Goal: Task Accomplishment & Management: Manage account settings

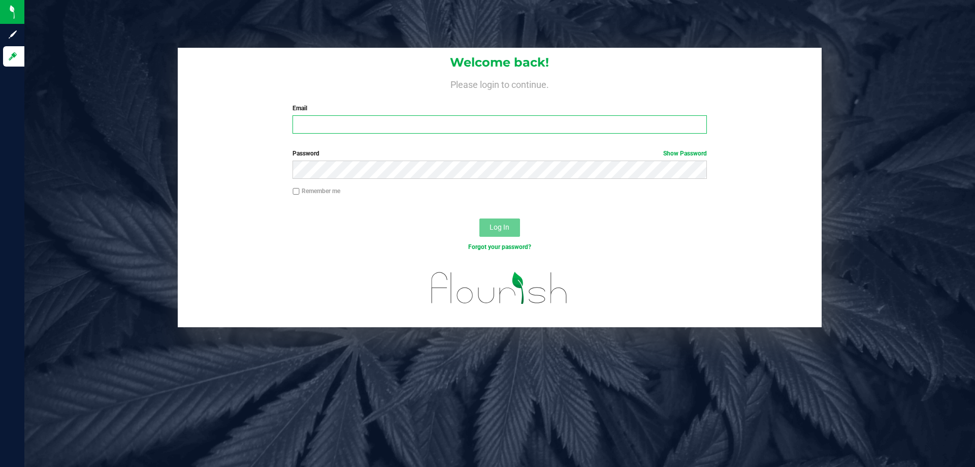
click at [328, 123] on input "Email" at bounding box center [500, 124] width 414 height 18
type input "[EMAIL_ADDRESS][DOMAIN_NAME]"
click at [479, 218] on button "Log In" at bounding box center [499, 227] width 41 height 18
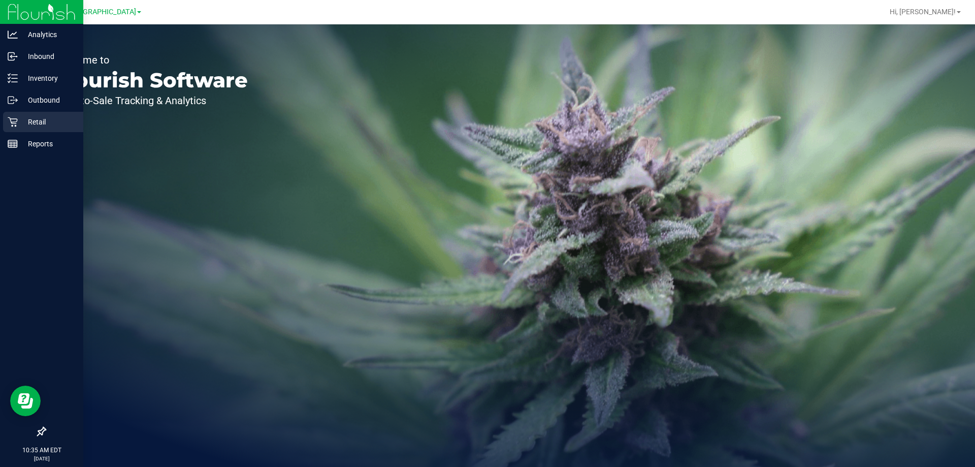
click at [36, 118] on p "Retail" at bounding box center [48, 122] width 61 height 12
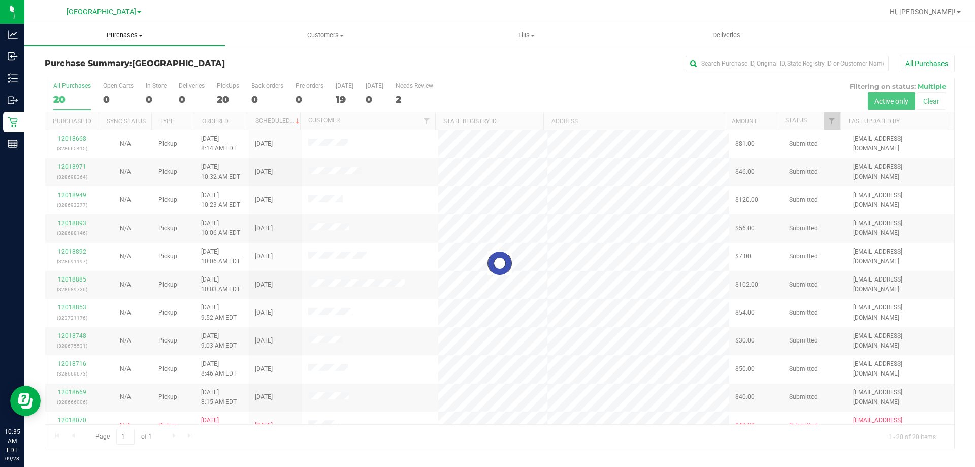
click at [121, 34] on span "Purchases" at bounding box center [124, 34] width 201 height 9
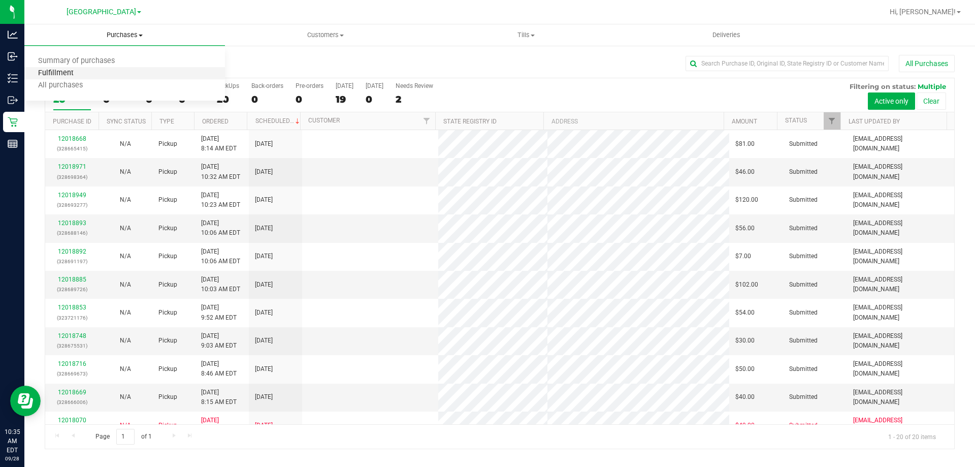
click at [58, 76] on span "Fulfillment" at bounding box center [55, 73] width 63 height 9
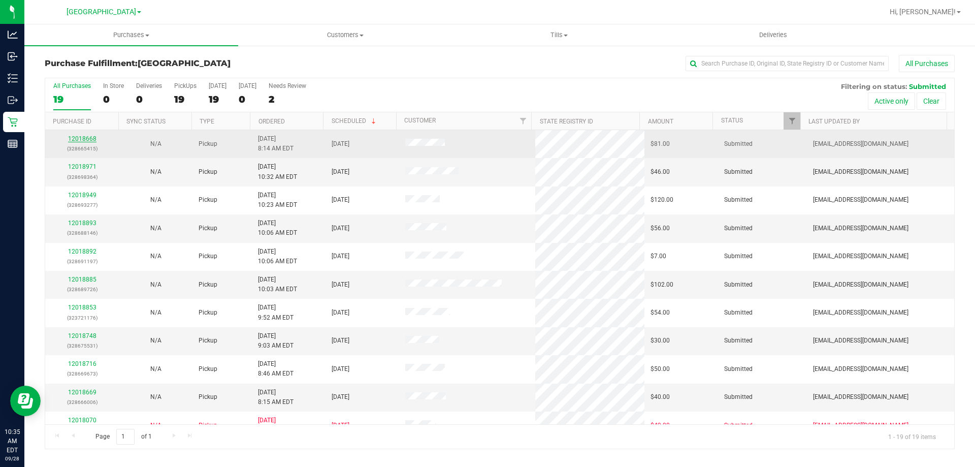
click at [73, 139] on link "12018668" at bounding box center [82, 138] width 28 height 7
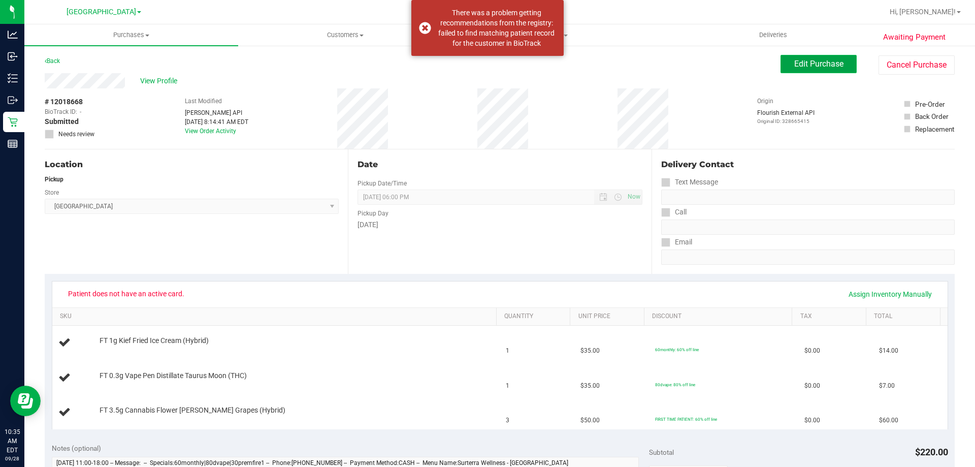
click at [813, 62] on span "Edit Purchase" at bounding box center [818, 64] width 49 height 10
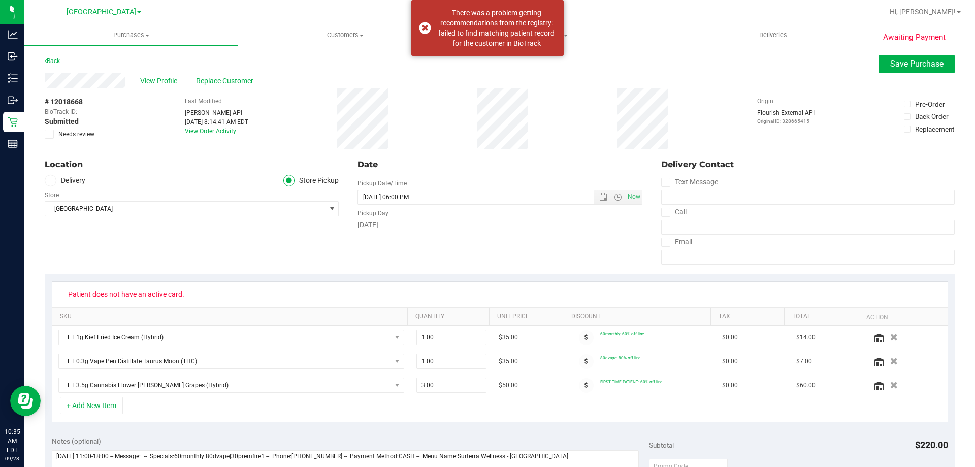
click at [239, 78] on span "Replace Customer" at bounding box center [226, 81] width 61 height 11
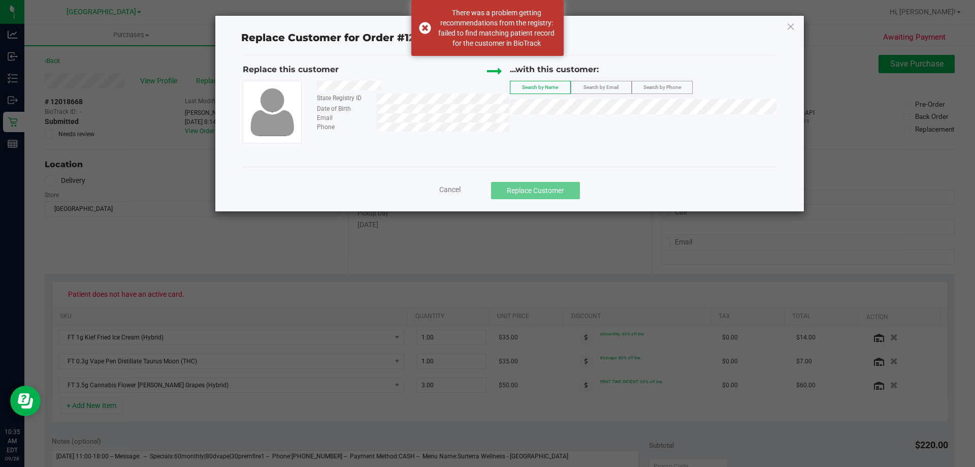
click at [599, 85] on span "Search by Email" at bounding box center [601, 87] width 35 height 6
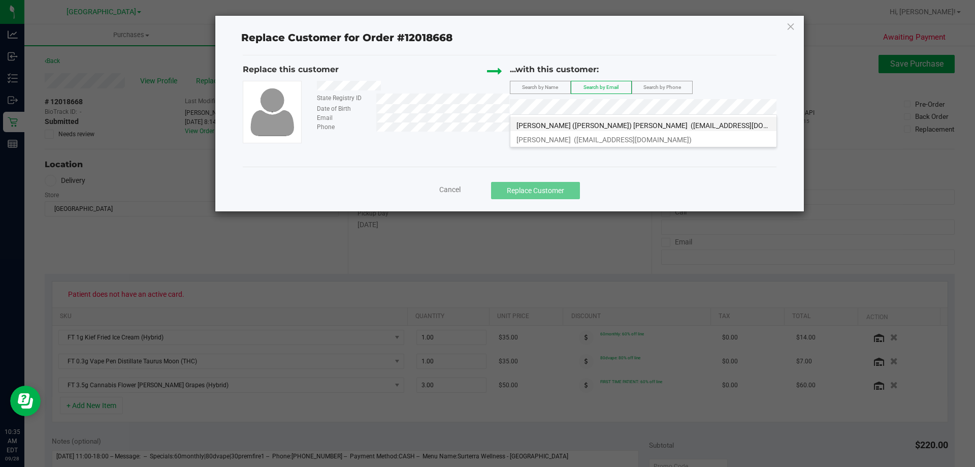
click at [565, 128] on span "[PERSON_NAME] ([PERSON_NAME]) [PERSON_NAME]" at bounding box center [602, 125] width 171 height 8
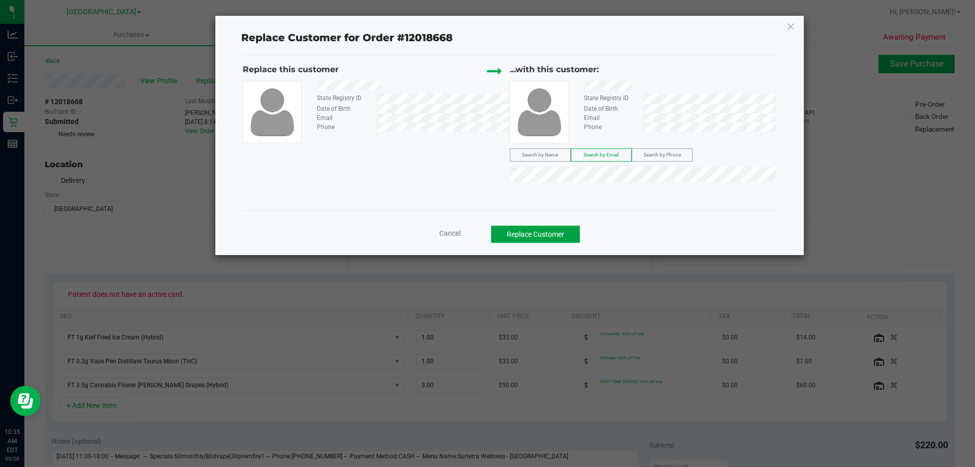
click at [556, 236] on button "Replace Customer" at bounding box center [535, 234] width 89 height 17
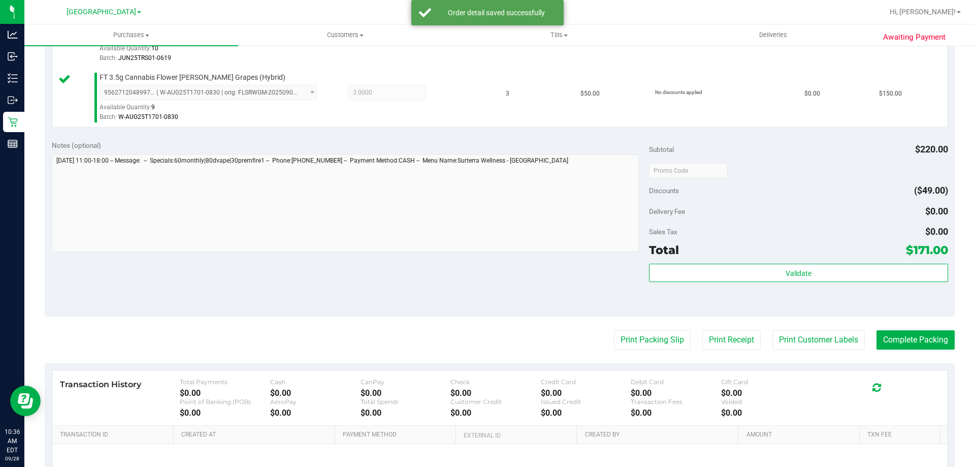
scroll to position [381, 0]
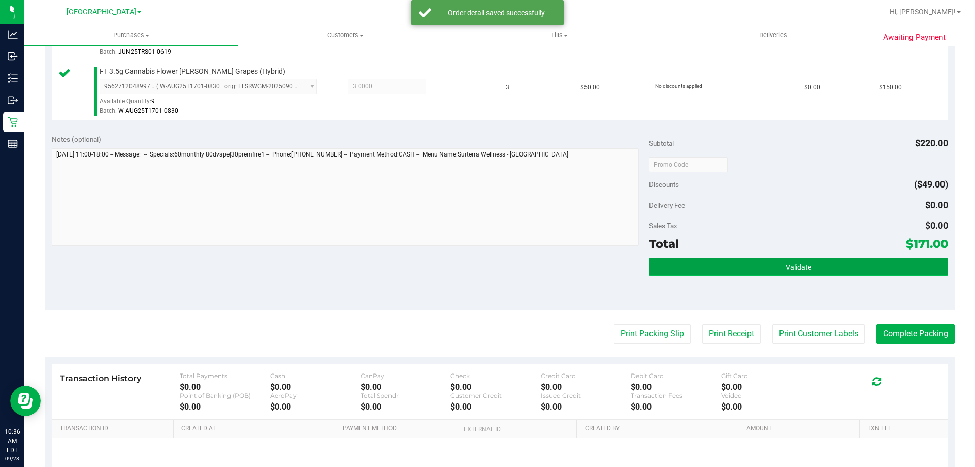
click at [815, 262] on button "Validate" at bounding box center [798, 267] width 299 height 18
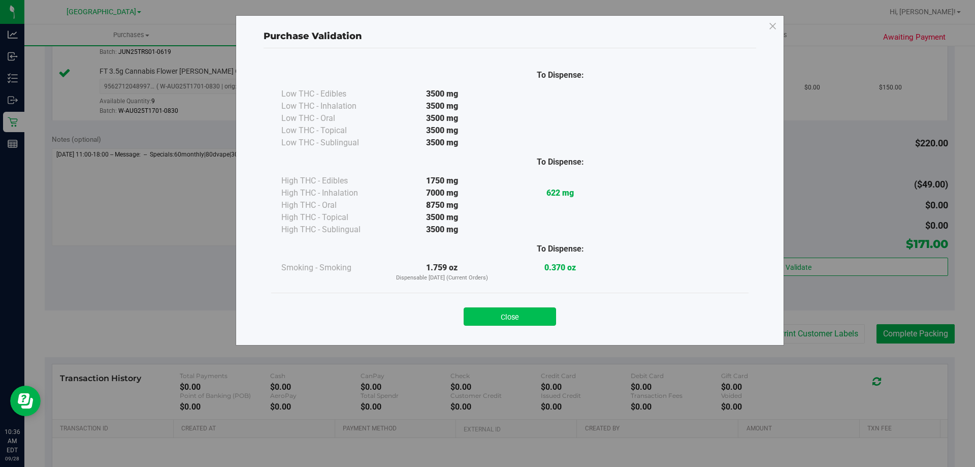
click at [501, 309] on button "Close" at bounding box center [510, 316] width 92 height 18
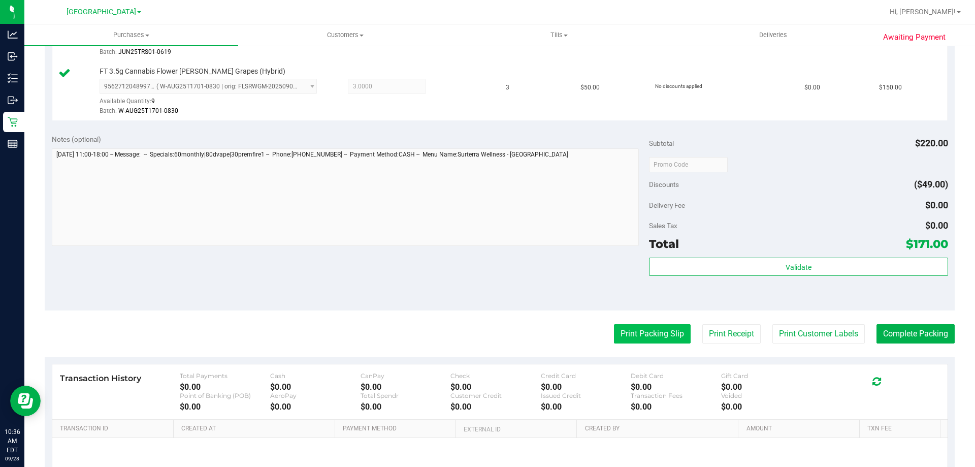
click at [640, 328] on button "Print Packing Slip" at bounding box center [652, 333] width 77 height 19
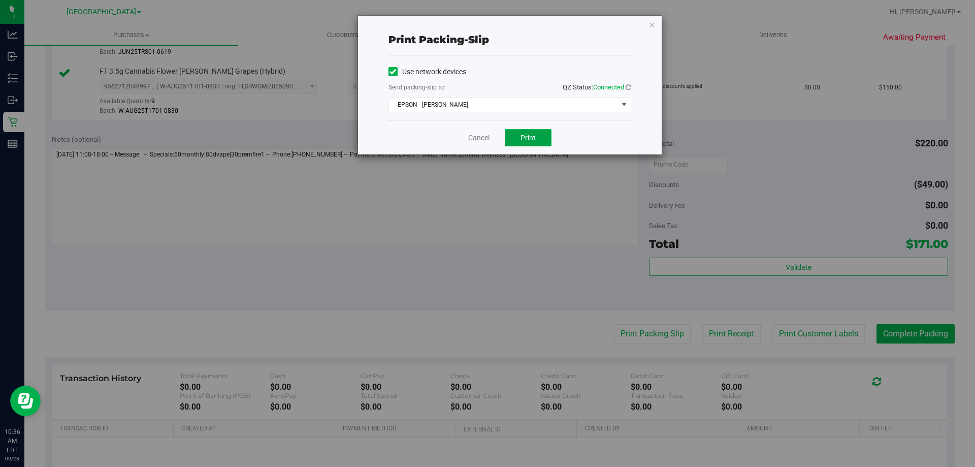
click at [519, 133] on button "Print" at bounding box center [528, 137] width 47 height 17
click at [513, 99] on span "EPSON - [PERSON_NAME]" at bounding box center [503, 105] width 229 height 14
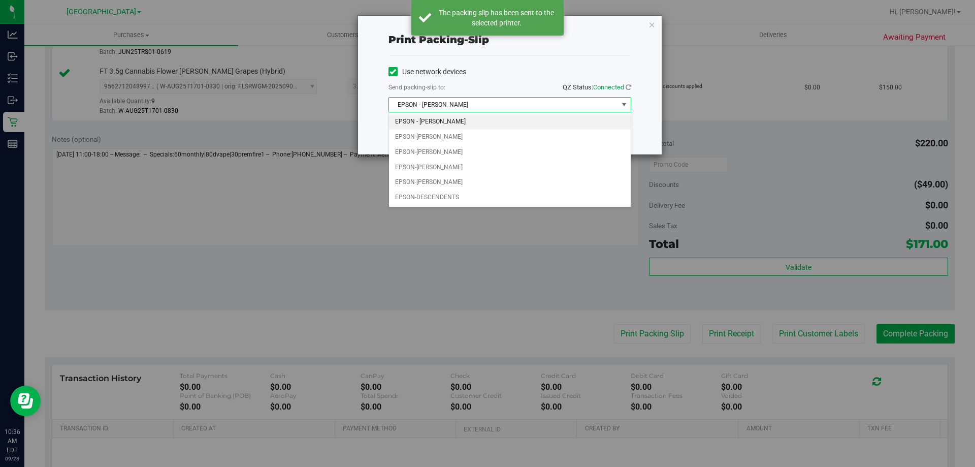
click at [422, 122] on li "EPSON - [PERSON_NAME]" at bounding box center [510, 121] width 242 height 15
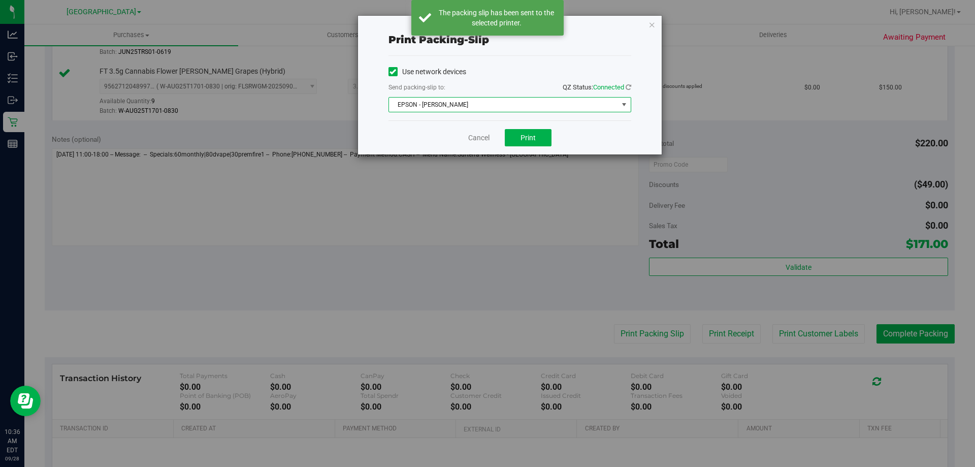
click at [450, 106] on span "EPSON - [PERSON_NAME]" at bounding box center [503, 105] width 229 height 14
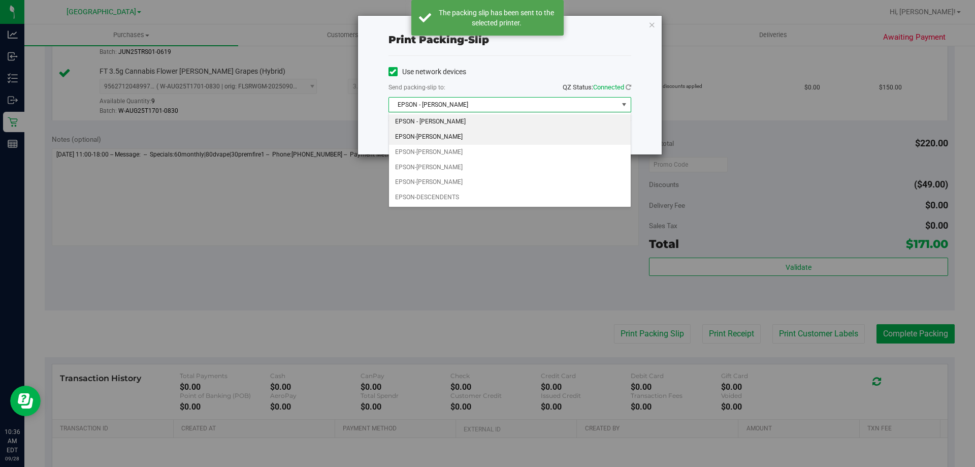
click at [423, 137] on li "EPSON-[PERSON_NAME]" at bounding box center [510, 137] width 242 height 15
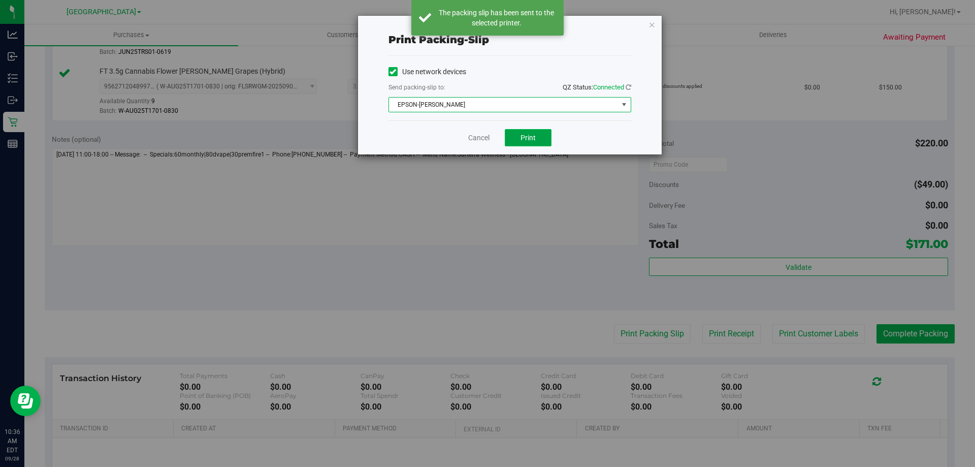
click at [533, 135] on span "Print" at bounding box center [528, 138] width 15 height 8
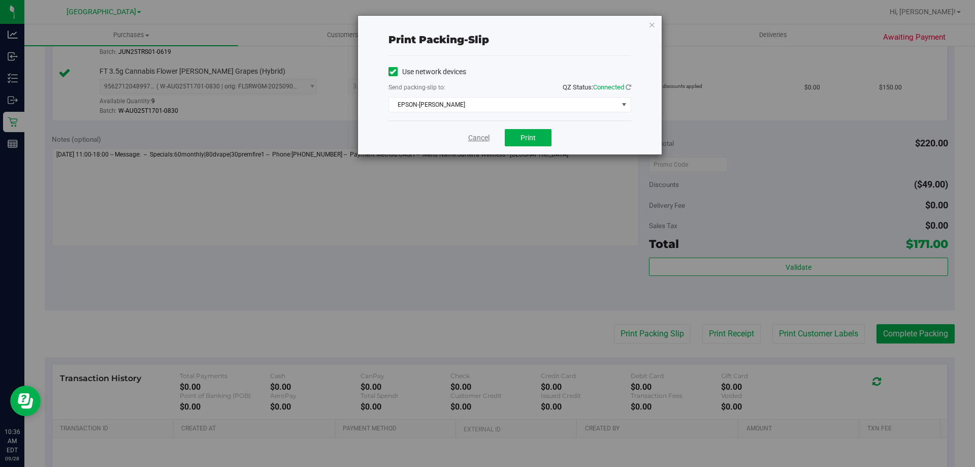
click at [477, 137] on link "Cancel" at bounding box center [478, 138] width 21 height 11
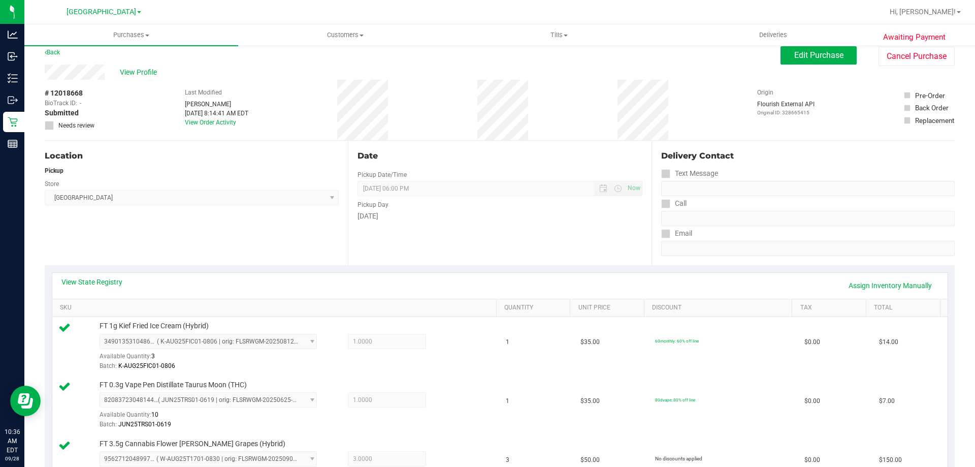
scroll to position [0, 0]
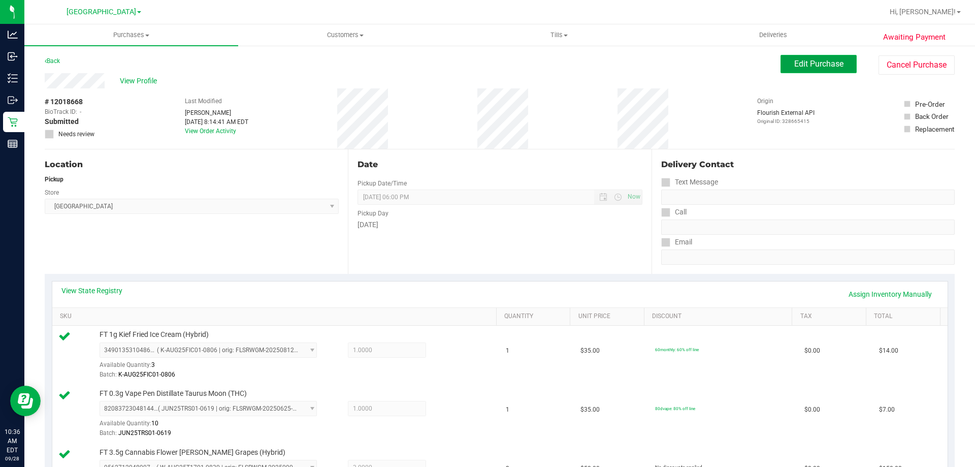
click at [826, 60] on span "Edit Purchase" at bounding box center [818, 64] width 49 height 10
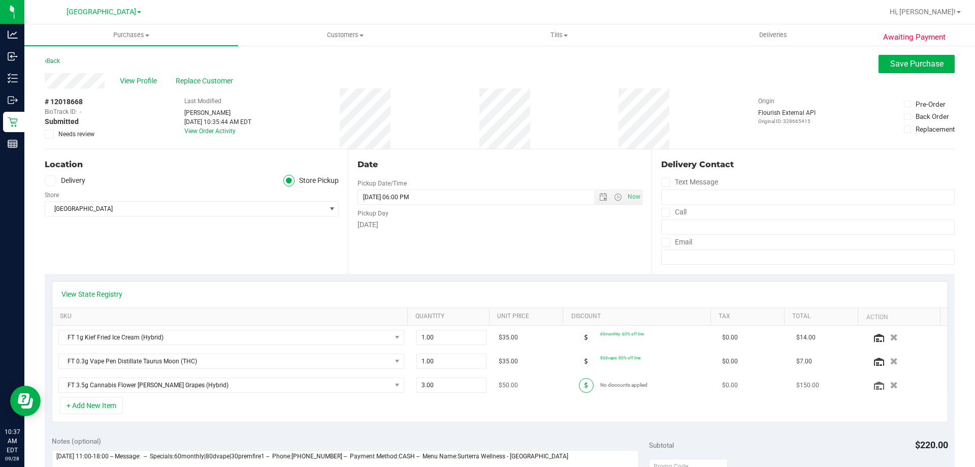
click at [585, 387] on icon at bounding box center [587, 385] width 4 height 6
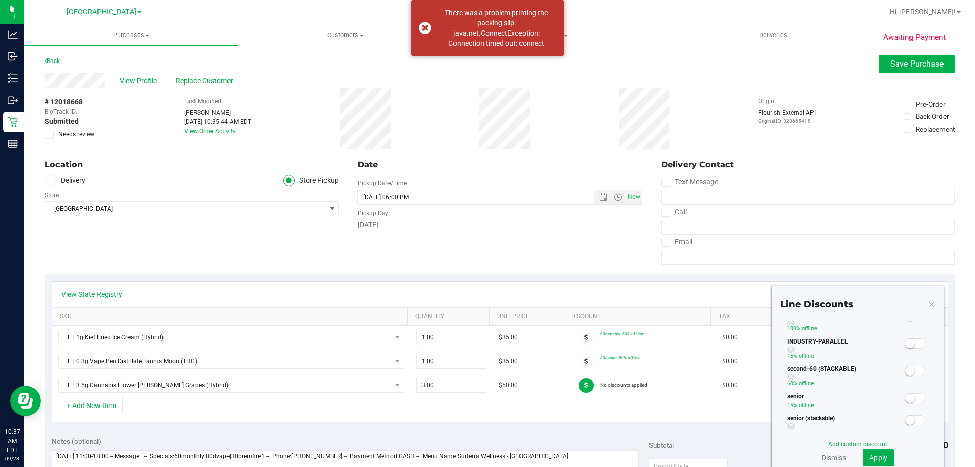
scroll to position [159, 0]
click at [909, 388] on span at bounding box center [915, 388] width 20 height 10
click at [870, 454] on span "Apply" at bounding box center [879, 458] width 18 height 8
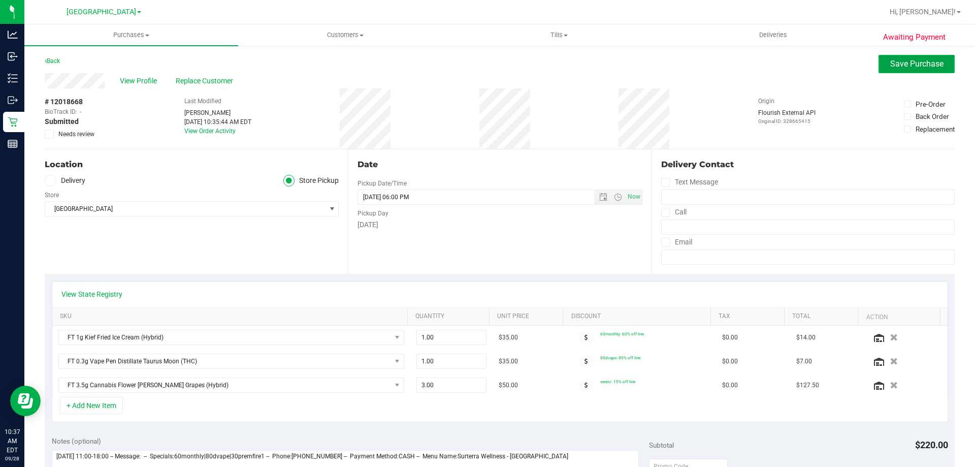
click at [905, 68] on span "Save Purchase" at bounding box center [916, 64] width 53 height 10
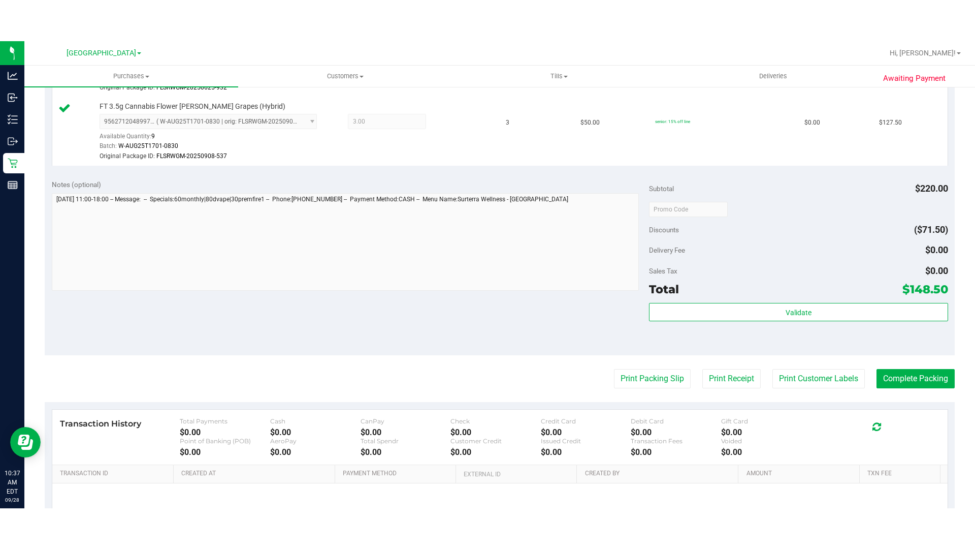
scroll to position [508, 0]
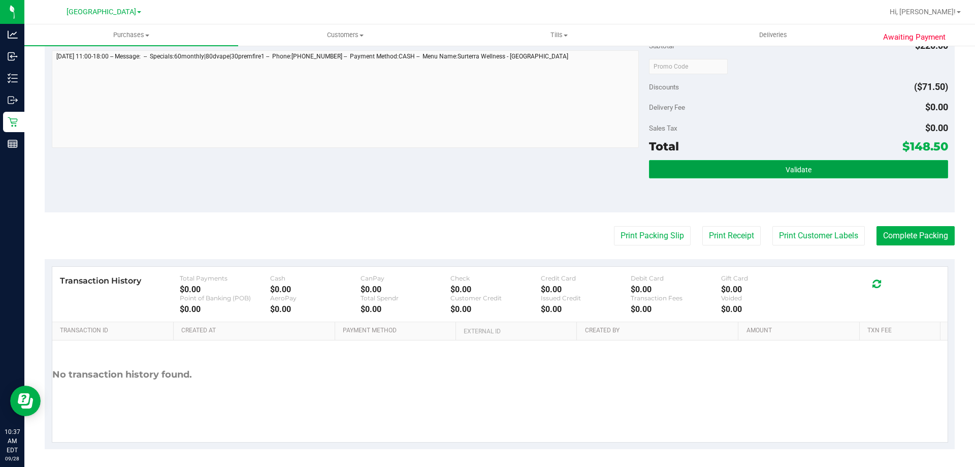
click at [837, 164] on button "Validate" at bounding box center [798, 169] width 299 height 18
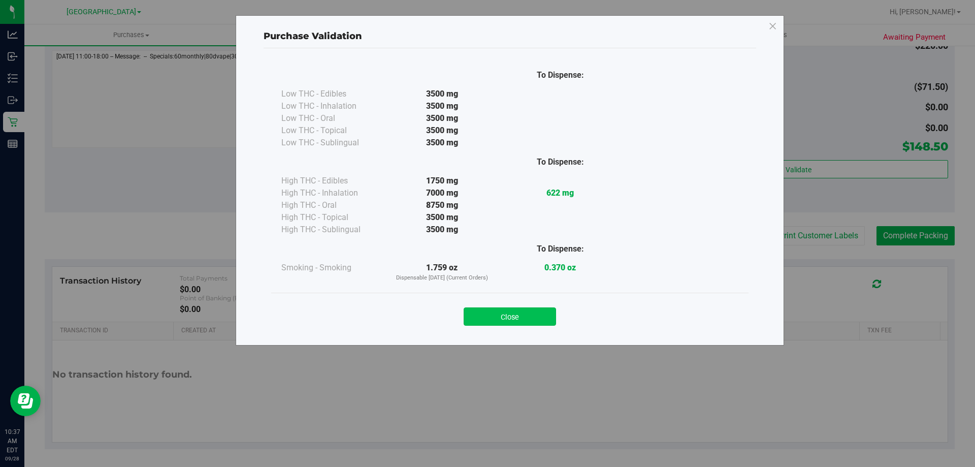
click at [521, 323] on button "Close" at bounding box center [510, 316] width 92 height 18
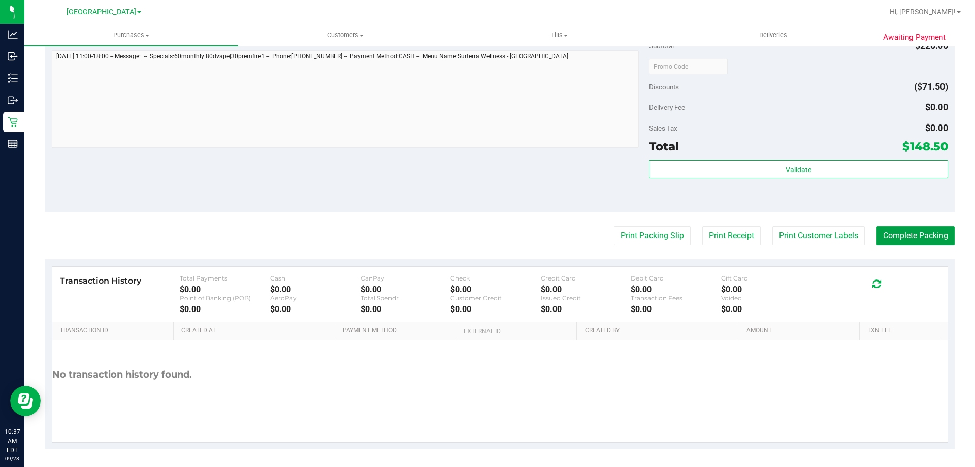
click at [937, 235] on button "Complete Packing" at bounding box center [916, 235] width 78 height 19
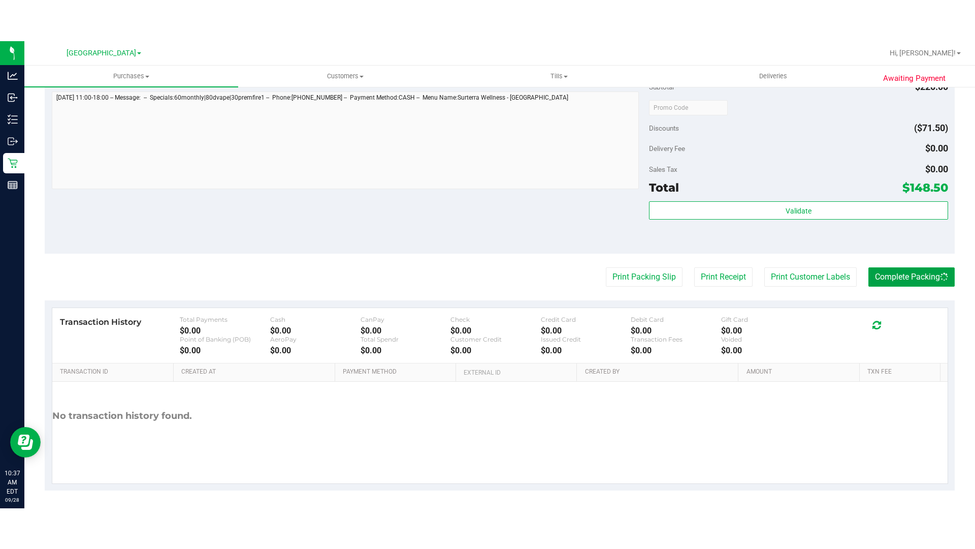
scroll to position [429, 0]
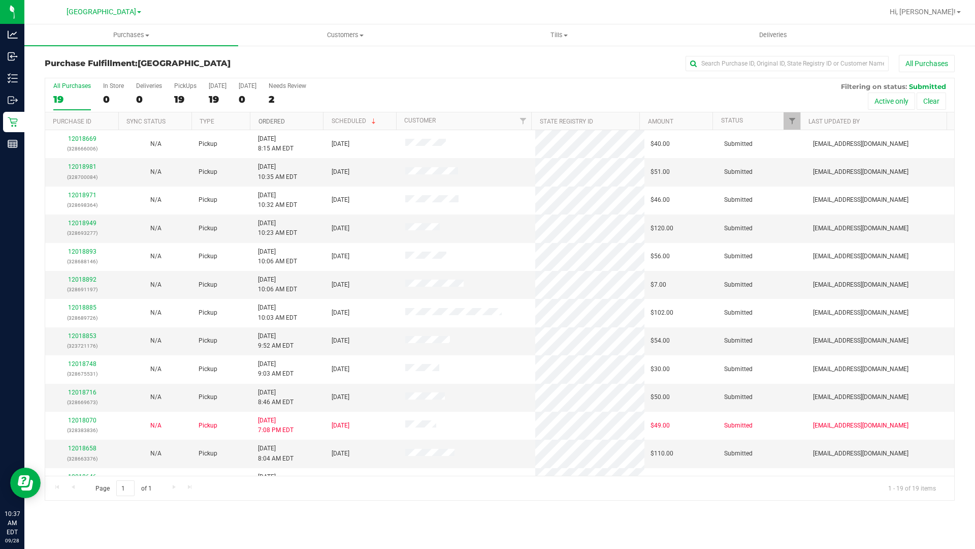
click at [278, 120] on link "Ordered" at bounding box center [272, 121] width 26 height 7
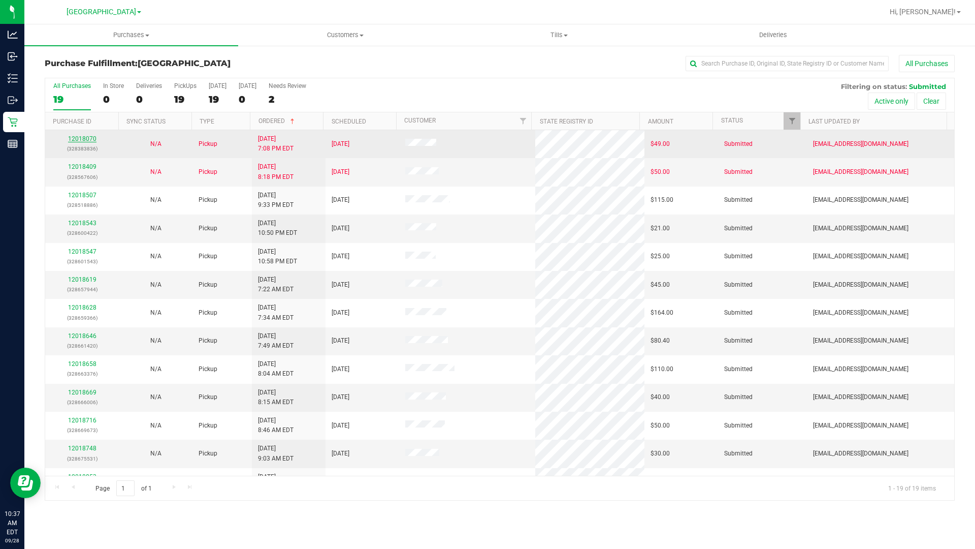
click at [81, 137] on link "12018070" at bounding box center [82, 138] width 28 height 7
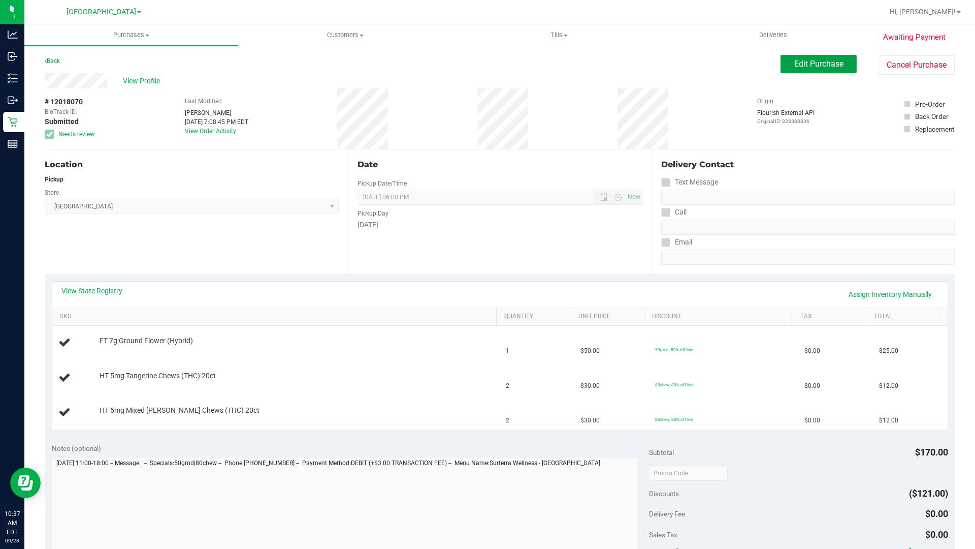
click at [806, 62] on span "Edit Purchase" at bounding box center [818, 64] width 49 height 10
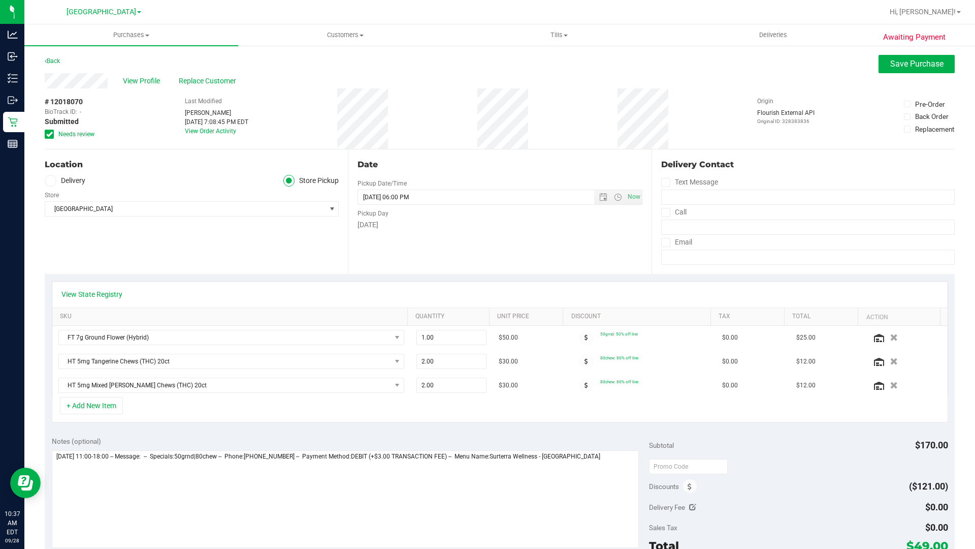
click at [51, 134] on icon at bounding box center [49, 134] width 7 height 0
click at [0, 0] on input "Needs review" at bounding box center [0, 0] width 0 height 0
click at [907, 60] on span "Save Purchase" at bounding box center [916, 64] width 53 height 10
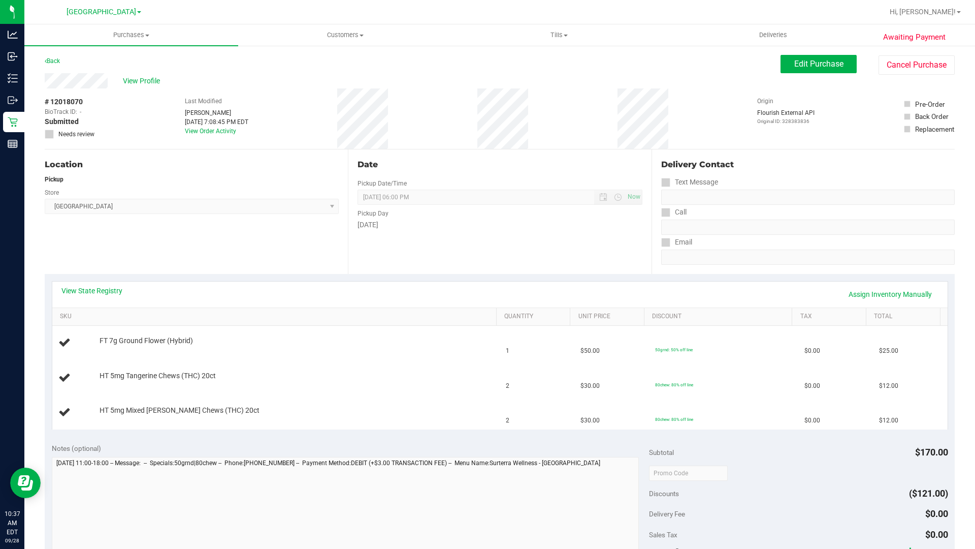
click at [89, 291] on link "View State Registry" at bounding box center [91, 290] width 61 height 10
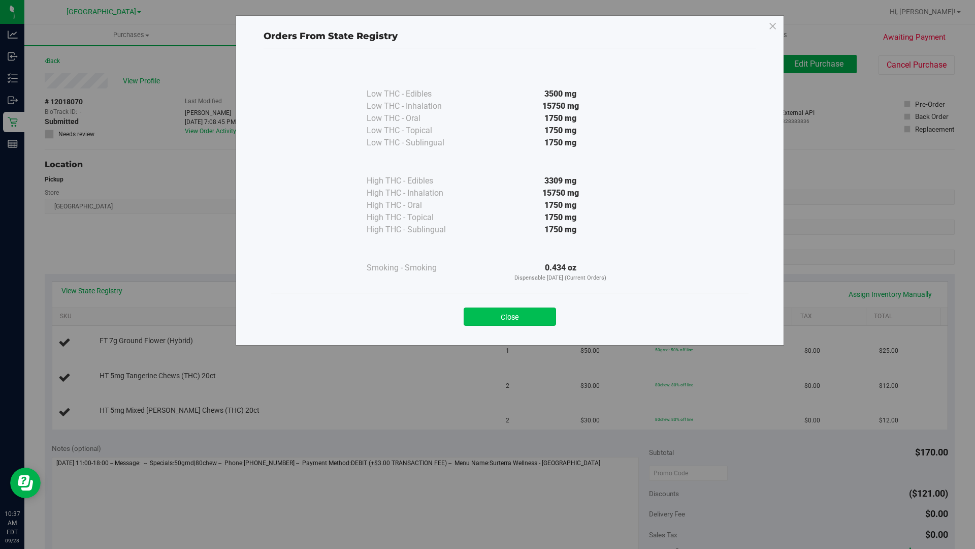
click at [523, 319] on button "Close" at bounding box center [510, 316] width 92 height 18
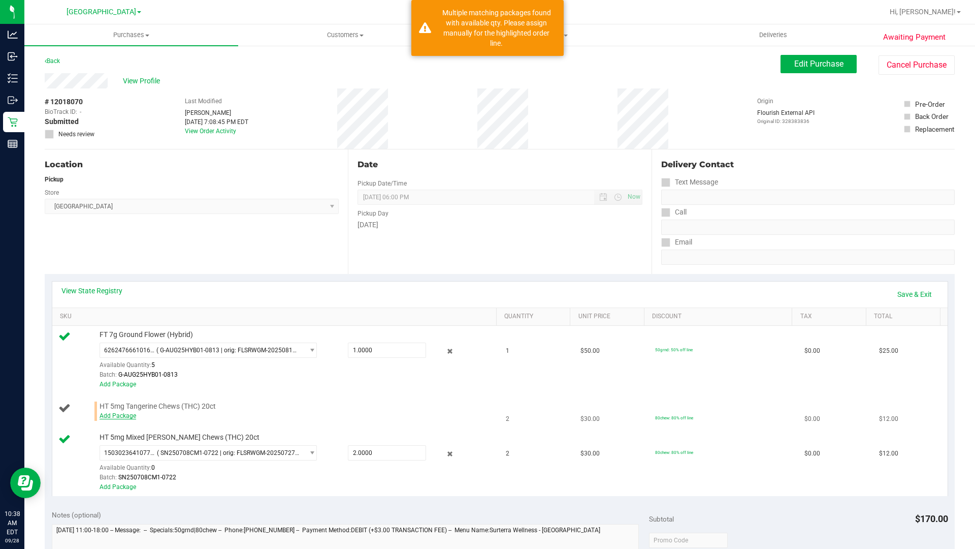
click at [120, 413] on link "Add Package" at bounding box center [118, 415] width 37 height 7
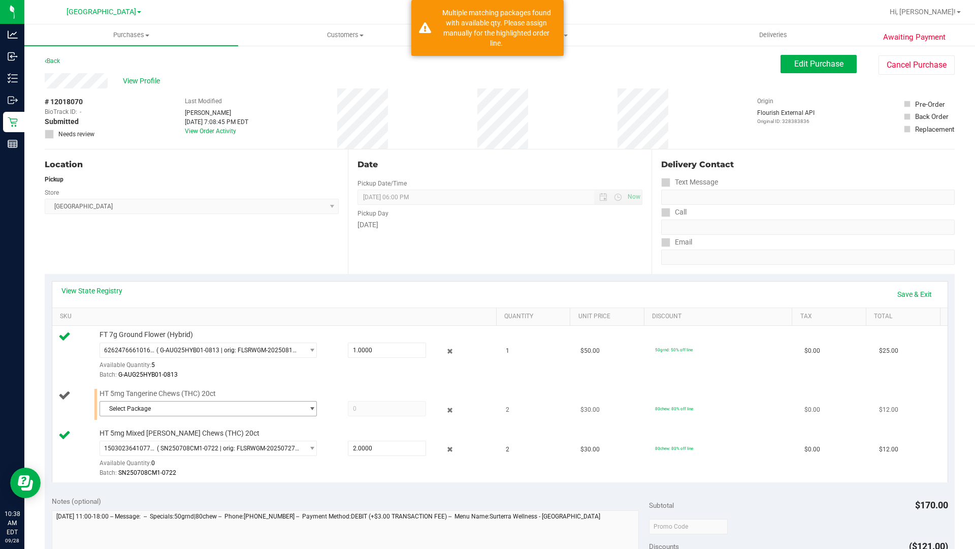
click at [308, 405] on span "select" at bounding box center [312, 408] width 8 height 8
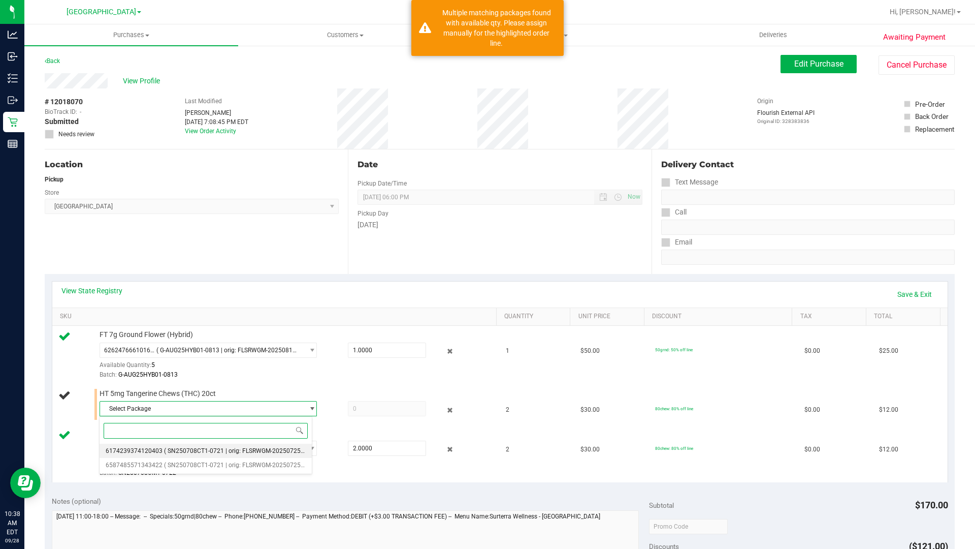
click at [187, 450] on span "( SN250708CT1-0721 | orig: FLSRWGM-20250725-786 )" at bounding box center [240, 450] width 152 height 7
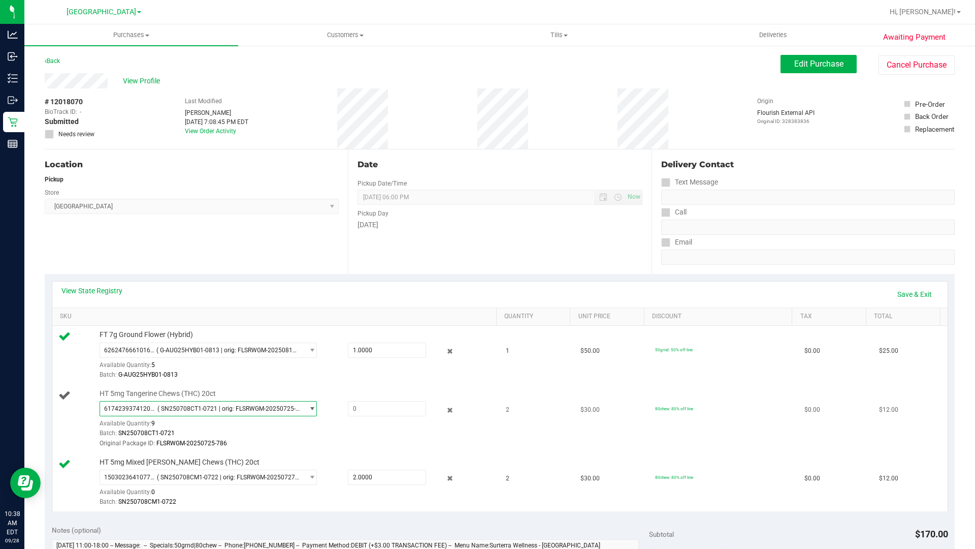
click at [308, 408] on span "select" at bounding box center [312, 408] width 8 height 8
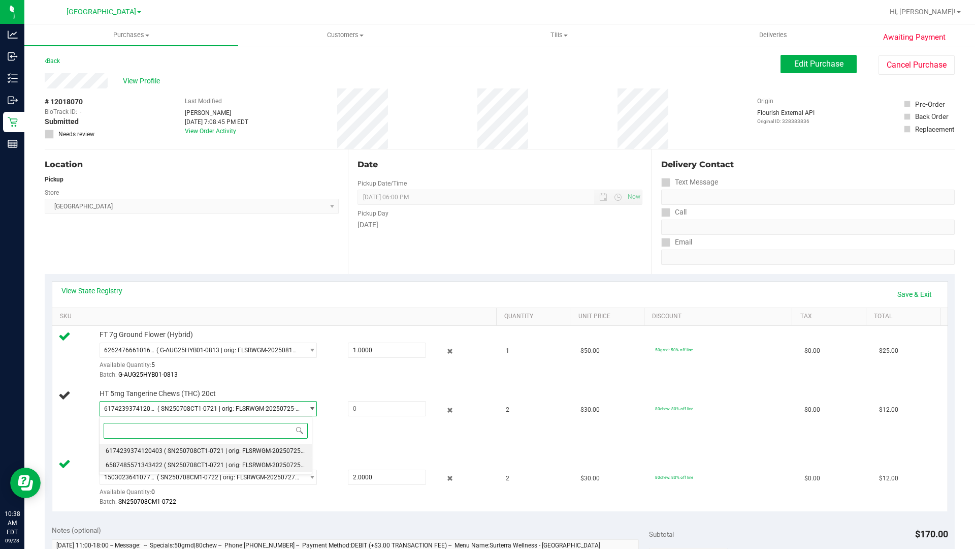
click at [201, 463] on span "( SN250708CT1-0721 | orig: FLSRWGM-20250725-804 )" at bounding box center [240, 464] width 152 height 7
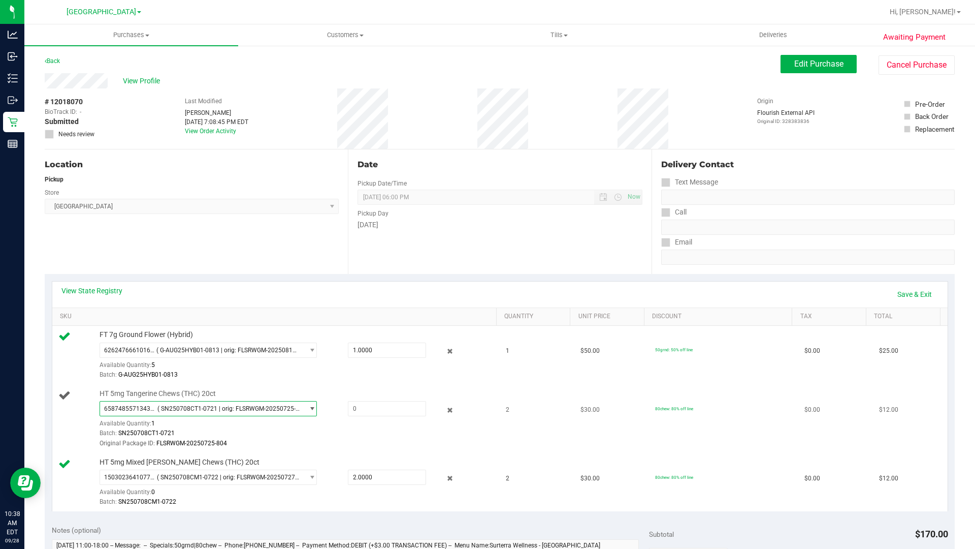
click at [308, 412] on span "select" at bounding box center [312, 408] width 8 height 8
click at [361, 408] on input "text" at bounding box center [386, 408] width 77 height 14
type input "1"
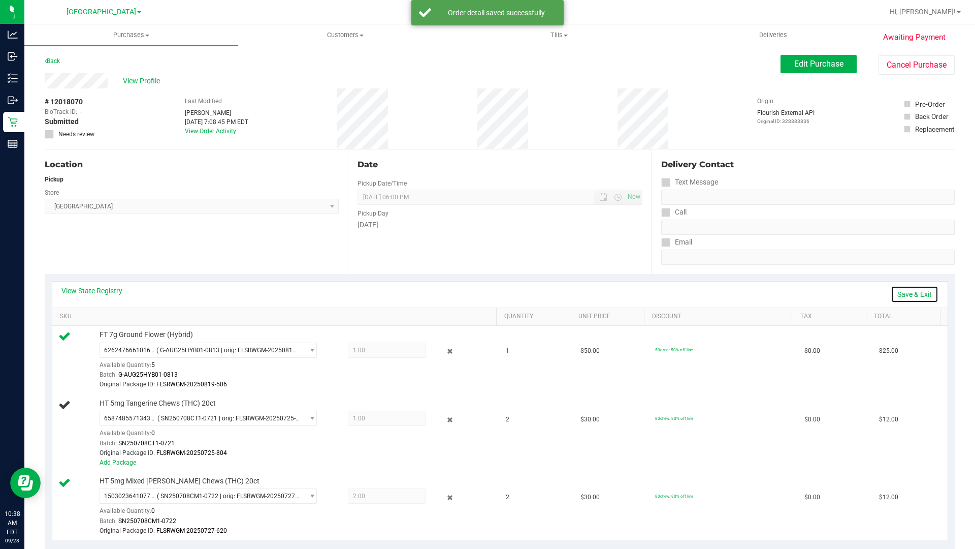
click at [908, 294] on link "Save & Exit" at bounding box center [915, 293] width 48 height 17
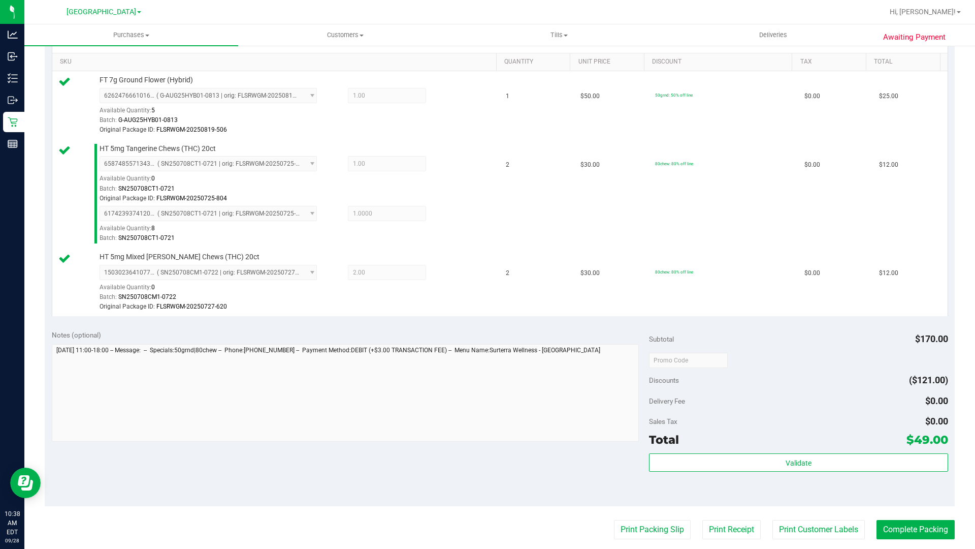
scroll to position [258, 0]
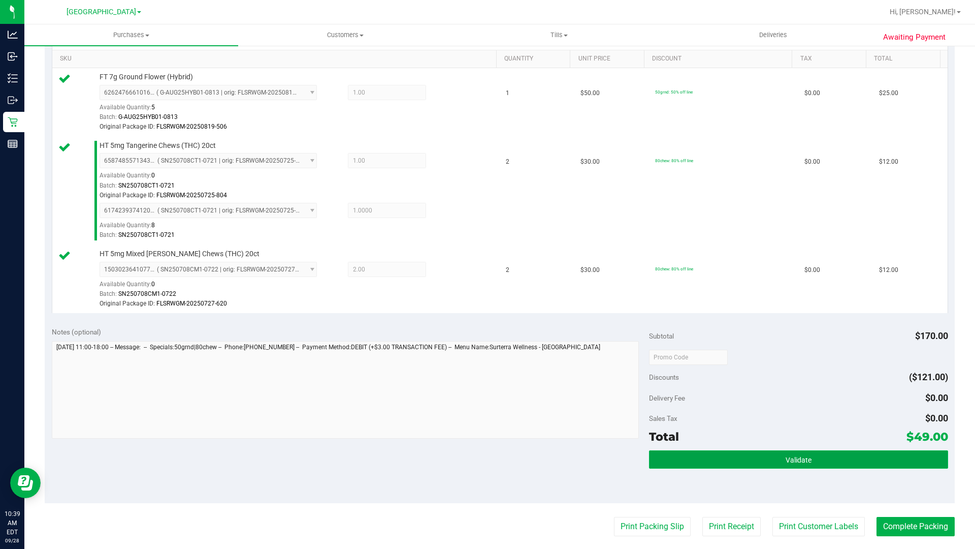
click at [818, 456] on button "Validate" at bounding box center [798, 459] width 299 height 18
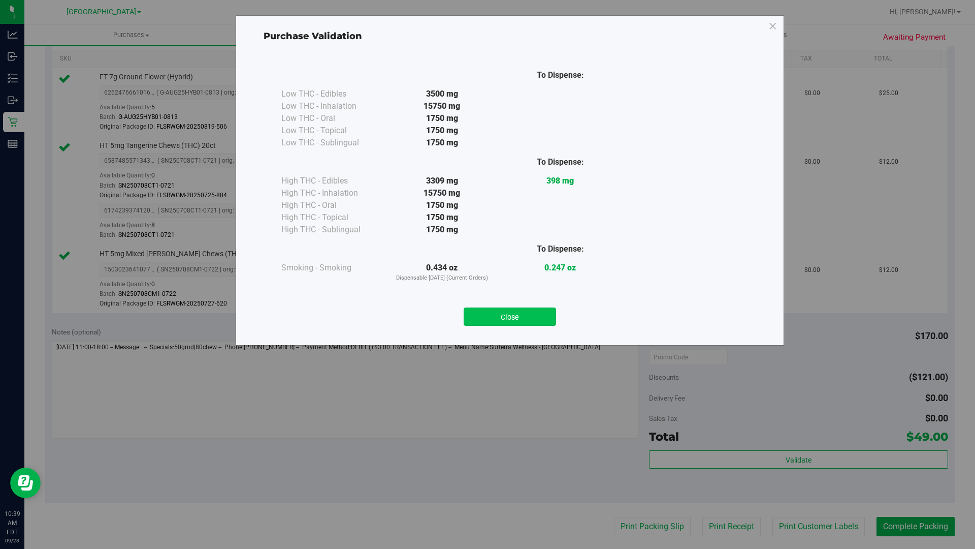
click at [515, 324] on button "Close" at bounding box center [510, 316] width 92 height 18
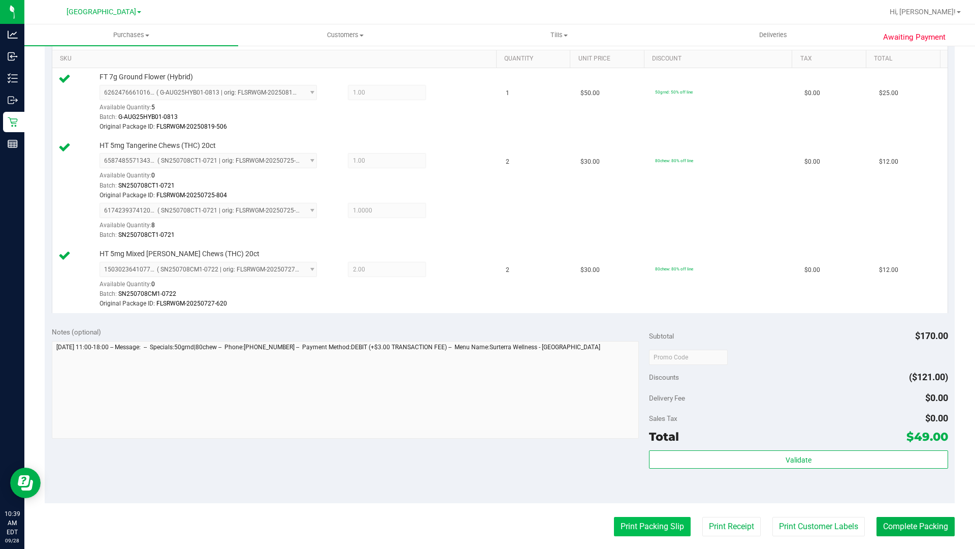
click at [661, 466] on button "Print Packing Slip" at bounding box center [652, 526] width 77 height 19
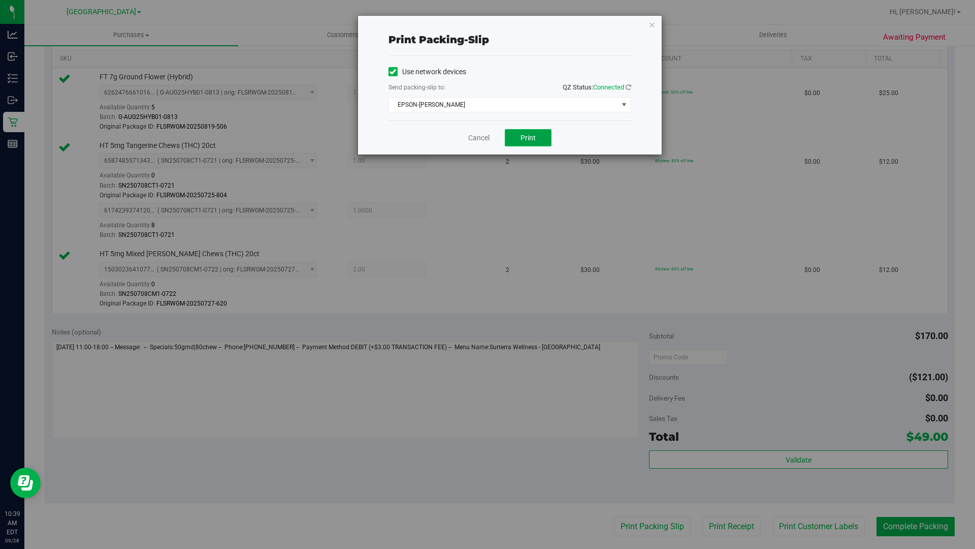
click at [526, 141] on span "Print" at bounding box center [528, 138] width 15 height 8
click at [486, 138] on link "Cancel" at bounding box center [478, 138] width 21 height 11
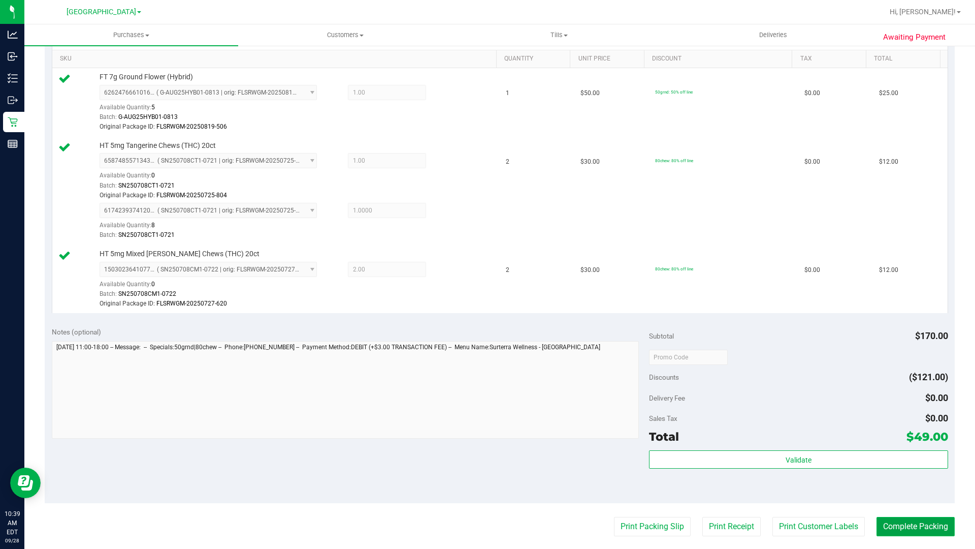
click at [916, 466] on button "Complete Packing" at bounding box center [916, 526] width 78 height 19
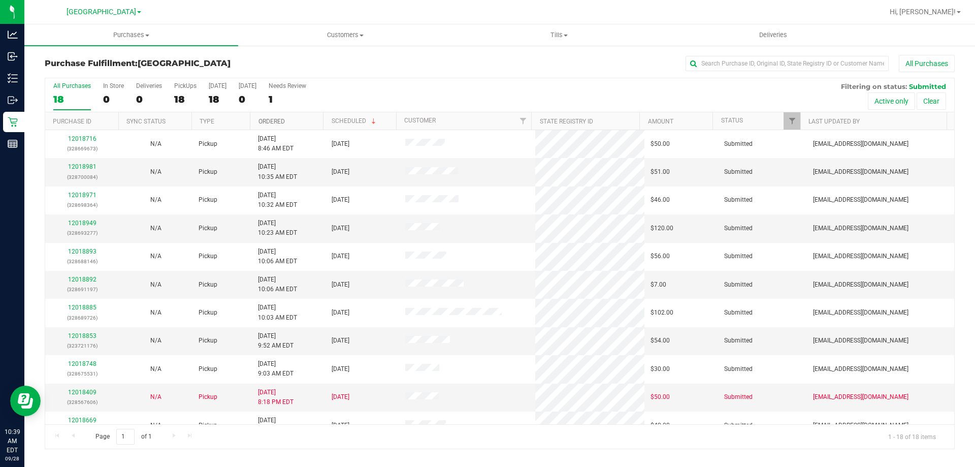
click at [265, 121] on link "Ordered" at bounding box center [272, 121] width 26 height 7
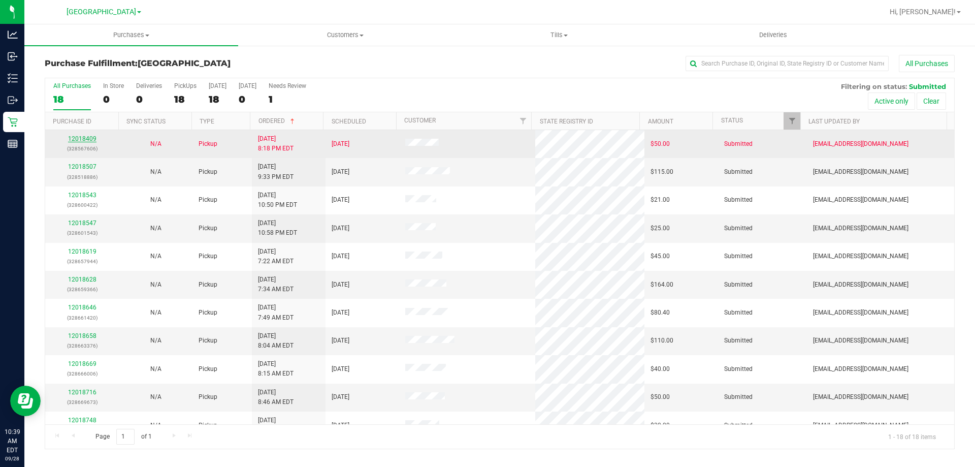
click at [75, 139] on link "12018409" at bounding box center [82, 138] width 28 height 7
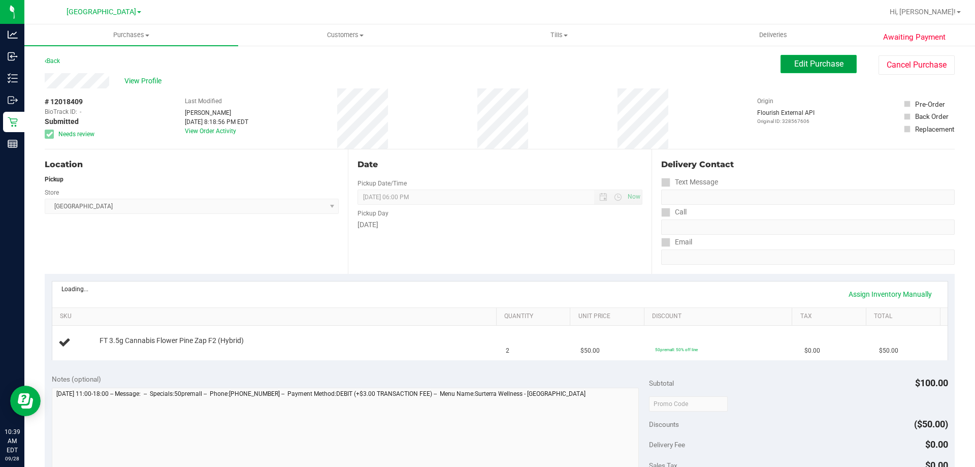
click at [812, 70] on button "Edit Purchase" at bounding box center [819, 64] width 76 height 18
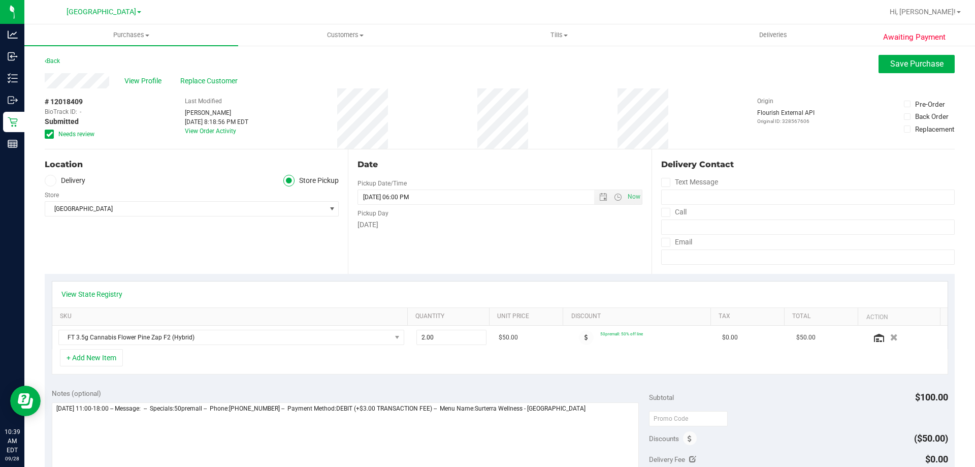
click at [51, 134] on icon at bounding box center [49, 134] width 7 height 0
click at [0, 0] on input "Needs review" at bounding box center [0, 0] width 0 height 0
click at [941, 56] on button "Save Purchase" at bounding box center [917, 64] width 76 height 18
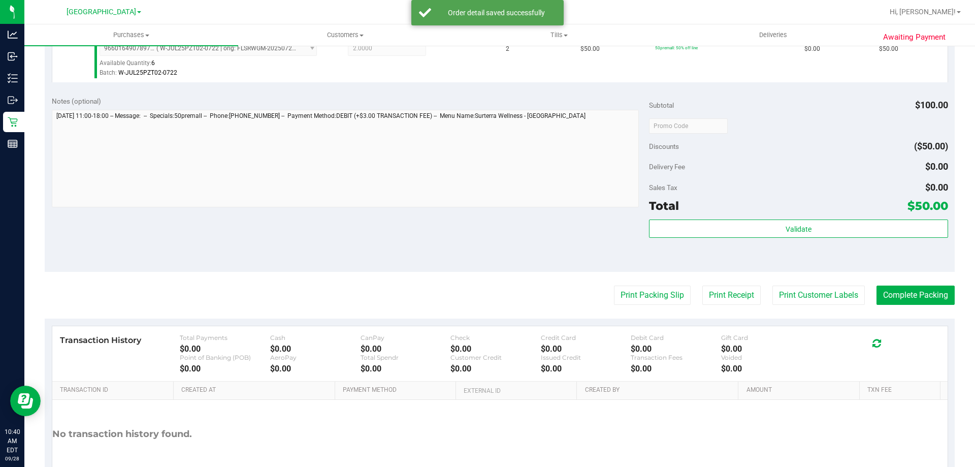
scroll to position [304, 0]
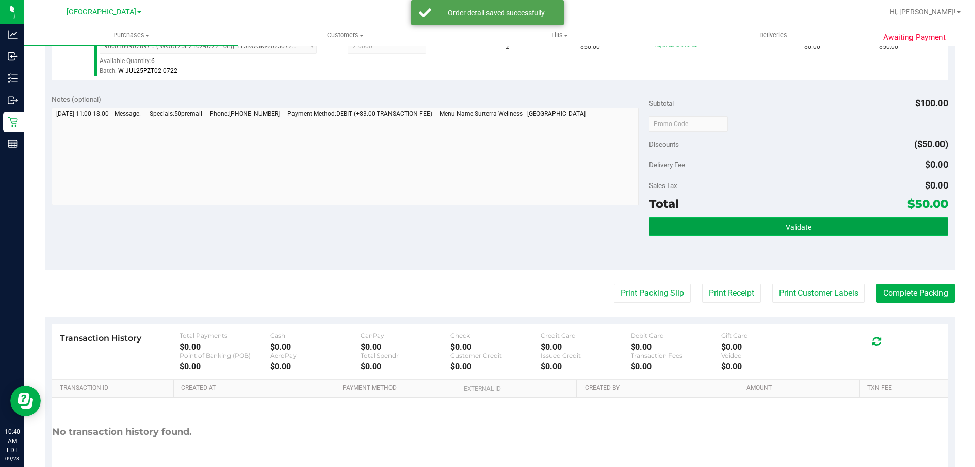
click at [785, 232] on button "Validate" at bounding box center [798, 226] width 299 height 18
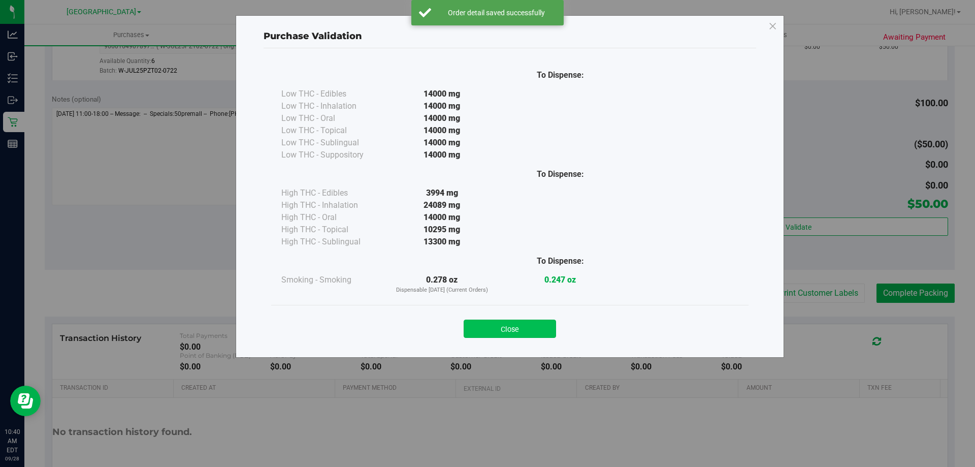
click at [490, 323] on button "Close" at bounding box center [510, 328] width 92 height 18
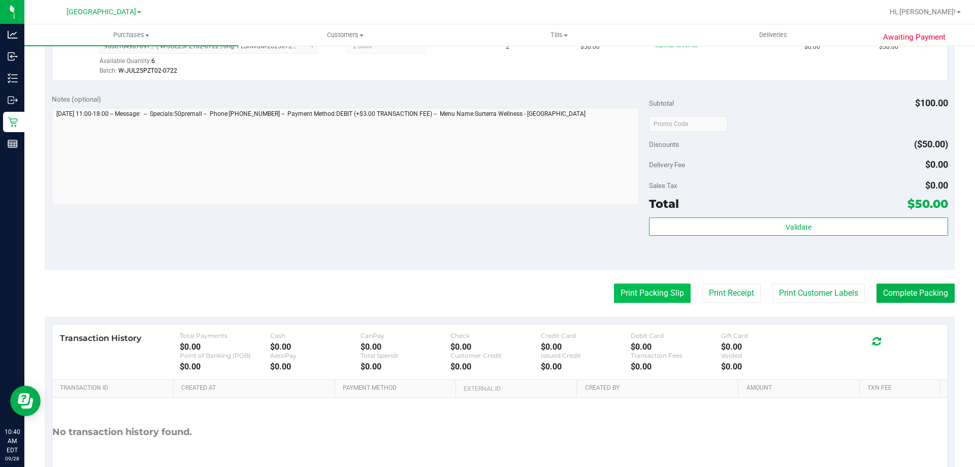
click at [665, 292] on button "Print Packing Slip" at bounding box center [652, 292] width 77 height 19
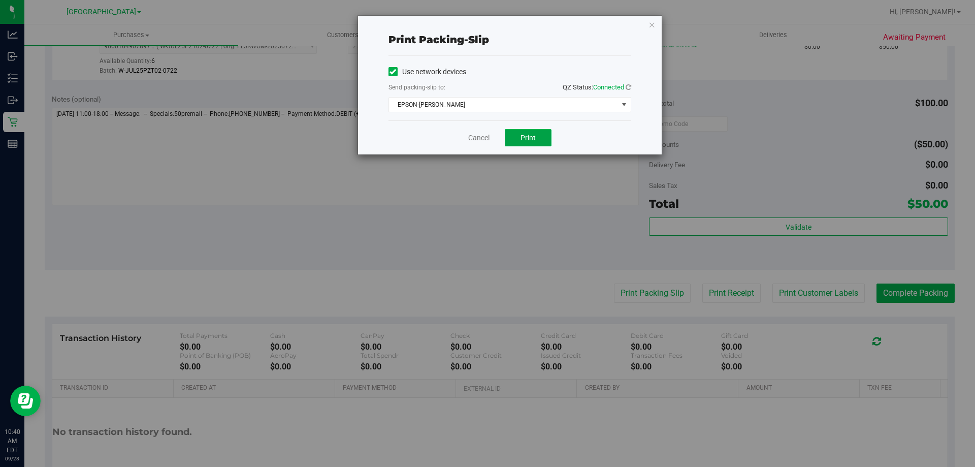
click at [523, 136] on span "Print" at bounding box center [528, 138] width 15 height 8
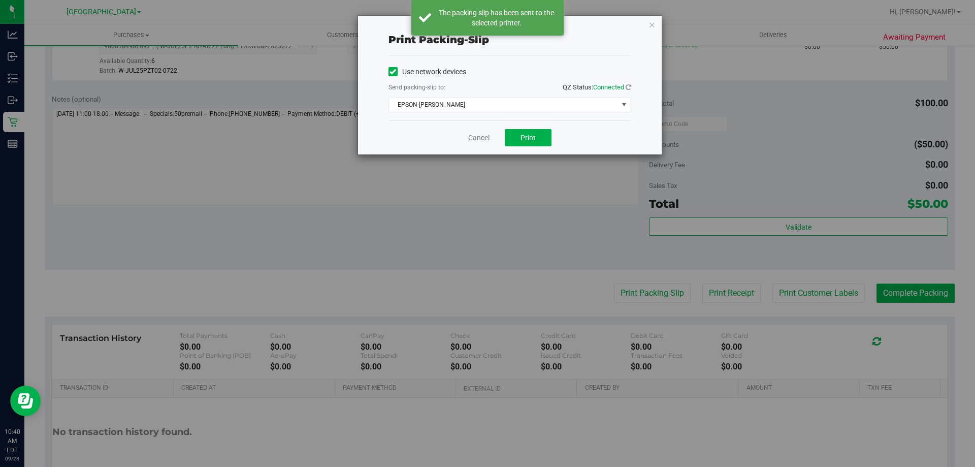
click at [472, 138] on link "Cancel" at bounding box center [478, 138] width 21 height 11
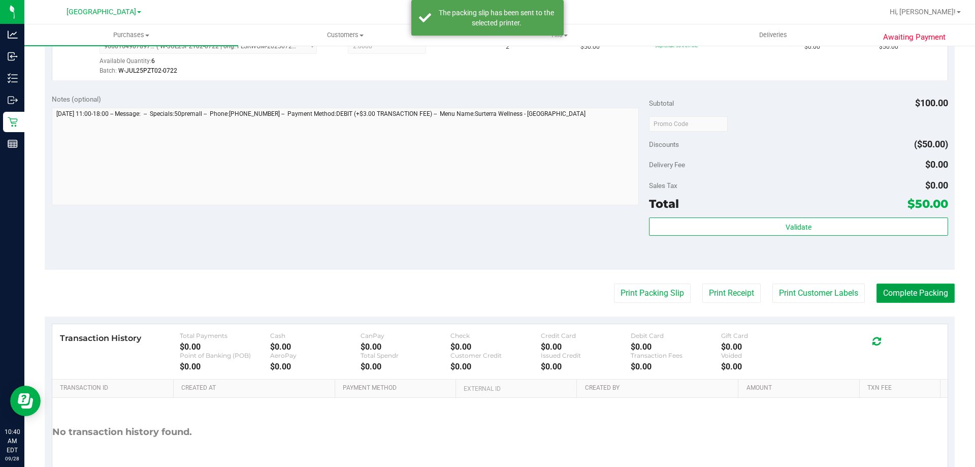
click at [914, 300] on button "Complete Packing" at bounding box center [916, 292] width 78 height 19
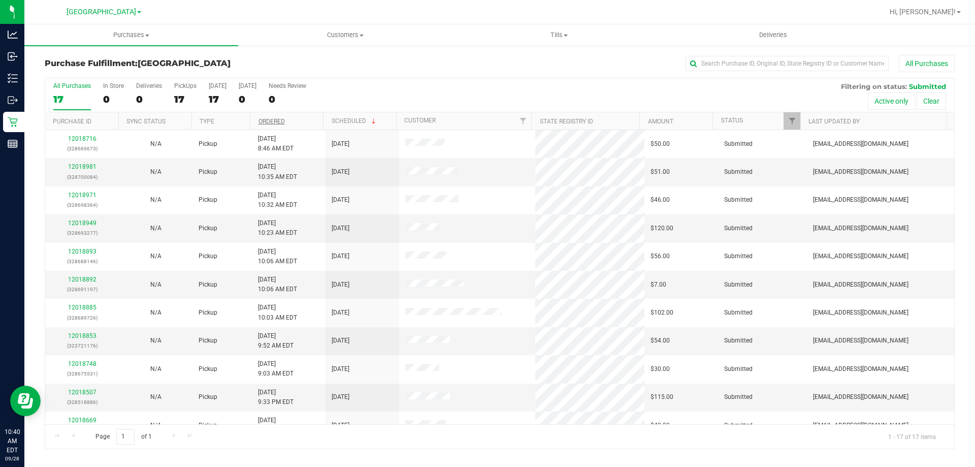
click at [280, 123] on link "Ordered" at bounding box center [272, 121] width 26 height 7
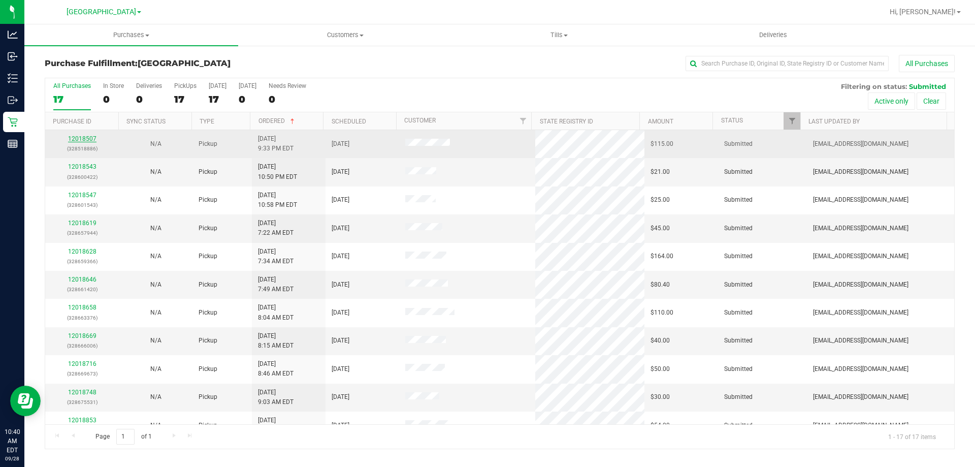
click at [82, 138] on link "12018507" at bounding box center [82, 138] width 28 height 7
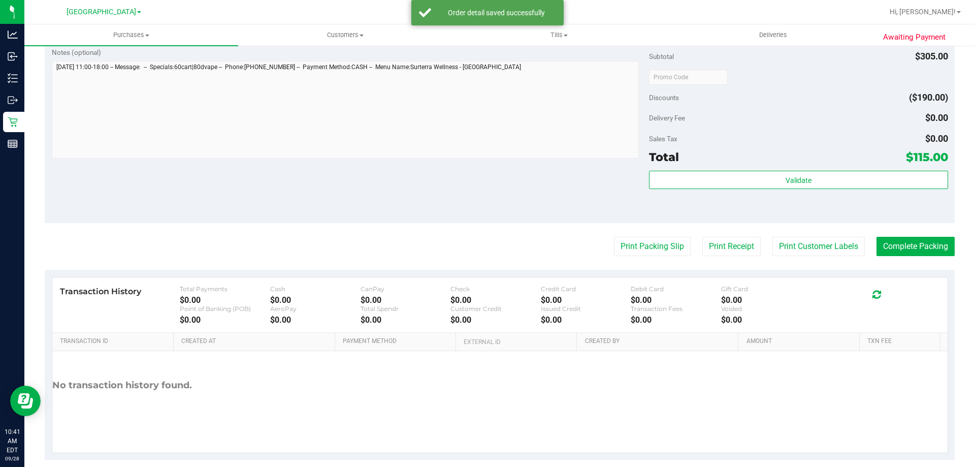
scroll to position [528, 0]
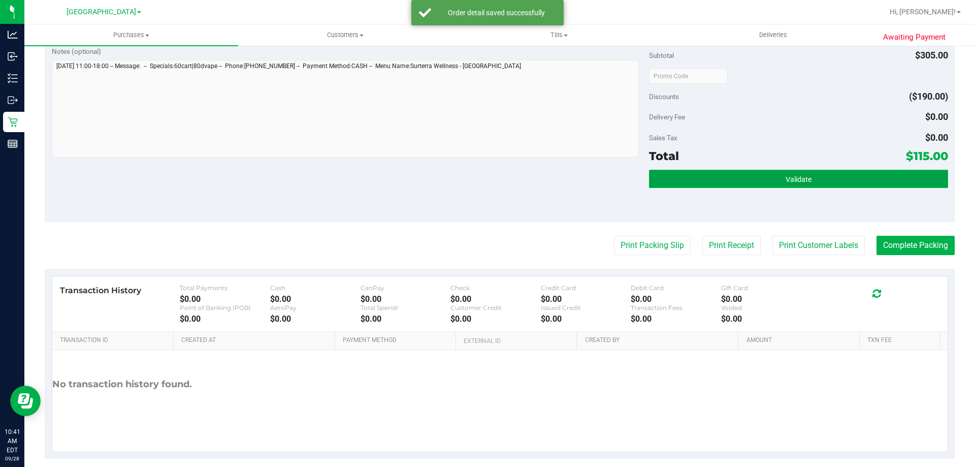
click at [822, 174] on button "Validate" at bounding box center [798, 179] width 299 height 18
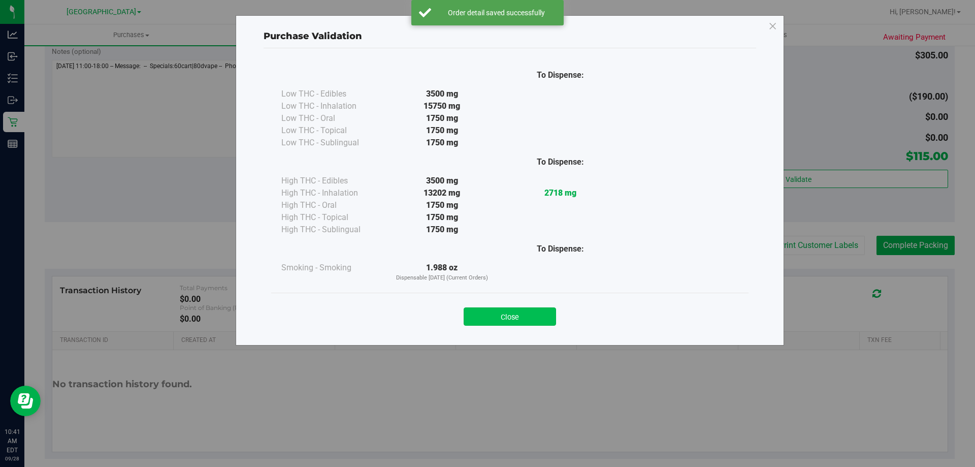
click at [522, 324] on button "Close" at bounding box center [510, 316] width 92 height 18
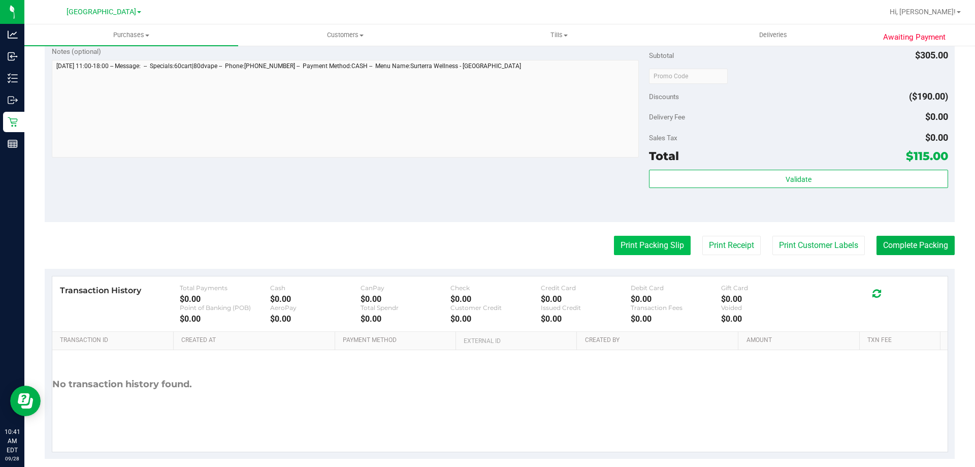
click at [645, 245] on button "Print Packing Slip" at bounding box center [652, 245] width 77 height 19
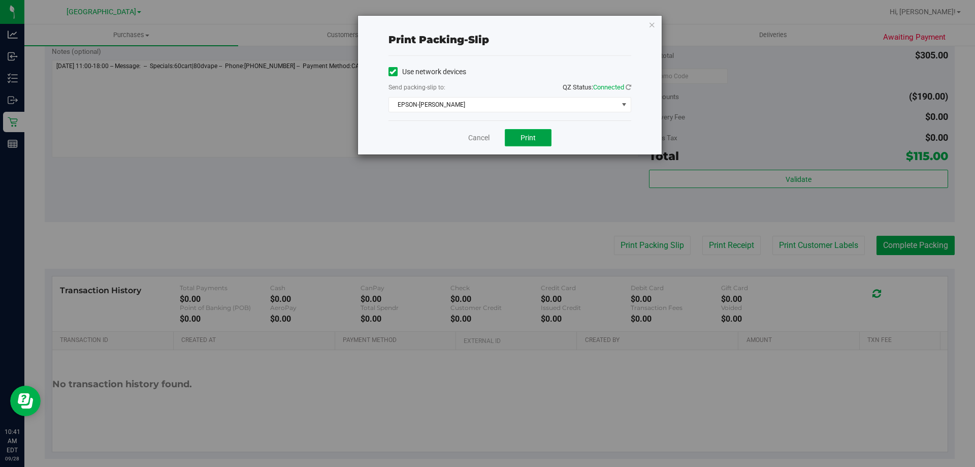
click at [526, 139] on span "Print" at bounding box center [528, 138] width 15 height 8
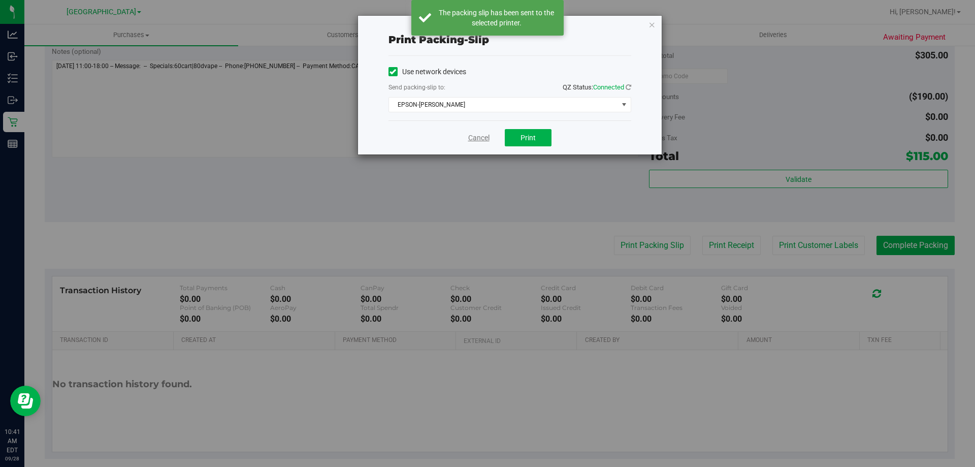
click at [489, 138] on link "Cancel" at bounding box center [478, 138] width 21 height 11
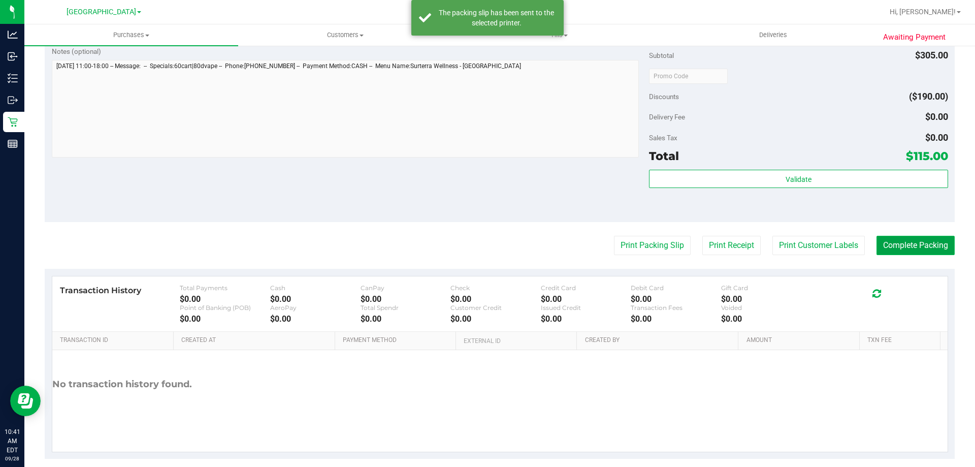
click at [916, 250] on button "Complete Packing" at bounding box center [916, 245] width 78 height 19
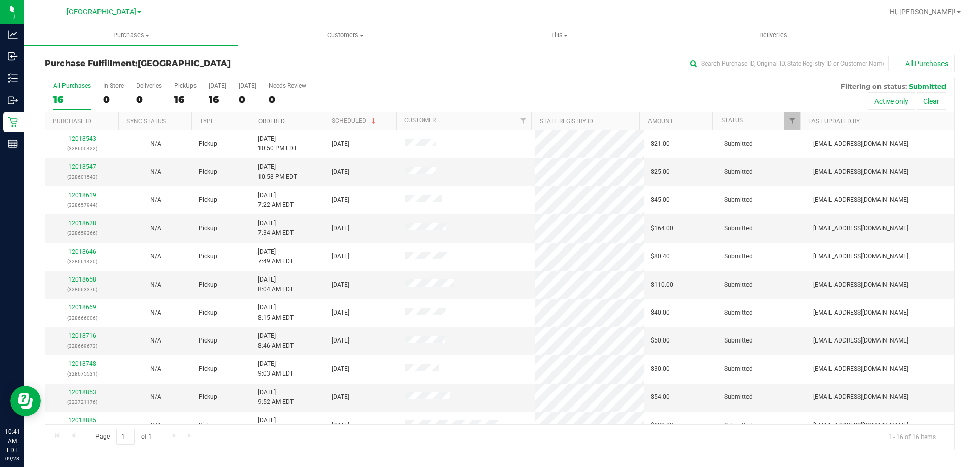
click at [282, 121] on link "Ordered" at bounding box center [272, 121] width 26 height 7
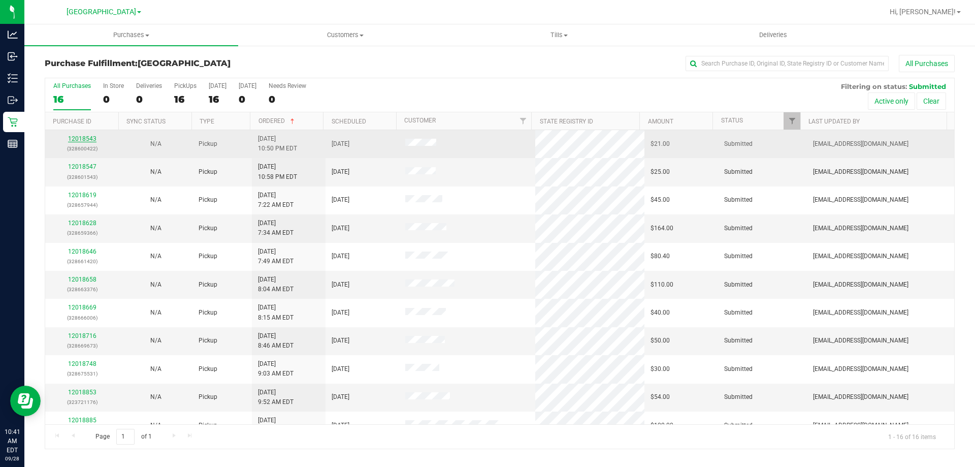
click at [83, 138] on link "12018543" at bounding box center [82, 138] width 28 height 7
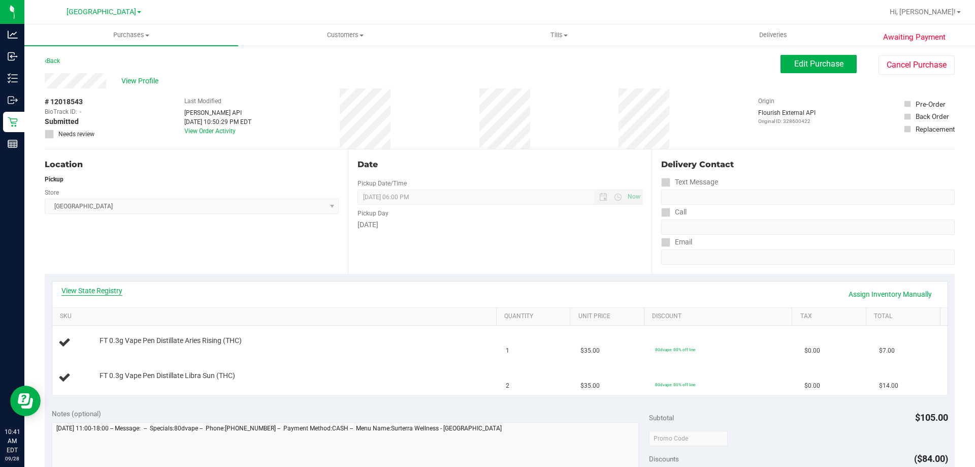
click at [83, 293] on link "View State Registry" at bounding box center [91, 290] width 61 height 10
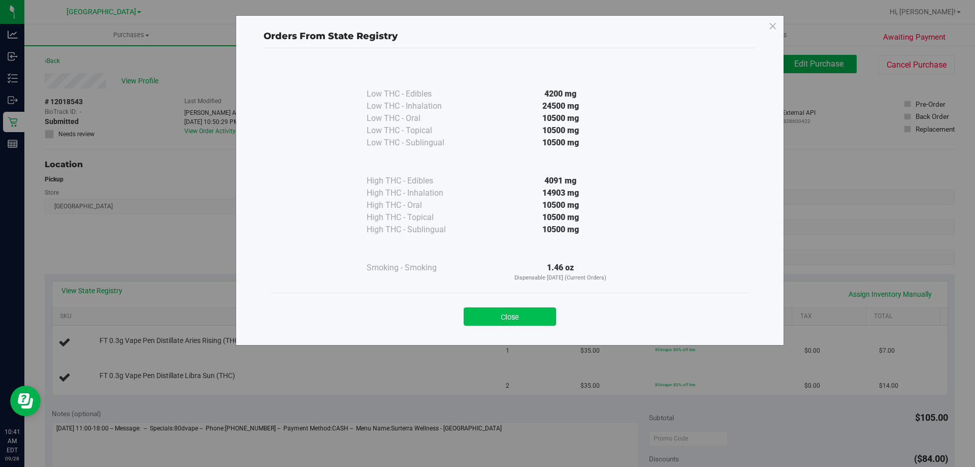
click at [526, 317] on button "Close" at bounding box center [510, 316] width 92 height 18
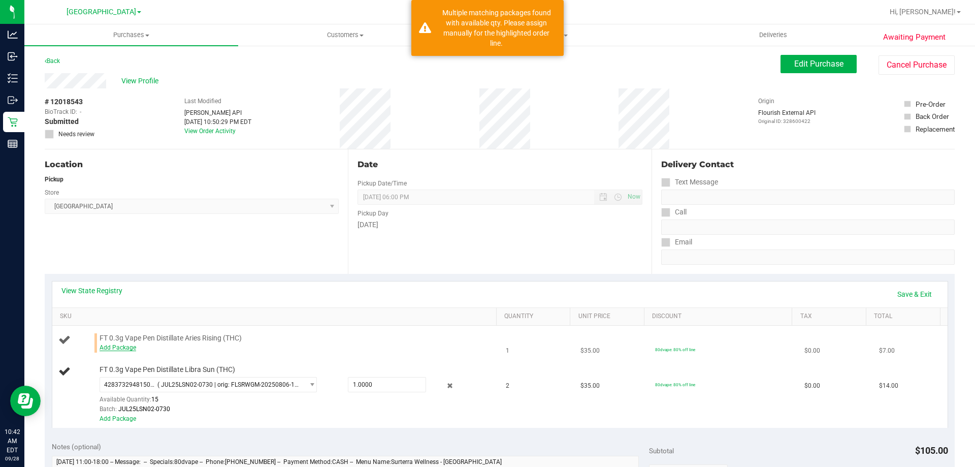
click at [111, 346] on link "Add Package" at bounding box center [118, 347] width 37 height 7
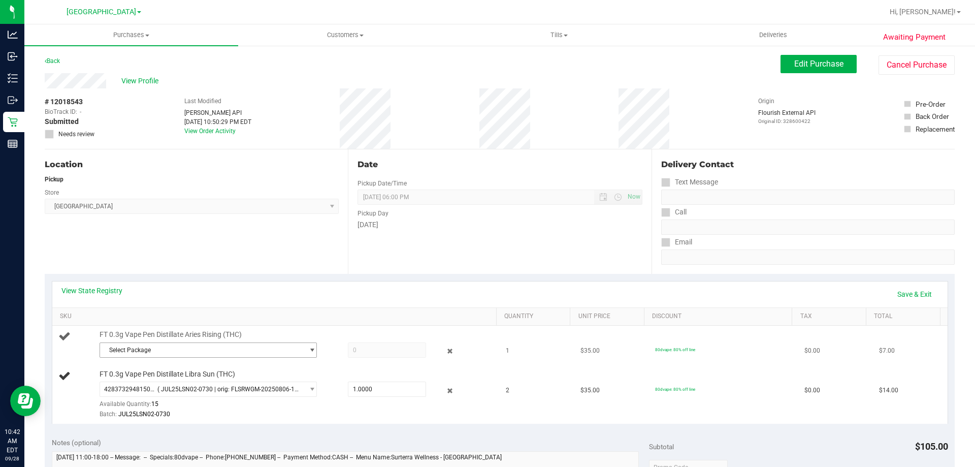
click at [308, 348] on span "select" at bounding box center [312, 350] width 8 height 8
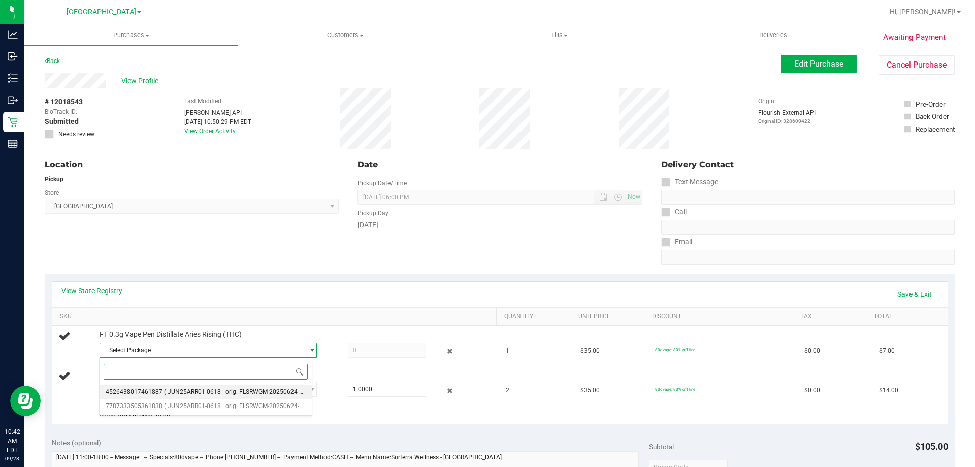
click at [221, 389] on span "( JUN25ARR01-0618 | orig: FLSRWGM-20250624-892 )" at bounding box center [238, 391] width 149 height 7
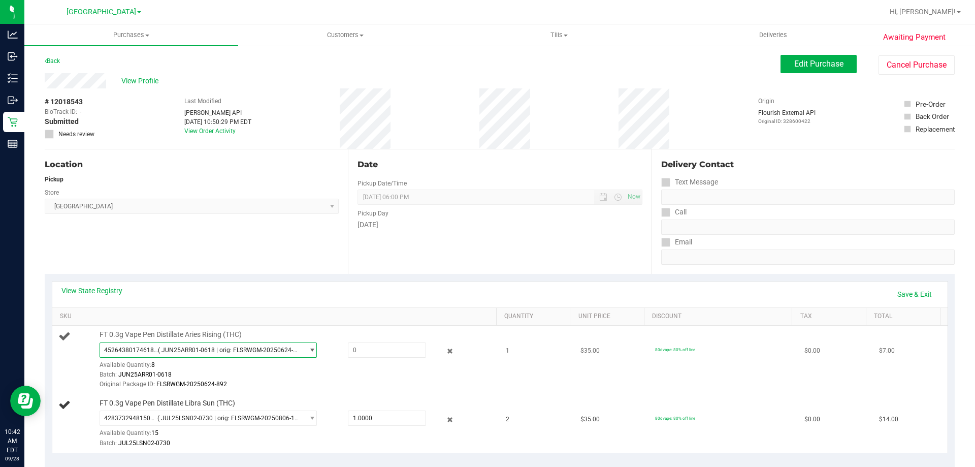
click at [308, 348] on span "select" at bounding box center [312, 350] width 8 height 8
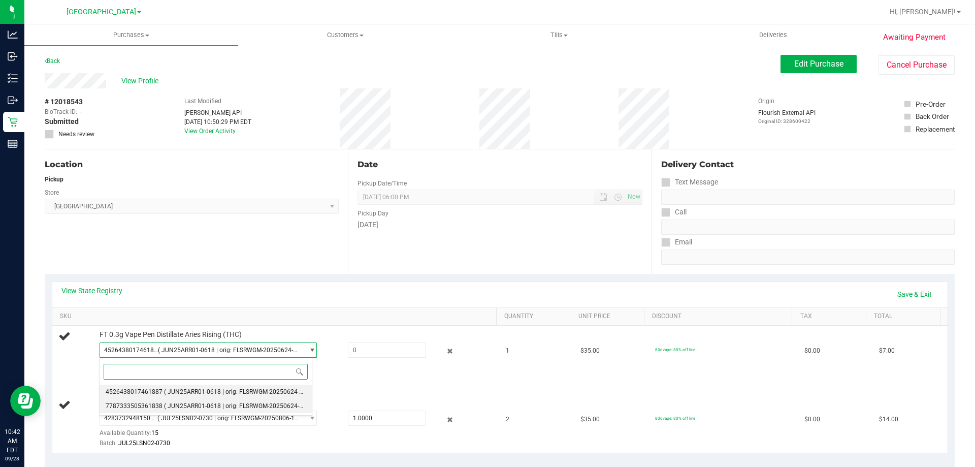
click at [231, 403] on span "( JUN25ARR01-0618 | orig: FLSRWGM-20250624-852 )" at bounding box center [238, 405] width 149 height 7
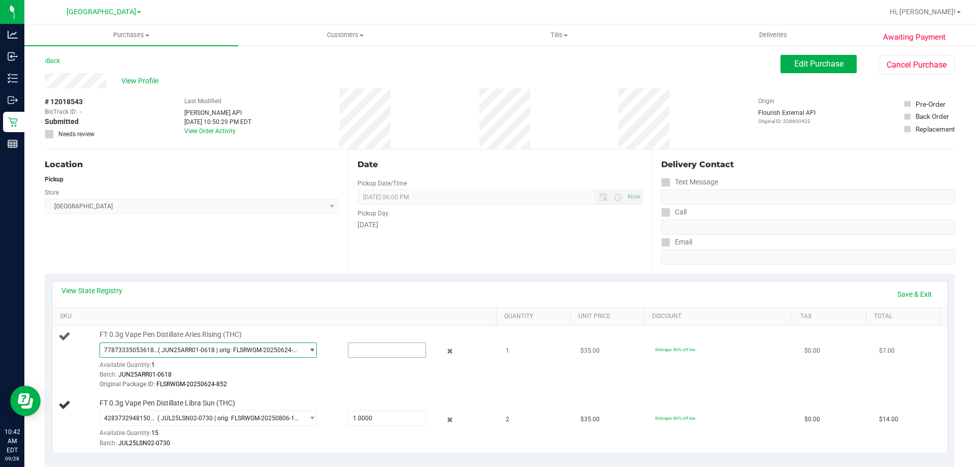
click at [377, 350] on input "text" at bounding box center [386, 350] width 77 height 14
type input "1"
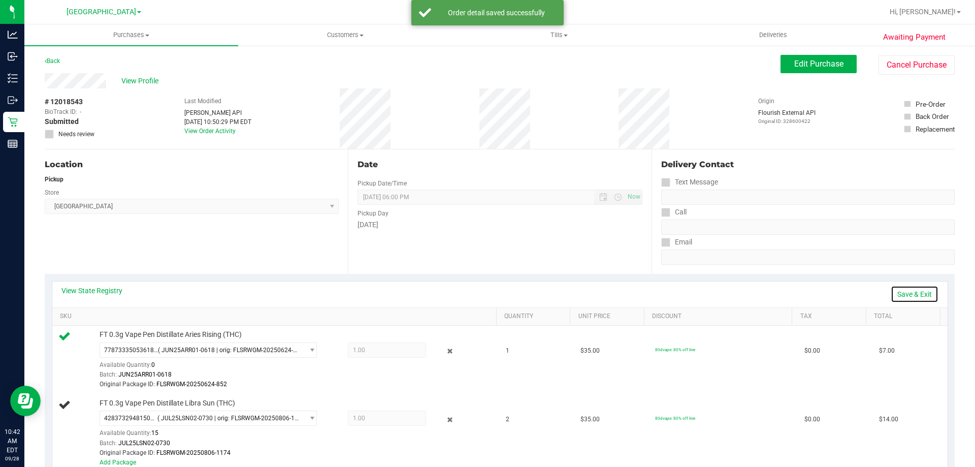
click at [912, 290] on link "Save & Exit" at bounding box center [915, 293] width 48 height 17
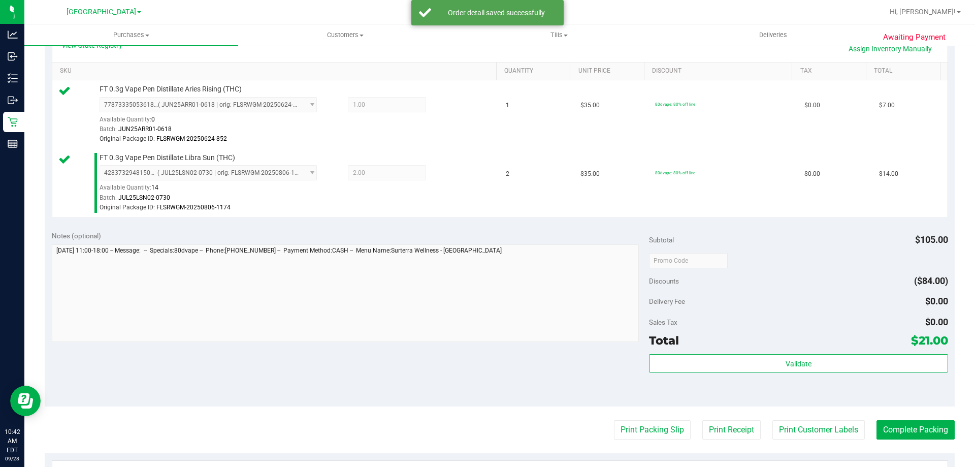
scroll to position [275, 0]
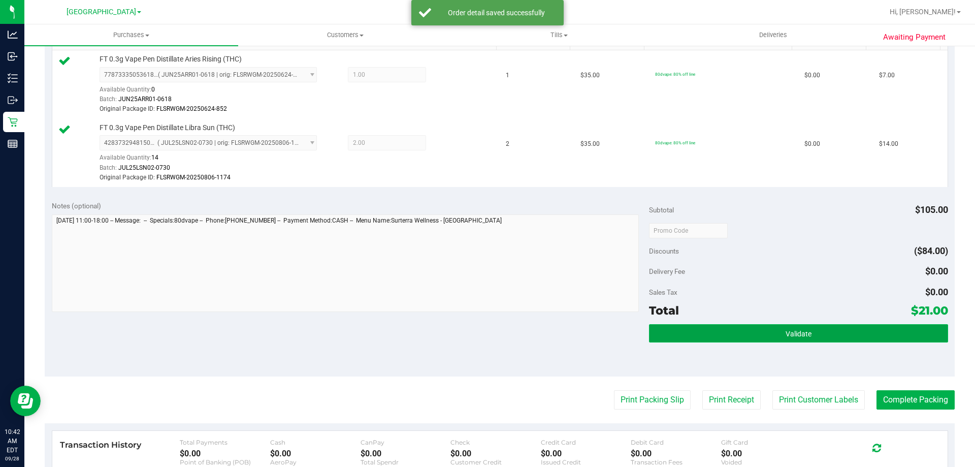
click at [801, 327] on button "Validate" at bounding box center [798, 333] width 299 height 18
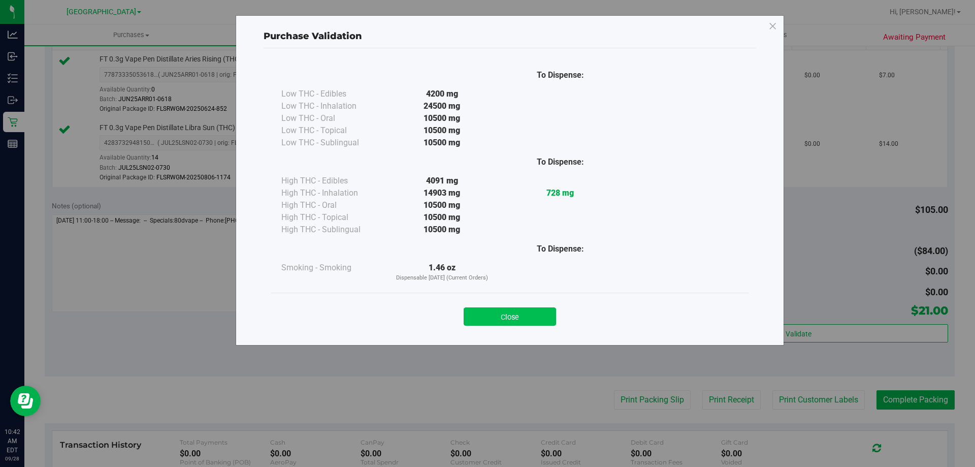
click at [530, 310] on button "Close" at bounding box center [510, 316] width 92 height 18
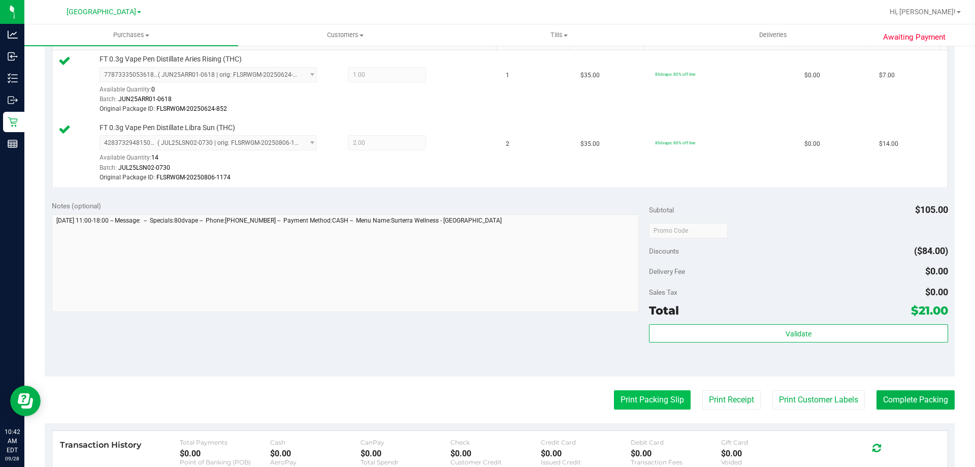
click at [651, 391] on button "Print Packing Slip" at bounding box center [652, 399] width 77 height 19
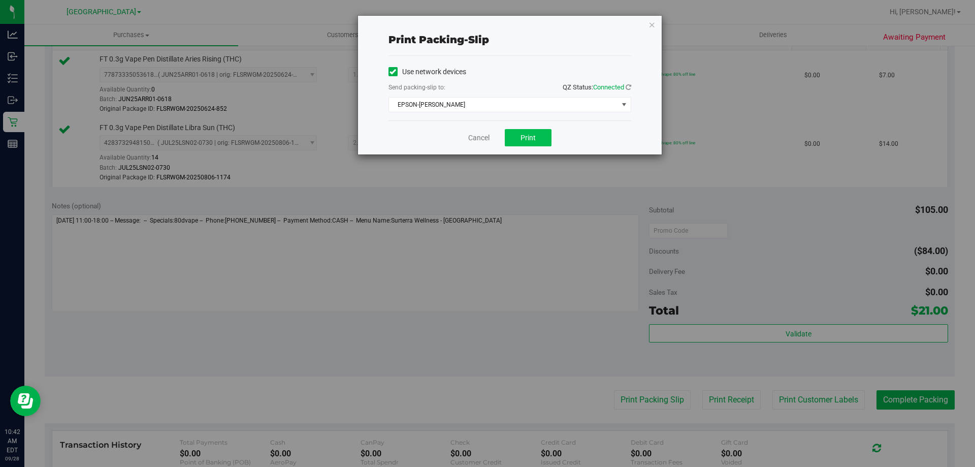
click at [531, 136] on span "Print" at bounding box center [528, 138] width 15 height 8
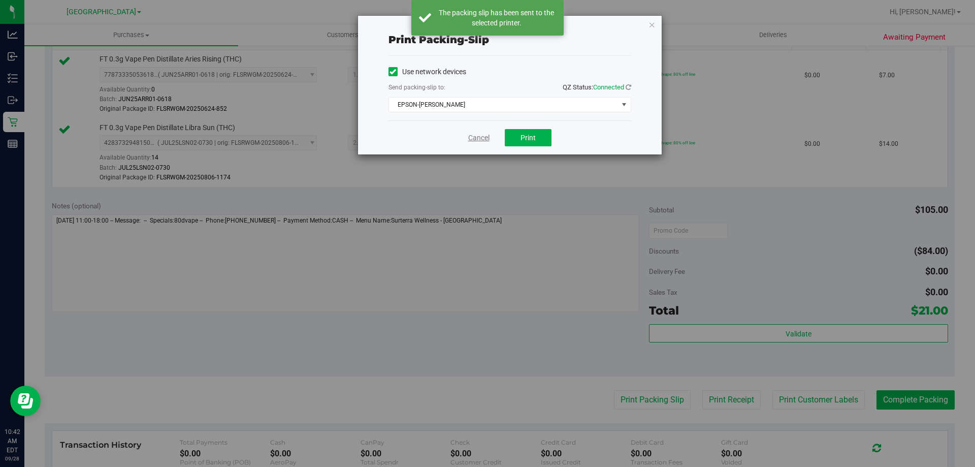
click at [473, 140] on link "Cancel" at bounding box center [478, 138] width 21 height 11
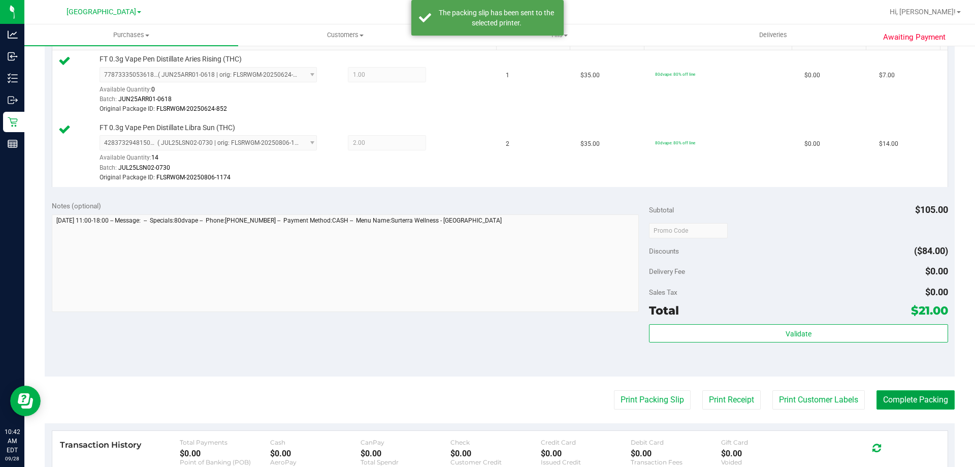
click at [905, 405] on button "Complete Packing" at bounding box center [916, 399] width 78 height 19
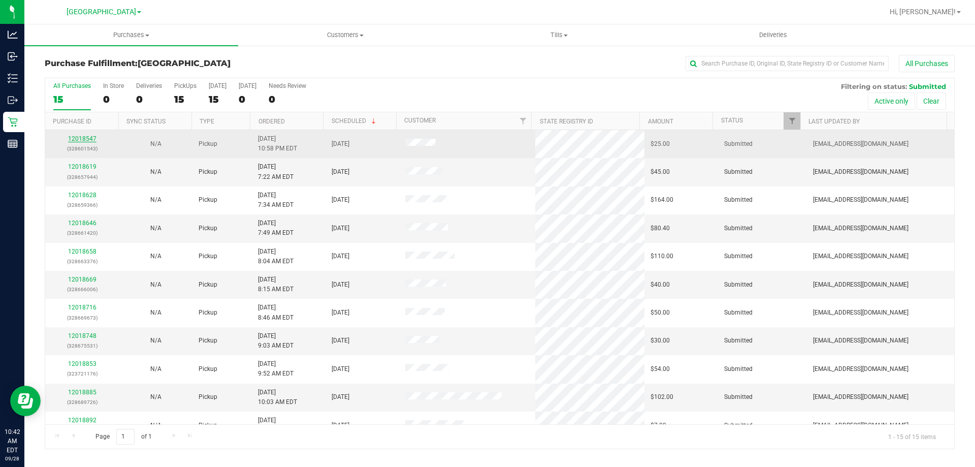
click at [78, 139] on link "12018547" at bounding box center [82, 138] width 28 height 7
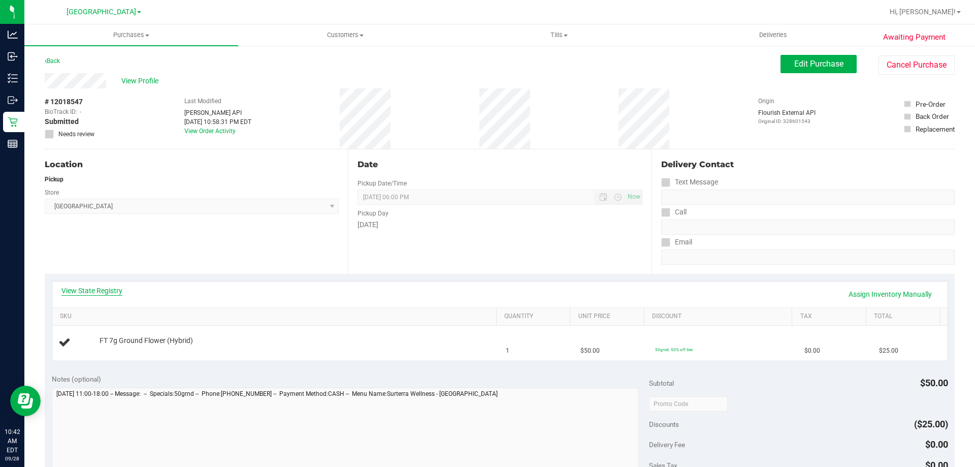
click at [74, 287] on link "View State Registry" at bounding box center [91, 290] width 61 height 10
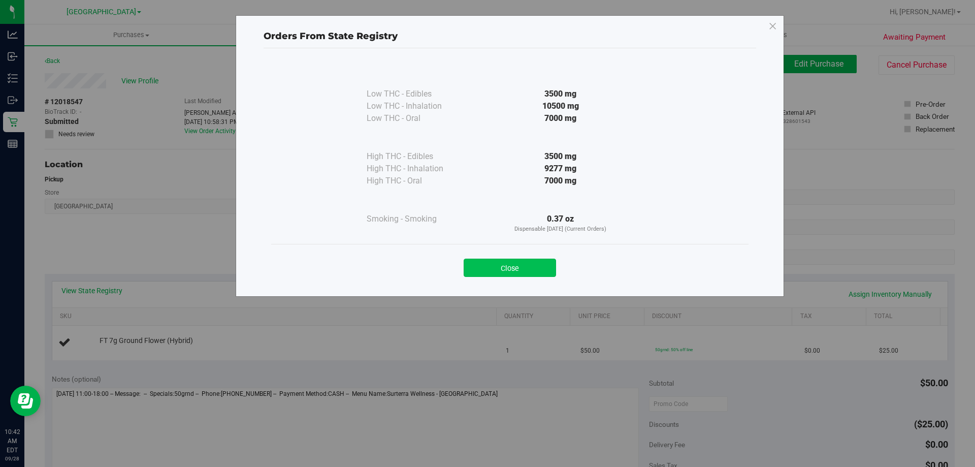
click at [522, 273] on button "Close" at bounding box center [510, 268] width 92 height 18
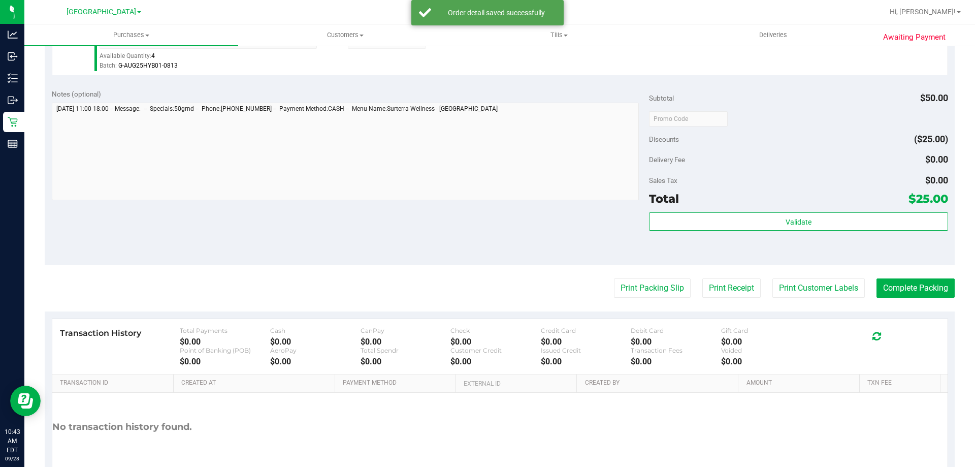
scroll to position [311, 0]
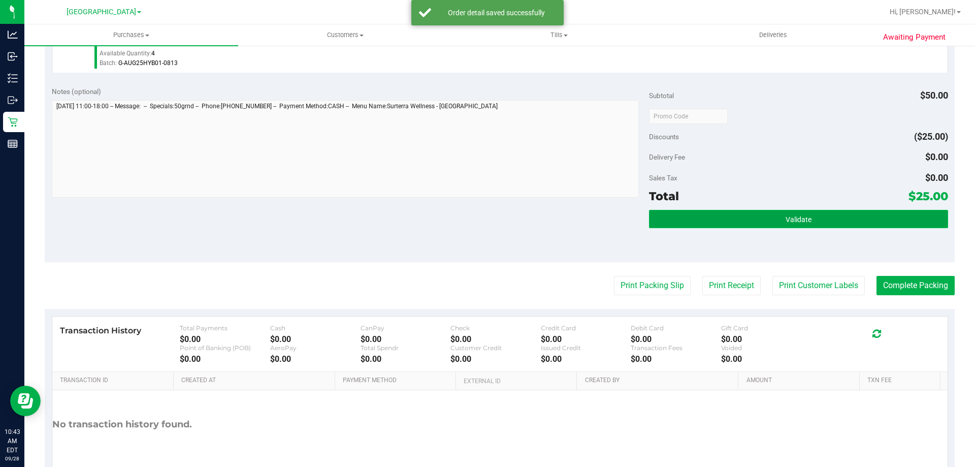
click at [793, 215] on span "Validate" at bounding box center [799, 219] width 26 height 8
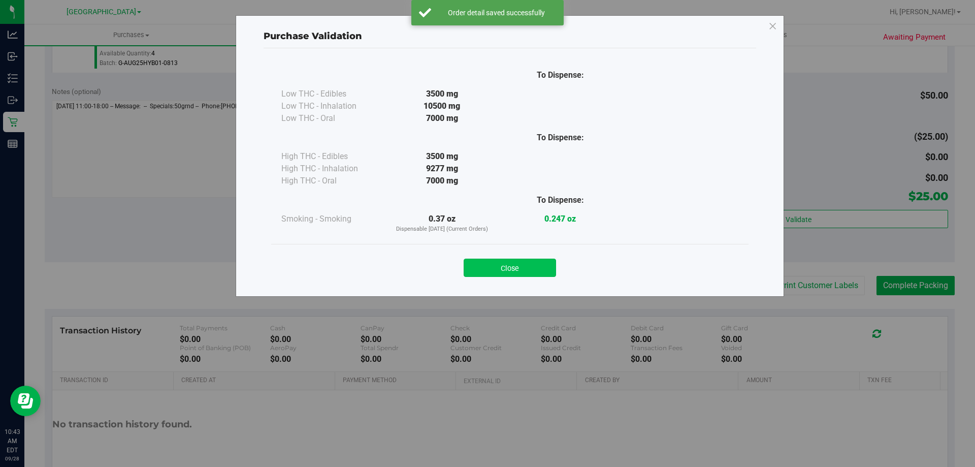
click at [518, 268] on button "Close" at bounding box center [510, 268] width 92 height 18
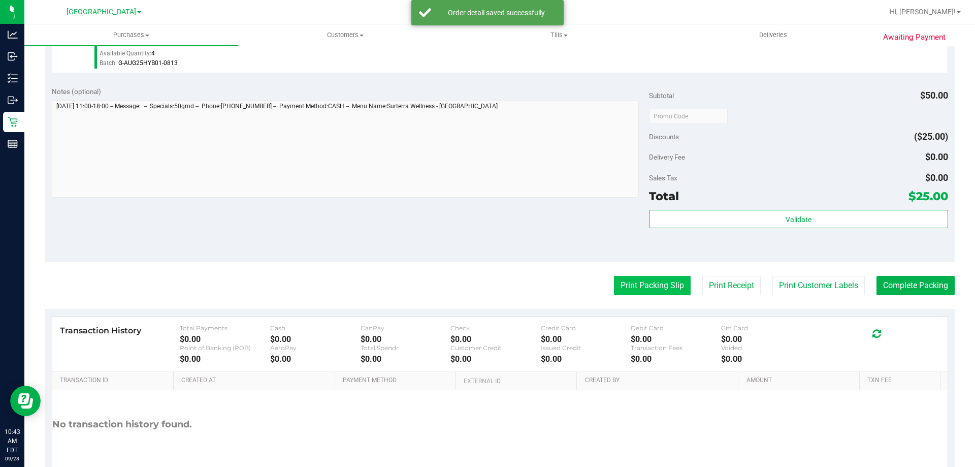
click at [659, 280] on button "Print Packing Slip" at bounding box center [652, 285] width 77 height 19
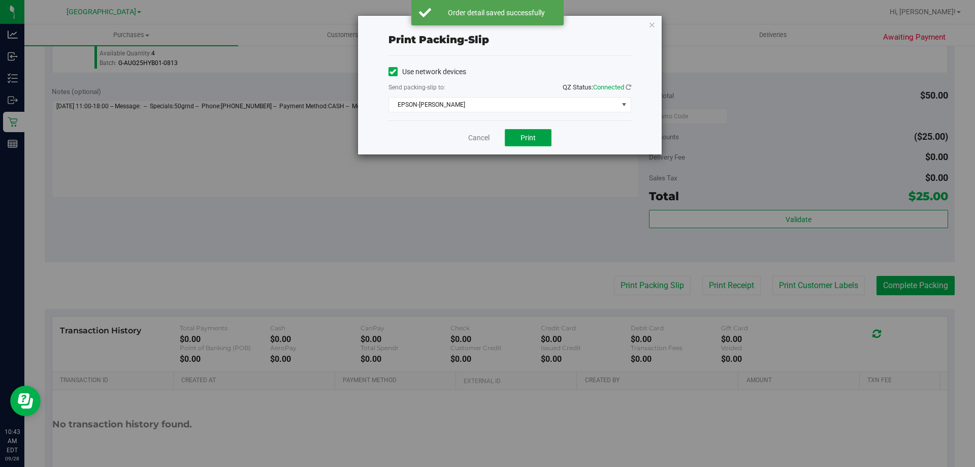
click at [536, 136] on button "Print" at bounding box center [528, 137] width 47 height 17
click at [473, 134] on link "Cancel" at bounding box center [478, 138] width 21 height 11
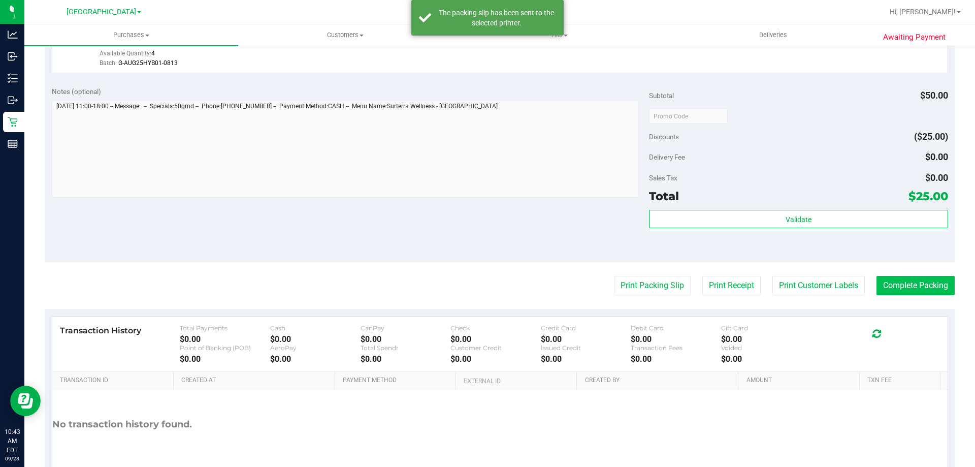
click at [923, 287] on button "Complete Packing" at bounding box center [916, 285] width 78 height 19
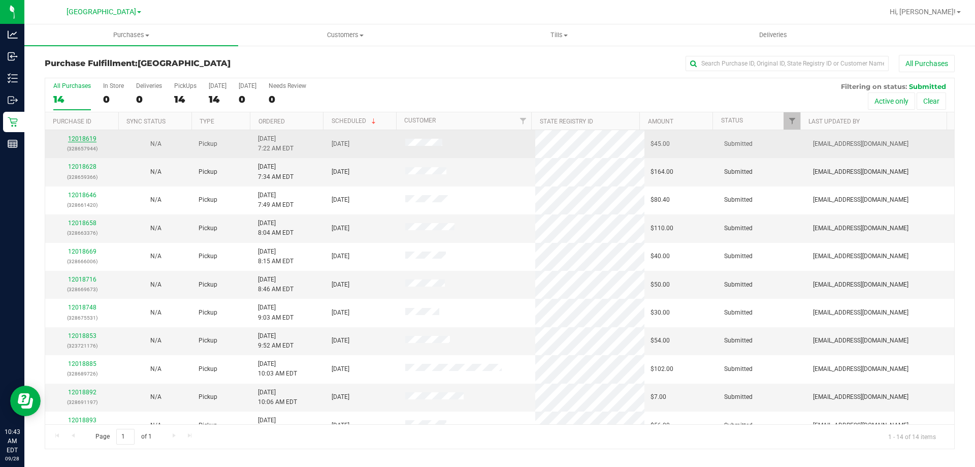
click at [71, 140] on link "12018619" at bounding box center [82, 138] width 28 height 7
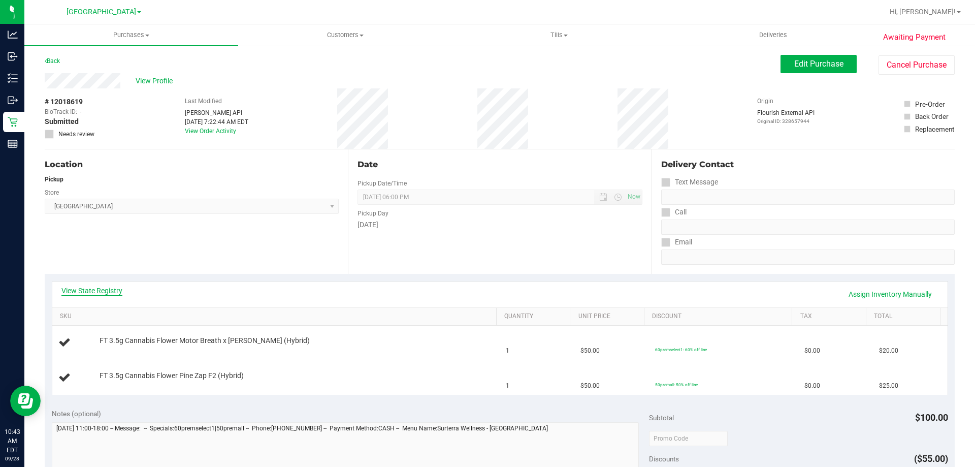
click at [95, 289] on link "View State Registry" at bounding box center [91, 290] width 61 height 10
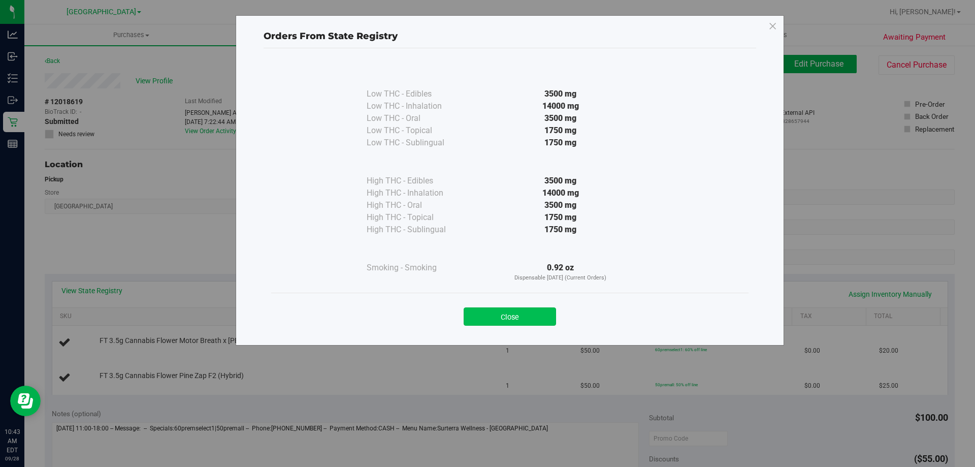
click at [518, 317] on button "Close" at bounding box center [510, 316] width 92 height 18
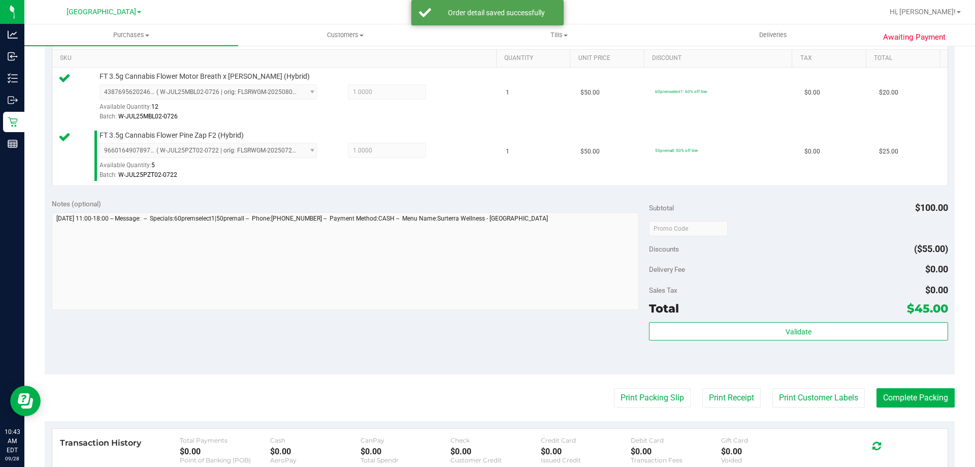
scroll to position [262, 0]
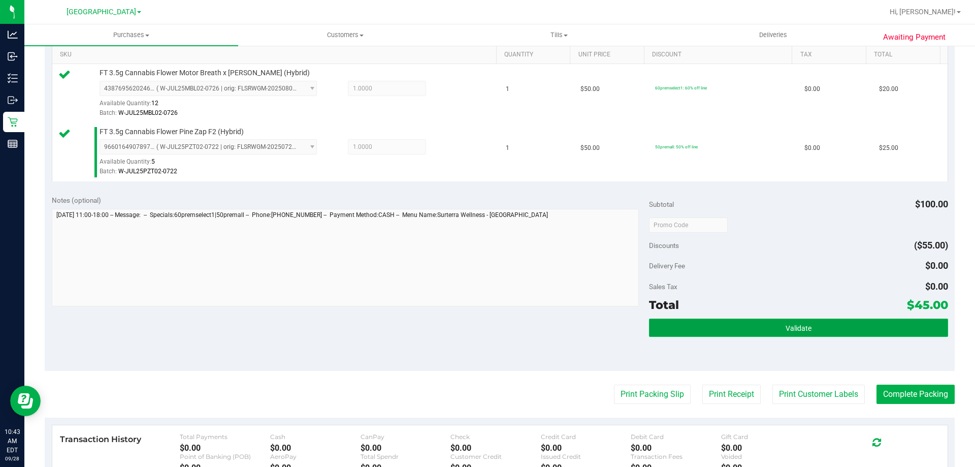
click at [777, 327] on button "Validate" at bounding box center [798, 327] width 299 height 18
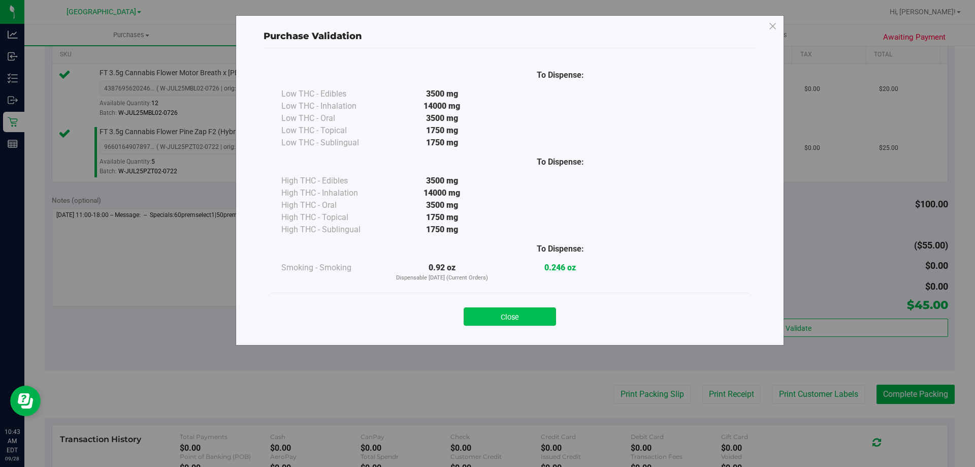
click at [508, 321] on button "Close" at bounding box center [510, 316] width 92 height 18
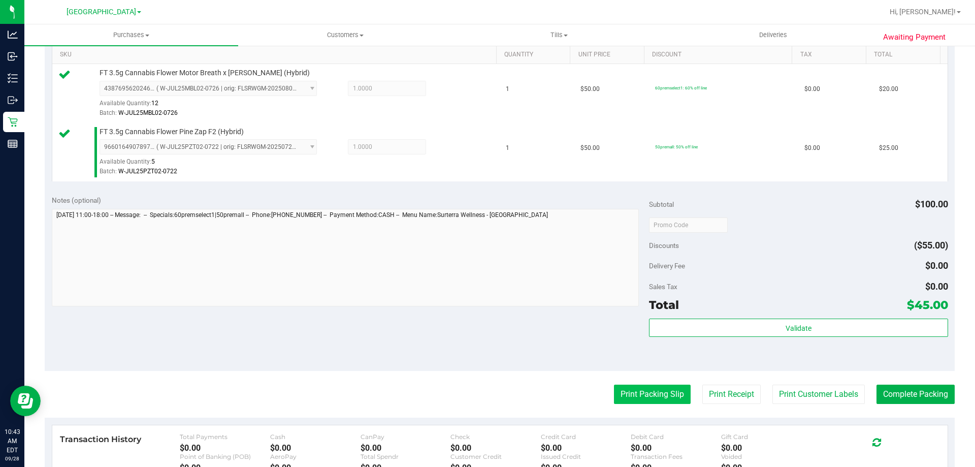
click at [651, 389] on button "Print Packing Slip" at bounding box center [652, 393] width 77 height 19
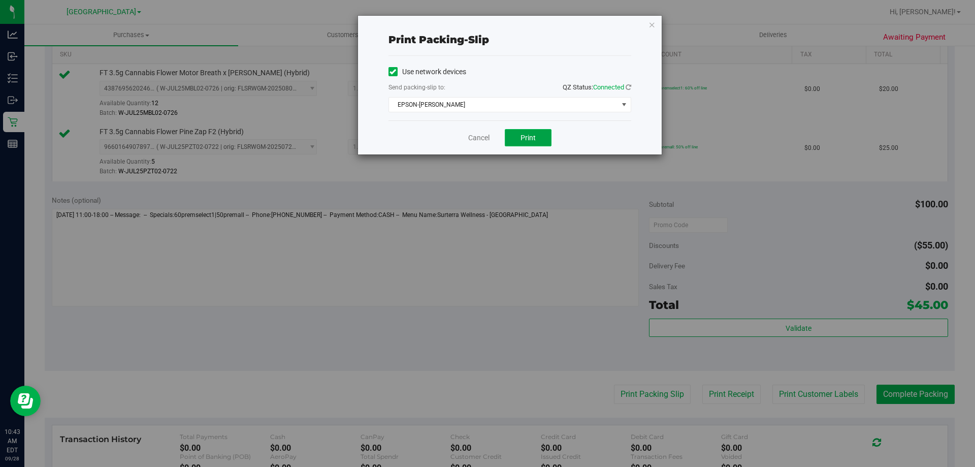
click at [520, 137] on button "Print" at bounding box center [528, 137] width 47 height 17
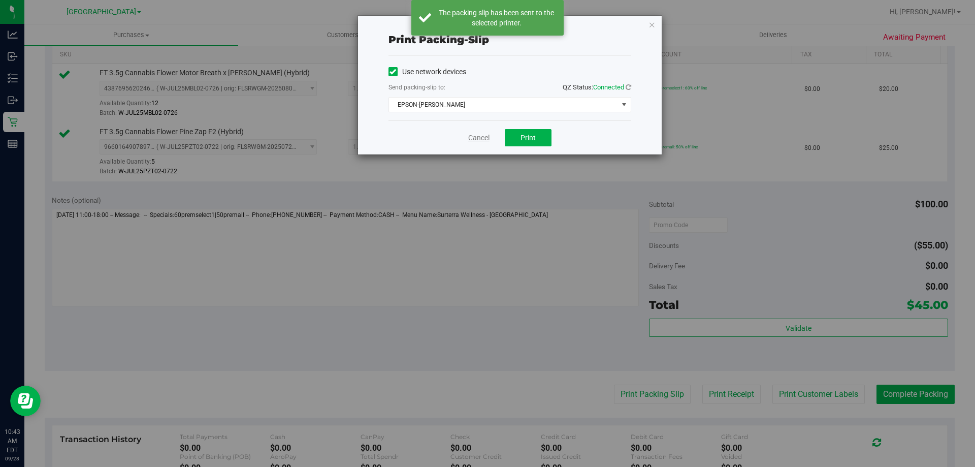
click at [468, 137] on link "Cancel" at bounding box center [478, 138] width 21 height 11
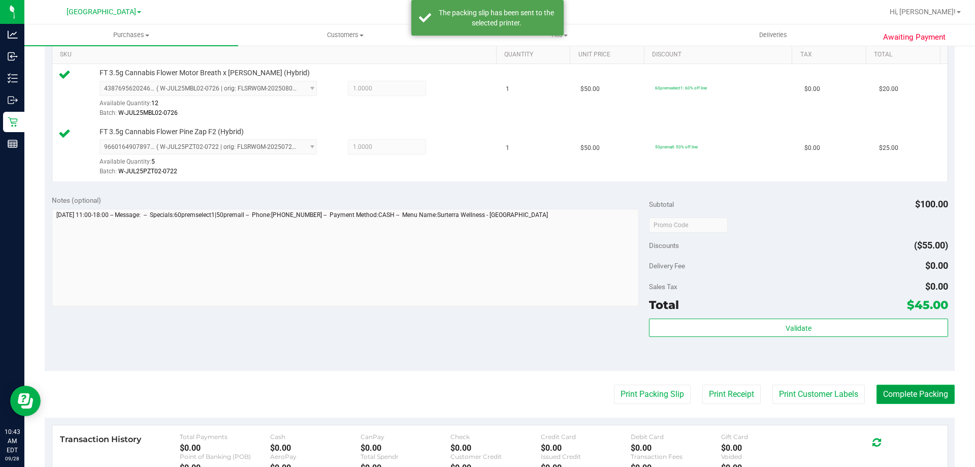
click at [914, 396] on button "Complete Packing" at bounding box center [916, 393] width 78 height 19
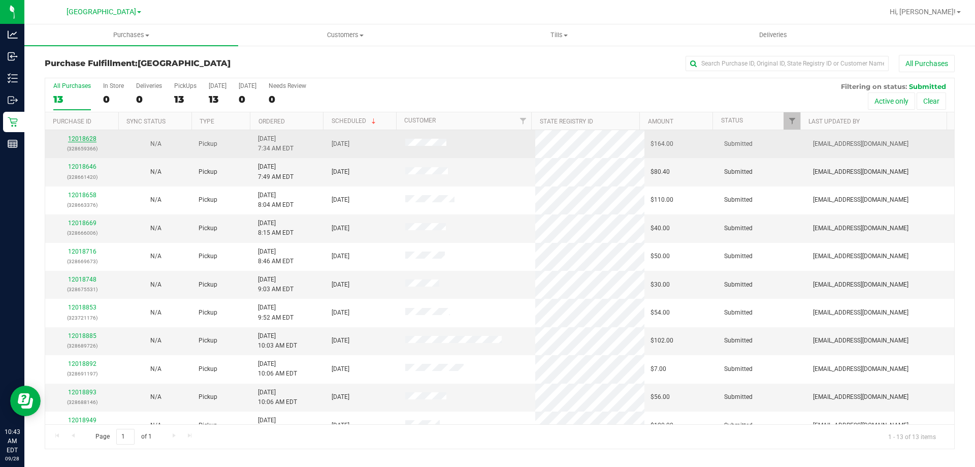
click at [74, 138] on link "12018628" at bounding box center [82, 138] width 28 height 7
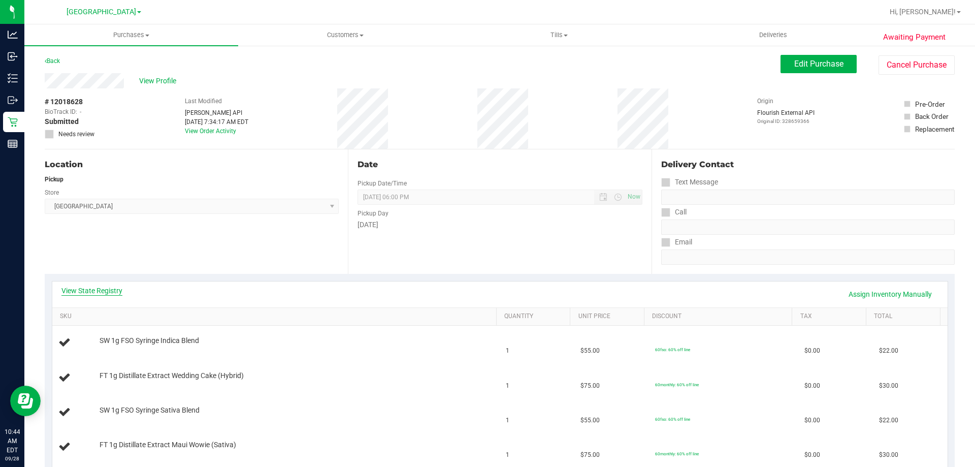
click at [78, 288] on link "View State Registry" at bounding box center [91, 290] width 61 height 10
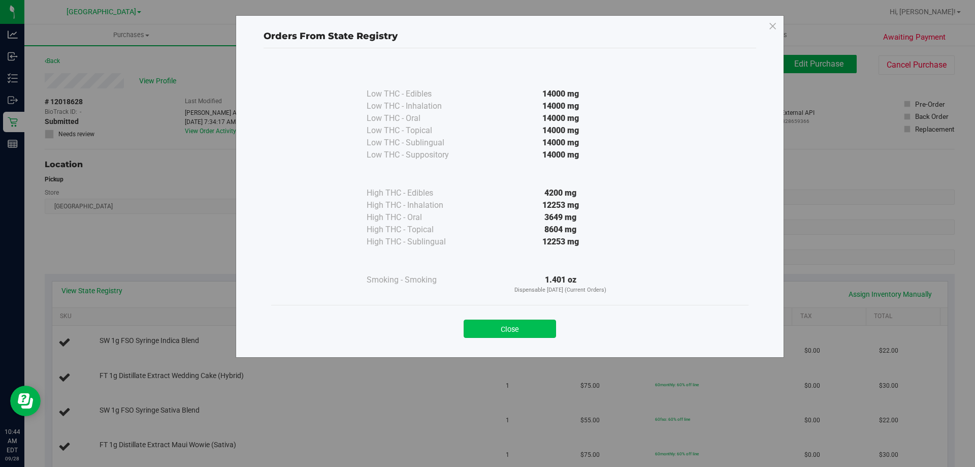
click at [522, 330] on button "Close" at bounding box center [510, 328] width 92 height 18
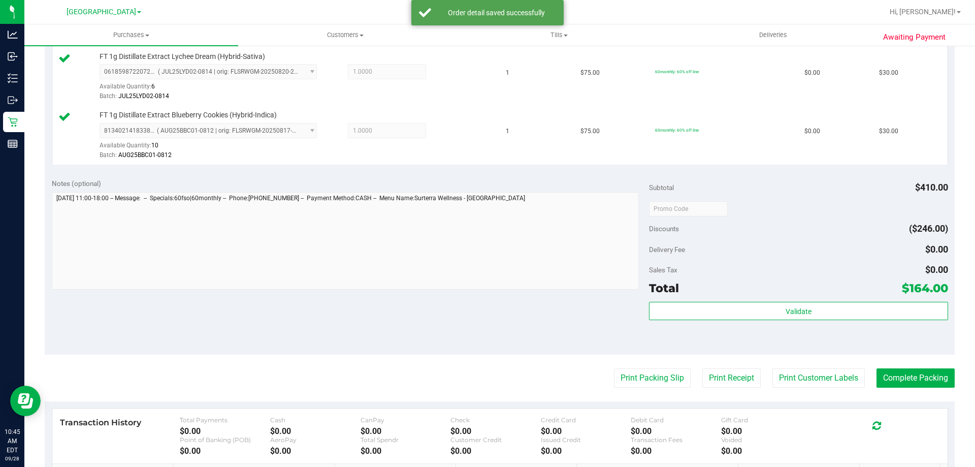
scroll to position [542, 0]
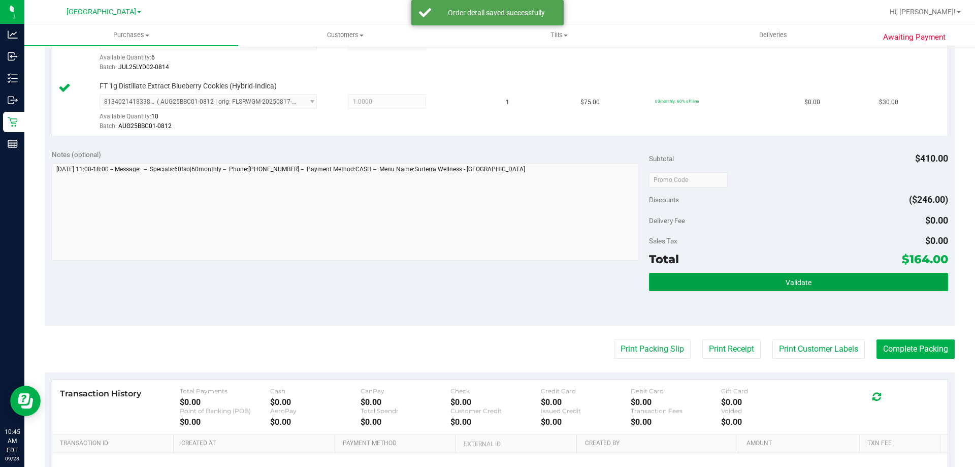
click at [781, 291] on button "Validate" at bounding box center [798, 282] width 299 height 18
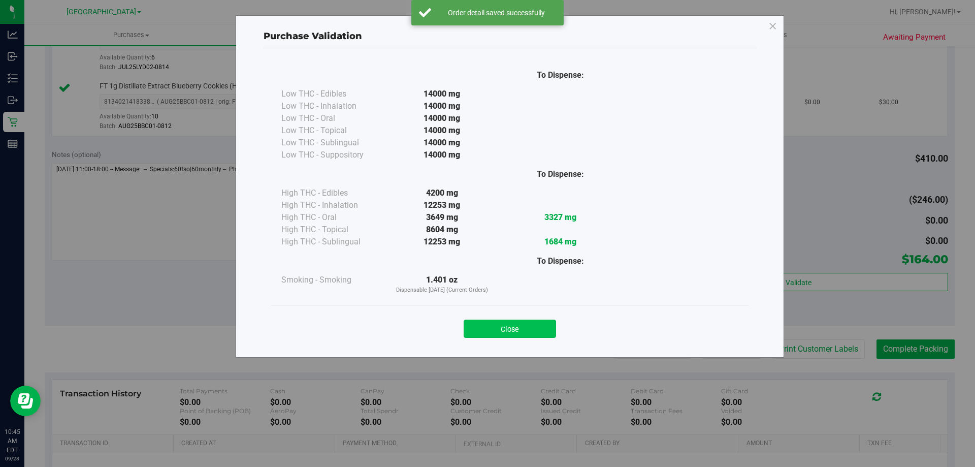
click at [522, 323] on button "Close" at bounding box center [510, 328] width 92 height 18
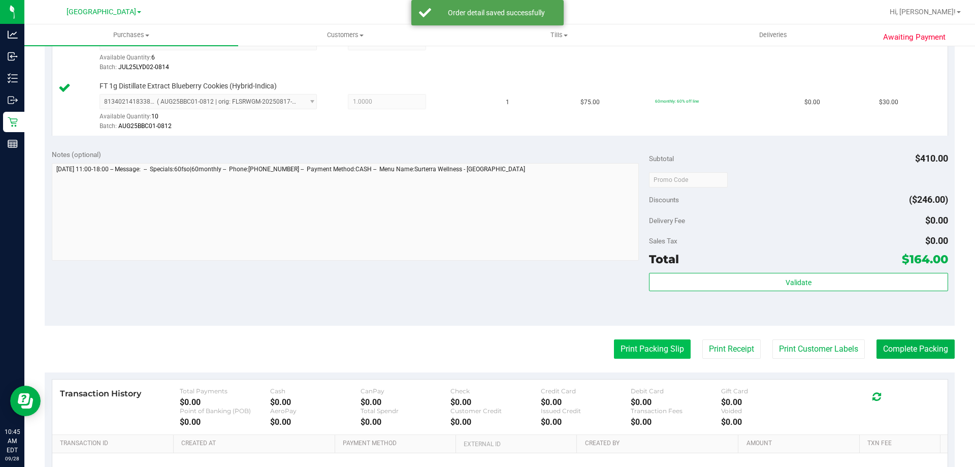
click at [659, 341] on button "Print Packing Slip" at bounding box center [652, 348] width 77 height 19
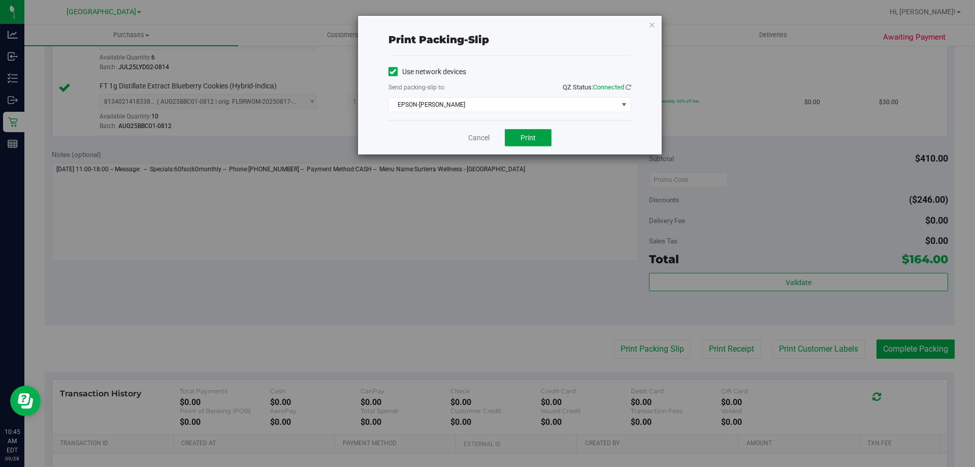
click at [525, 131] on button "Print" at bounding box center [528, 137] width 47 height 17
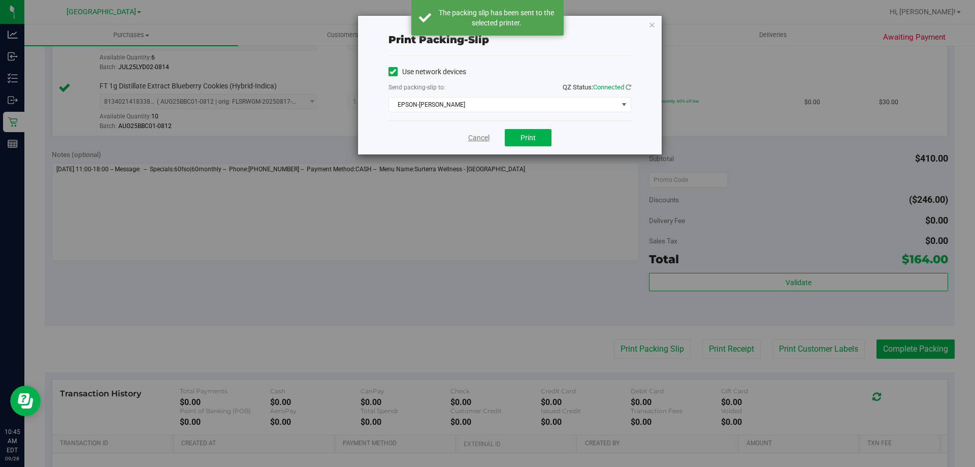
click at [475, 136] on link "Cancel" at bounding box center [478, 138] width 21 height 11
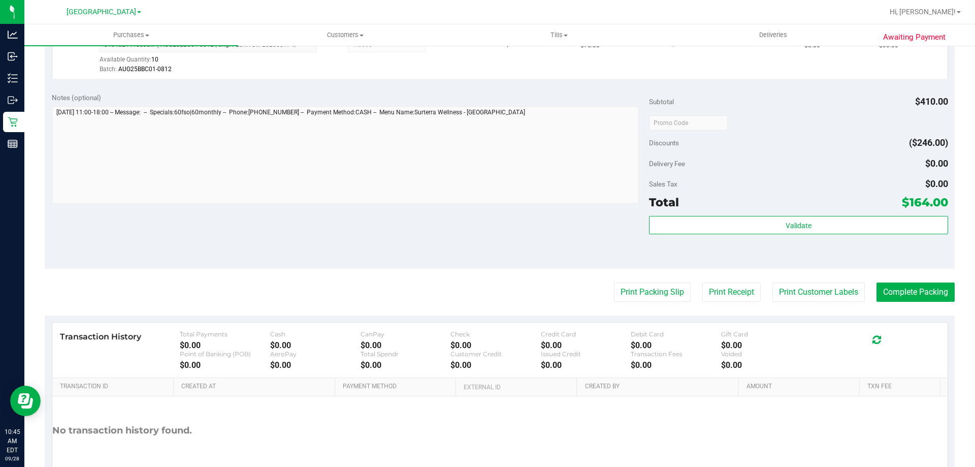
scroll to position [622, 0]
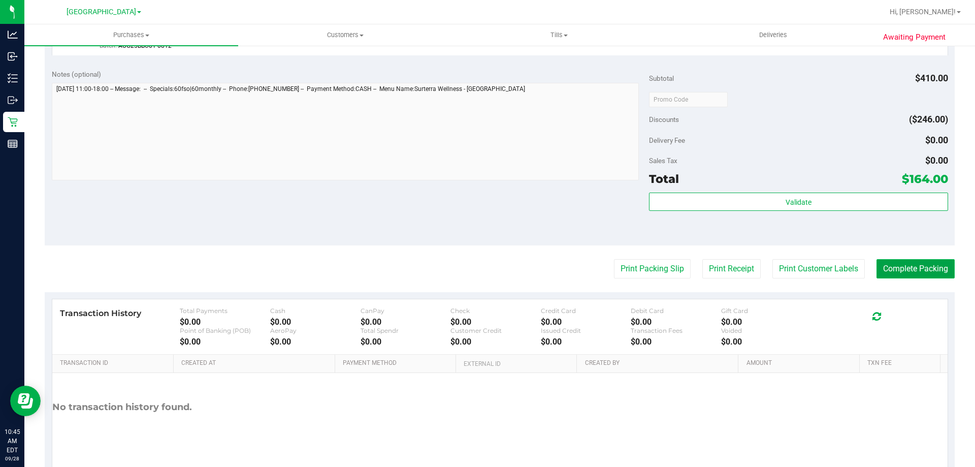
click at [921, 271] on button "Complete Packing" at bounding box center [916, 268] width 78 height 19
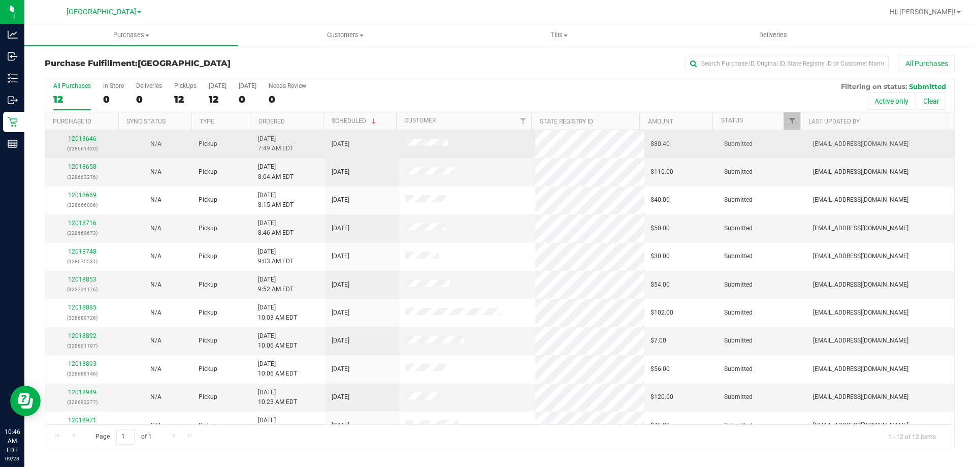
click at [83, 135] on link "12018646" at bounding box center [82, 138] width 28 height 7
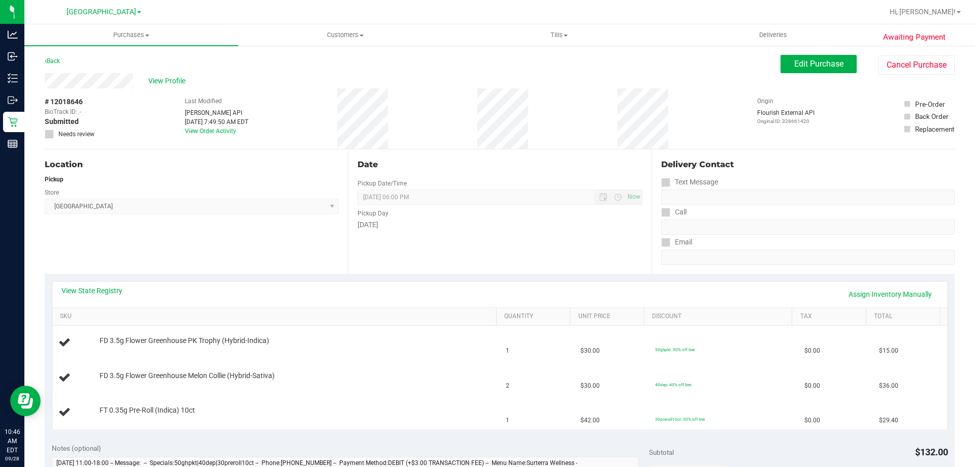
click at [83, 290] on link "View State Registry" at bounding box center [91, 290] width 61 height 10
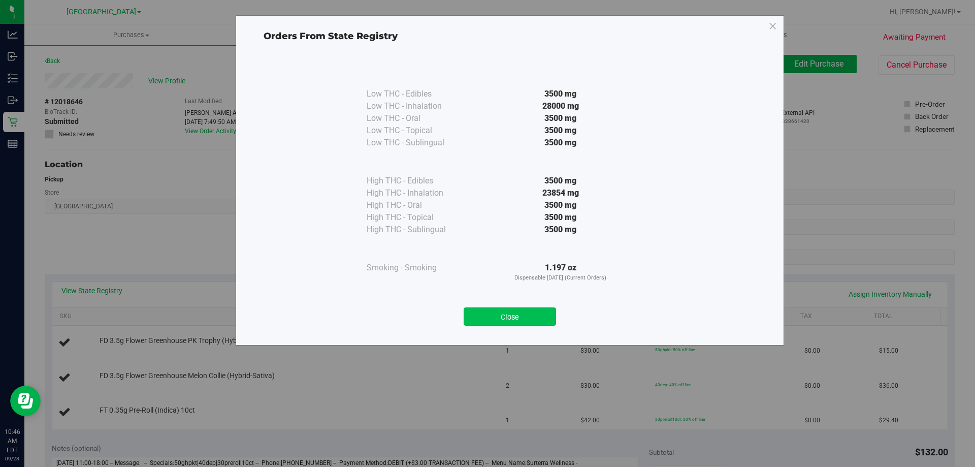
click at [527, 322] on button "Close" at bounding box center [510, 316] width 92 height 18
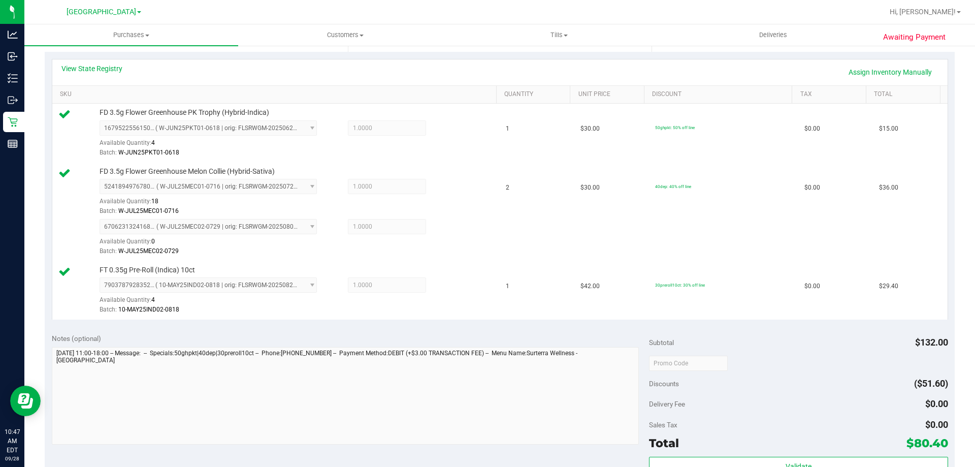
scroll to position [259, 0]
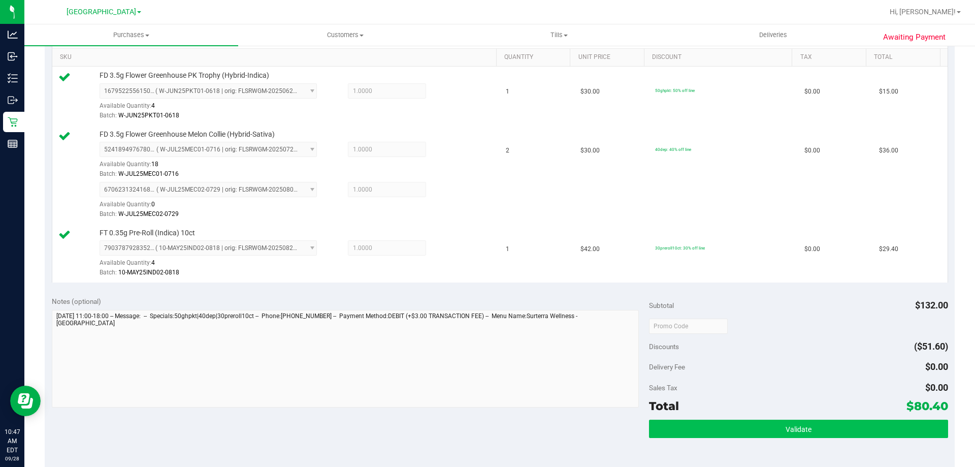
click at [810, 430] on button "Validate" at bounding box center [798, 429] width 299 height 18
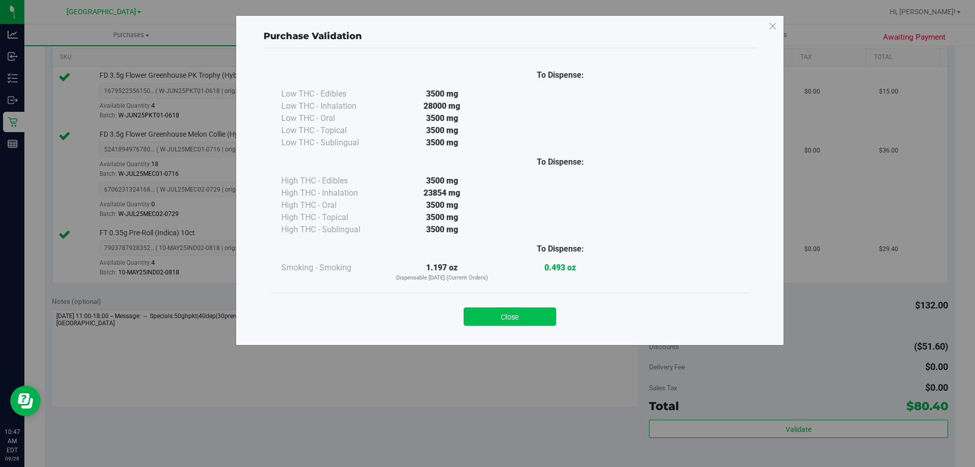
click at [525, 324] on button "Close" at bounding box center [510, 316] width 92 height 18
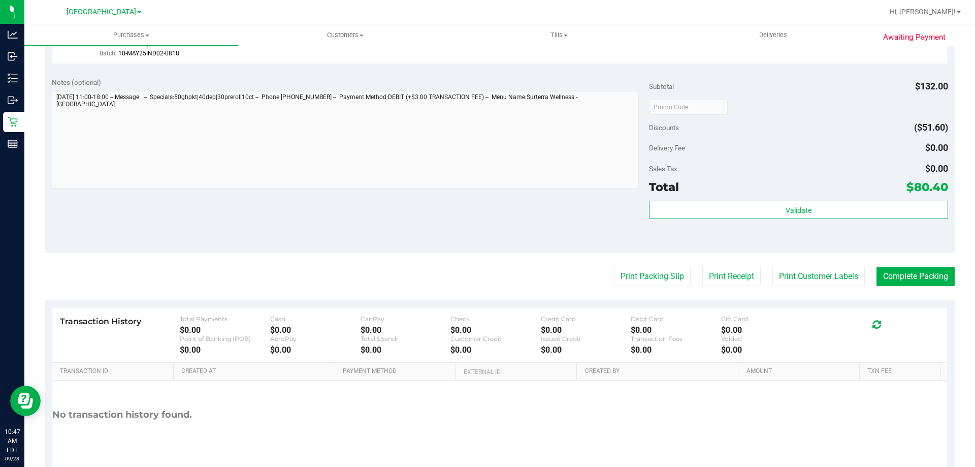
scroll to position [485, 0]
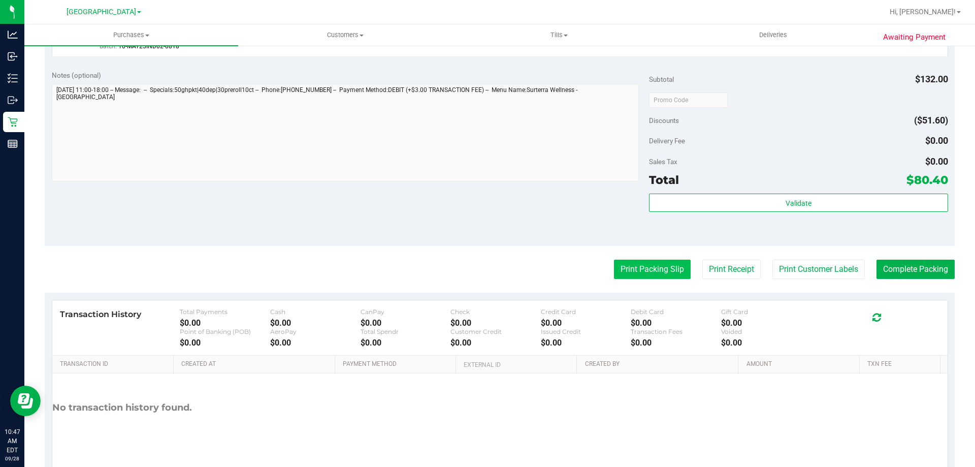
click at [629, 273] on button "Print Packing Slip" at bounding box center [652, 269] width 77 height 19
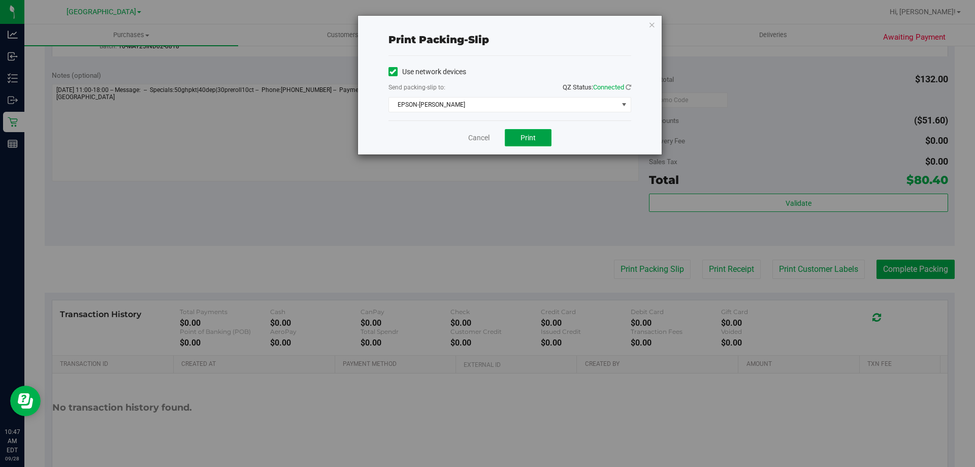
click at [523, 140] on span "Print" at bounding box center [528, 138] width 15 height 8
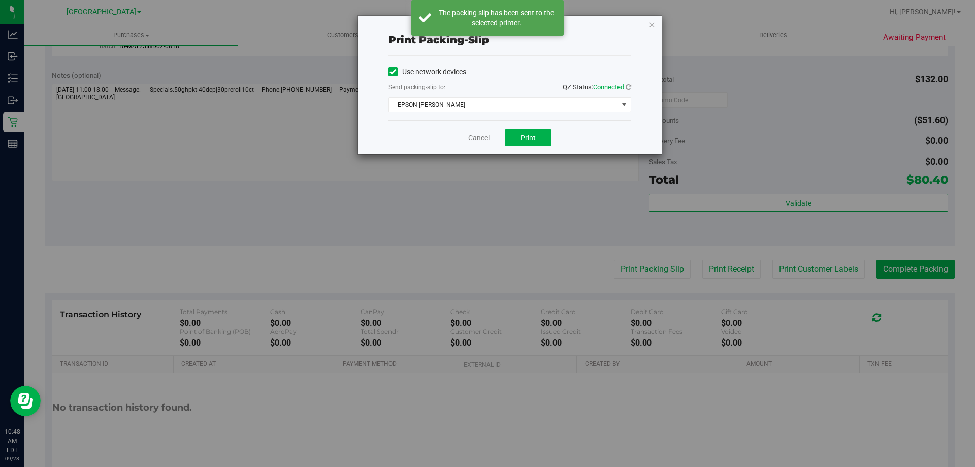
click at [475, 137] on link "Cancel" at bounding box center [478, 138] width 21 height 11
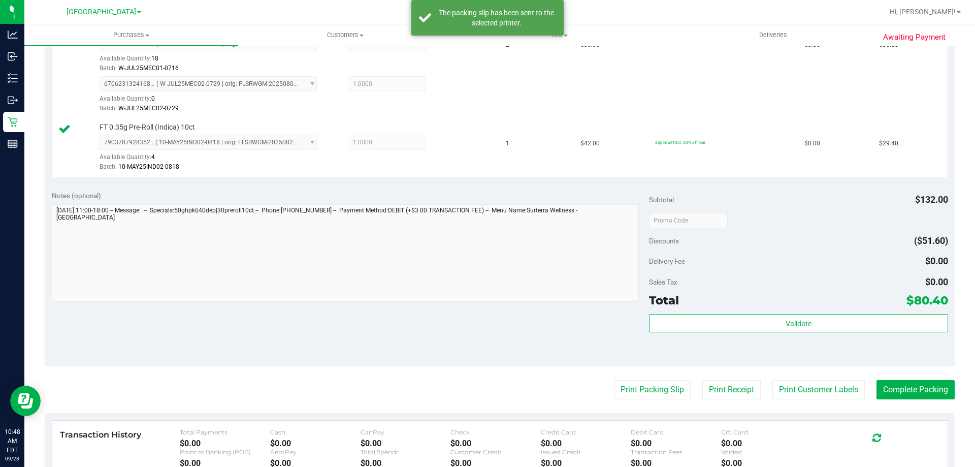
scroll to position [364, 0]
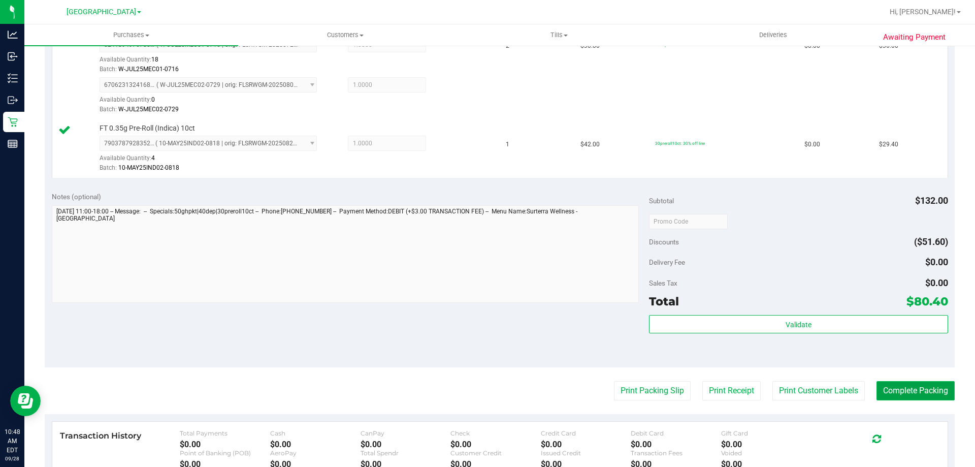
click at [921, 390] on button "Complete Packing" at bounding box center [916, 390] width 78 height 19
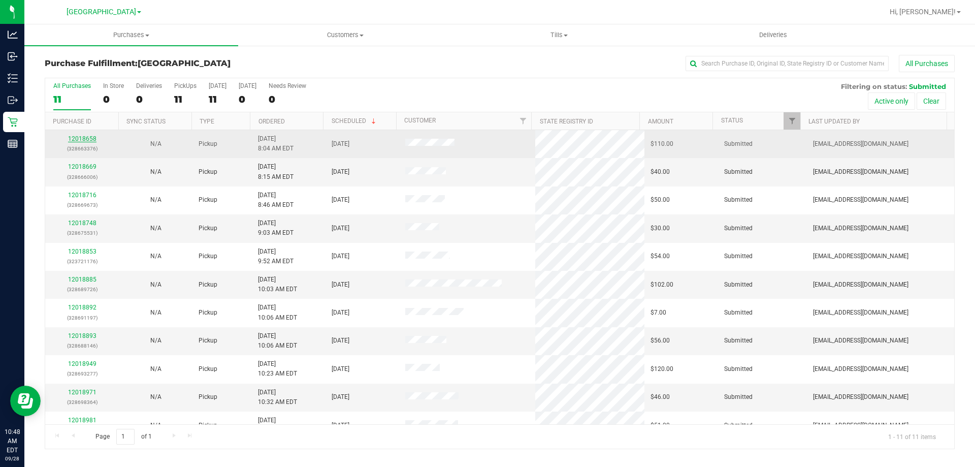
click at [73, 136] on link "12018658" at bounding box center [82, 138] width 28 height 7
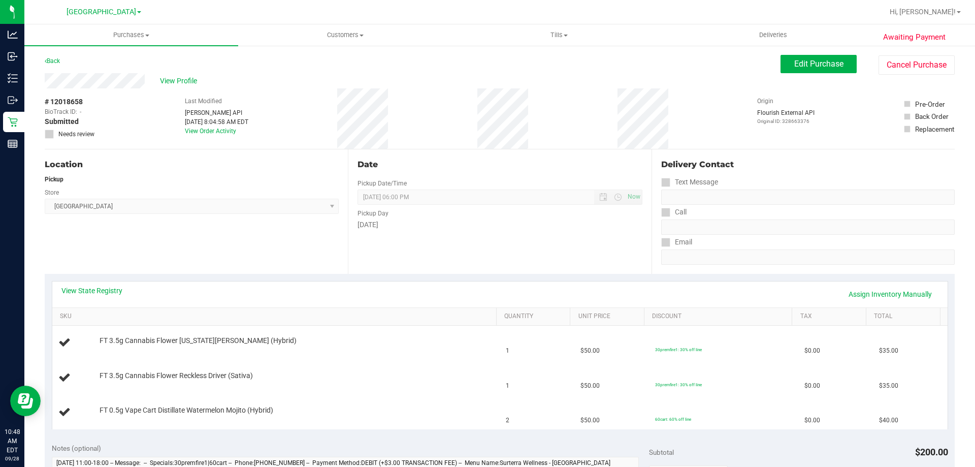
click at [86, 293] on link "View State Registry" at bounding box center [91, 290] width 61 height 10
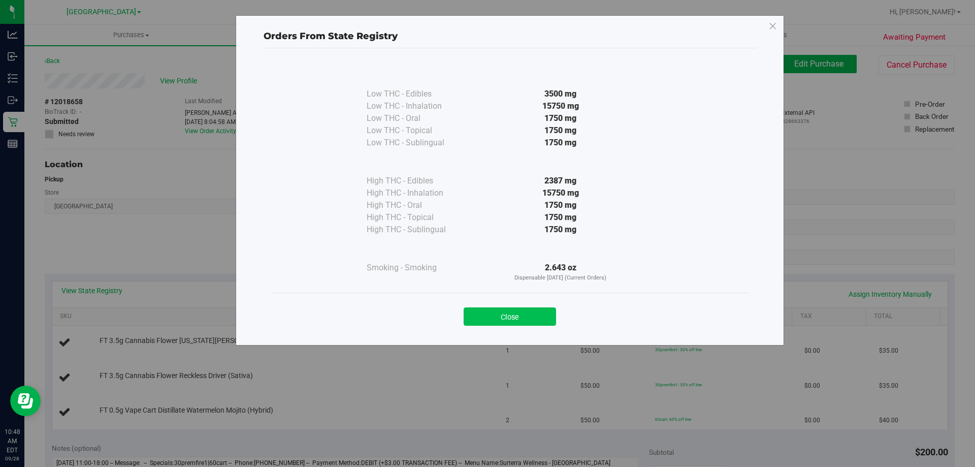
click at [541, 314] on button "Close" at bounding box center [510, 316] width 92 height 18
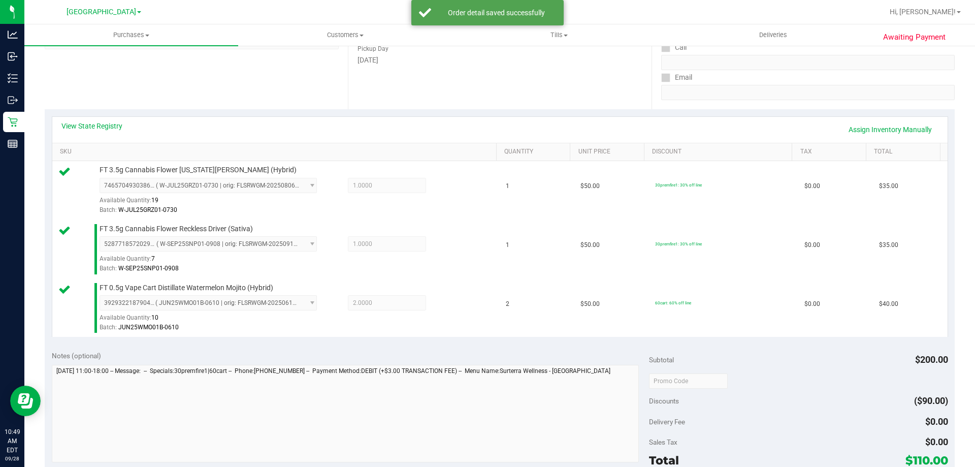
scroll to position [221, 0]
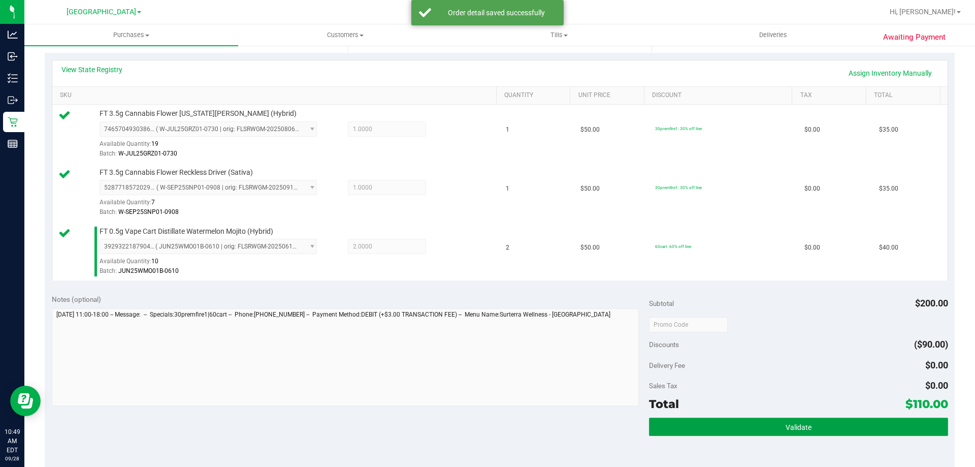
click at [815, 426] on button "Validate" at bounding box center [798, 426] width 299 height 18
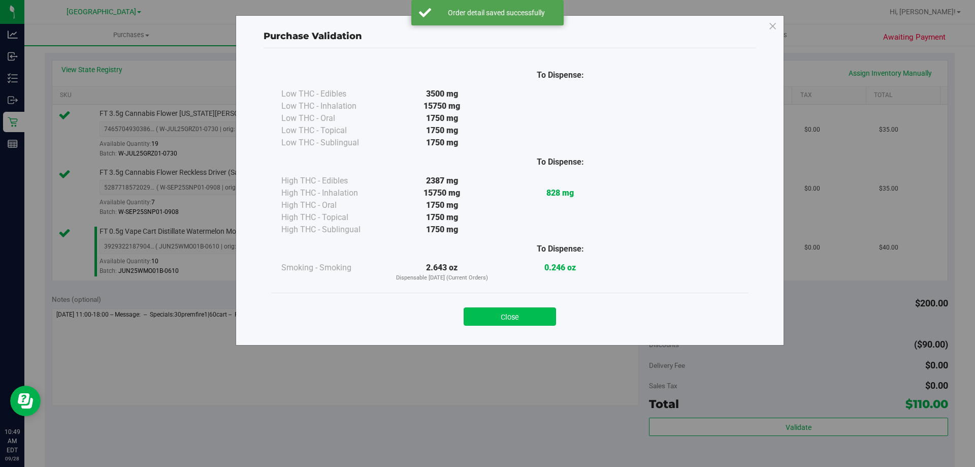
click at [523, 309] on button "Close" at bounding box center [510, 316] width 92 height 18
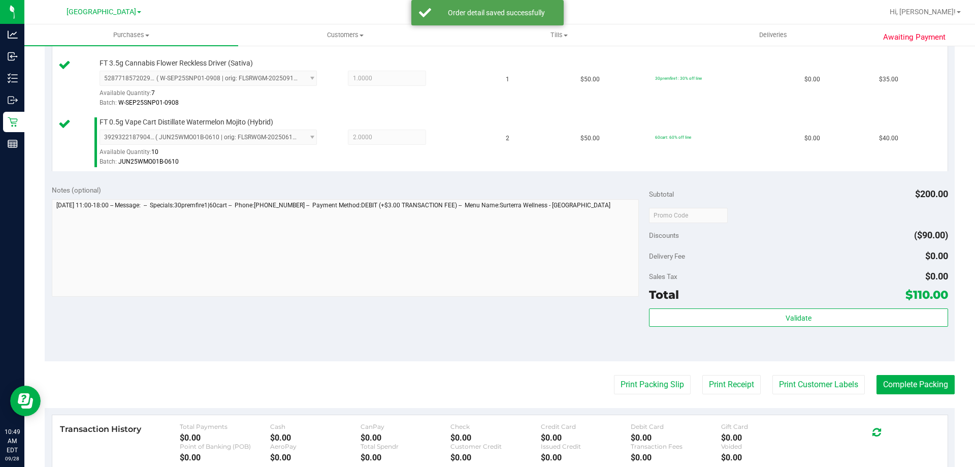
scroll to position [436, 0]
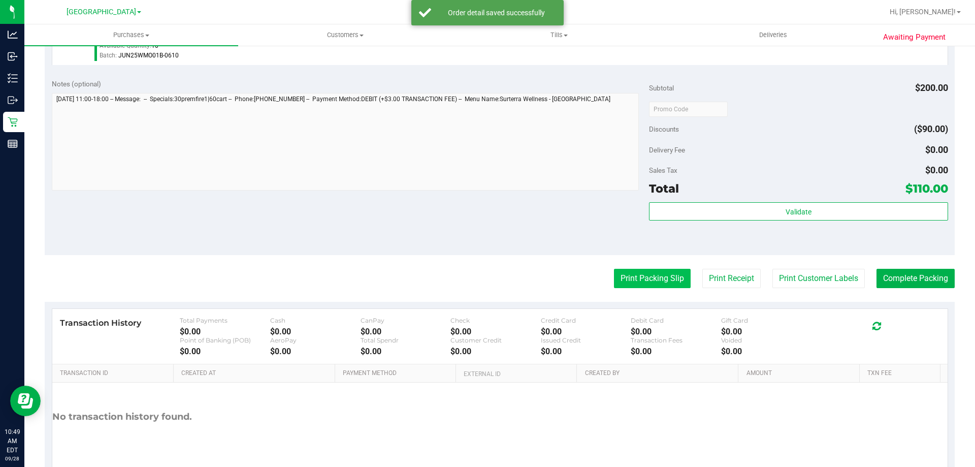
click at [632, 271] on button "Print Packing Slip" at bounding box center [652, 278] width 77 height 19
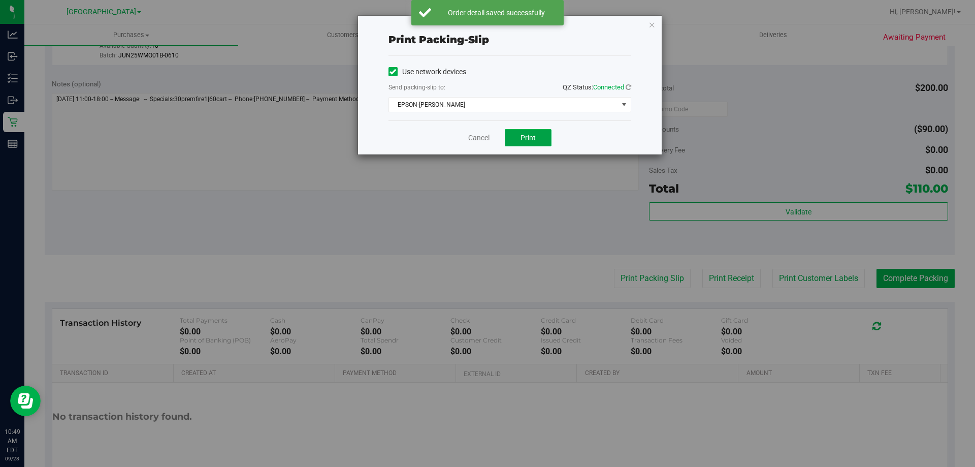
click at [515, 137] on button "Print" at bounding box center [528, 137] width 47 height 17
click at [472, 140] on link "Cancel" at bounding box center [478, 138] width 21 height 11
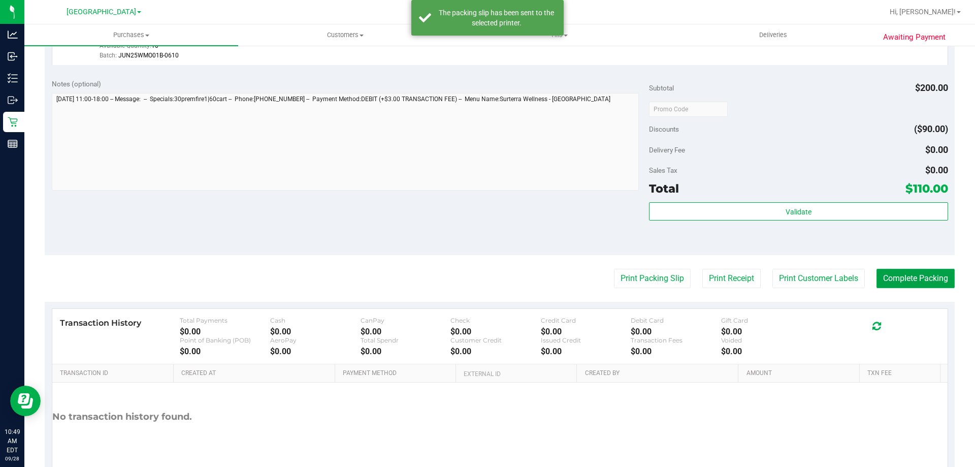
click at [900, 280] on button "Complete Packing" at bounding box center [916, 278] width 78 height 19
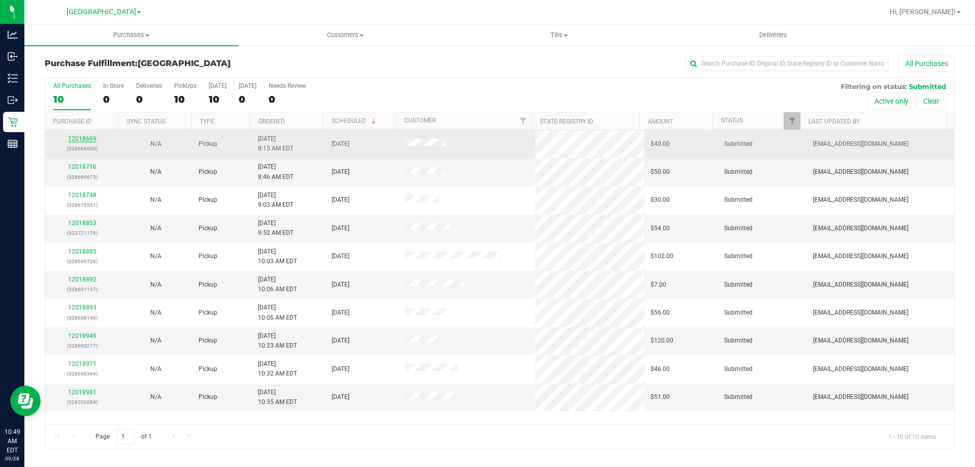
click at [81, 137] on link "12018669" at bounding box center [82, 138] width 28 height 7
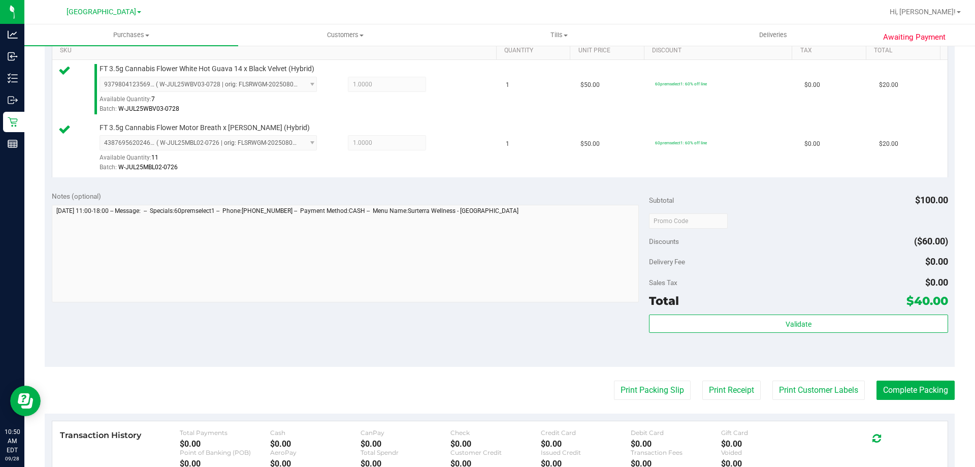
scroll to position [284, 0]
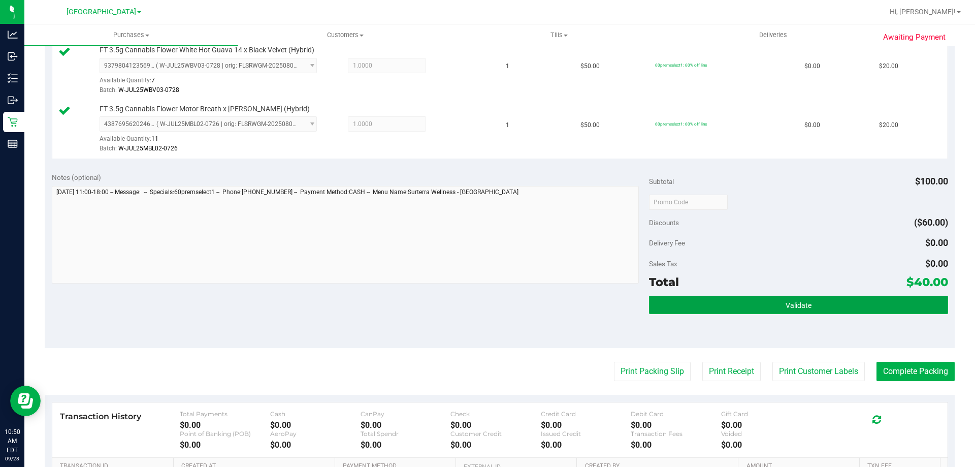
click at [789, 304] on span "Validate" at bounding box center [799, 305] width 26 height 8
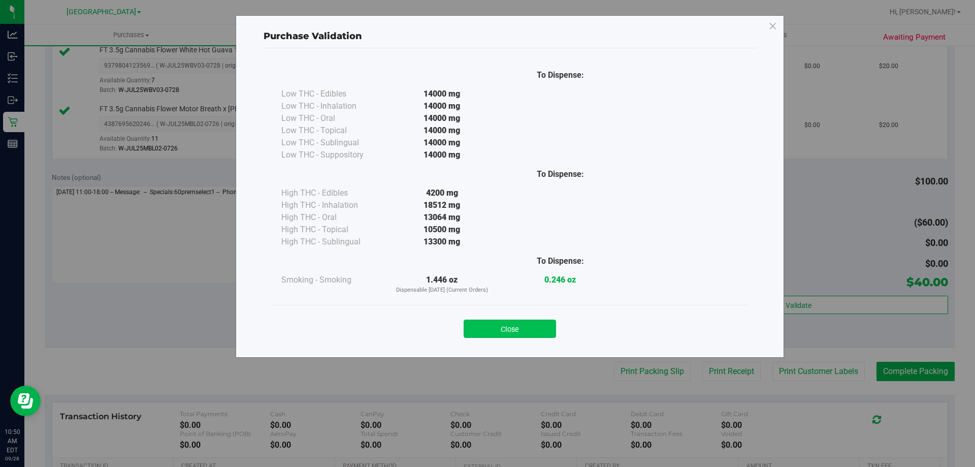
click at [518, 324] on button "Close" at bounding box center [510, 328] width 92 height 18
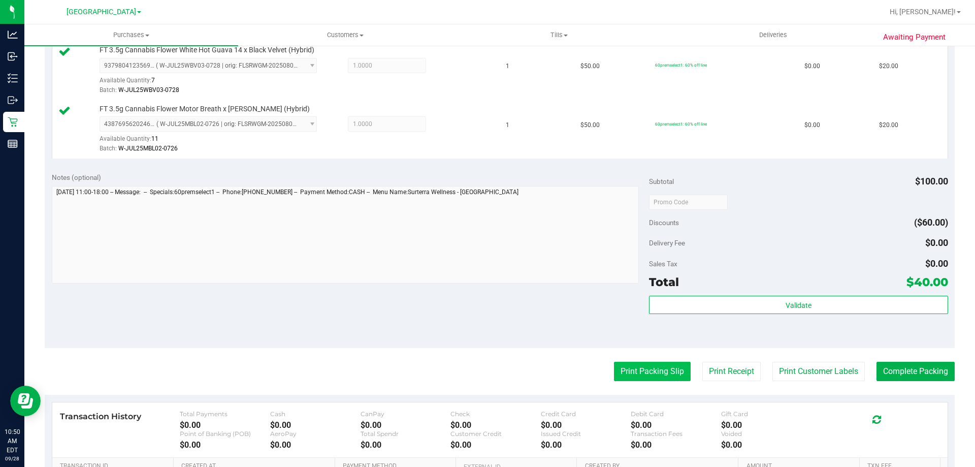
click at [657, 366] on button "Print Packing Slip" at bounding box center [652, 371] width 77 height 19
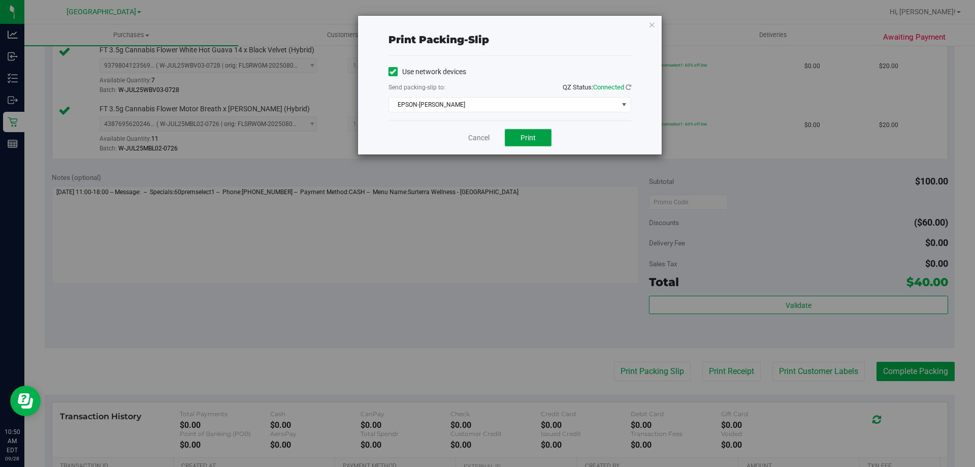
click at [526, 144] on button "Print" at bounding box center [528, 137] width 47 height 17
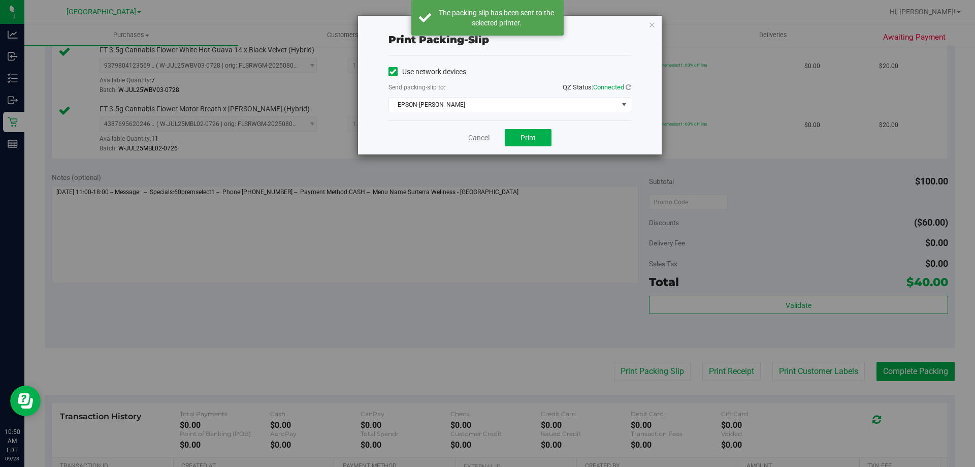
click at [475, 139] on link "Cancel" at bounding box center [478, 138] width 21 height 11
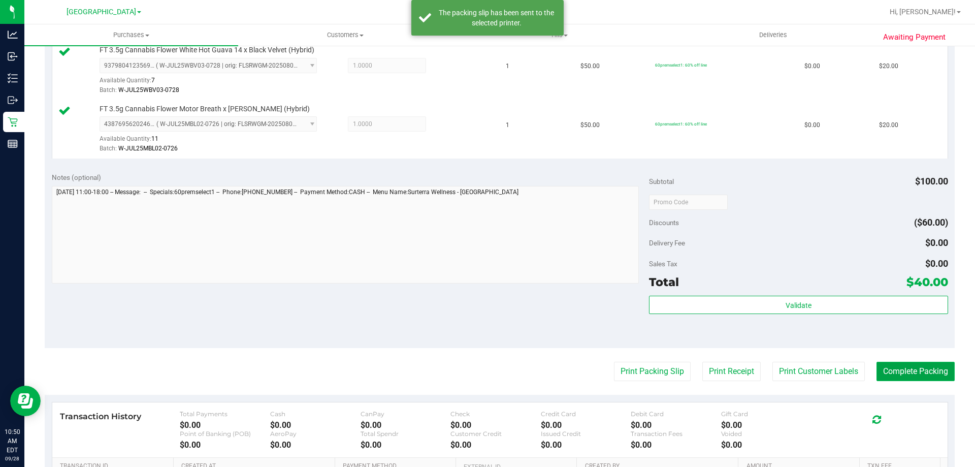
click at [919, 367] on button "Complete Packing" at bounding box center [916, 371] width 78 height 19
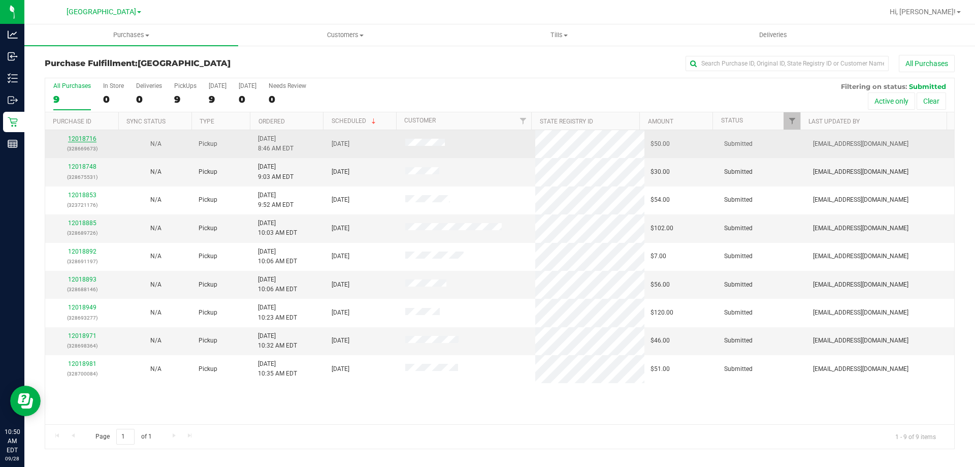
click at [80, 141] on link "12018716" at bounding box center [82, 138] width 28 height 7
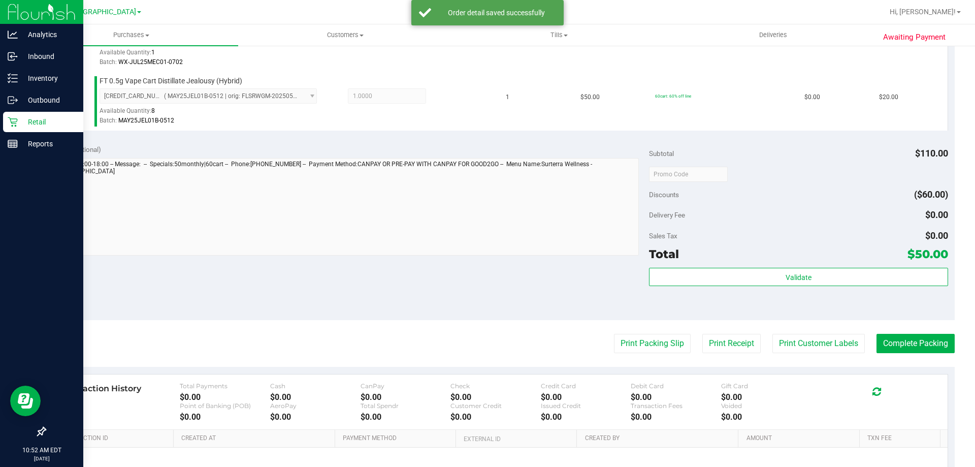
scroll to position [314, 0]
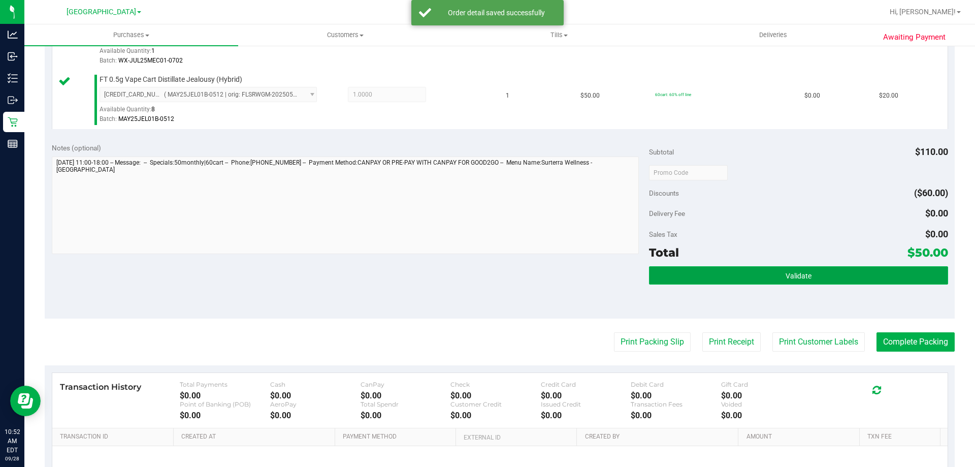
click at [830, 271] on button "Validate" at bounding box center [798, 275] width 299 height 18
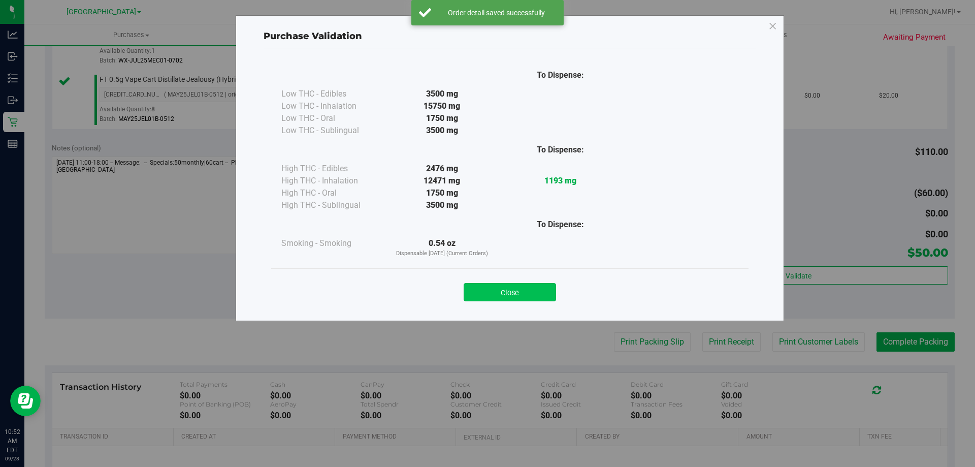
click at [518, 285] on button "Close" at bounding box center [510, 292] width 92 height 18
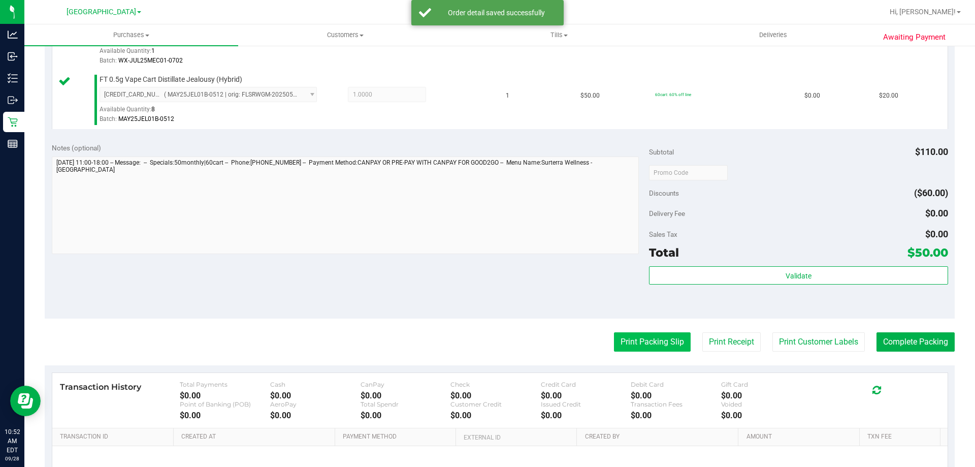
click at [660, 332] on button "Print Packing Slip" at bounding box center [652, 341] width 77 height 19
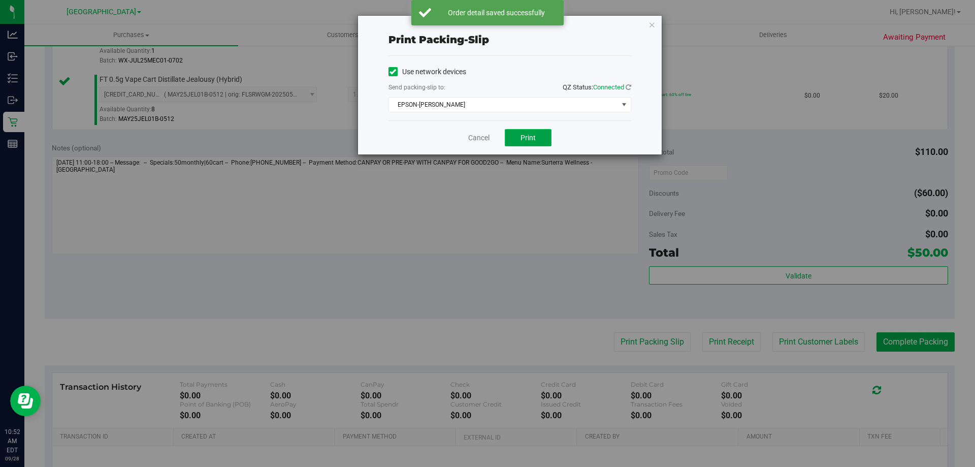
click at [535, 145] on button "Print" at bounding box center [528, 137] width 47 height 17
click at [476, 137] on link "Cancel" at bounding box center [478, 138] width 21 height 11
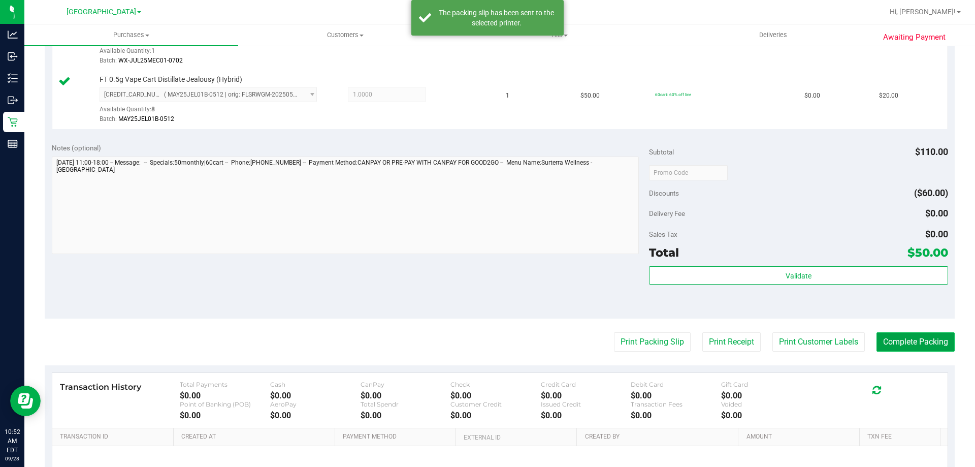
click at [925, 343] on button "Complete Packing" at bounding box center [916, 341] width 78 height 19
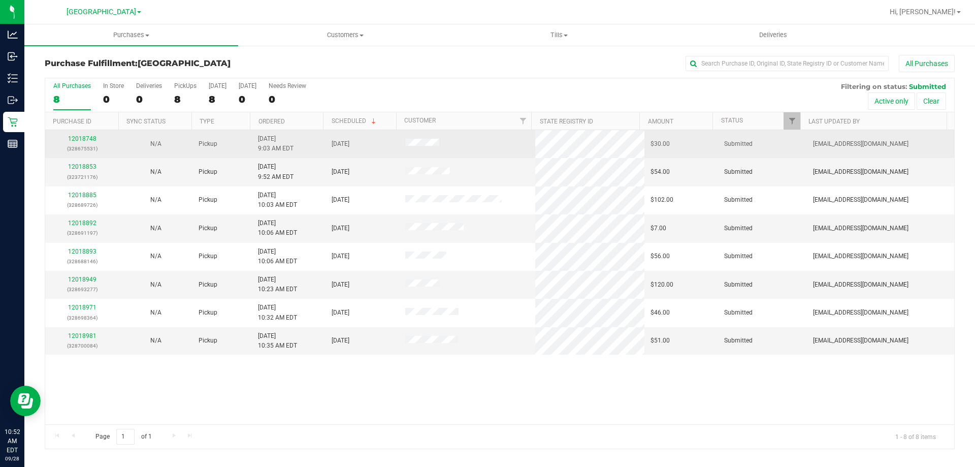
click at [72, 142] on div "12018748 (328675531)" at bounding box center [81, 143] width 61 height 19
click at [76, 141] on link "12018748" at bounding box center [82, 138] width 28 height 7
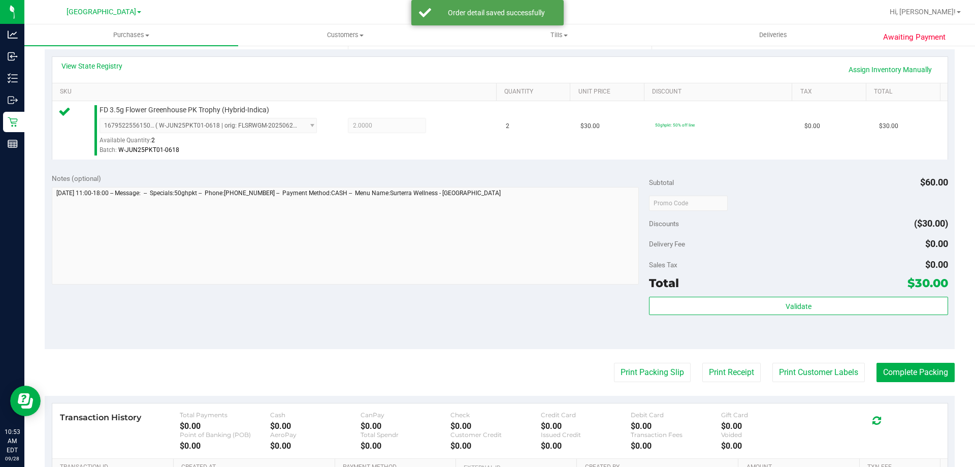
scroll to position [229, 0]
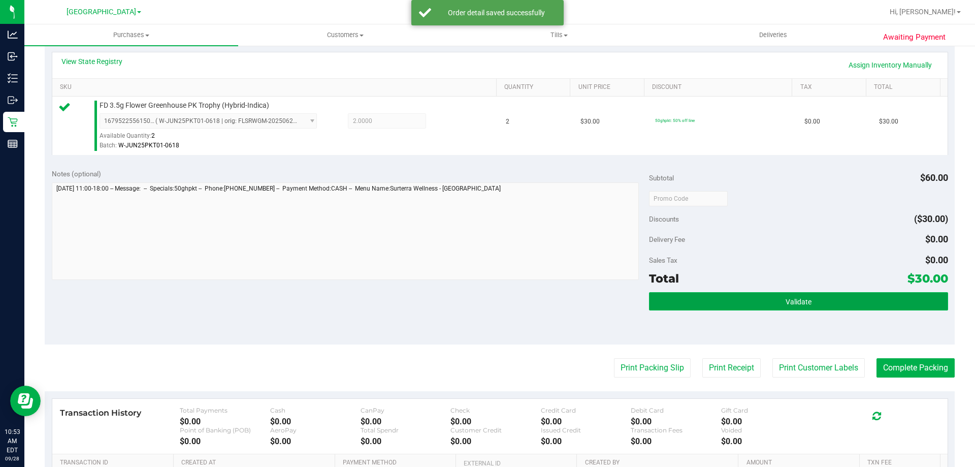
click at [821, 295] on button "Validate" at bounding box center [798, 301] width 299 height 18
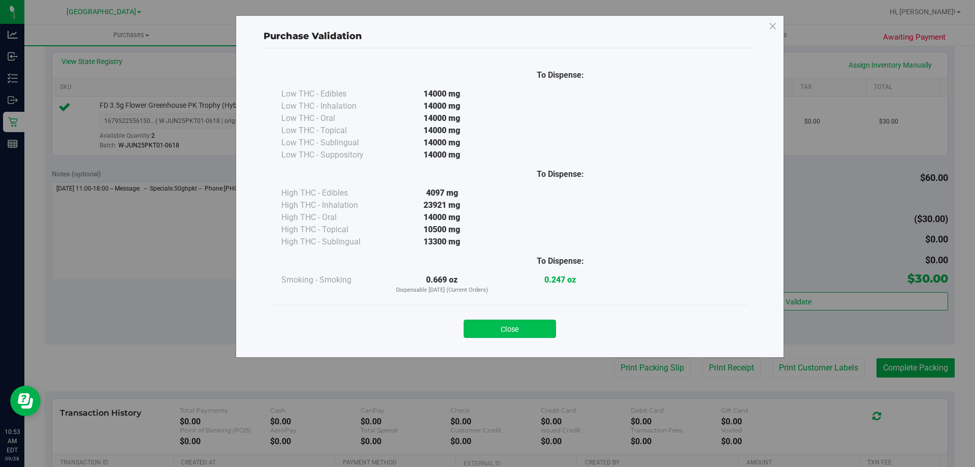
click at [511, 327] on button "Close" at bounding box center [510, 328] width 92 height 18
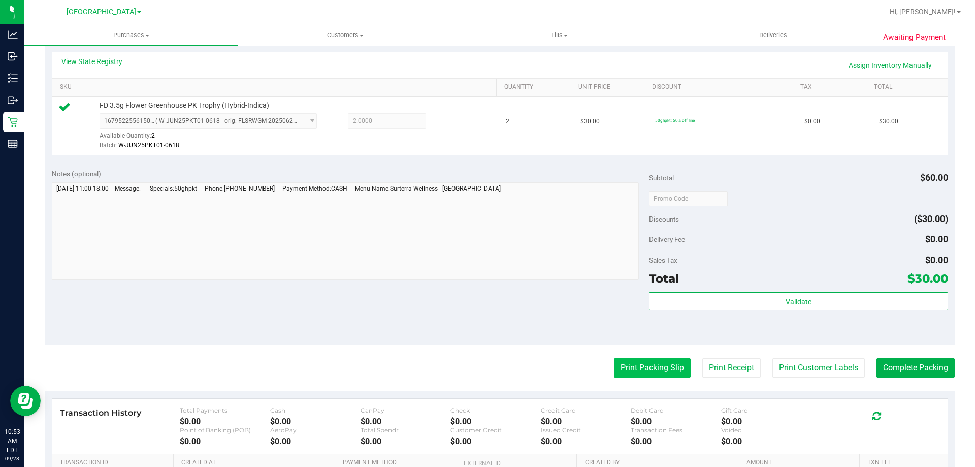
click at [655, 366] on button "Print Packing Slip" at bounding box center [652, 367] width 77 height 19
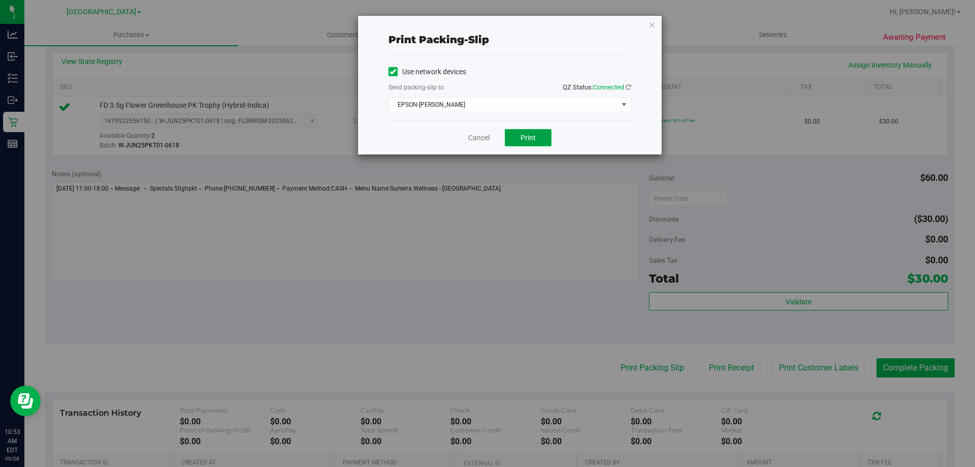
click at [525, 138] on span "Print" at bounding box center [528, 138] width 15 height 8
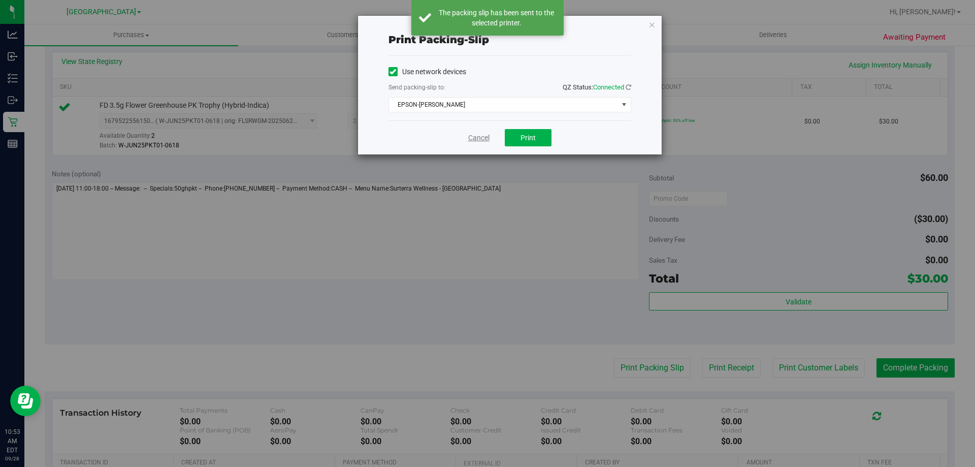
click at [475, 139] on link "Cancel" at bounding box center [478, 138] width 21 height 11
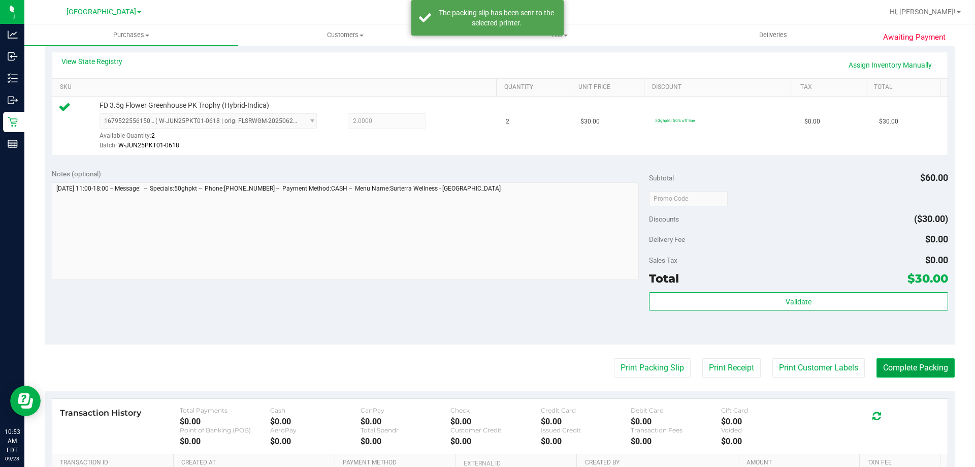
click at [922, 370] on button "Complete Packing" at bounding box center [916, 367] width 78 height 19
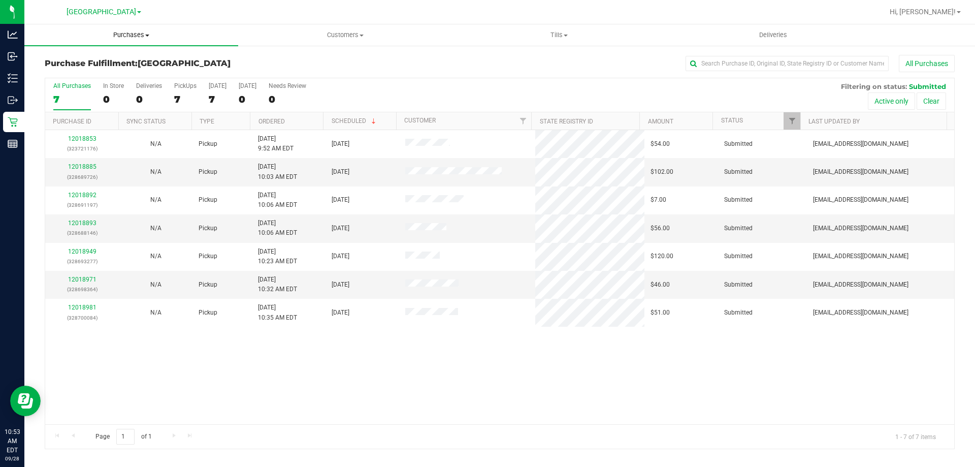
click at [123, 37] on span "Purchases" at bounding box center [131, 34] width 214 height 9
click at [86, 59] on span "Summary of purchases" at bounding box center [76, 61] width 104 height 9
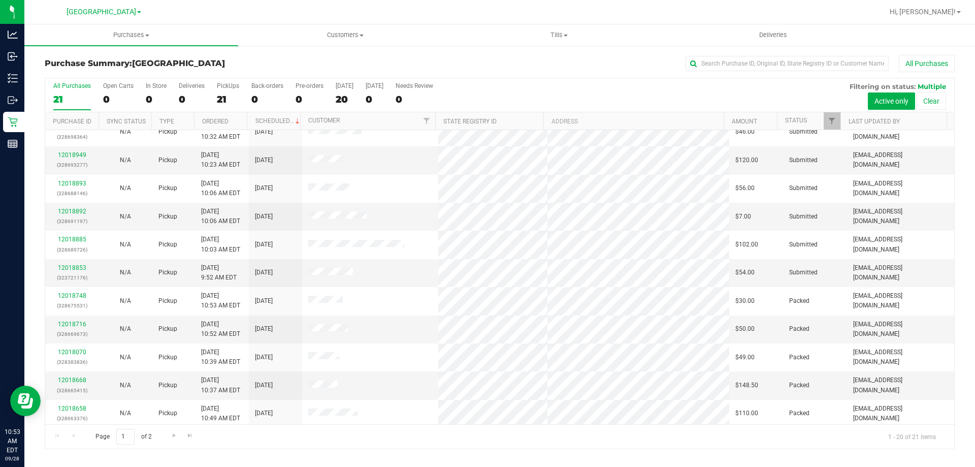
scroll to position [81, 0]
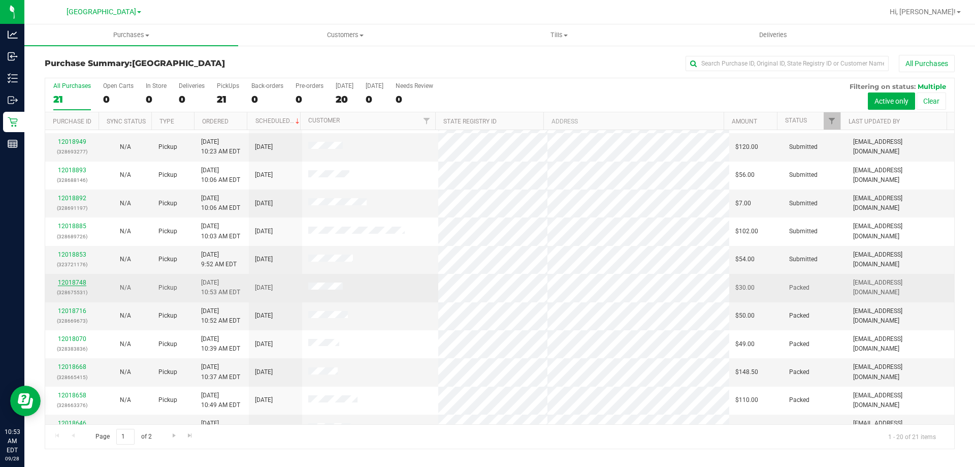
click at [77, 282] on link "12018748" at bounding box center [72, 282] width 28 height 7
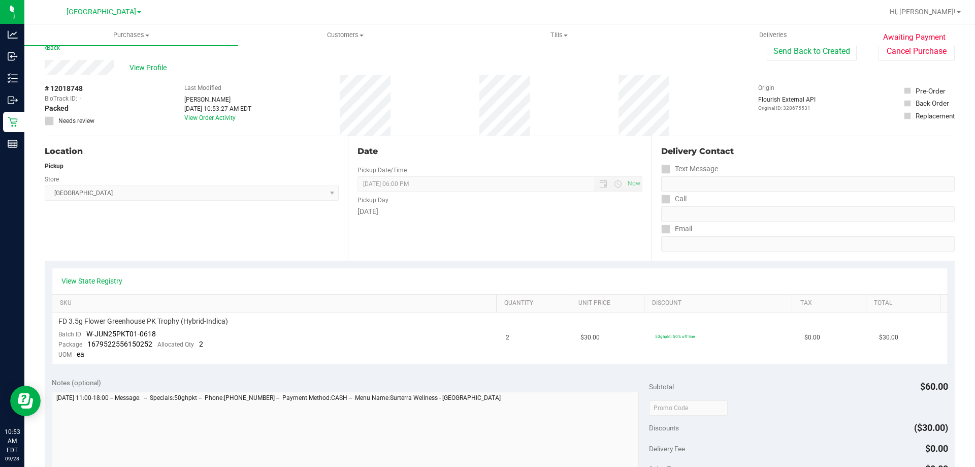
scroll to position [11, 0]
click at [133, 31] on span "Purchases" at bounding box center [131, 34] width 214 height 9
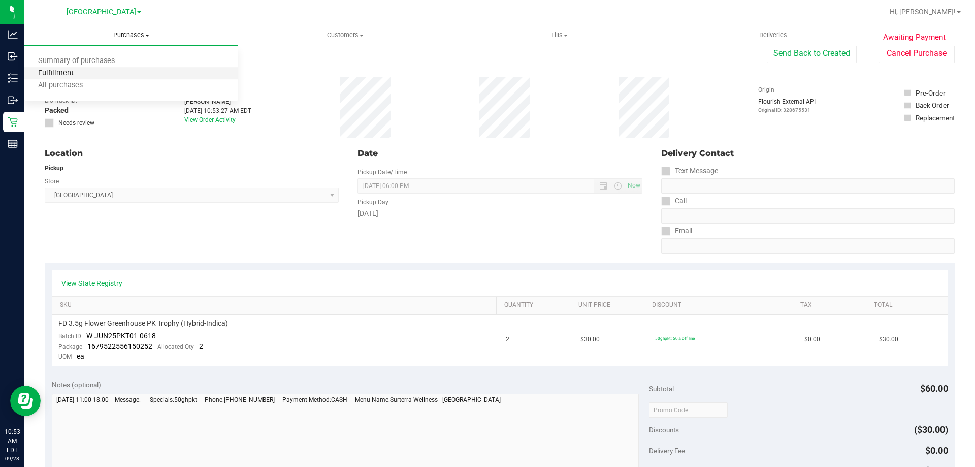
click at [62, 76] on span "Fulfillment" at bounding box center [55, 73] width 63 height 9
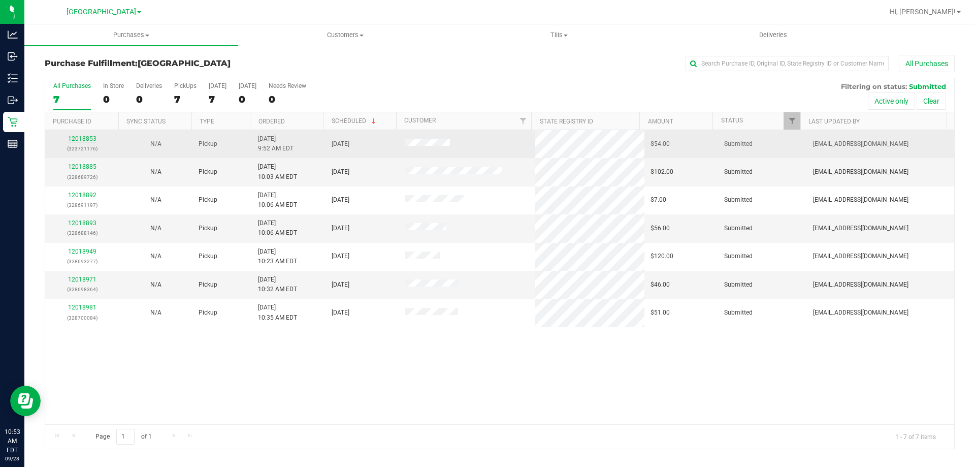
click at [79, 140] on link "12018853" at bounding box center [82, 138] width 28 height 7
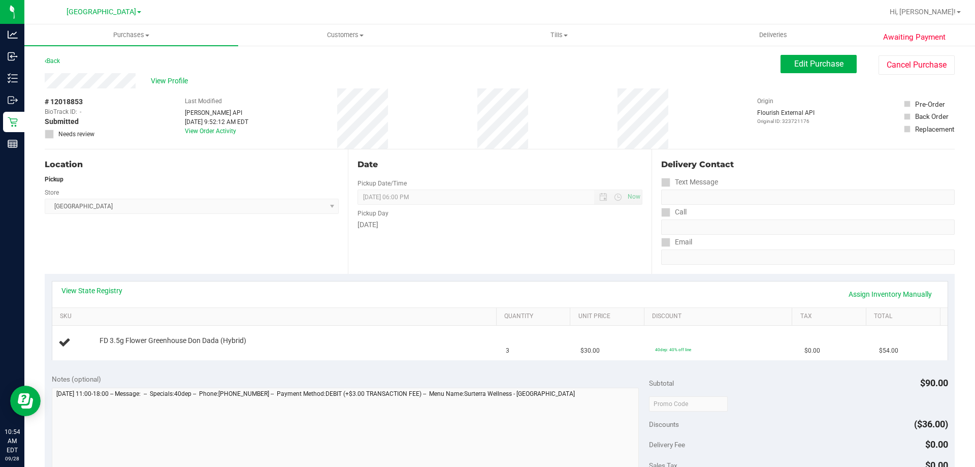
click at [91, 290] on link "View State Registry" at bounding box center [91, 290] width 61 height 10
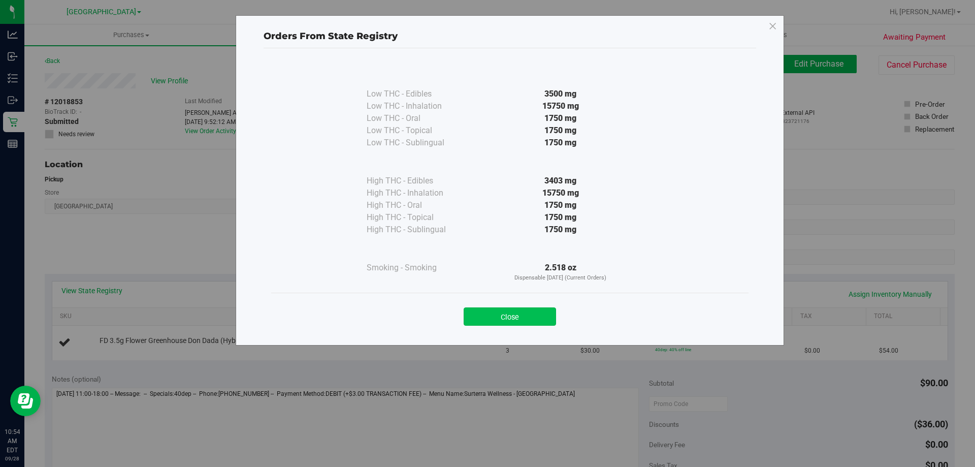
click at [536, 323] on button "Close" at bounding box center [510, 316] width 92 height 18
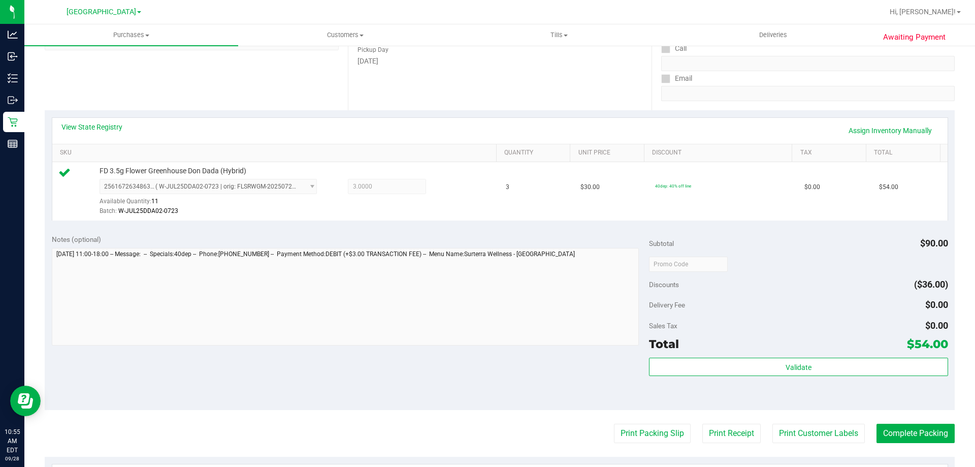
scroll to position [210, 0]
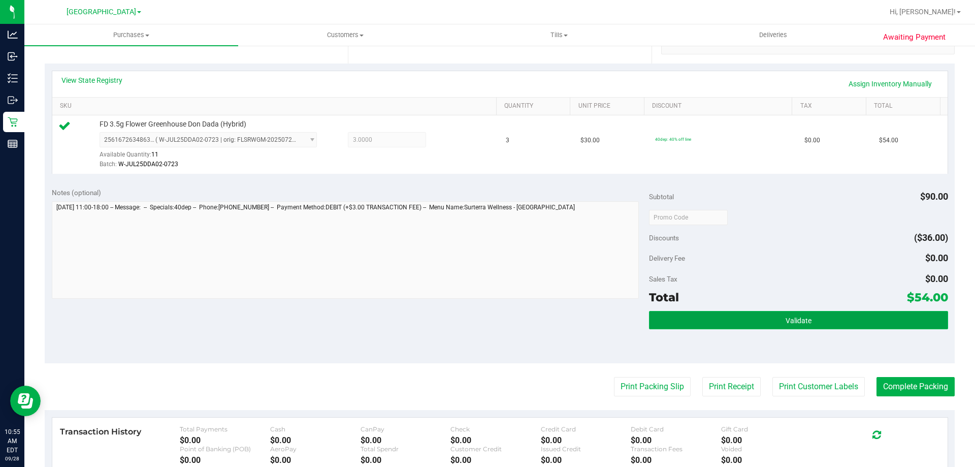
click at [805, 324] on span "Validate" at bounding box center [799, 320] width 26 height 8
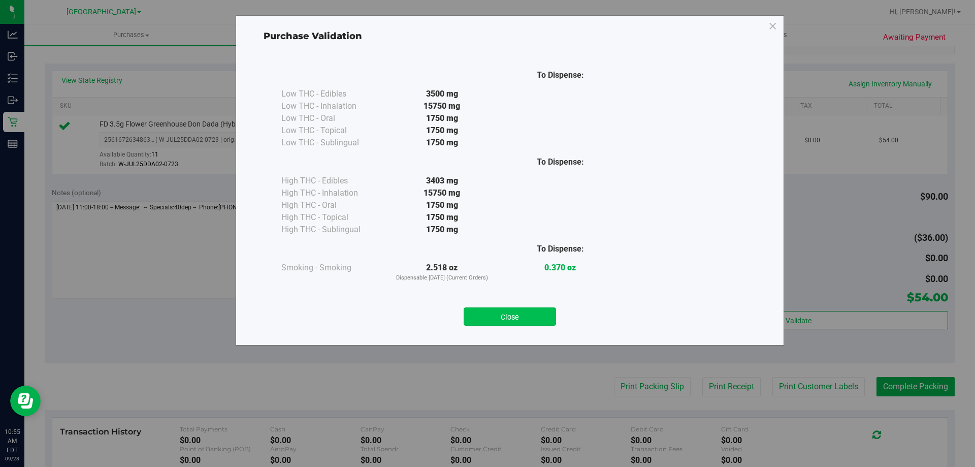
click at [513, 311] on button "Close" at bounding box center [510, 316] width 92 height 18
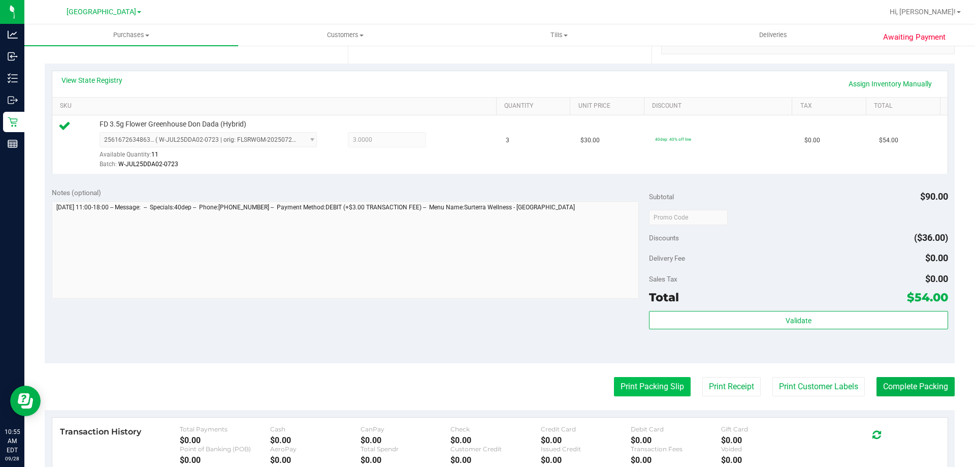
click at [652, 378] on button "Print Packing Slip" at bounding box center [652, 386] width 77 height 19
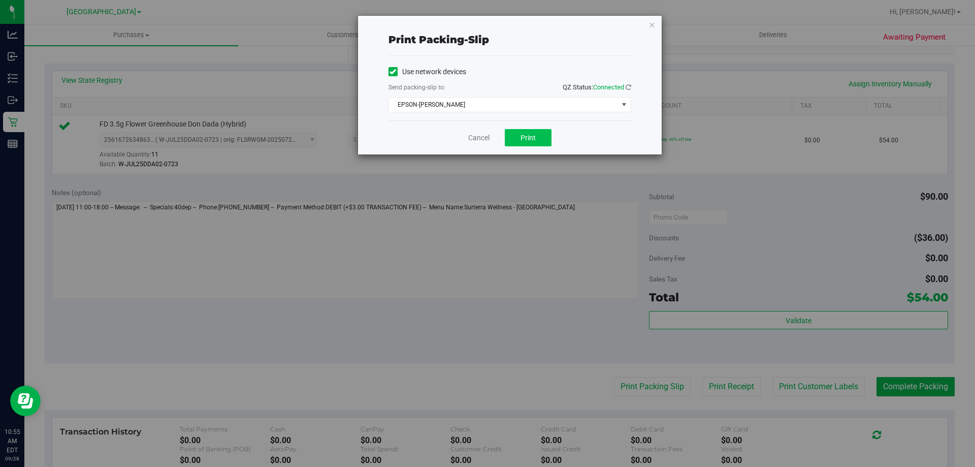
click at [522, 135] on span "Print" at bounding box center [528, 138] width 15 height 8
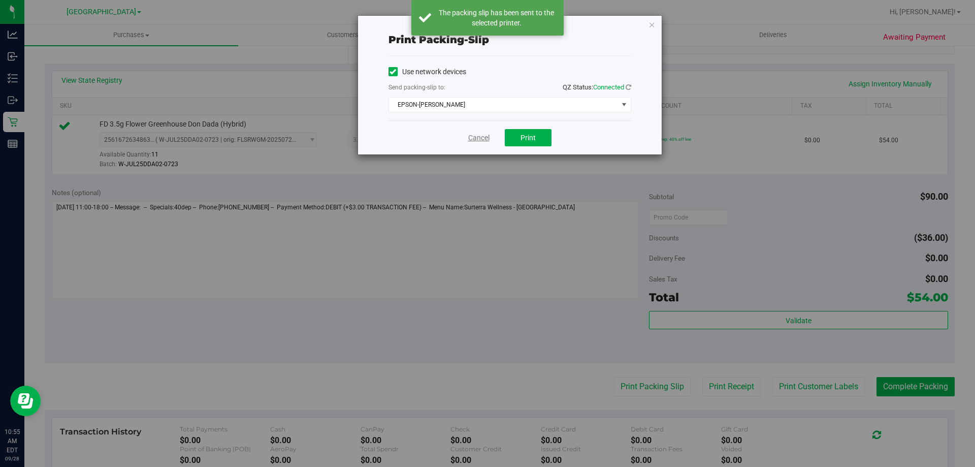
click at [470, 139] on link "Cancel" at bounding box center [478, 138] width 21 height 11
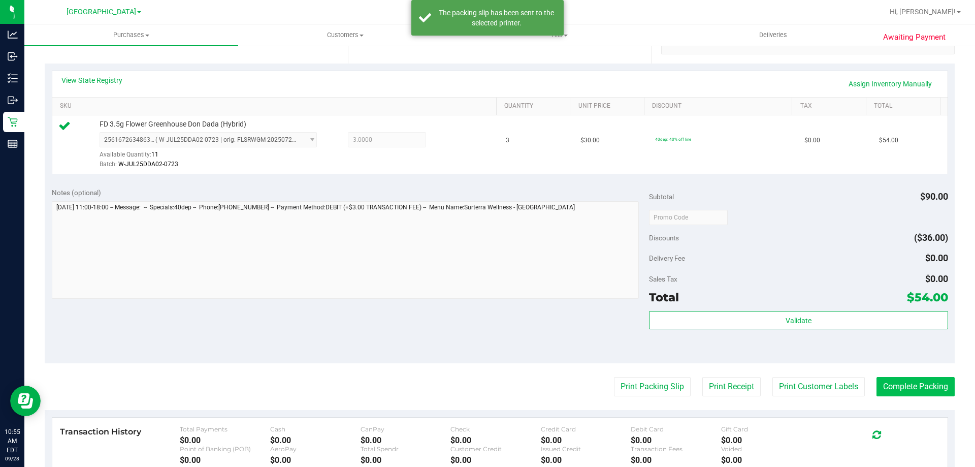
click at [899, 380] on button "Complete Packing" at bounding box center [916, 386] width 78 height 19
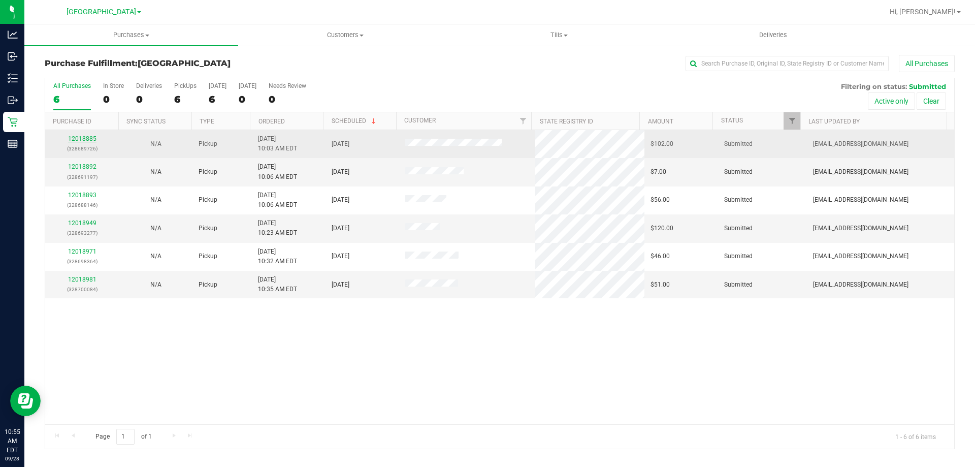
click at [89, 137] on link "12018885" at bounding box center [82, 138] width 28 height 7
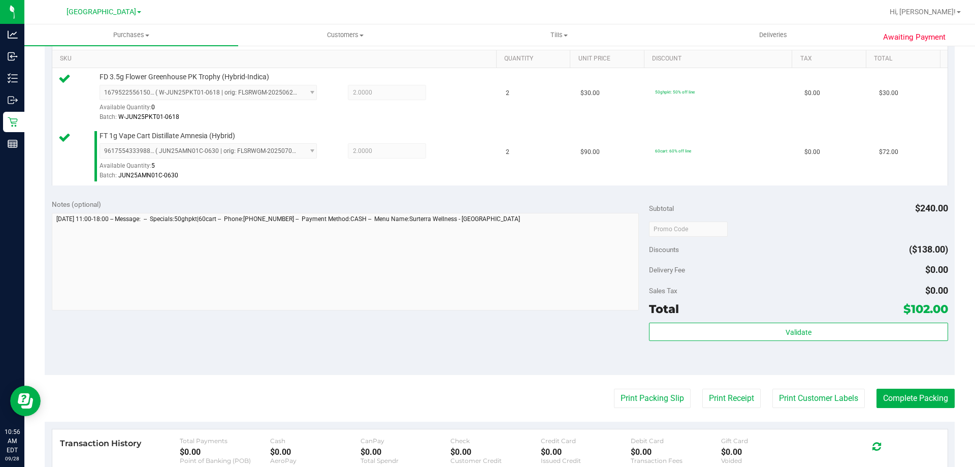
scroll to position [354, 0]
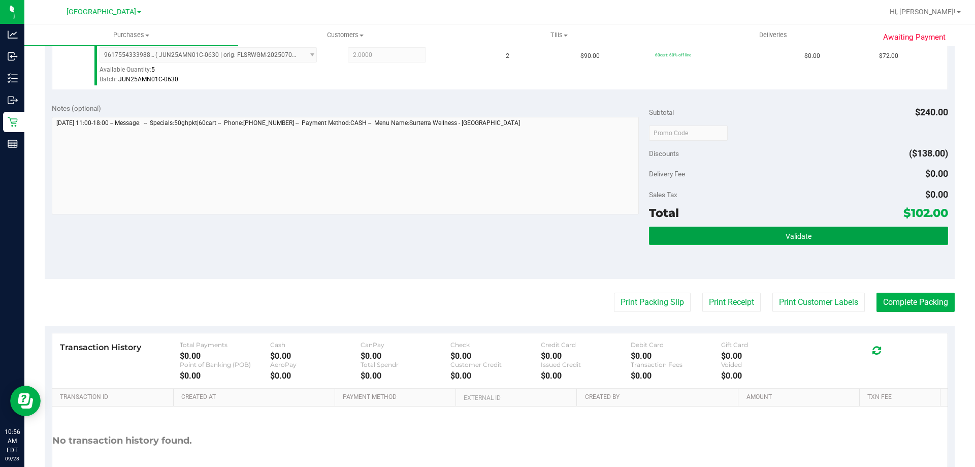
click at [812, 241] on button "Validate" at bounding box center [798, 236] width 299 height 18
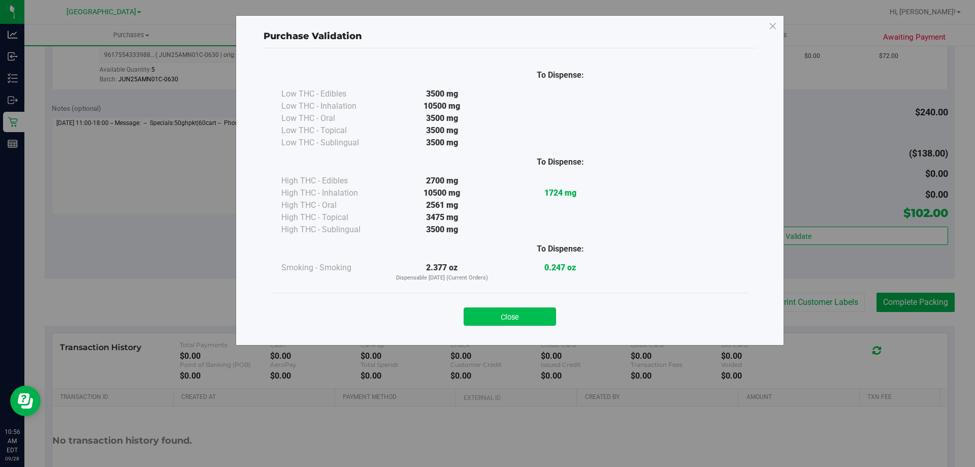
click at [511, 308] on button "Close" at bounding box center [510, 316] width 92 height 18
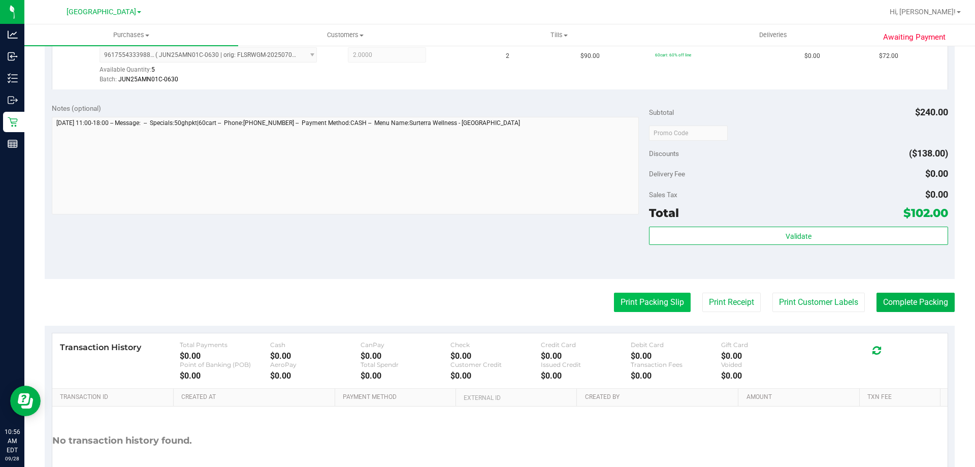
click at [650, 300] on button "Print Packing Slip" at bounding box center [652, 302] width 77 height 19
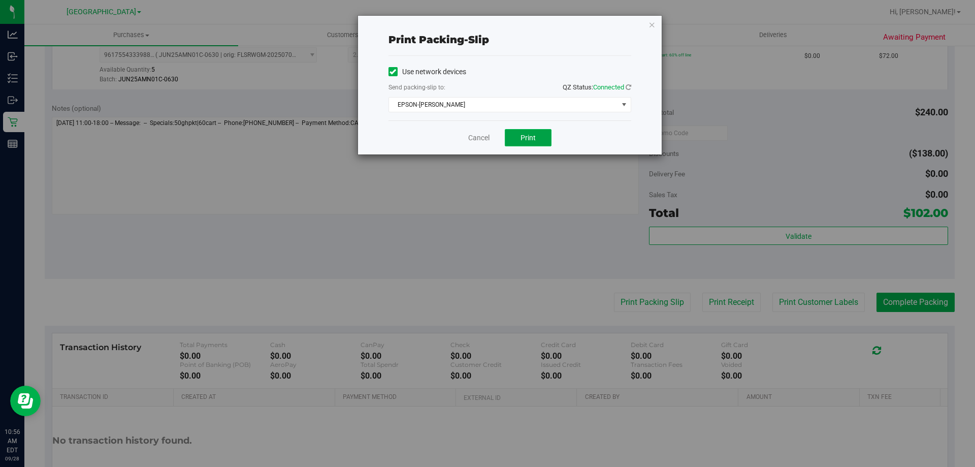
click at [533, 138] on span "Print" at bounding box center [528, 138] width 15 height 8
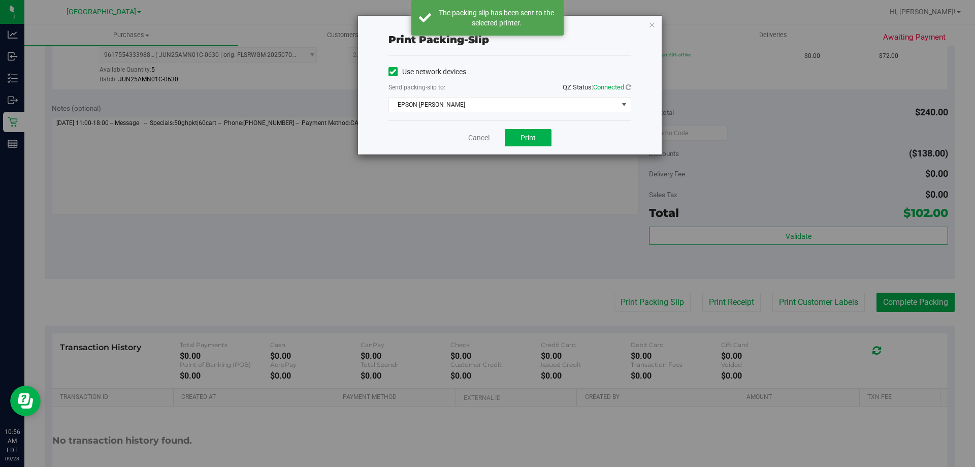
click at [476, 138] on link "Cancel" at bounding box center [478, 138] width 21 height 11
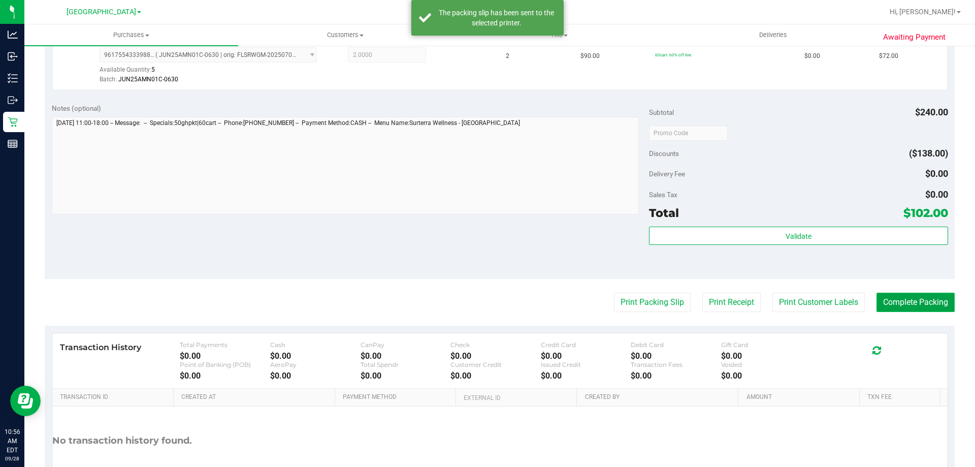
click at [923, 294] on button "Complete Packing" at bounding box center [916, 302] width 78 height 19
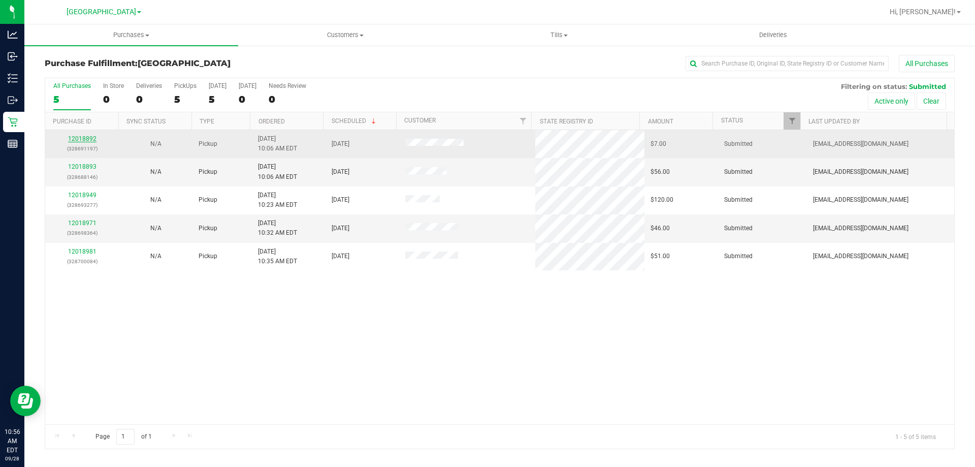
click at [76, 140] on link "12018892" at bounding box center [82, 138] width 28 height 7
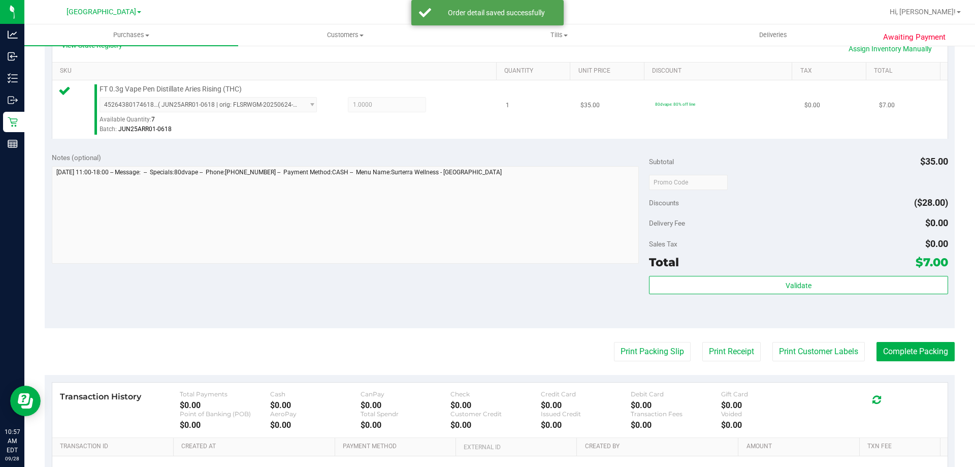
scroll to position [254, 0]
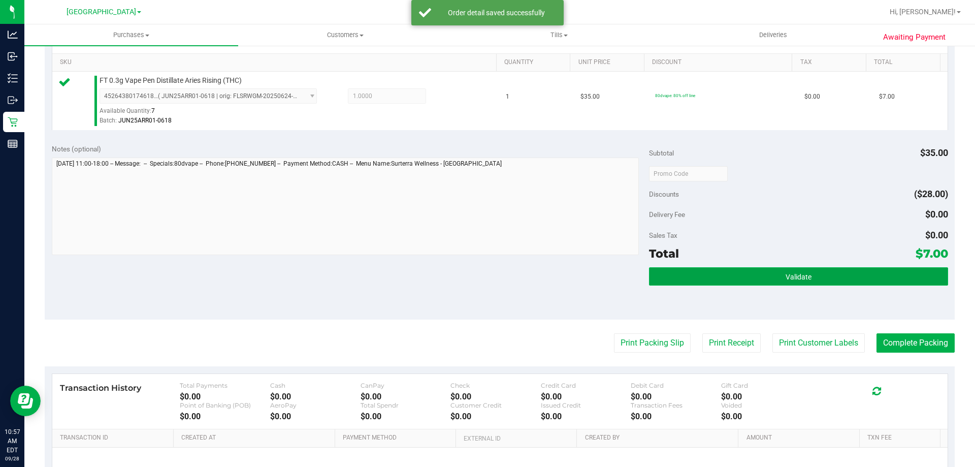
click at [815, 269] on button "Validate" at bounding box center [798, 276] width 299 height 18
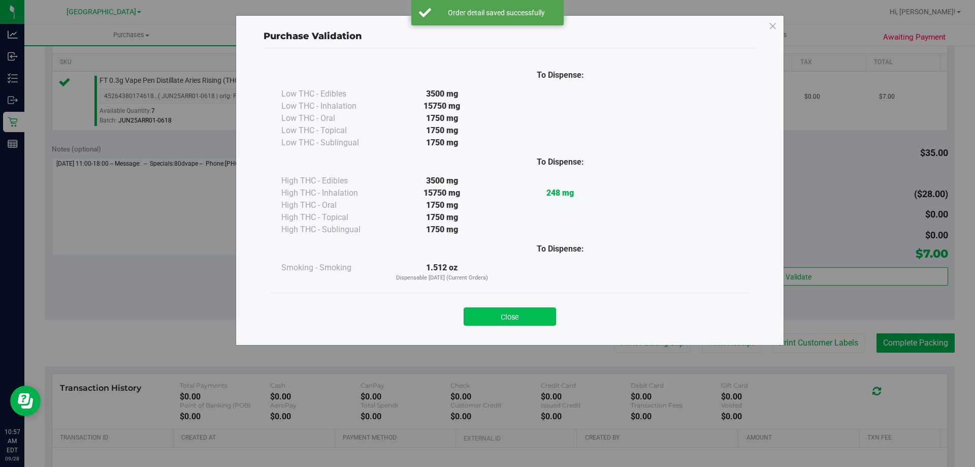
click at [507, 311] on button "Close" at bounding box center [510, 316] width 92 height 18
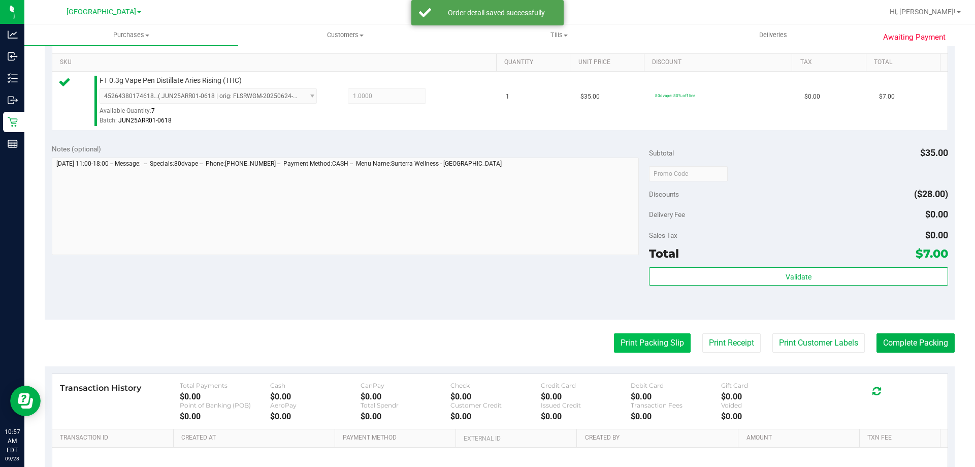
click at [648, 338] on button "Print Packing Slip" at bounding box center [652, 342] width 77 height 19
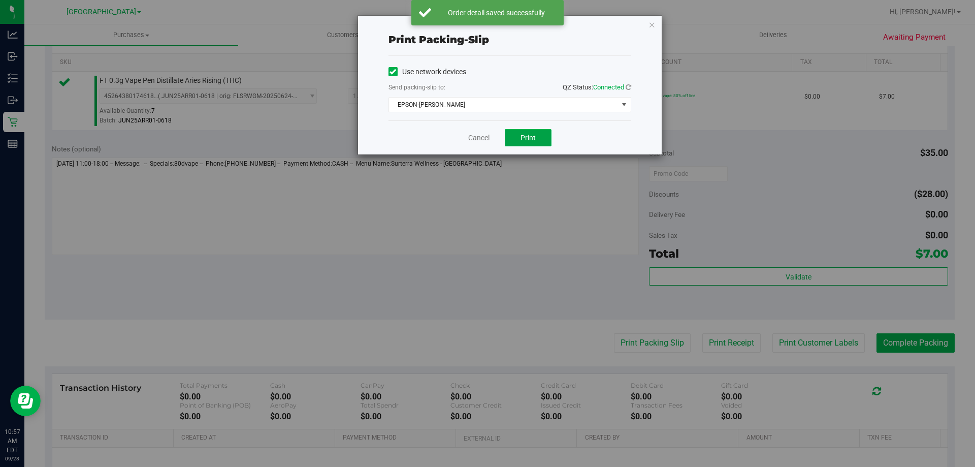
click at [526, 135] on span "Print" at bounding box center [528, 138] width 15 height 8
click at [471, 138] on link "Cancel" at bounding box center [478, 138] width 21 height 11
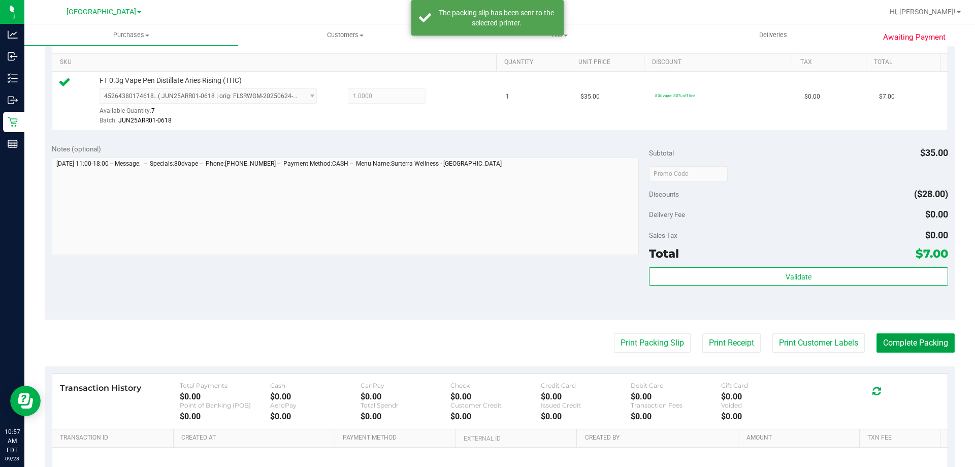
click at [922, 337] on button "Complete Packing" at bounding box center [916, 342] width 78 height 19
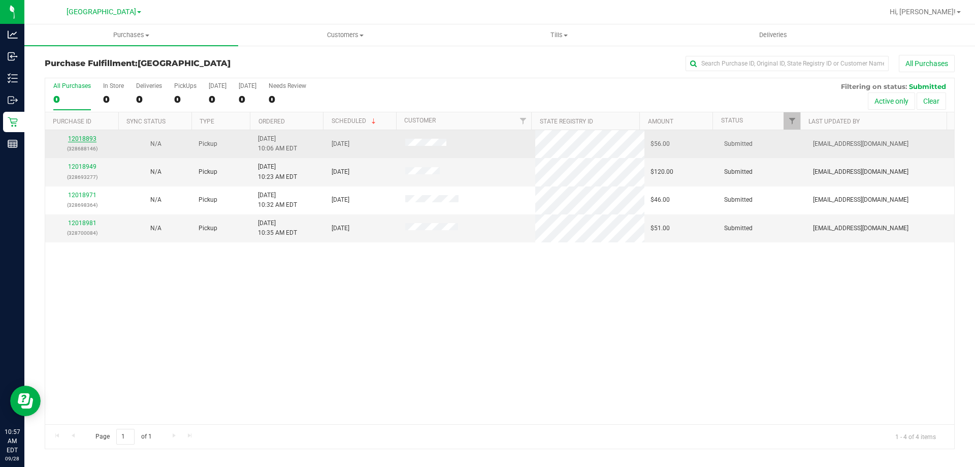
click at [74, 138] on link "12018893" at bounding box center [82, 138] width 28 height 7
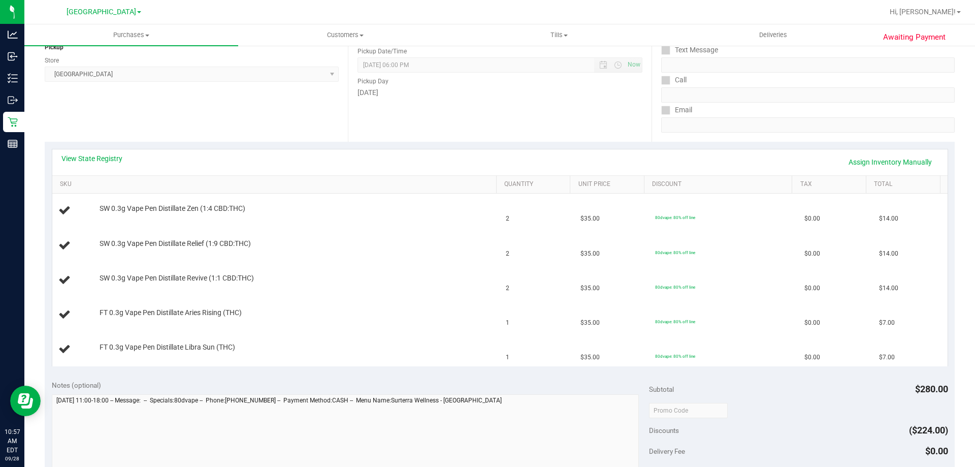
scroll to position [133, 0]
click at [106, 158] on link "View State Registry" at bounding box center [91, 158] width 61 height 10
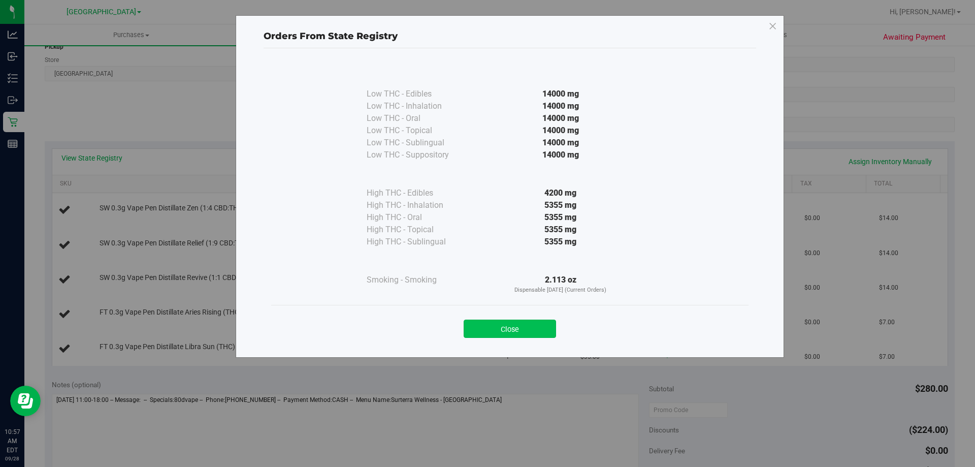
click at [525, 319] on button "Close" at bounding box center [510, 328] width 92 height 18
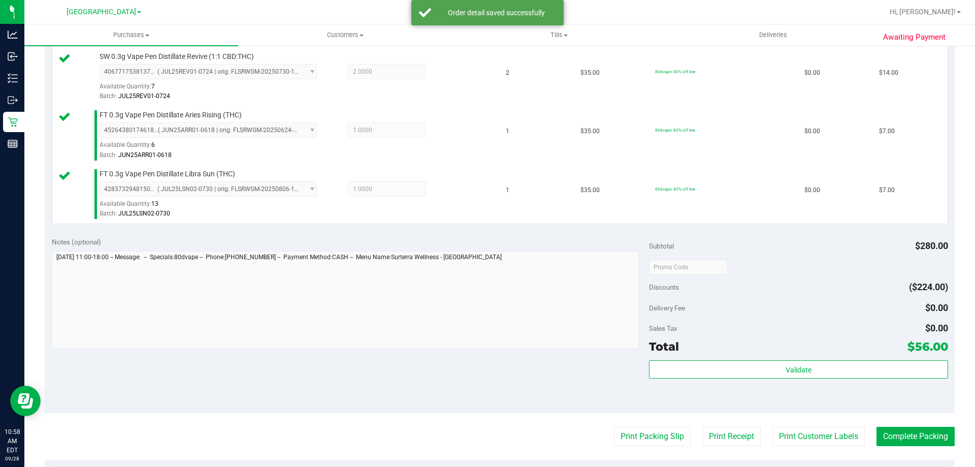
scroll to position [397, 0]
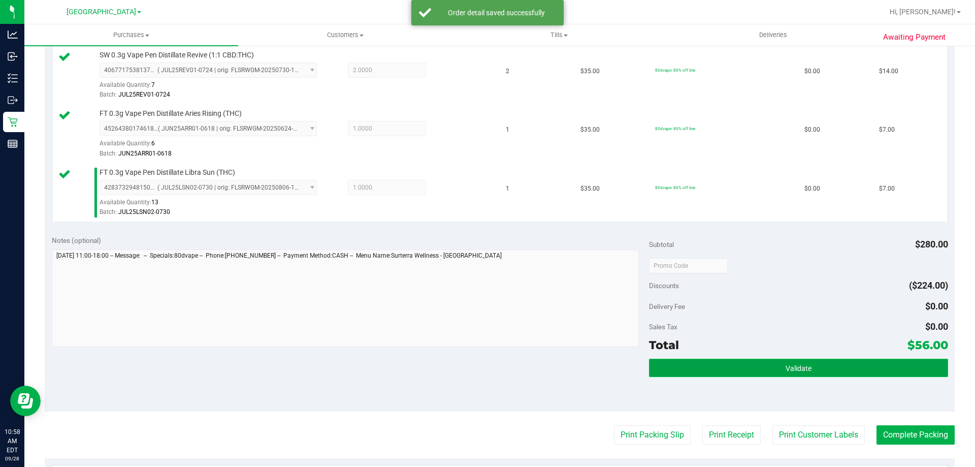
click at [826, 365] on button "Validate" at bounding box center [798, 368] width 299 height 18
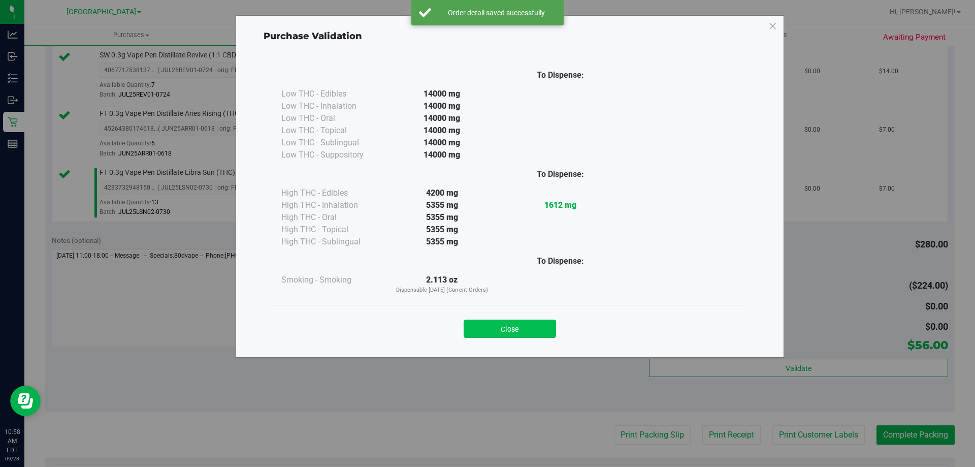
click at [515, 322] on button "Close" at bounding box center [510, 328] width 92 height 18
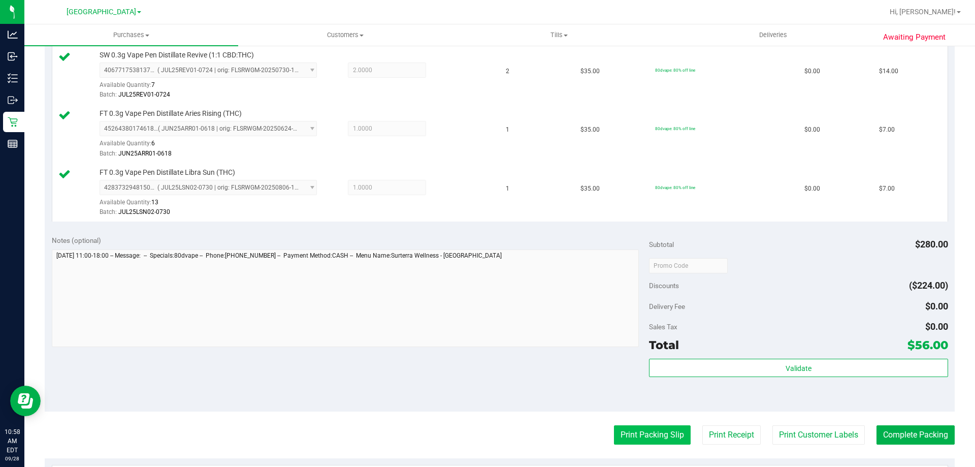
click at [667, 425] on button "Print Packing Slip" at bounding box center [652, 434] width 77 height 19
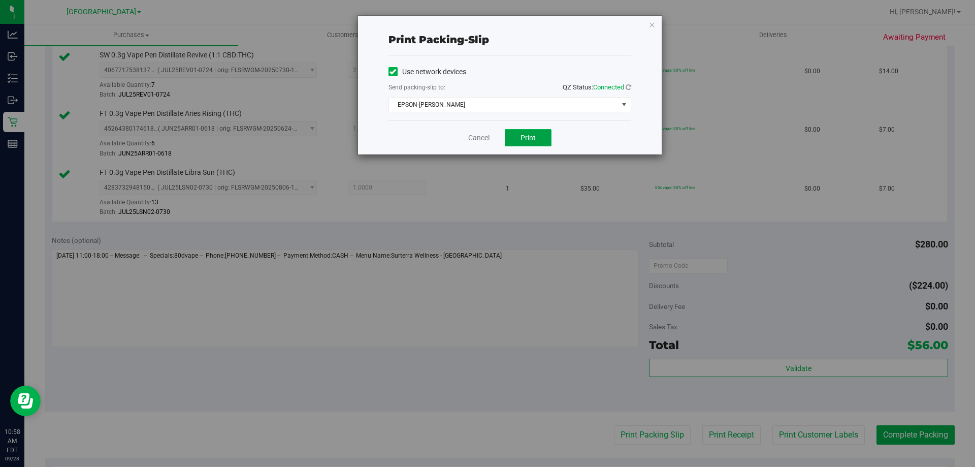
click at [534, 137] on span "Print" at bounding box center [528, 138] width 15 height 8
click at [477, 139] on link "Cancel" at bounding box center [478, 138] width 21 height 11
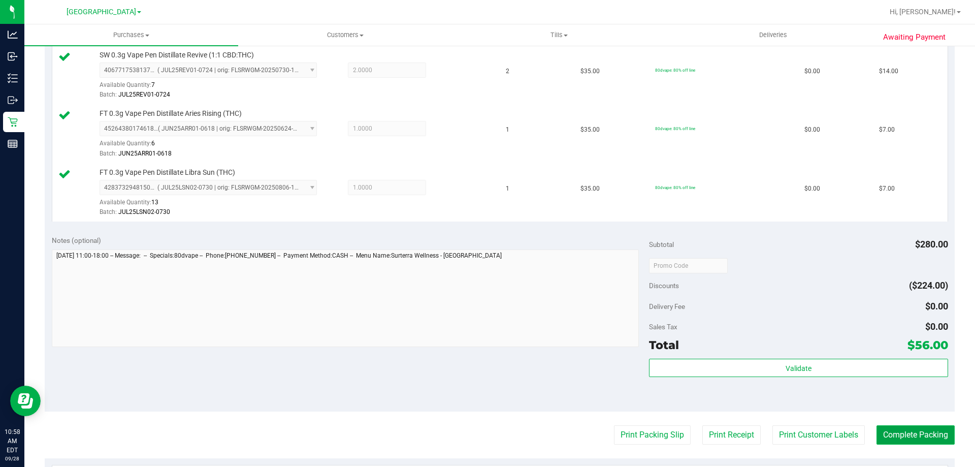
click at [924, 439] on button "Complete Packing" at bounding box center [916, 434] width 78 height 19
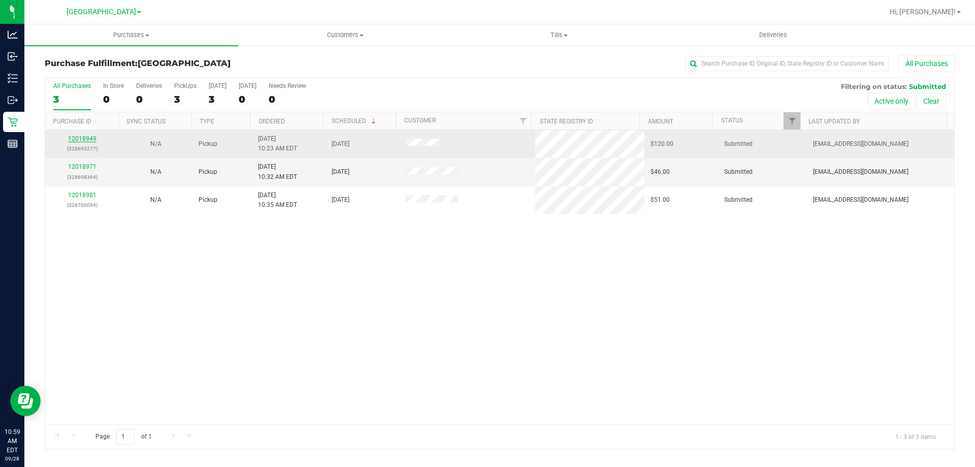
click at [79, 138] on link "12018949" at bounding box center [82, 138] width 28 height 7
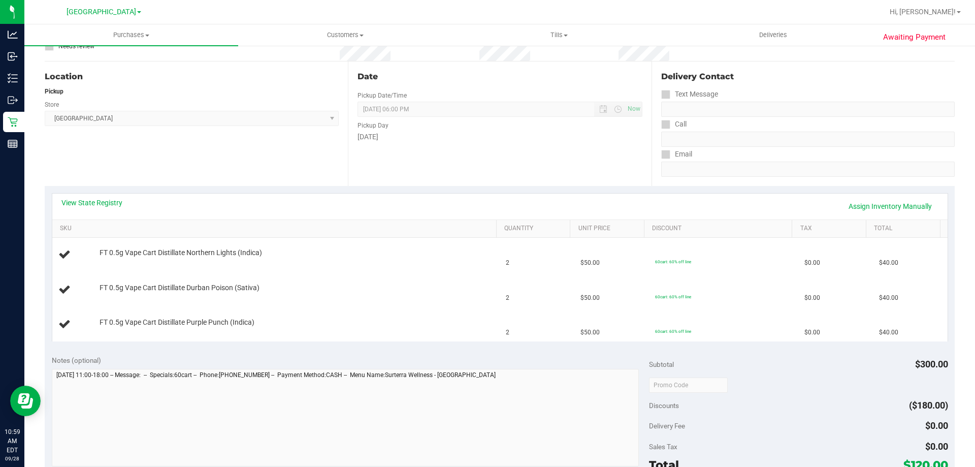
scroll to position [143, 0]
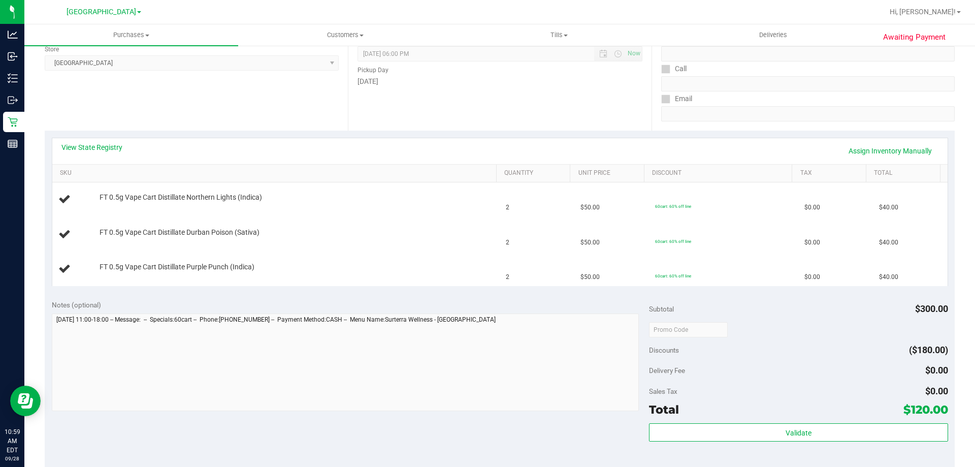
click at [76, 146] on link "View State Registry" at bounding box center [91, 147] width 61 height 10
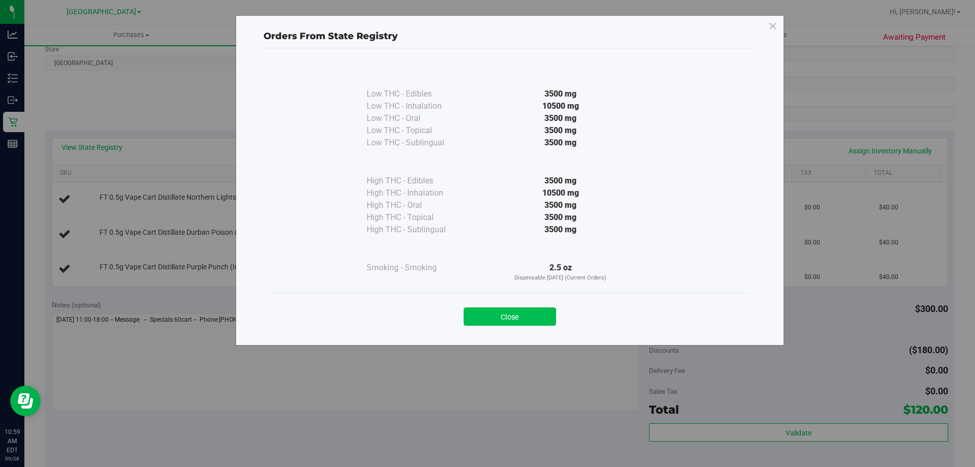
click at [526, 320] on button "Close" at bounding box center [510, 316] width 92 height 18
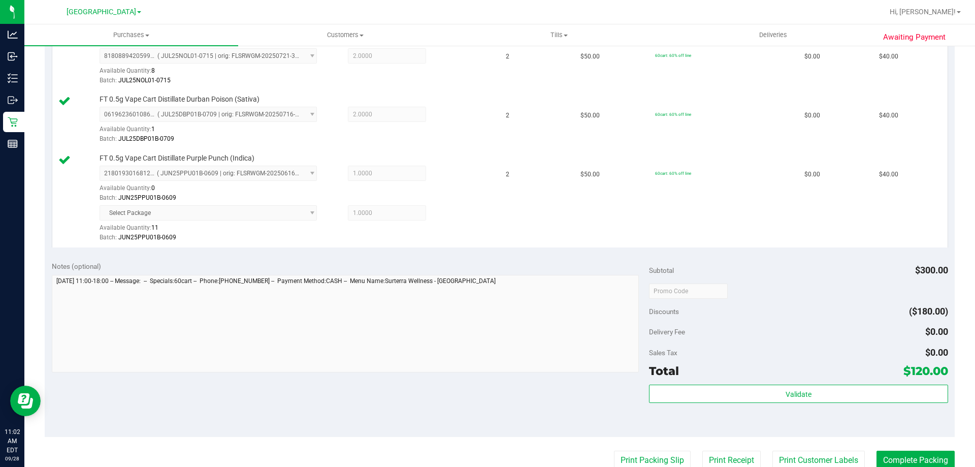
scroll to position [397, 0]
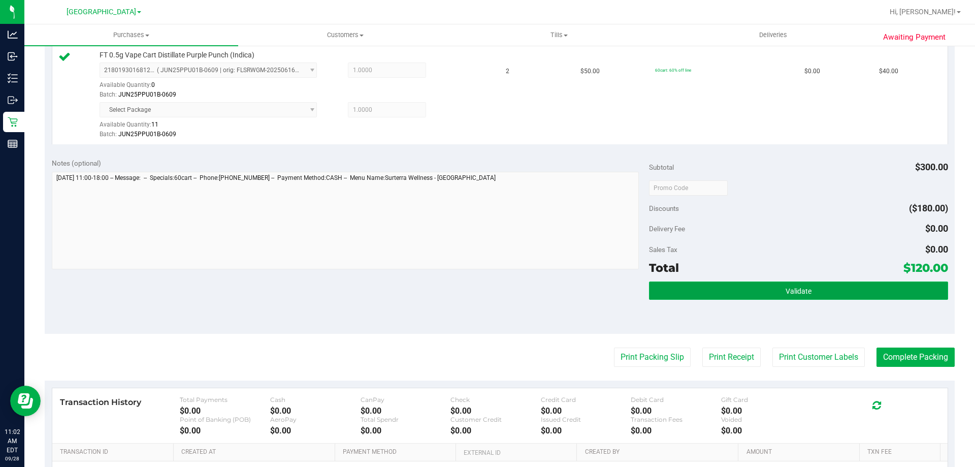
click at [757, 298] on button "Validate" at bounding box center [798, 290] width 299 height 18
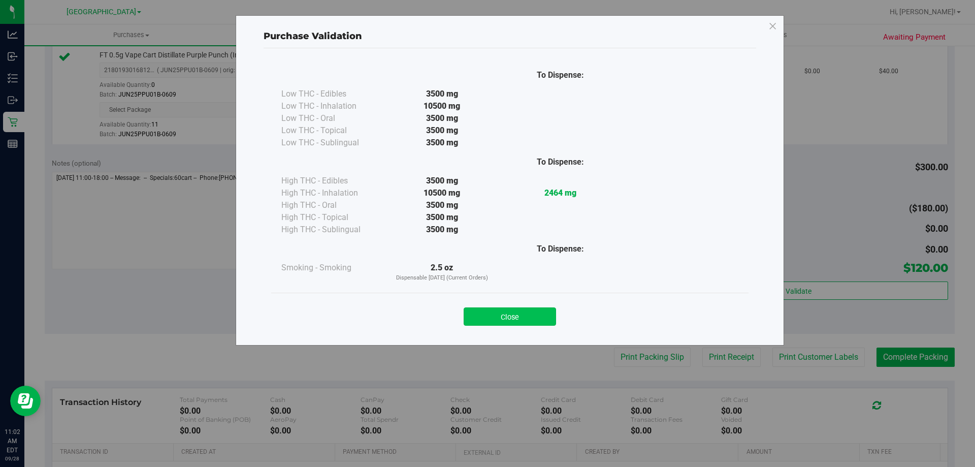
click at [526, 313] on button "Close" at bounding box center [510, 316] width 92 height 18
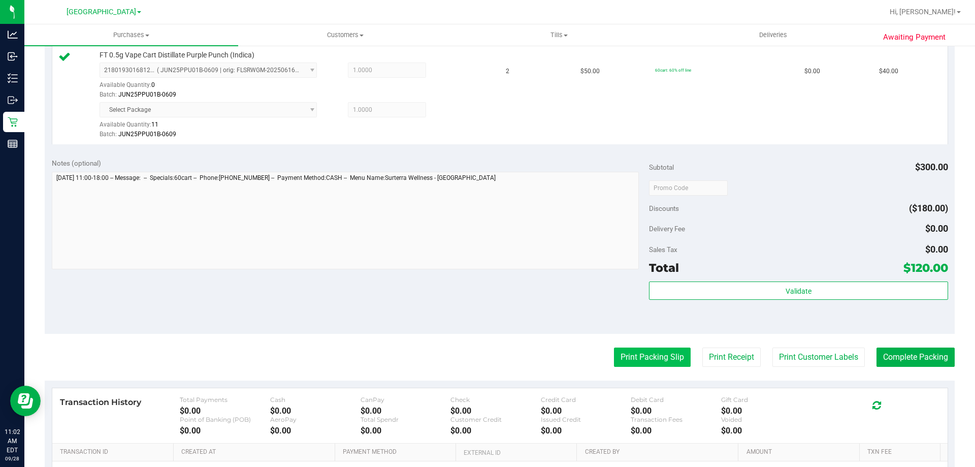
click at [671, 361] on button "Print Packing Slip" at bounding box center [652, 356] width 77 height 19
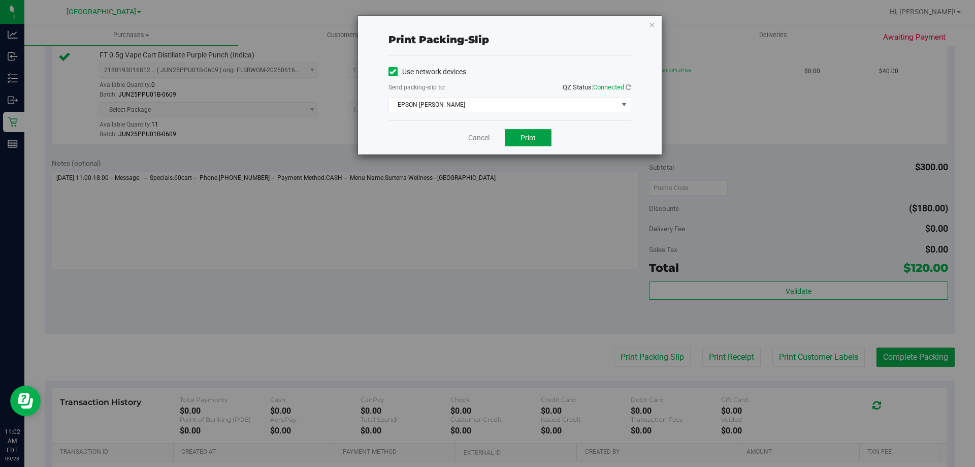
click at [522, 137] on span "Print" at bounding box center [528, 138] width 15 height 8
click at [471, 138] on link "Cancel" at bounding box center [478, 138] width 21 height 11
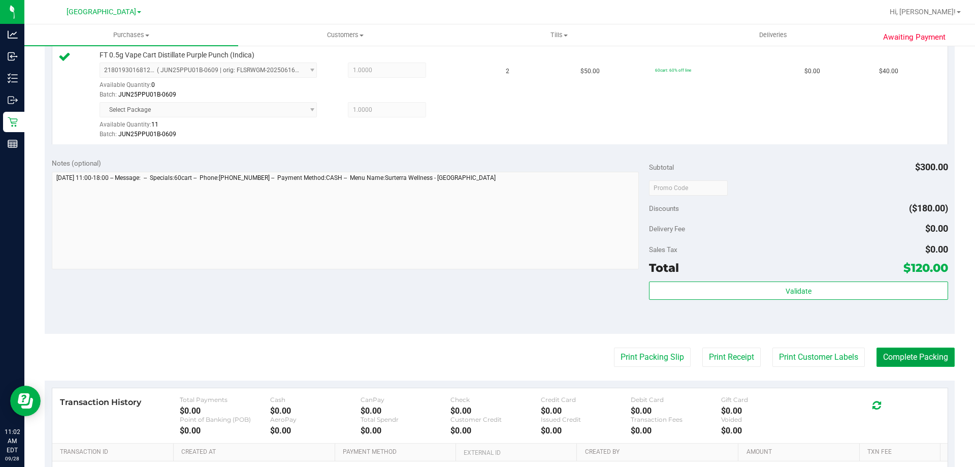
click at [925, 361] on button "Complete Packing" at bounding box center [916, 356] width 78 height 19
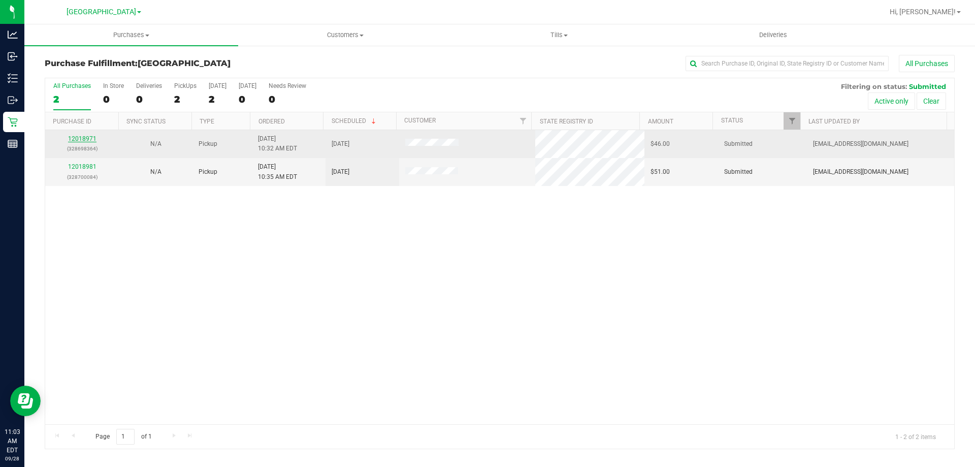
click at [73, 138] on link "12018971" at bounding box center [82, 138] width 28 height 7
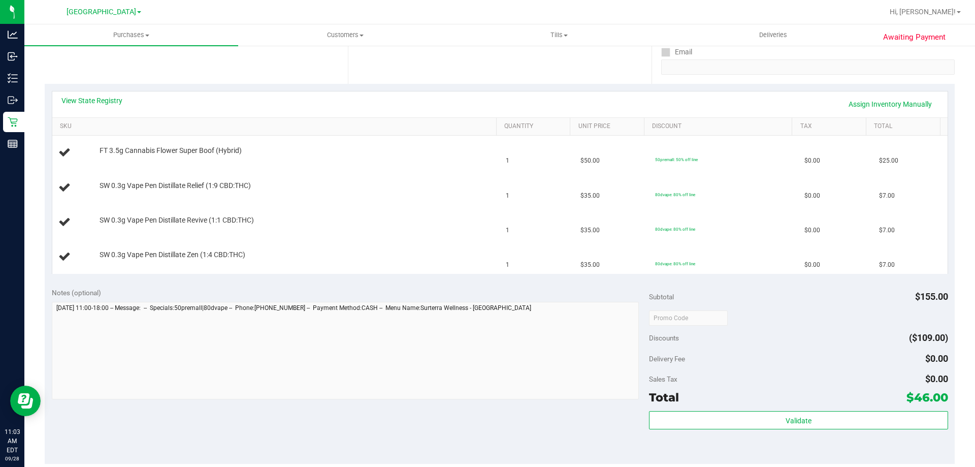
scroll to position [193, 0]
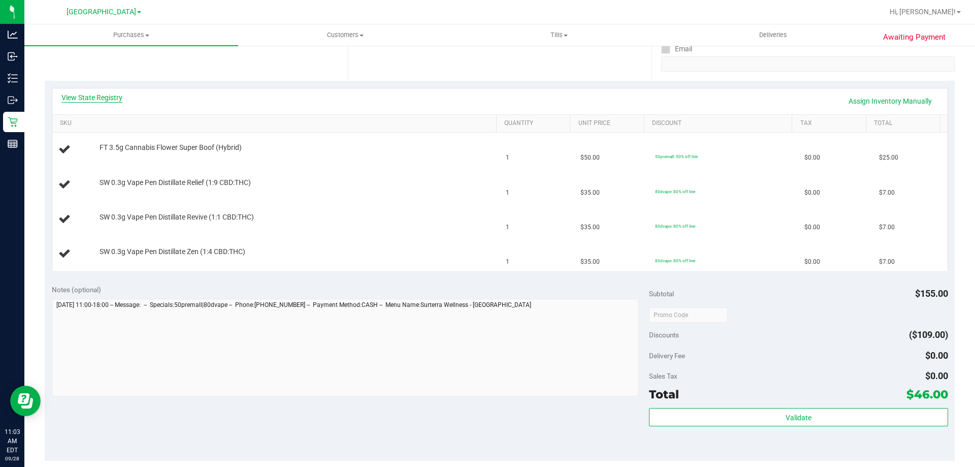
click at [76, 93] on link "View State Registry" at bounding box center [91, 97] width 61 height 10
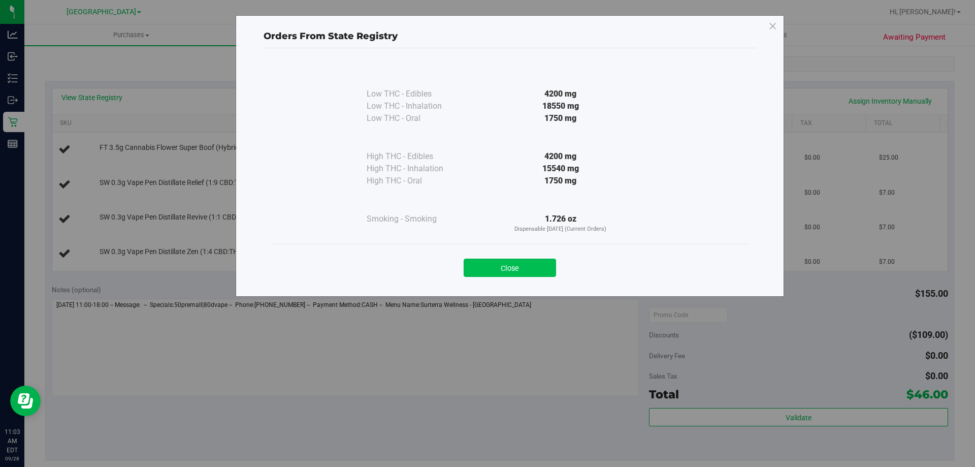
click at [513, 266] on button "Close" at bounding box center [510, 268] width 92 height 18
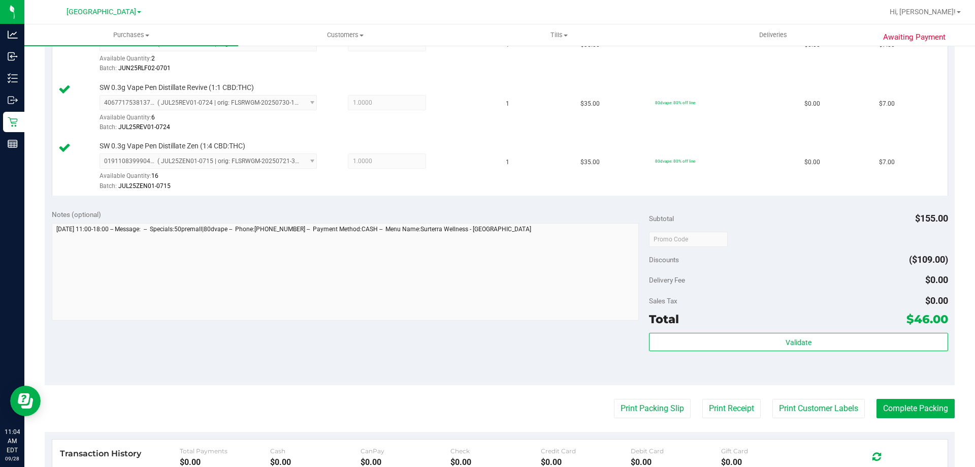
scroll to position [458, 0]
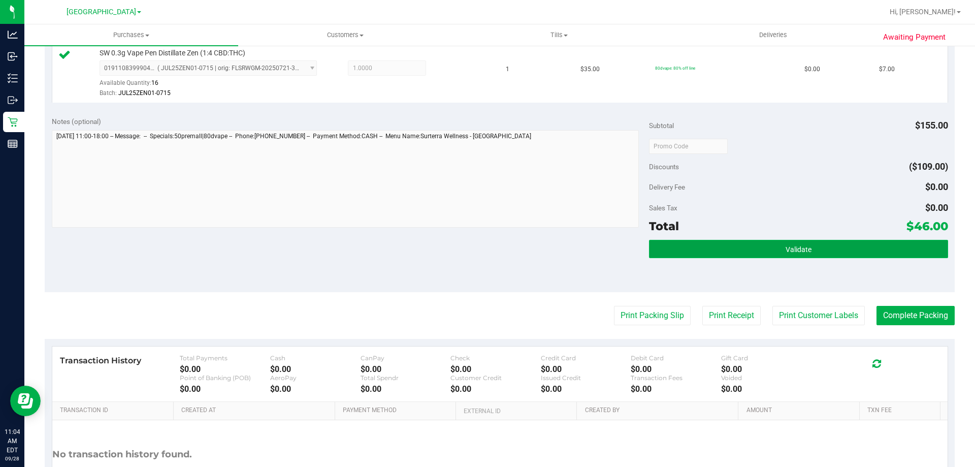
click at [818, 243] on button "Validate" at bounding box center [798, 249] width 299 height 18
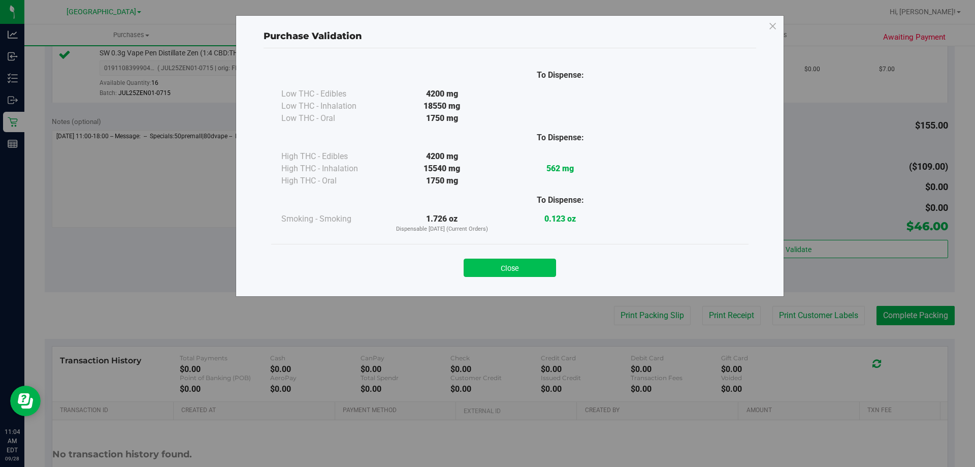
click at [520, 264] on button "Close" at bounding box center [510, 268] width 92 height 18
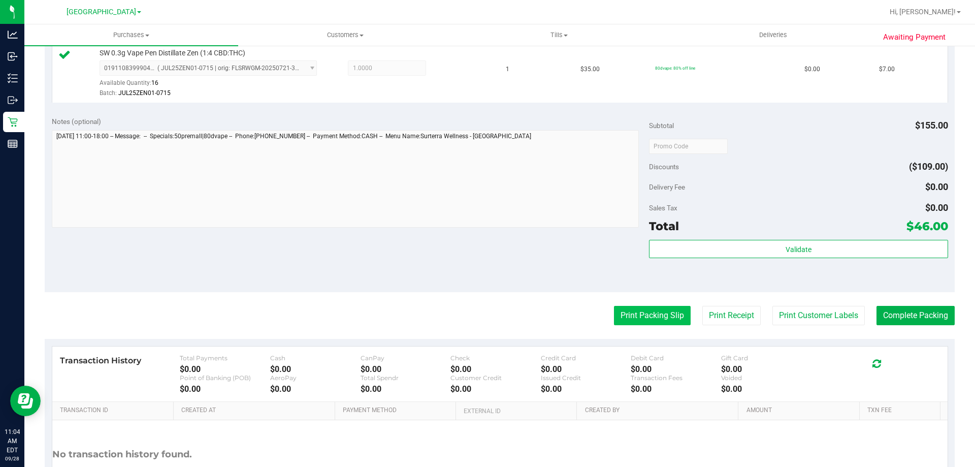
click at [650, 309] on button "Print Packing Slip" at bounding box center [652, 315] width 77 height 19
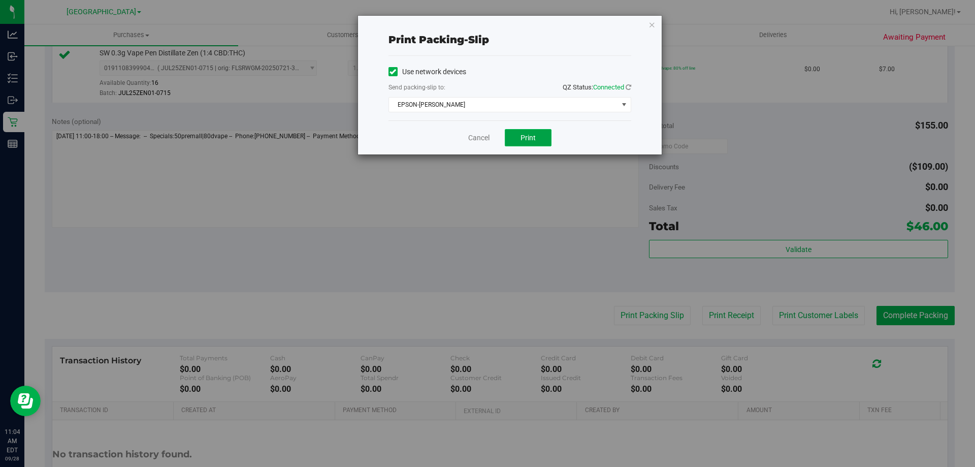
click at [526, 130] on button "Print" at bounding box center [528, 137] width 47 height 17
click at [485, 138] on link "Cancel" at bounding box center [478, 138] width 21 height 11
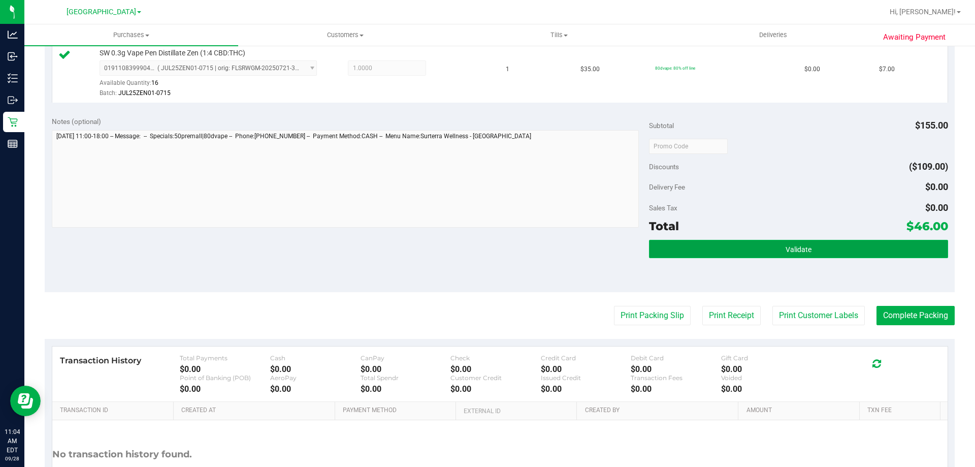
click at [792, 243] on button "Validate" at bounding box center [798, 249] width 299 height 18
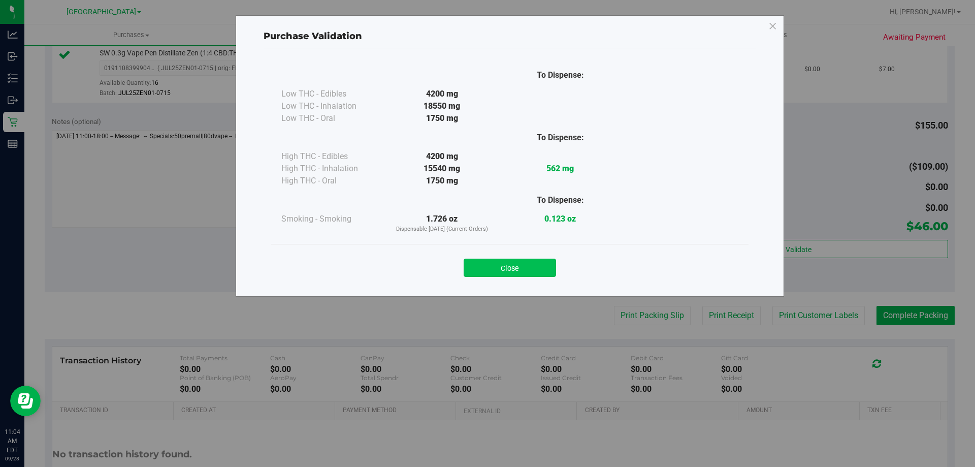
click at [538, 262] on button "Close" at bounding box center [510, 268] width 92 height 18
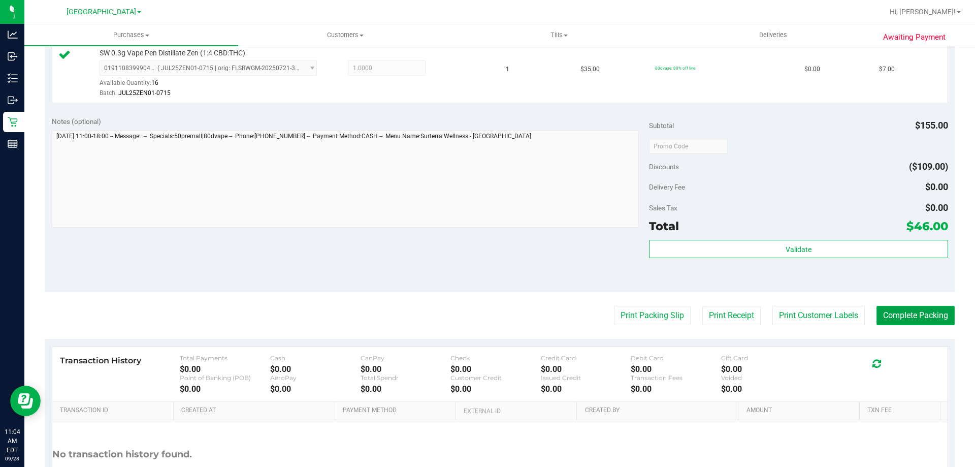
click at [909, 318] on button "Complete Packing" at bounding box center [916, 315] width 78 height 19
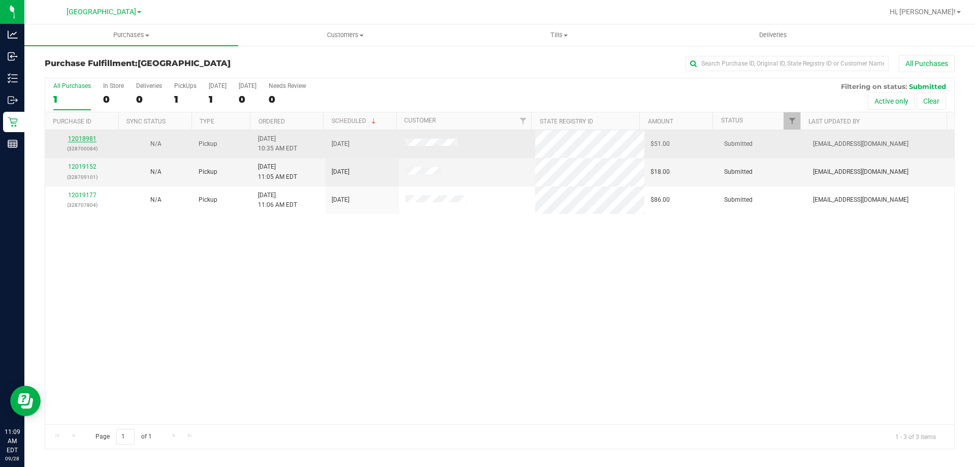
click at [84, 139] on link "12018981" at bounding box center [82, 138] width 28 height 7
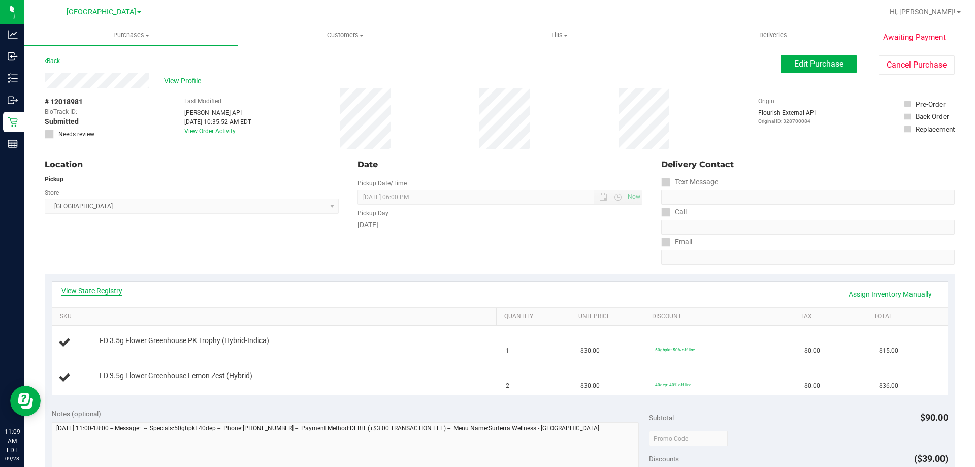
click at [85, 286] on link "View State Registry" at bounding box center [91, 290] width 61 height 10
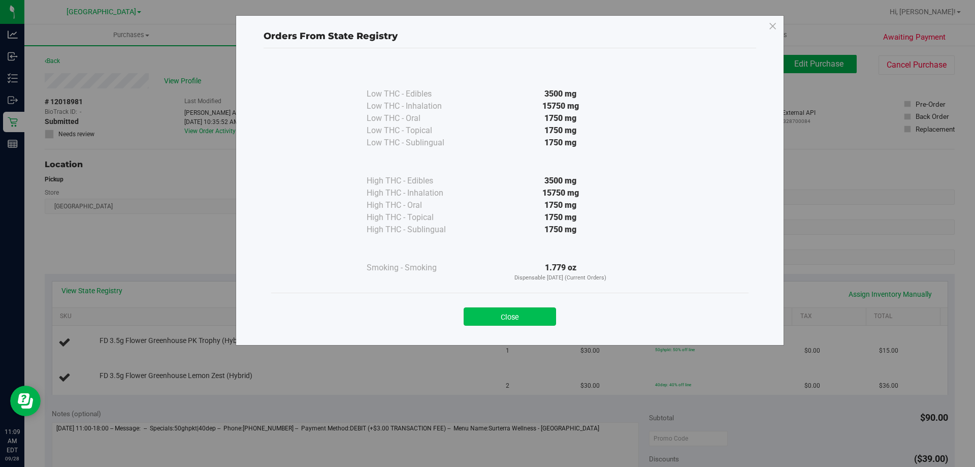
click at [534, 323] on button "Close" at bounding box center [510, 316] width 92 height 18
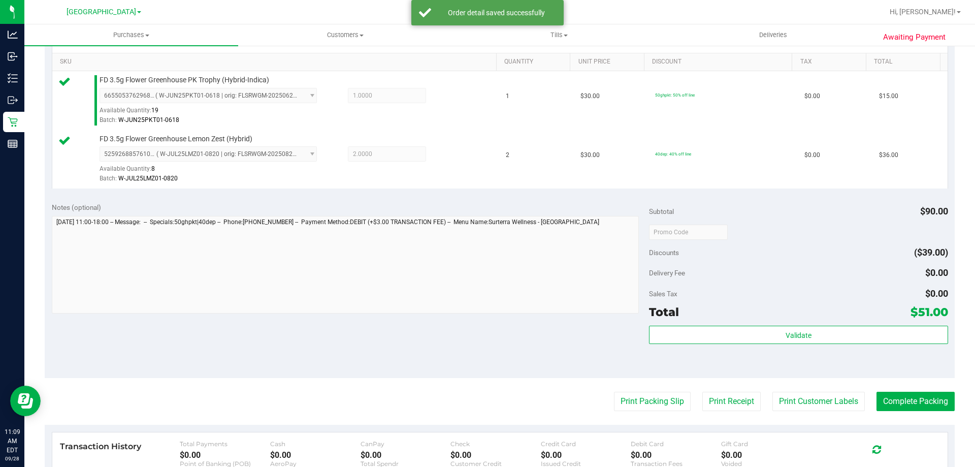
scroll to position [280, 0]
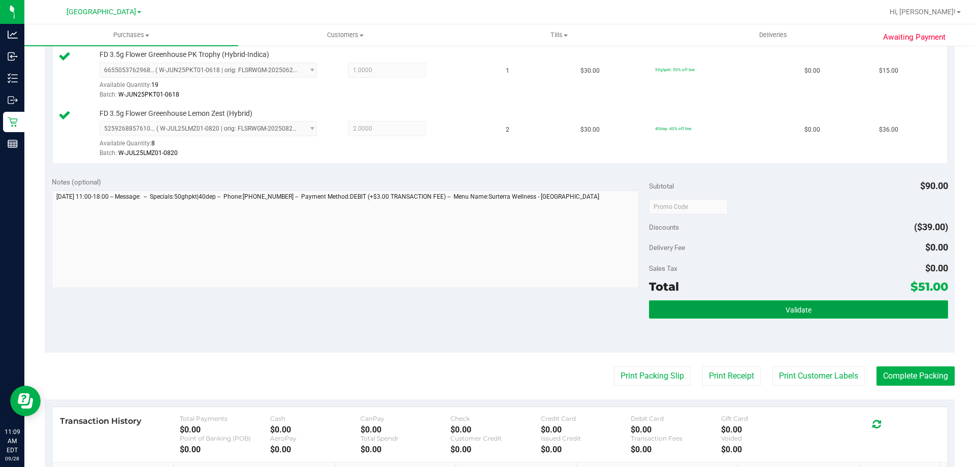
click at [805, 308] on span "Validate" at bounding box center [799, 310] width 26 height 8
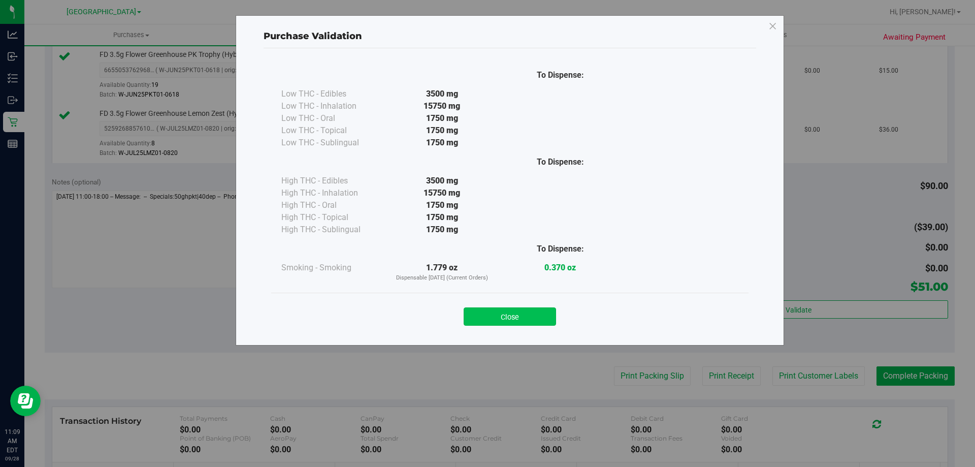
click at [513, 310] on button "Close" at bounding box center [510, 316] width 92 height 18
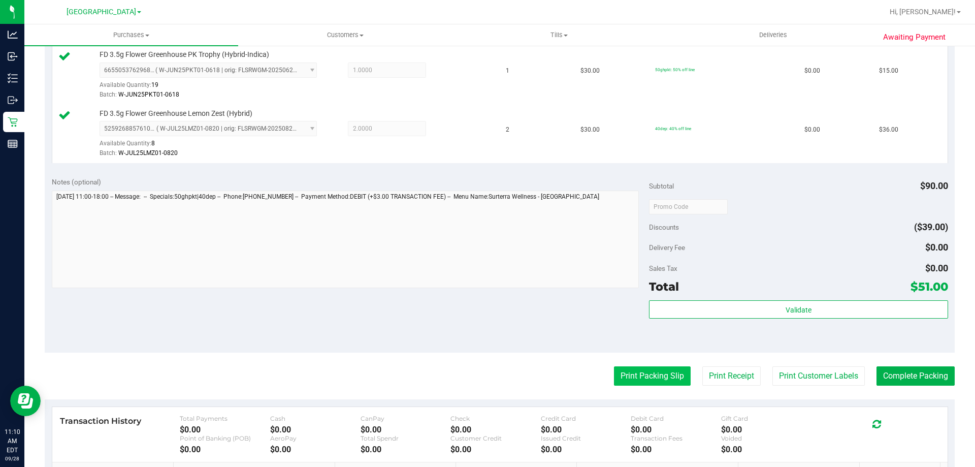
click at [655, 372] on button "Print Packing Slip" at bounding box center [652, 375] width 77 height 19
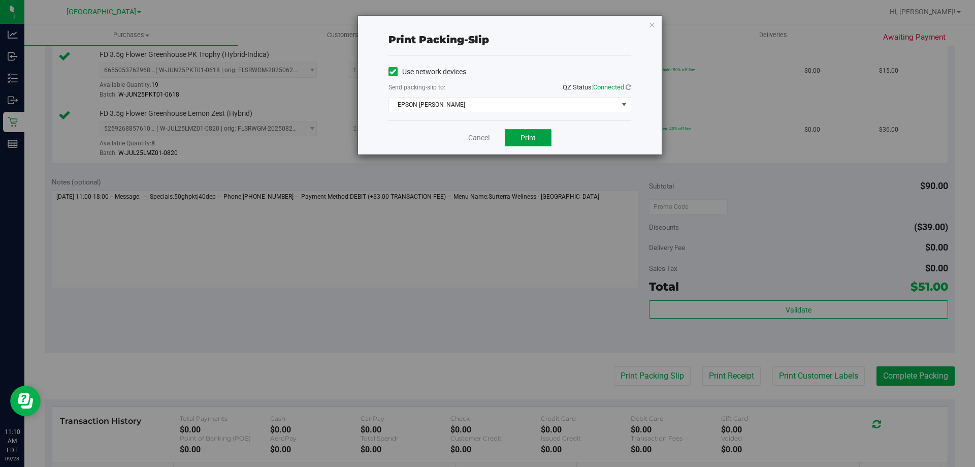
click at [526, 134] on span "Print" at bounding box center [528, 138] width 15 height 8
click at [486, 139] on link "Cancel" at bounding box center [478, 138] width 21 height 11
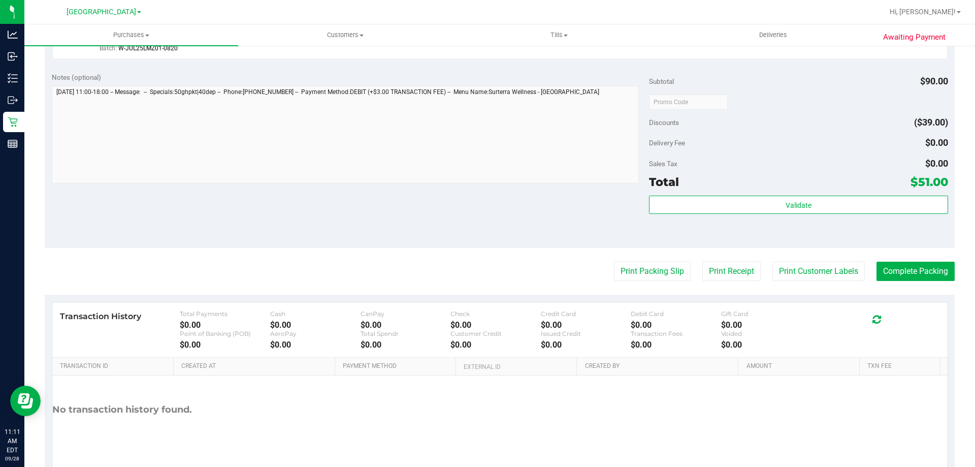
scroll to position [385, 0]
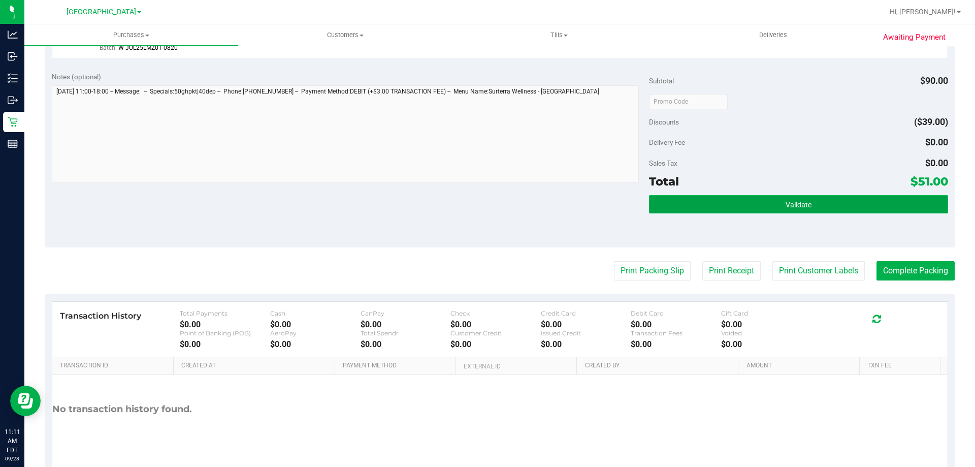
click at [806, 203] on button "Validate" at bounding box center [798, 204] width 299 height 18
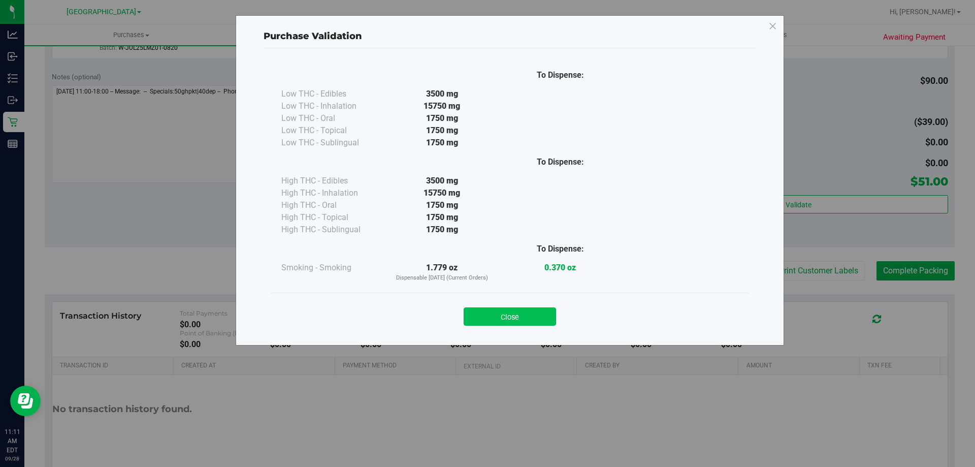
click at [521, 312] on button "Close" at bounding box center [510, 316] width 92 height 18
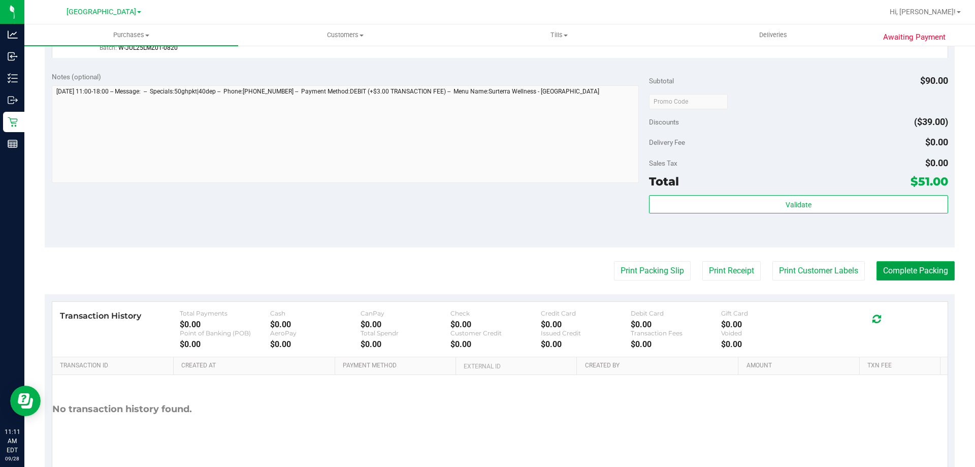
click at [923, 280] on button "Complete Packing" at bounding box center [916, 270] width 78 height 19
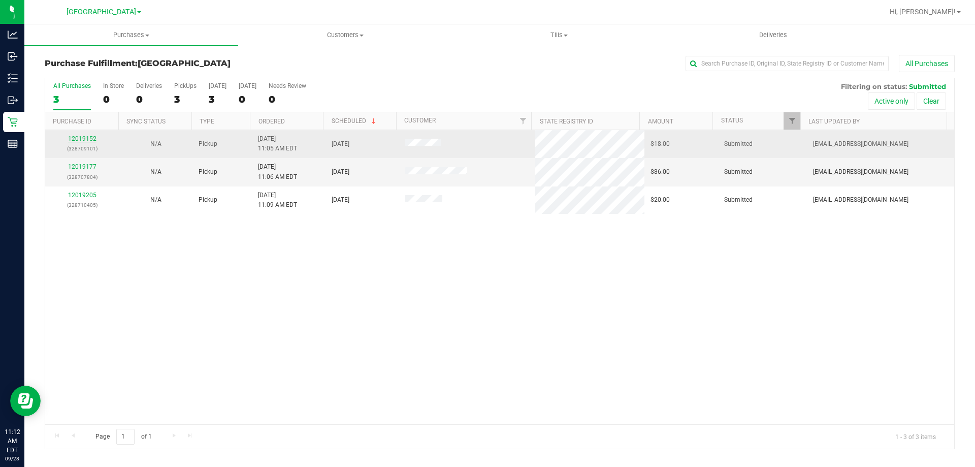
click at [80, 141] on link "12019152" at bounding box center [82, 138] width 28 height 7
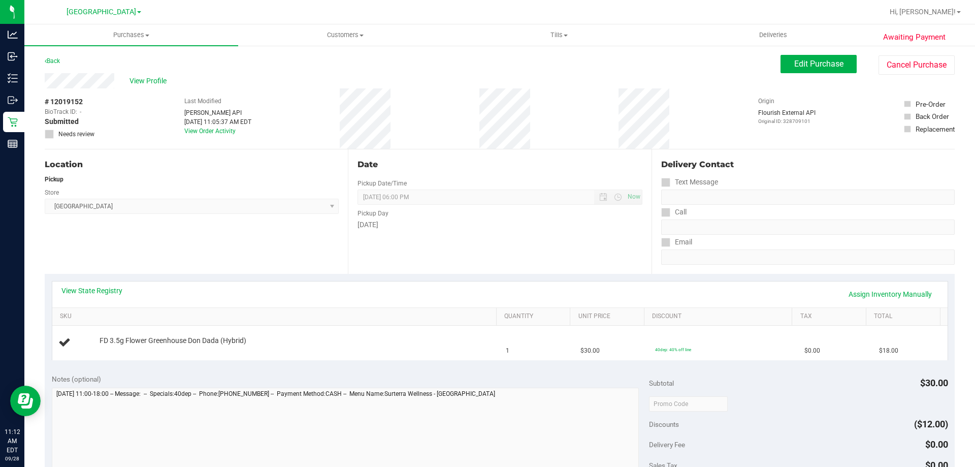
click at [91, 288] on link "View State Registry" at bounding box center [91, 290] width 61 height 10
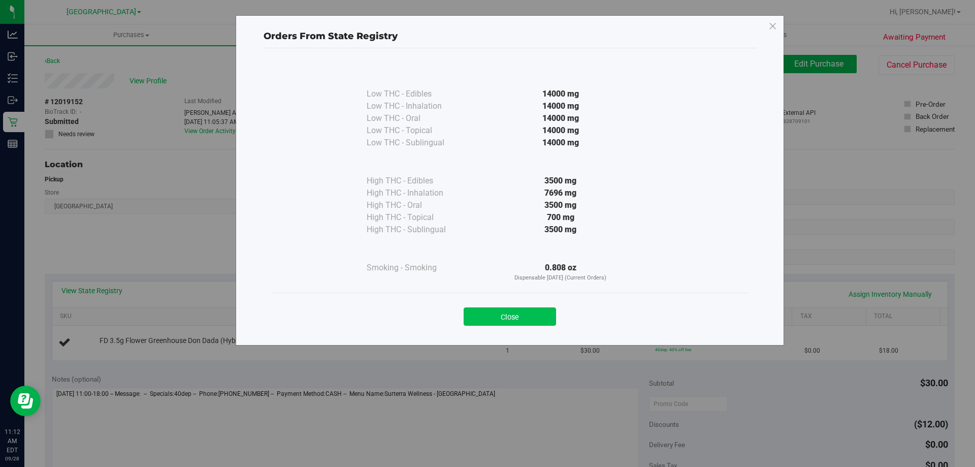
click at [536, 320] on button "Close" at bounding box center [510, 316] width 92 height 18
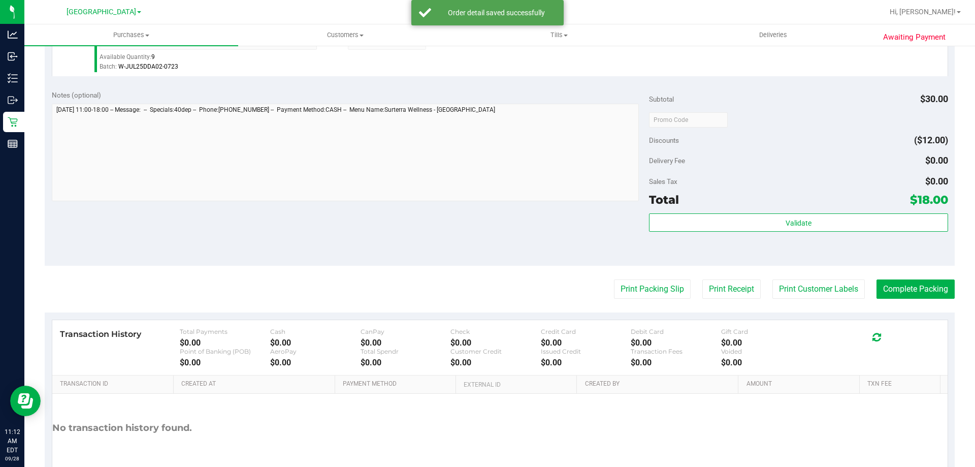
scroll to position [310, 0]
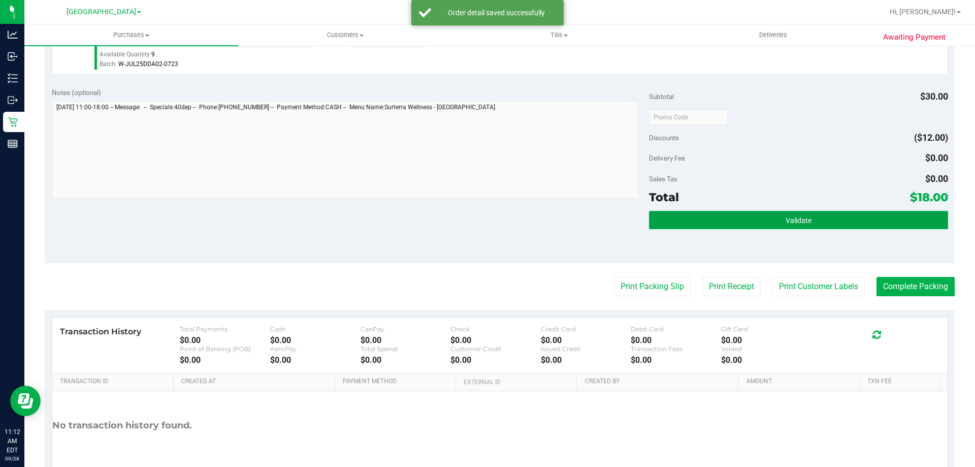
click at [837, 219] on button "Validate" at bounding box center [798, 220] width 299 height 18
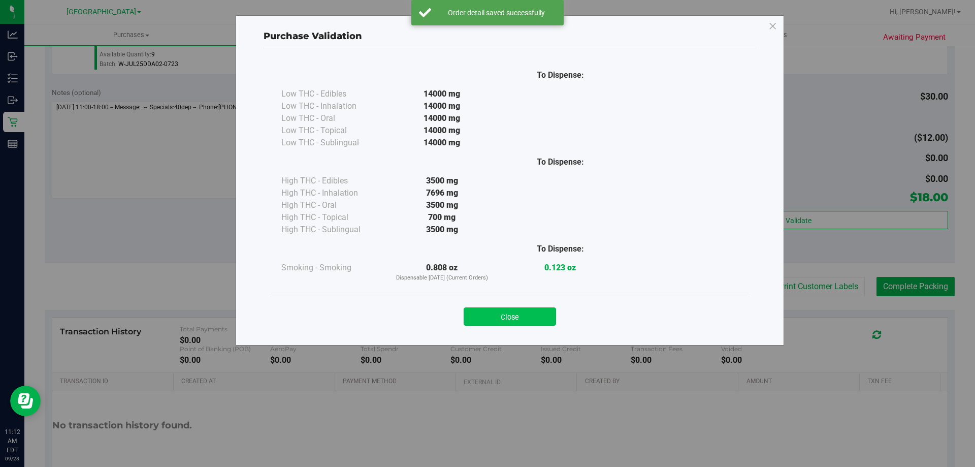
click at [511, 316] on button "Close" at bounding box center [510, 316] width 92 height 18
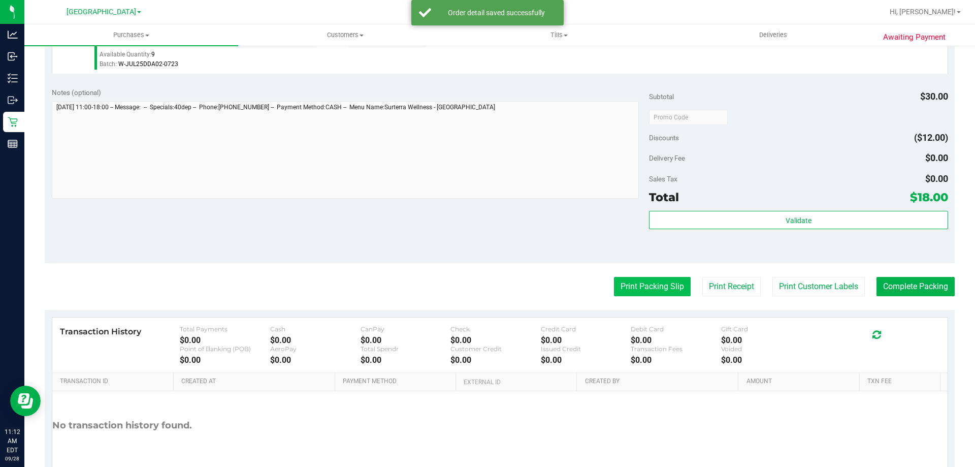
click at [657, 277] on button "Print Packing Slip" at bounding box center [652, 286] width 77 height 19
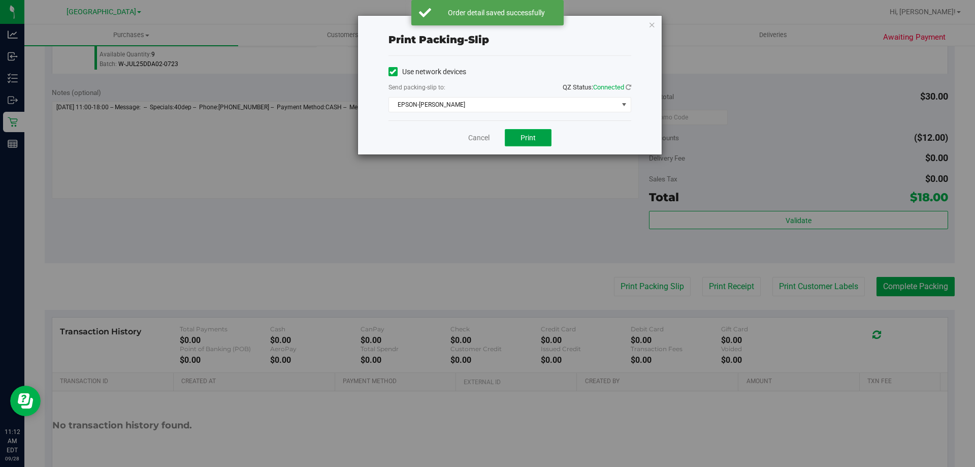
click at [527, 136] on span "Print" at bounding box center [528, 138] width 15 height 8
click at [477, 137] on link "Cancel" at bounding box center [478, 138] width 21 height 11
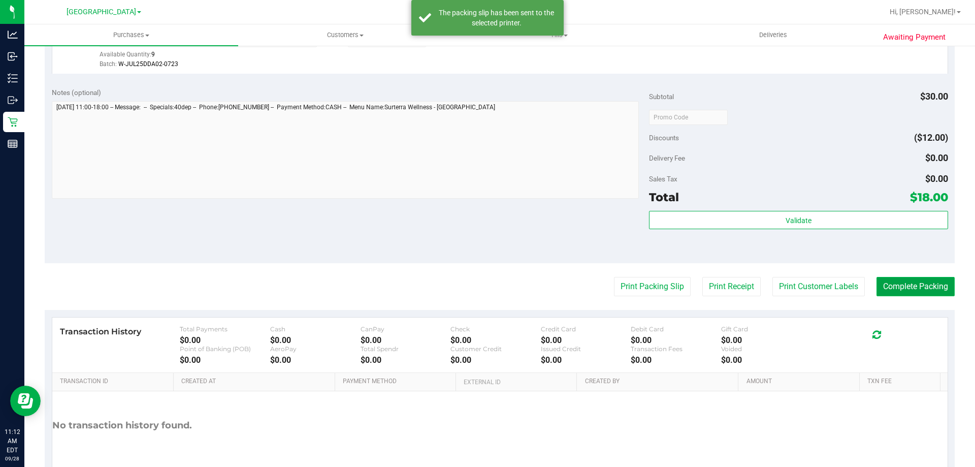
click at [913, 292] on button "Complete Packing" at bounding box center [916, 286] width 78 height 19
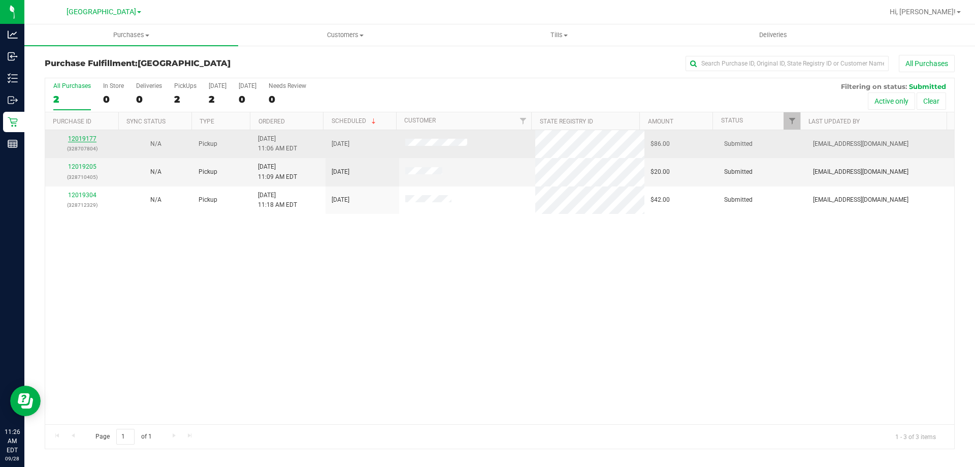
click at [71, 138] on link "12019177" at bounding box center [82, 138] width 28 height 7
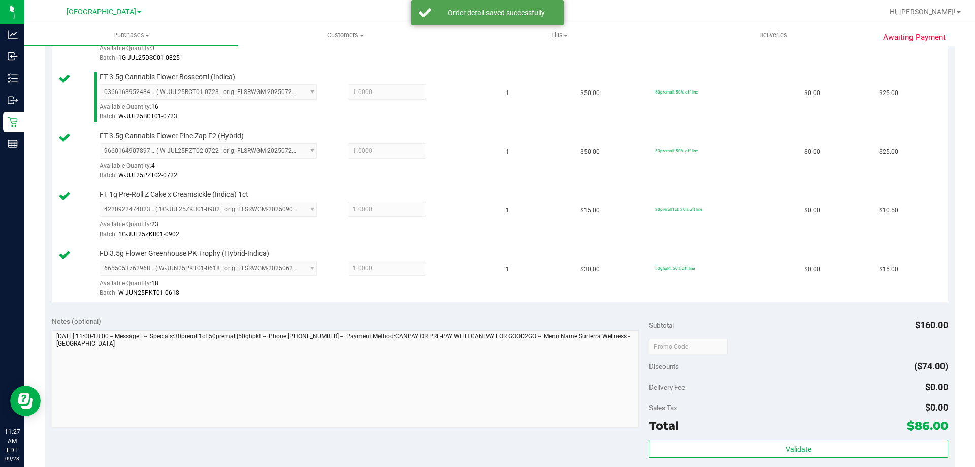
scroll to position [447, 0]
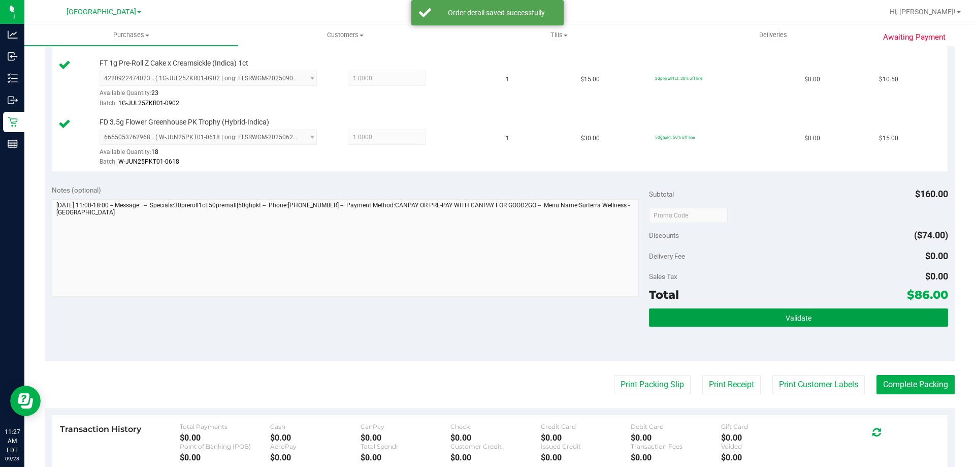
click at [797, 320] on span "Validate" at bounding box center [799, 318] width 26 height 8
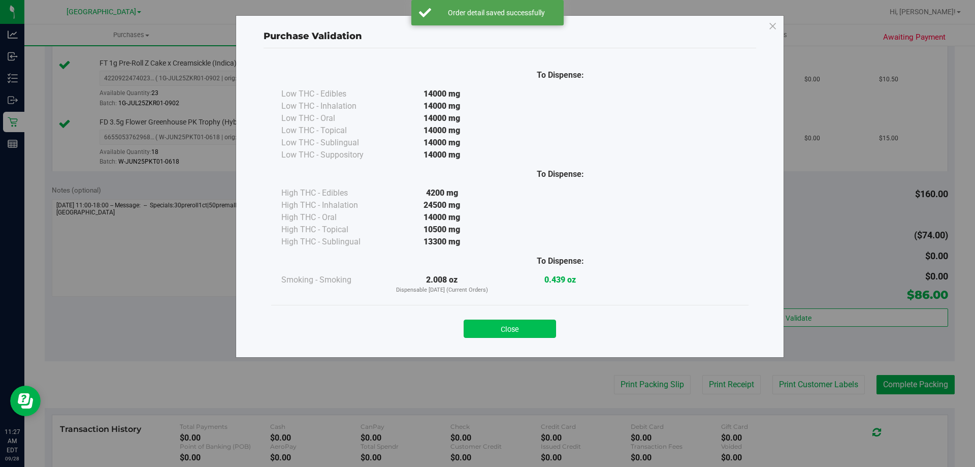
click at [513, 325] on button "Close" at bounding box center [510, 328] width 92 height 18
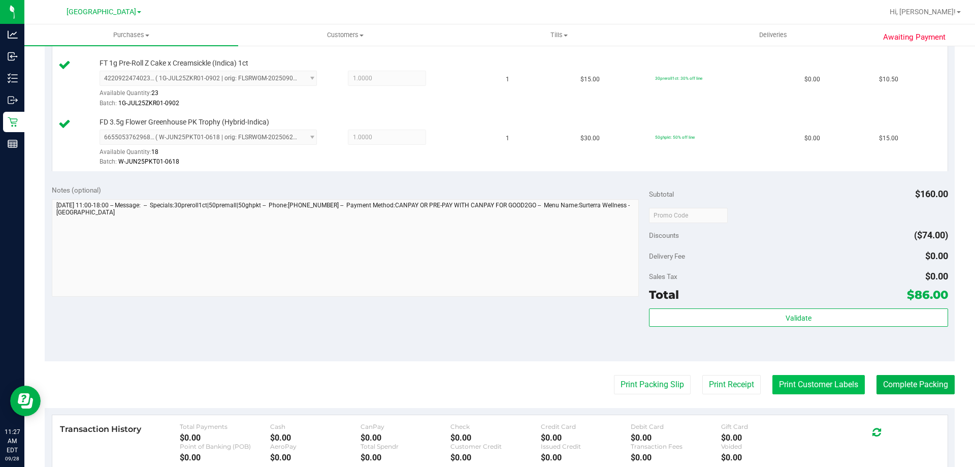
click at [807, 377] on button "Print Customer Labels" at bounding box center [819, 384] width 92 height 19
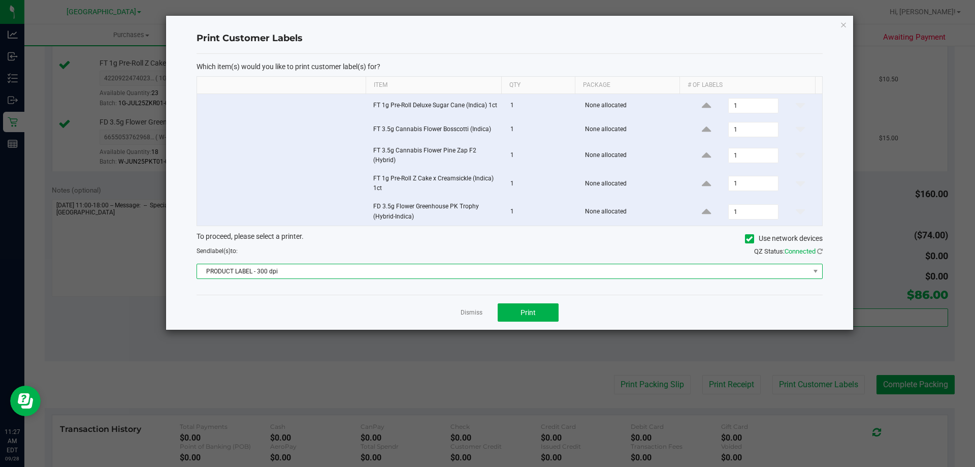
click at [430, 272] on span "PRODUCT LABEL - 300 dpi" at bounding box center [503, 271] width 613 height 14
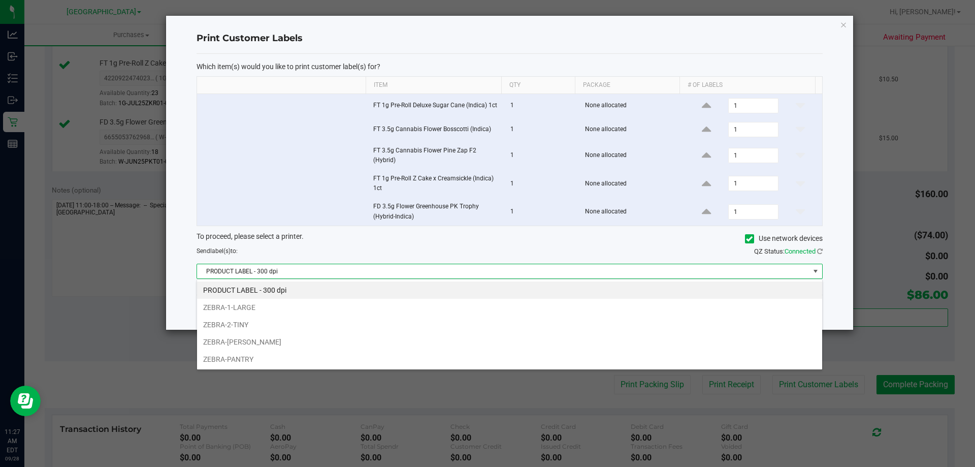
scroll to position [15, 626]
click at [235, 341] on li "ZEBRA-[PERSON_NAME]" at bounding box center [509, 341] width 625 height 17
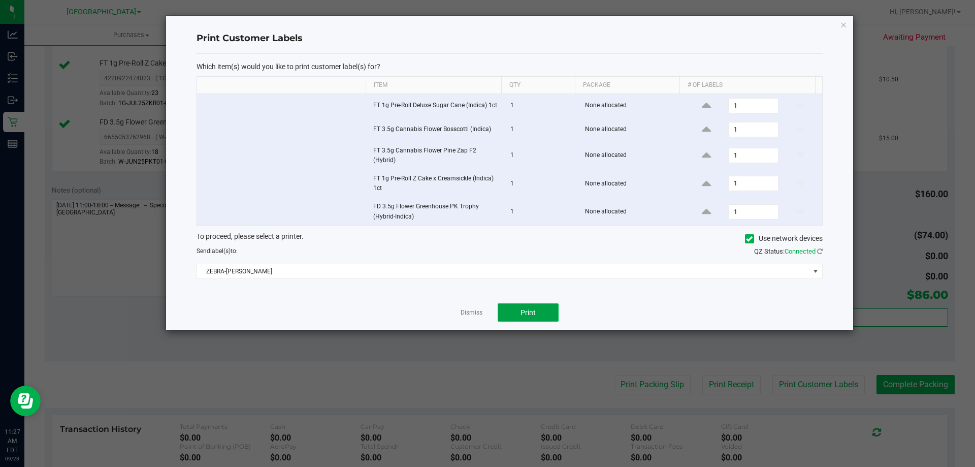
click at [533, 311] on span "Print" at bounding box center [528, 312] width 15 height 8
click at [473, 312] on link "Dismiss" at bounding box center [472, 312] width 22 height 9
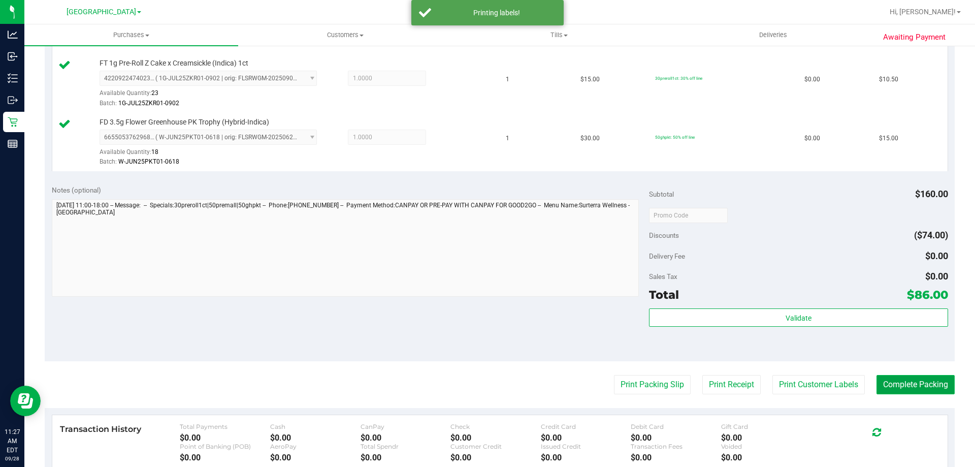
click at [933, 379] on button "Complete Packing" at bounding box center [916, 384] width 78 height 19
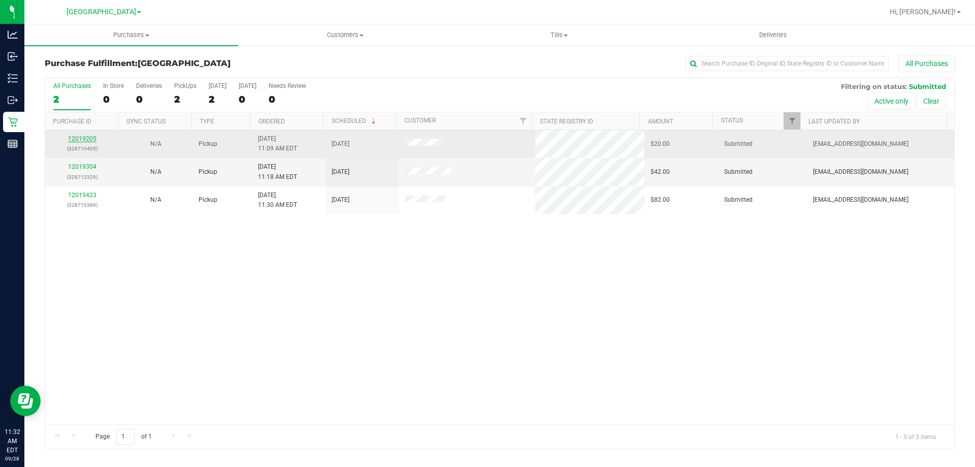
click at [82, 136] on link "12019205" at bounding box center [82, 138] width 28 height 7
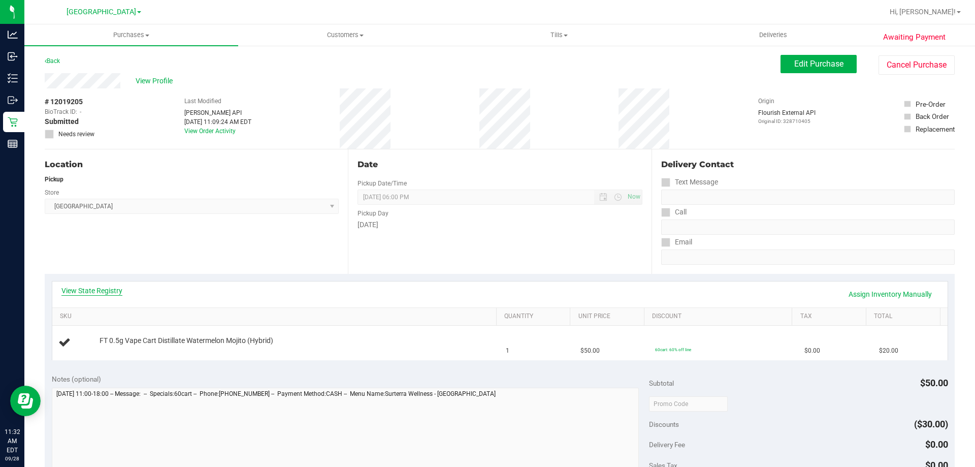
click at [81, 291] on link "View State Registry" at bounding box center [91, 290] width 61 height 10
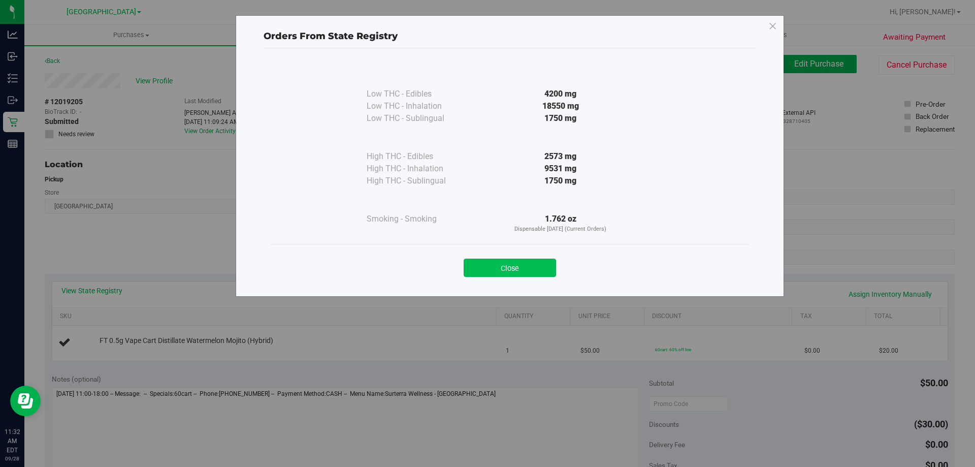
click at [534, 272] on button "Close" at bounding box center [510, 268] width 92 height 18
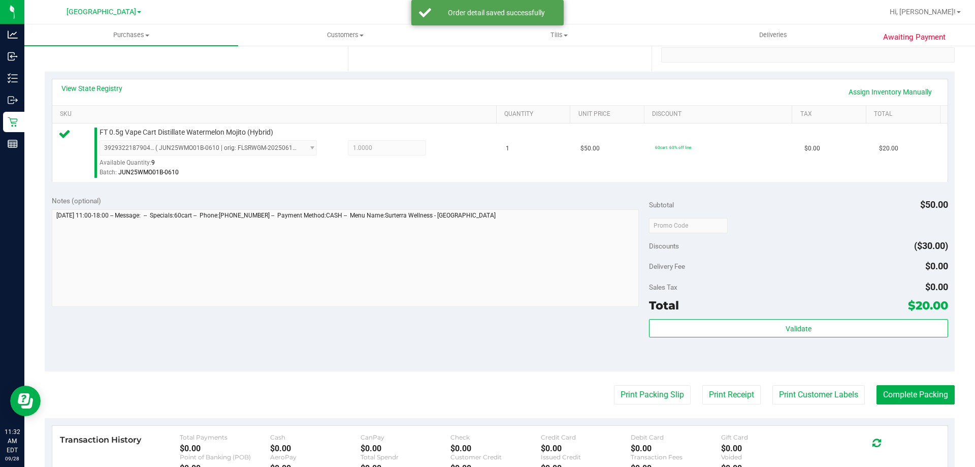
scroll to position [215, 0]
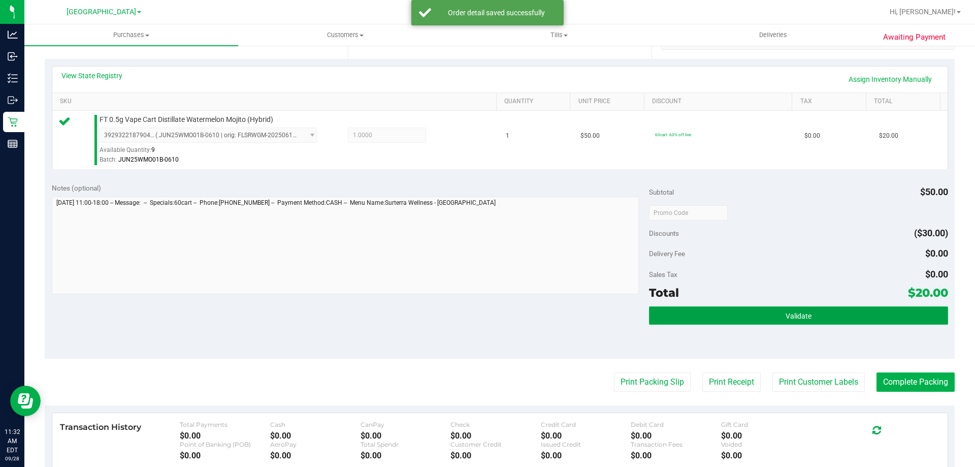
click at [787, 309] on button "Validate" at bounding box center [798, 315] width 299 height 18
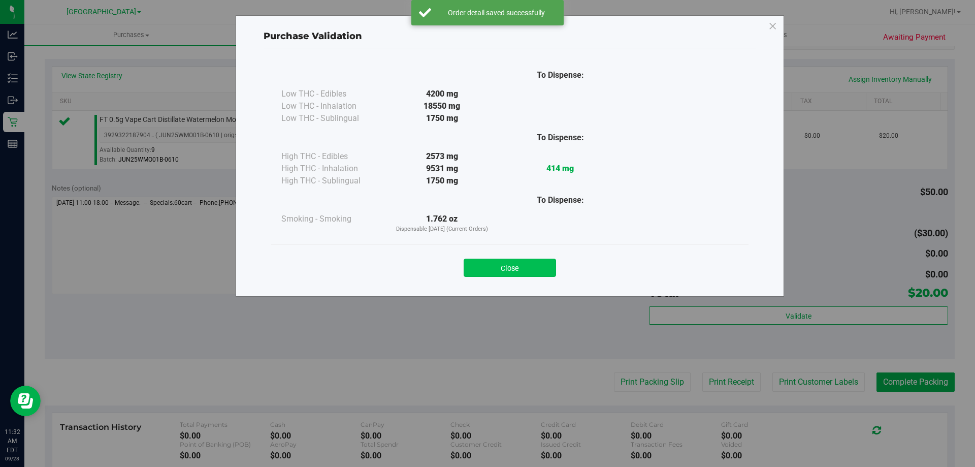
click at [517, 261] on button "Close" at bounding box center [510, 268] width 92 height 18
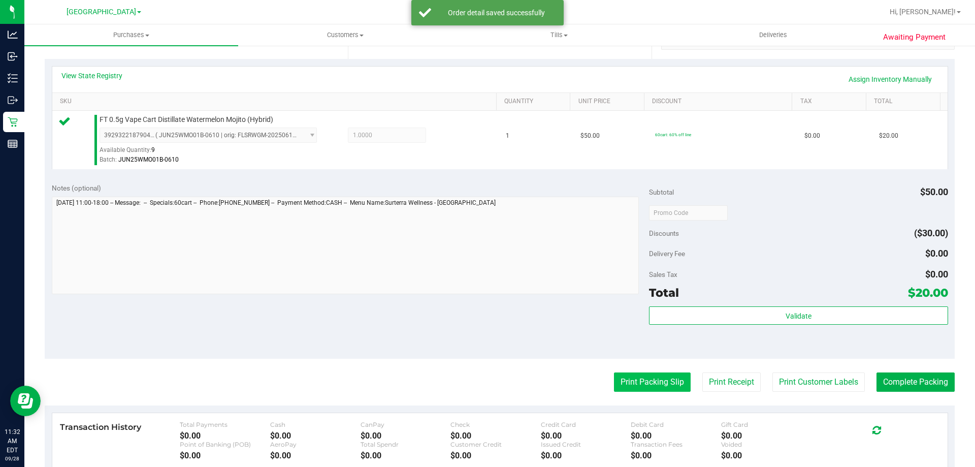
click at [647, 374] on button "Print Packing Slip" at bounding box center [652, 381] width 77 height 19
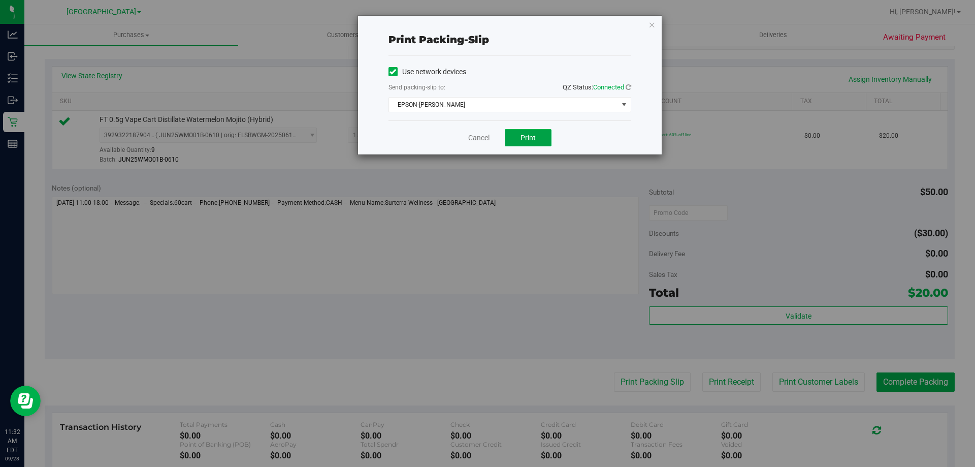
click at [543, 138] on button "Print" at bounding box center [528, 137] width 47 height 17
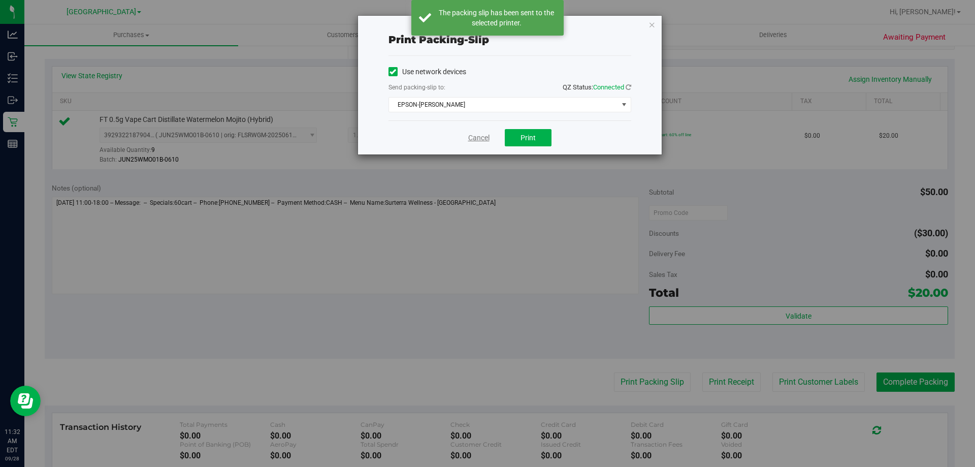
click at [479, 135] on link "Cancel" at bounding box center [478, 138] width 21 height 11
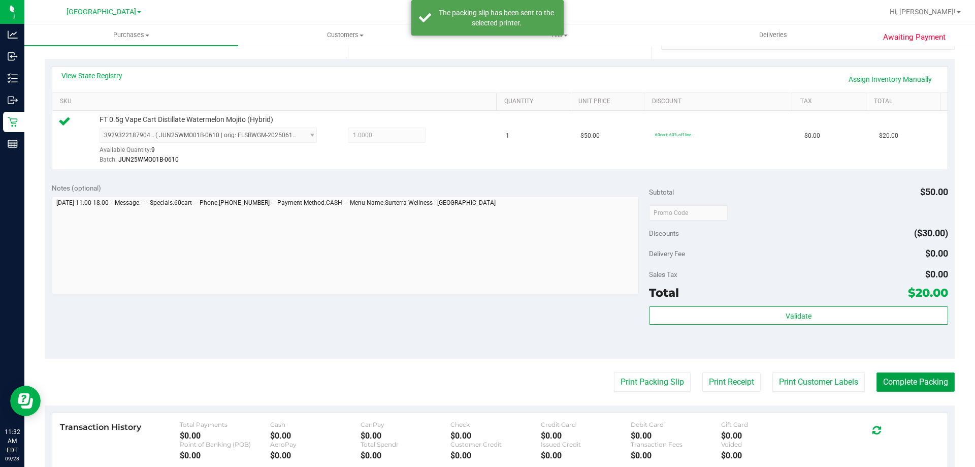
click at [908, 379] on button "Complete Packing" at bounding box center [916, 381] width 78 height 19
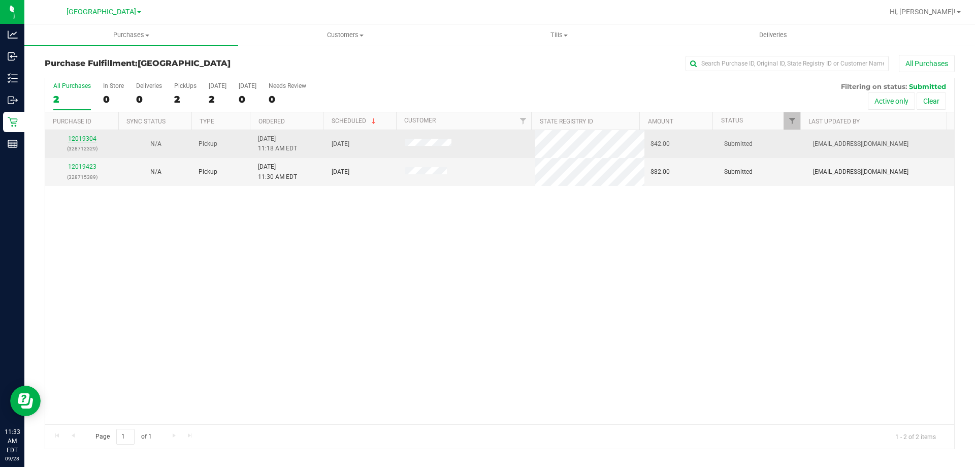
click at [79, 141] on link "12019304" at bounding box center [82, 138] width 28 height 7
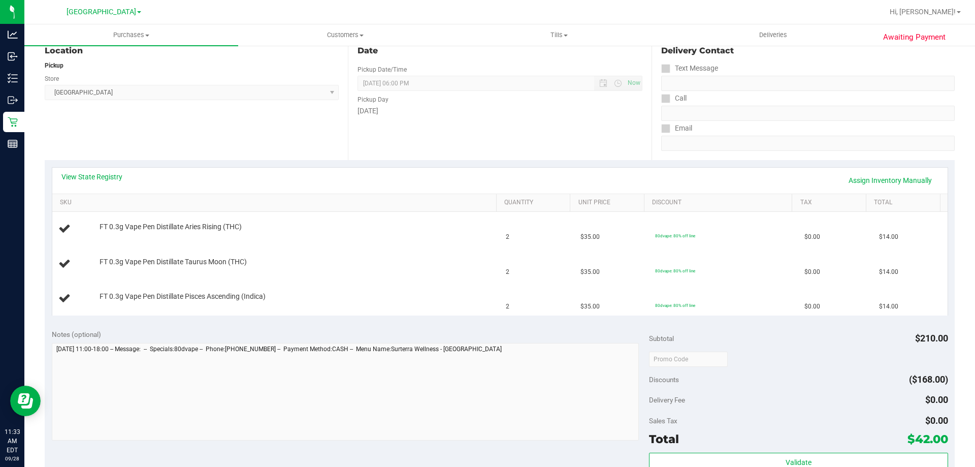
scroll to position [117, 0]
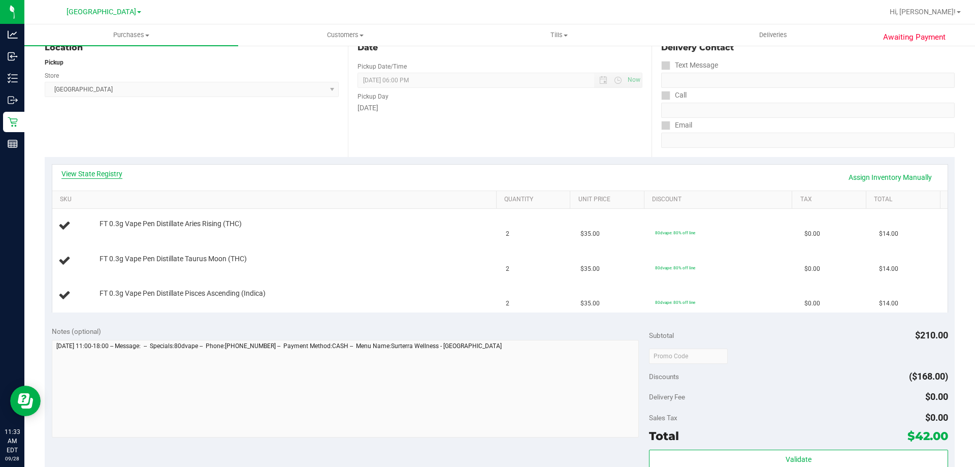
click at [84, 170] on link "View State Registry" at bounding box center [91, 174] width 61 height 10
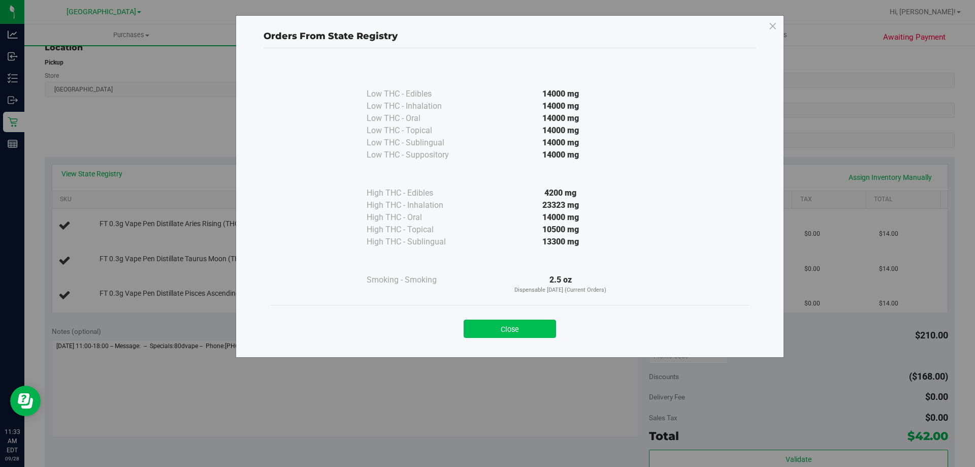
click at [521, 327] on button "Close" at bounding box center [510, 328] width 92 height 18
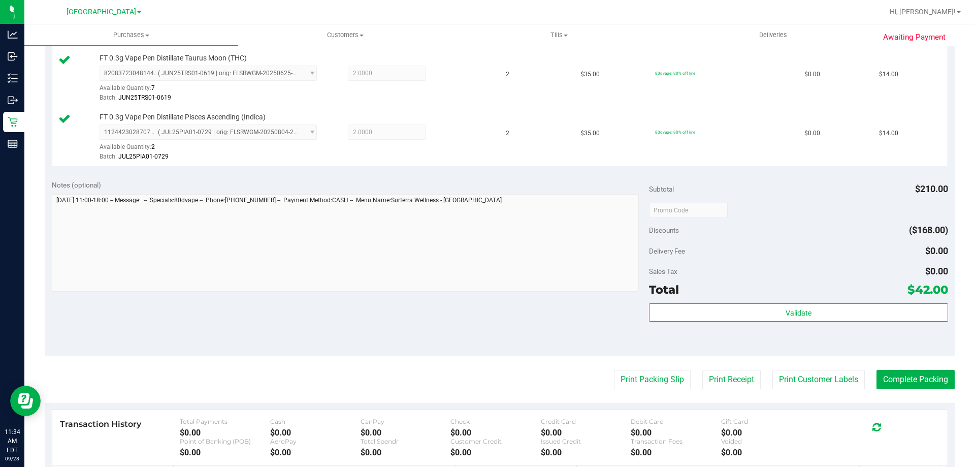
scroll to position [340, 0]
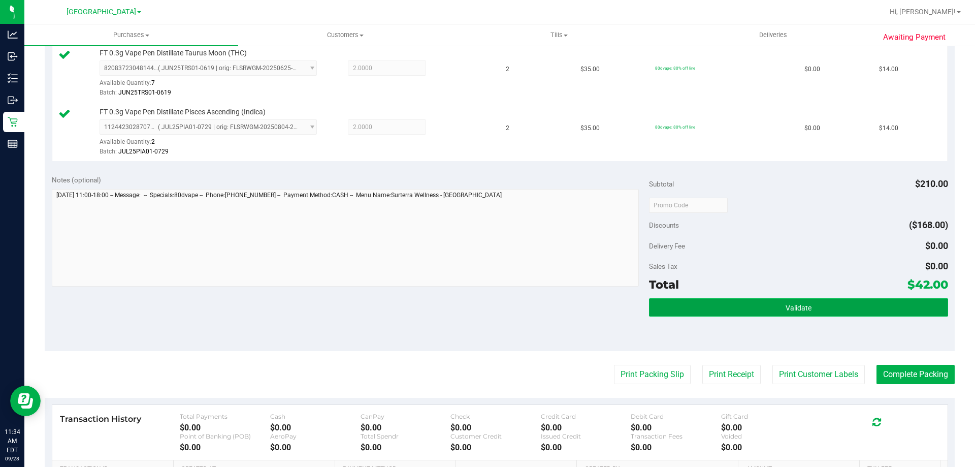
click at [830, 305] on button "Validate" at bounding box center [798, 307] width 299 height 18
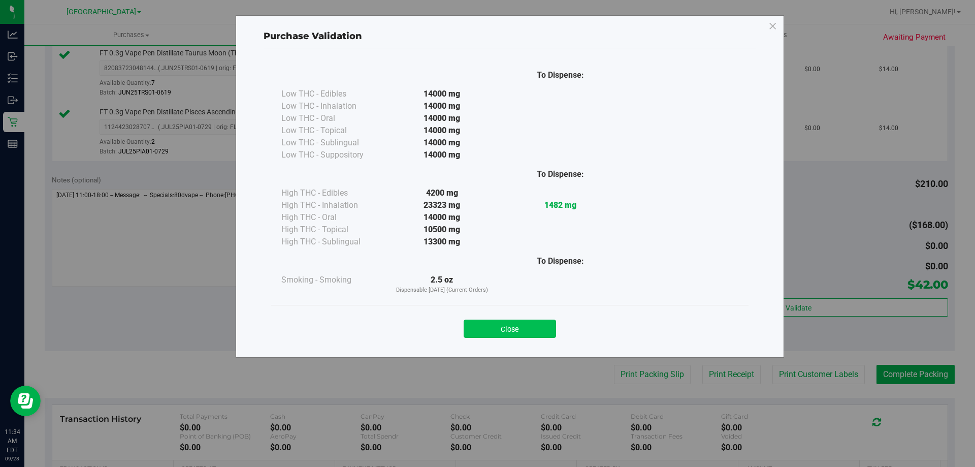
click at [524, 324] on button "Close" at bounding box center [510, 328] width 92 height 18
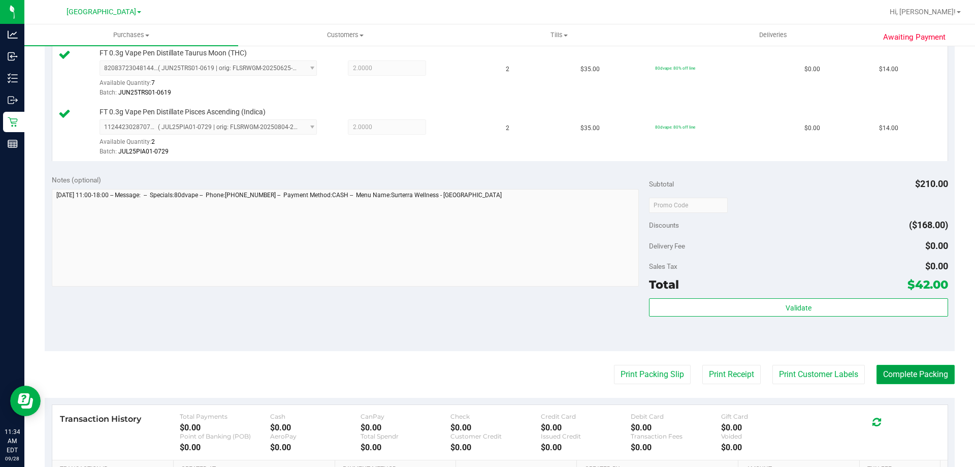
click at [928, 371] on button "Complete Packing" at bounding box center [916, 374] width 78 height 19
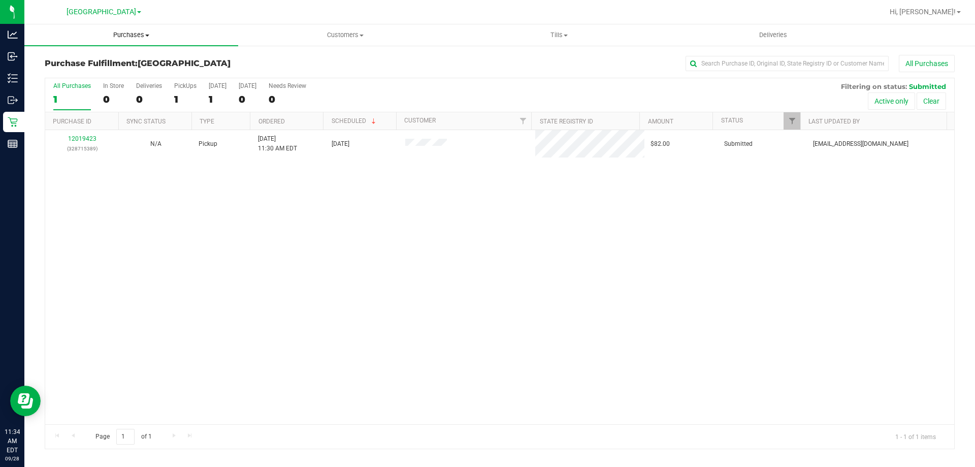
click at [135, 33] on span "Purchases" at bounding box center [131, 34] width 214 height 9
click at [93, 63] on span "Summary of purchases" at bounding box center [76, 61] width 104 height 9
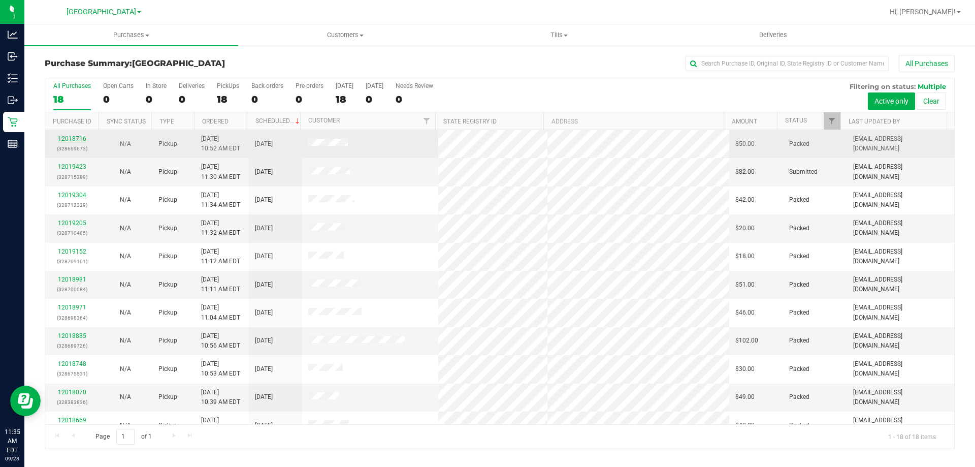
click at [71, 138] on link "12018716" at bounding box center [72, 138] width 28 height 7
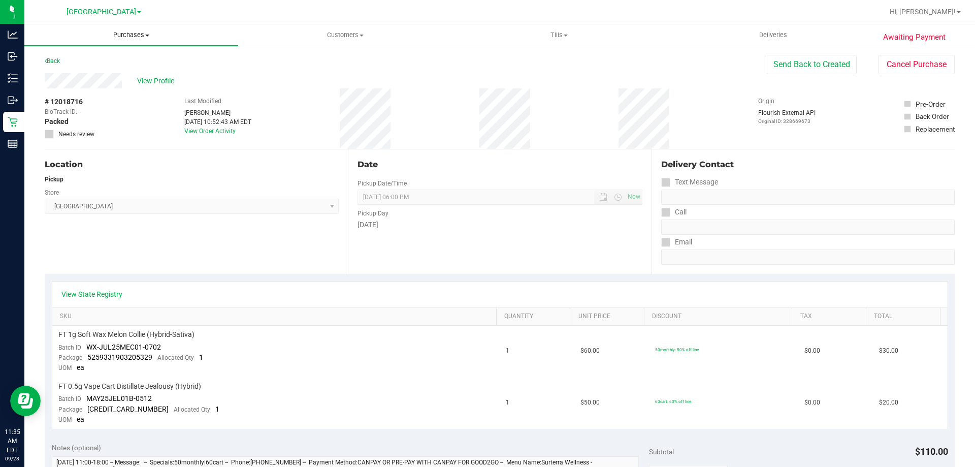
click at [128, 31] on span "Purchases" at bounding box center [131, 34] width 214 height 9
click at [74, 58] on span "Summary of purchases" at bounding box center [76, 61] width 104 height 9
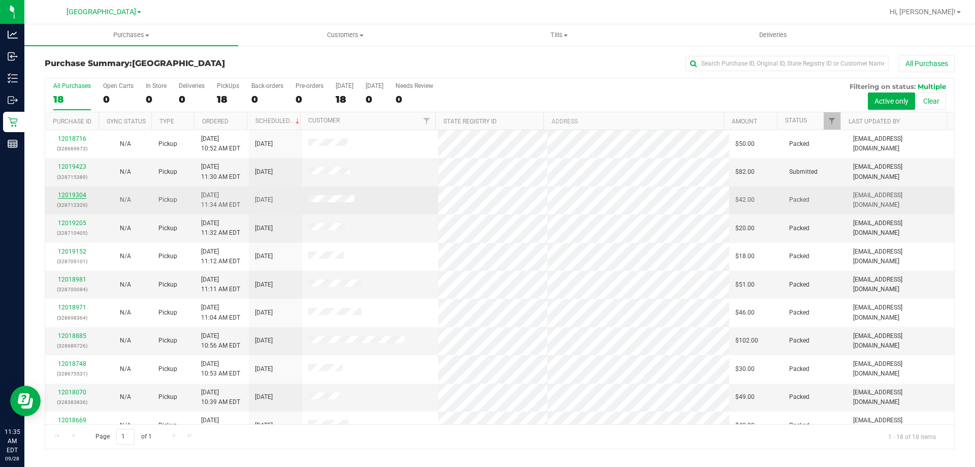
click at [67, 194] on link "12019304" at bounding box center [72, 194] width 28 height 7
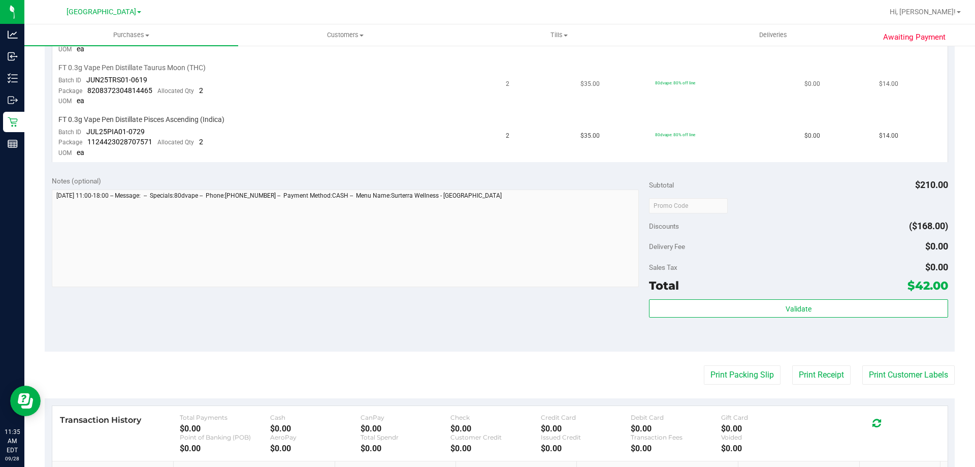
scroll to position [356, 0]
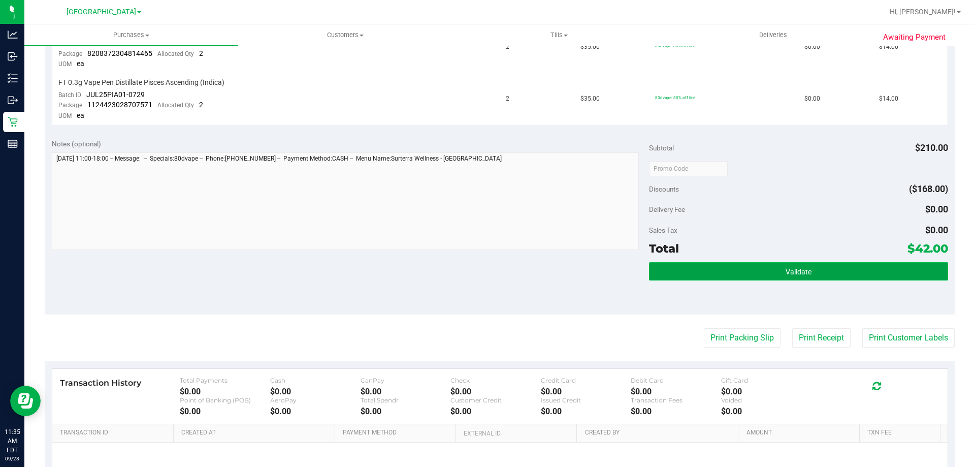
click at [848, 267] on button "Validate" at bounding box center [798, 271] width 299 height 18
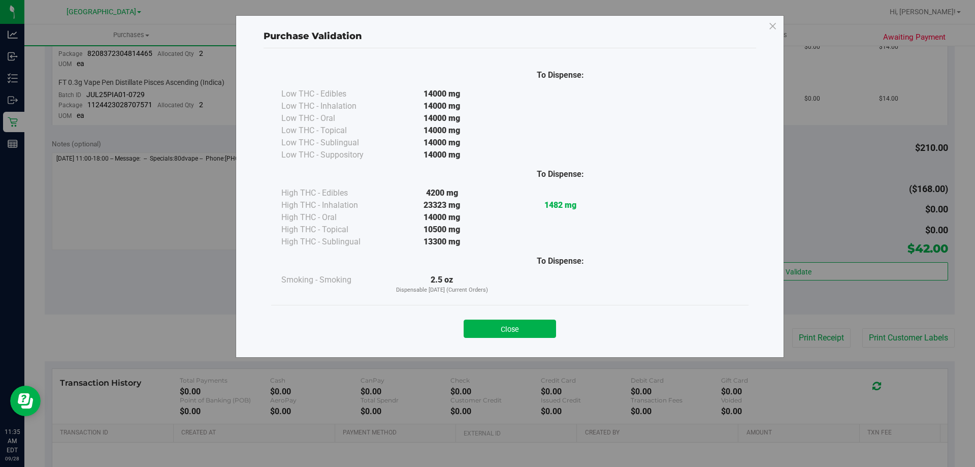
click at [520, 329] on button "Close" at bounding box center [510, 328] width 92 height 18
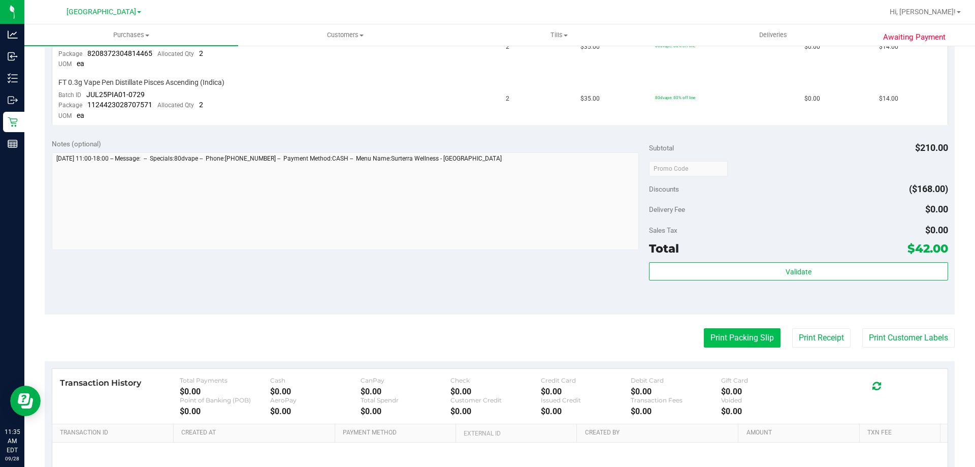
click at [745, 341] on button "Print Packing Slip" at bounding box center [742, 337] width 77 height 19
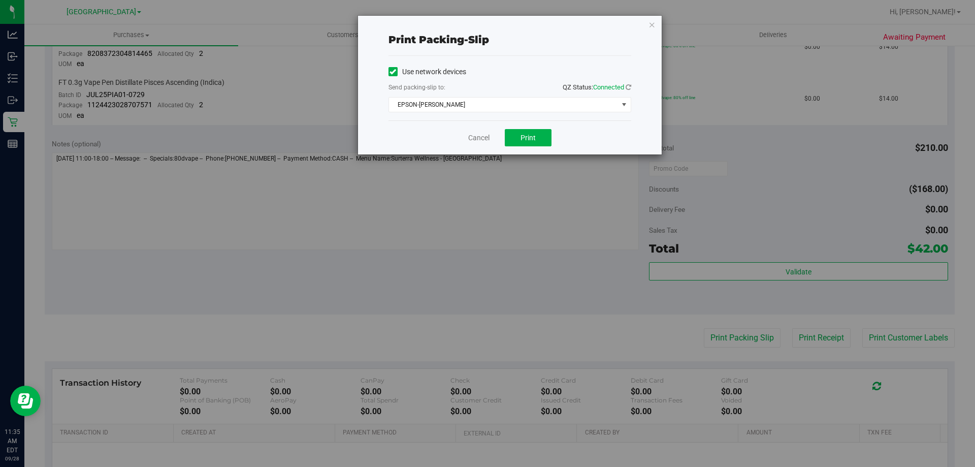
click at [531, 127] on div "Cancel Print" at bounding box center [510, 137] width 243 height 34
click at [528, 140] on span "Print" at bounding box center [528, 138] width 15 height 8
click at [481, 139] on link "Cancel" at bounding box center [478, 138] width 21 height 11
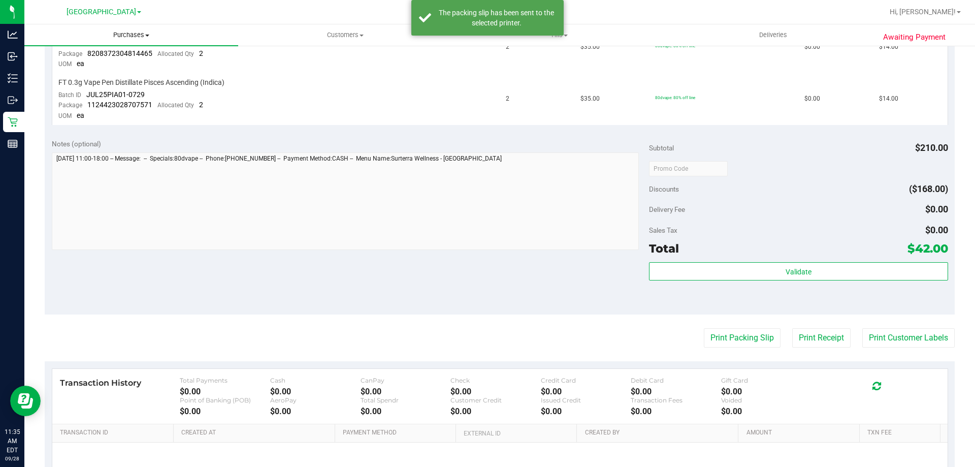
click at [140, 30] on uib-tab-heading "Purchases Summary of purchases Fulfillment All purchases" at bounding box center [131, 34] width 214 height 21
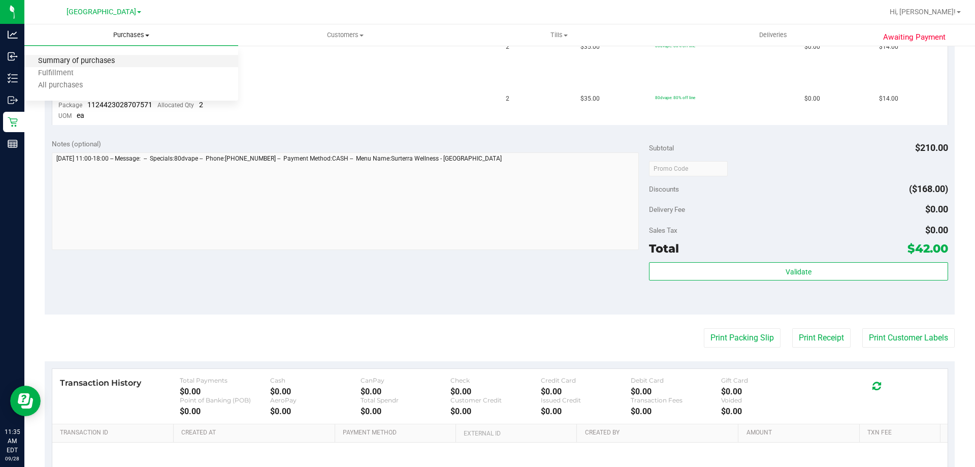
click at [76, 60] on span "Summary of purchases" at bounding box center [76, 61] width 104 height 9
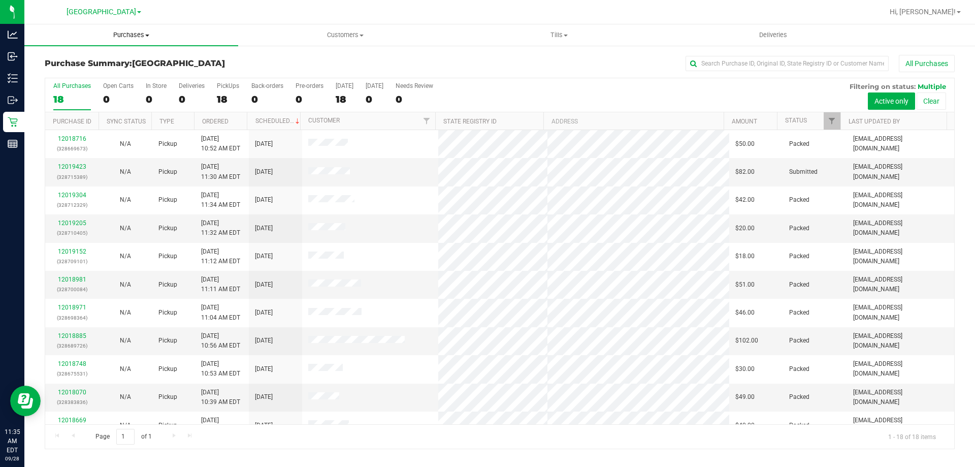
click at [123, 32] on span "Purchases" at bounding box center [131, 34] width 214 height 9
click at [57, 74] on span "Fulfillment" at bounding box center [55, 73] width 63 height 9
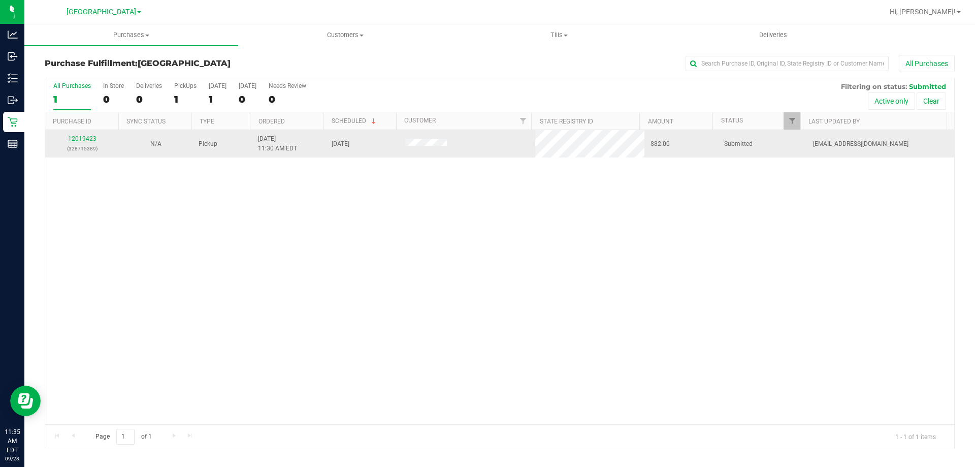
click at [73, 137] on link "12019423" at bounding box center [82, 138] width 28 height 7
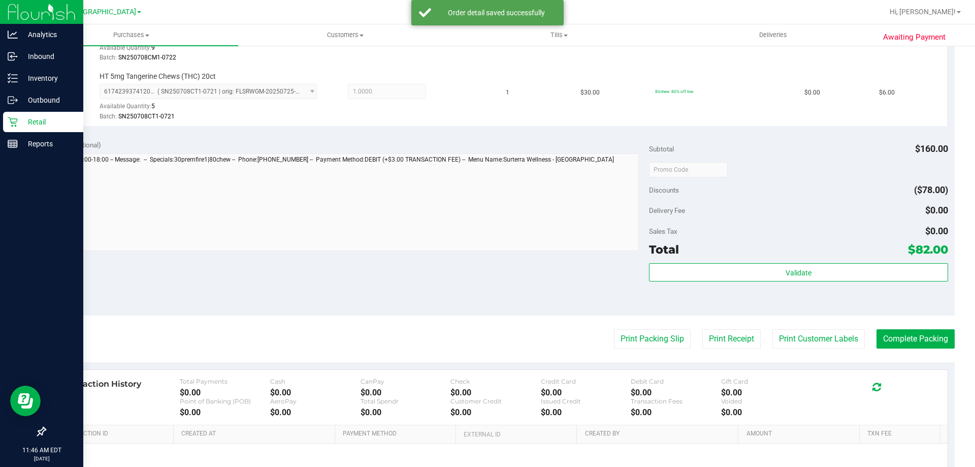
scroll to position [441, 0]
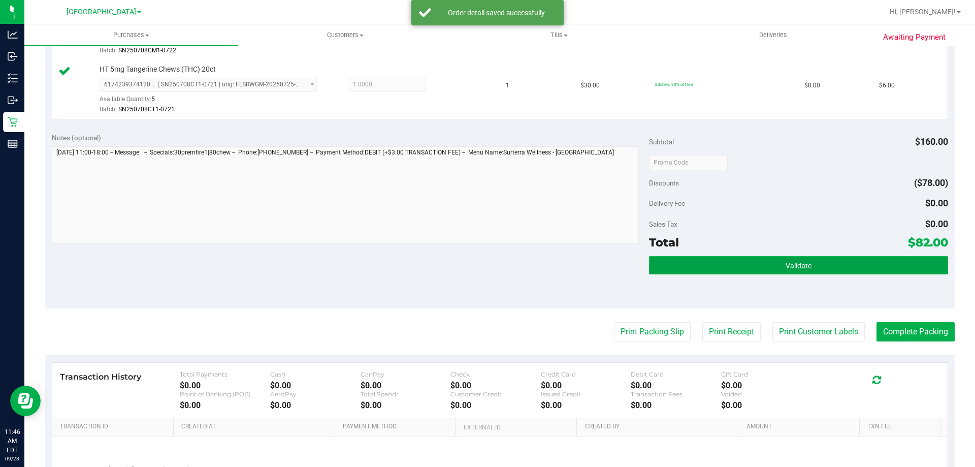
click at [825, 270] on button "Validate" at bounding box center [798, 265] width 299 height 18
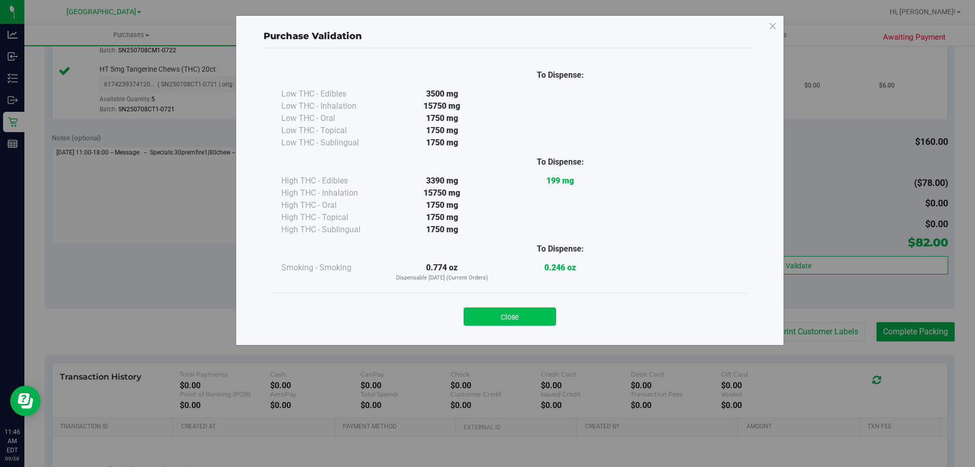
click at [520, 324] on button "Close" at bounding box center [510, 316] width 92 height 18
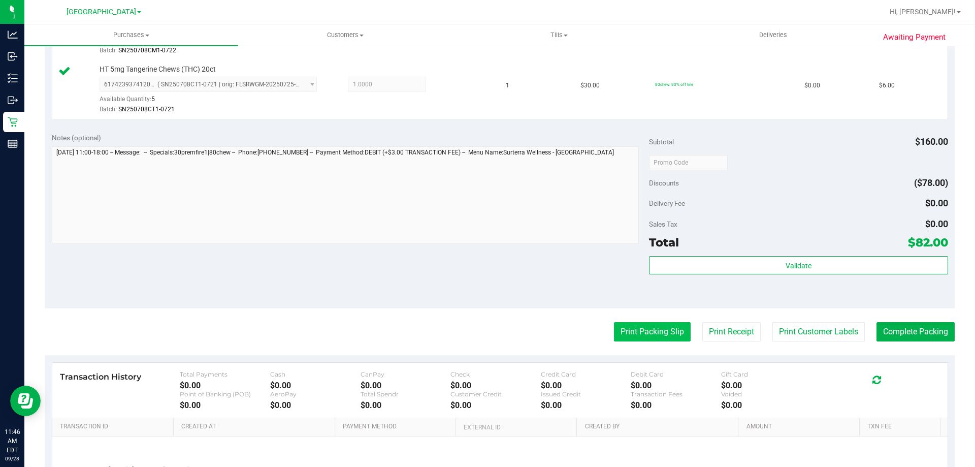
click at [648, 332] on button "Print Packing Slip" at bounding box center [652, 331] width 77 height 19
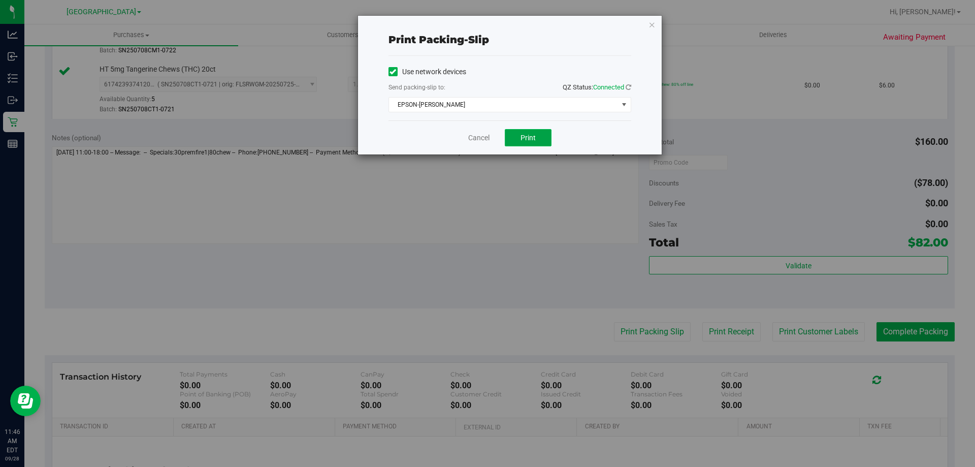
click at [530, 130] on button "Print" at bounding box center [528, 137] width 47 height 17
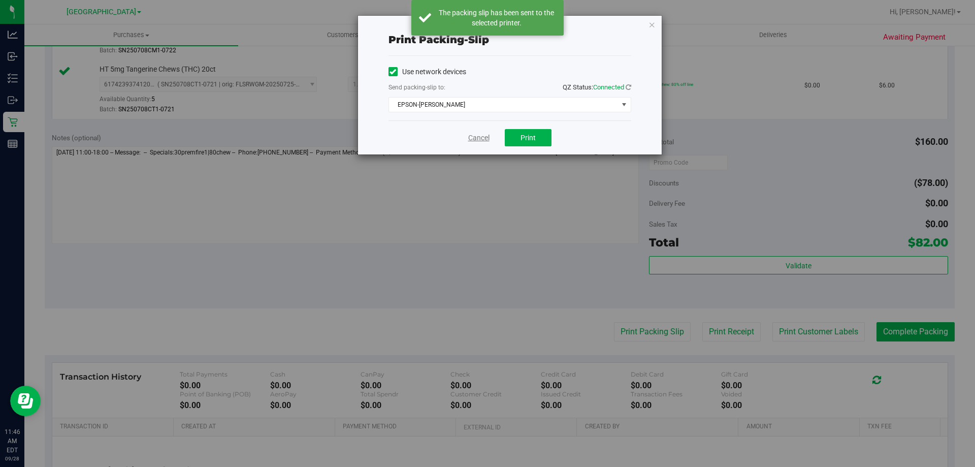
click at [482, 133] on link "Cancel" at bounding box center [478, 138] width 21 height 11
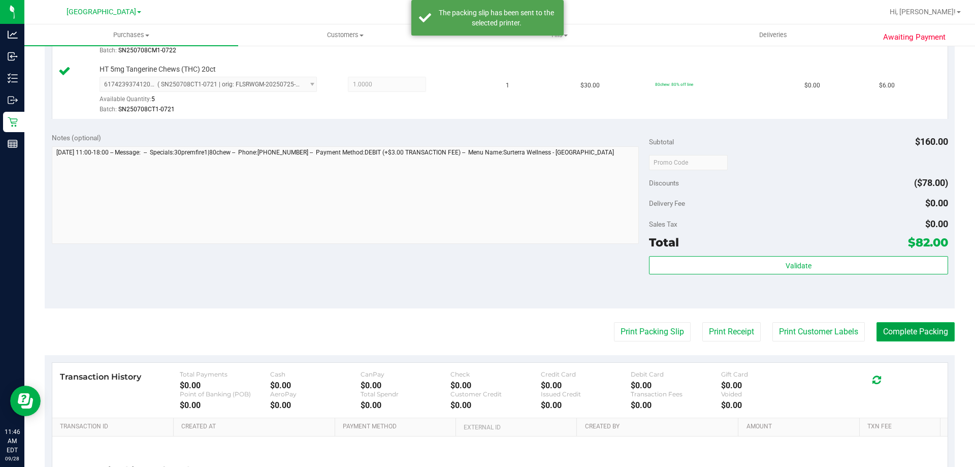
click at [918, 329] on button "Complete Packing" at bounding box center [916, 331] width 78 height 19
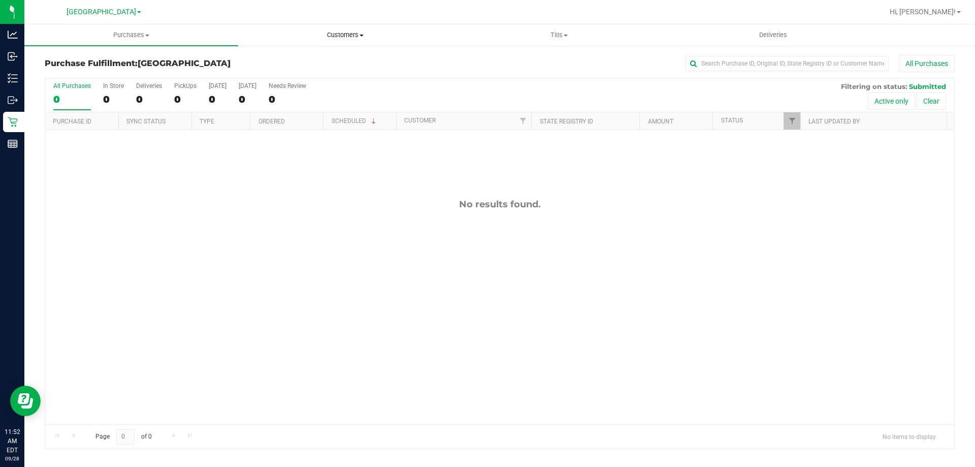
click at [359, 34] on span "Customers" at bounding box center [345, 34] width 213 height 9
click at [280, 60] on span "All customers" at bounding box center [274, 61] width 73 height 9
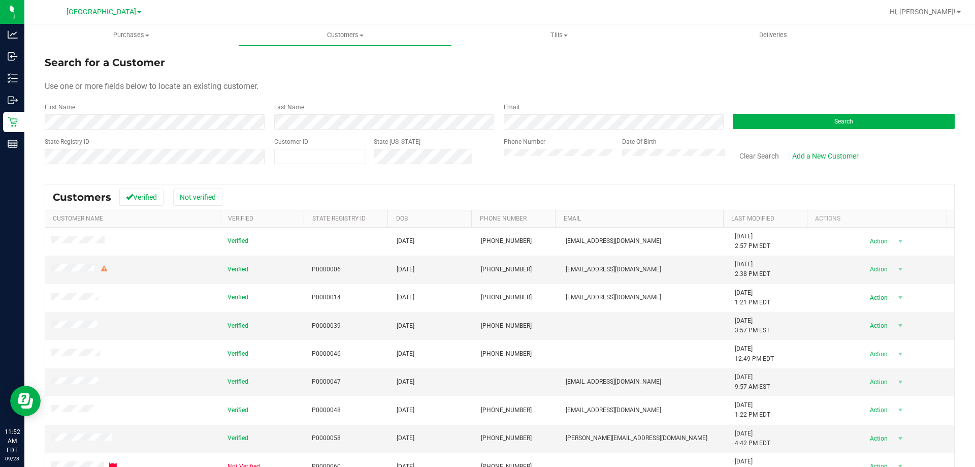
click at [125, 111] on div "First Name" at bounding box center [156, 116] width 222 height 27
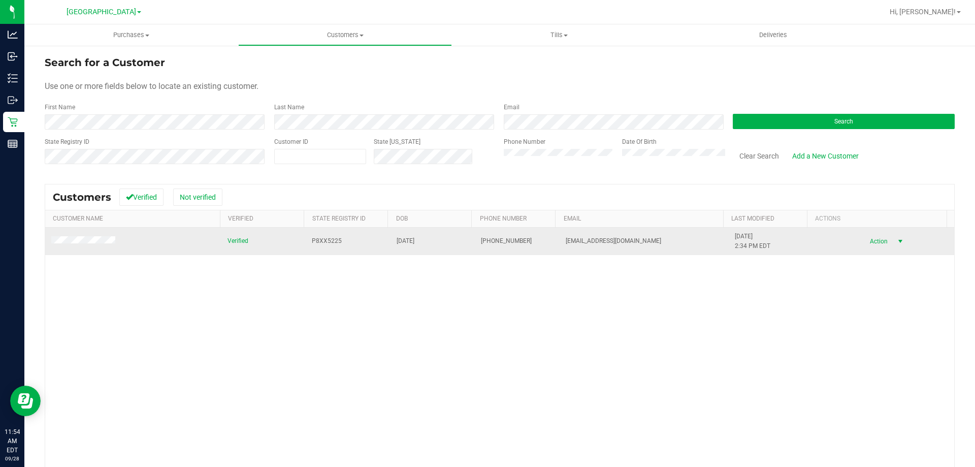
click at [896, 241] on span "select" at bounding box center [900, 241] width 8 height 8
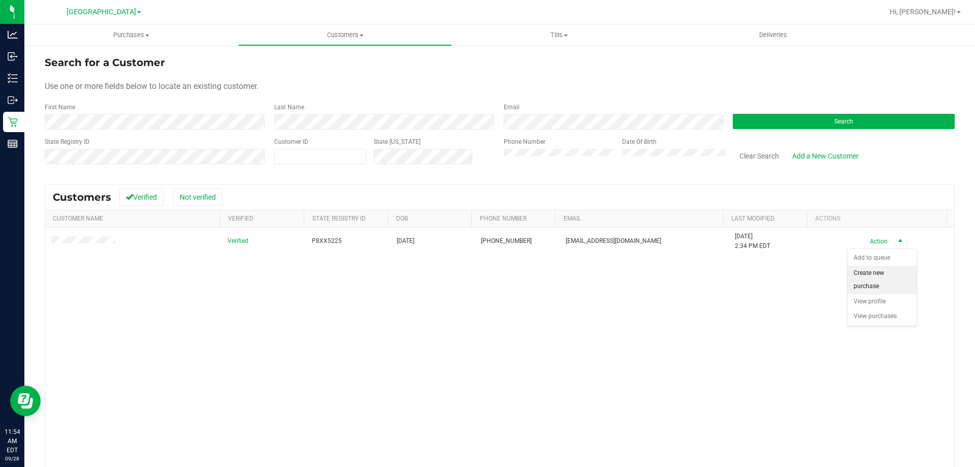
click at [870, 274] on li "Create new purchase" at bounding box center [882, 280] width 69 height 28
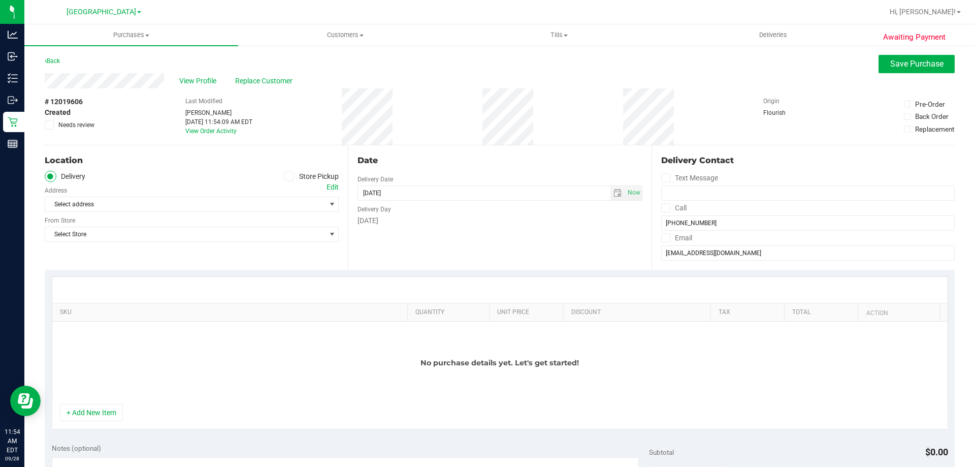
click at [286, 176] on icon at bounding box center [289, 176] width 6 height 0
click at [0, 0] on input "Store Pickup" at bounding box center [0, 0] width 0 height 0
click at [328, 205] on span "select" at bounding box center [332, 204] width 8 height 8
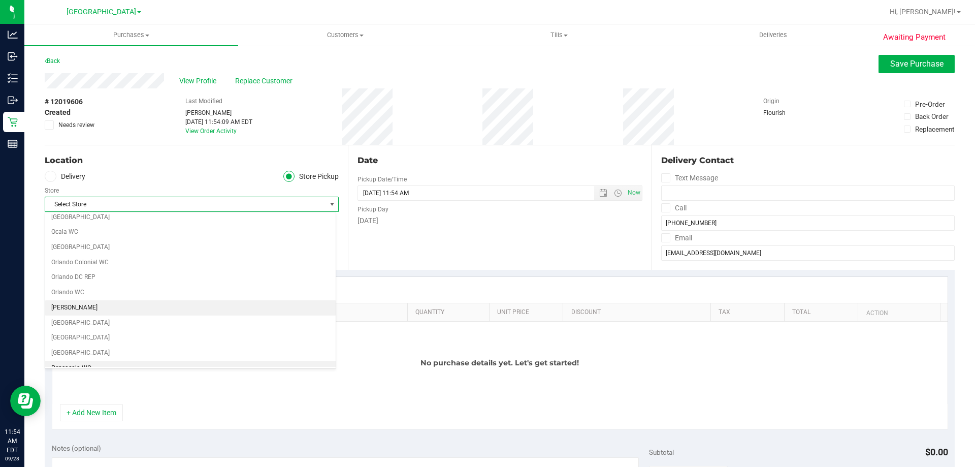
scroll to position [457, 0]
click at [62, 306] on li "[GEOGRAPHIC_DATA]" at bounding box center [190, 308] width 291 height 15
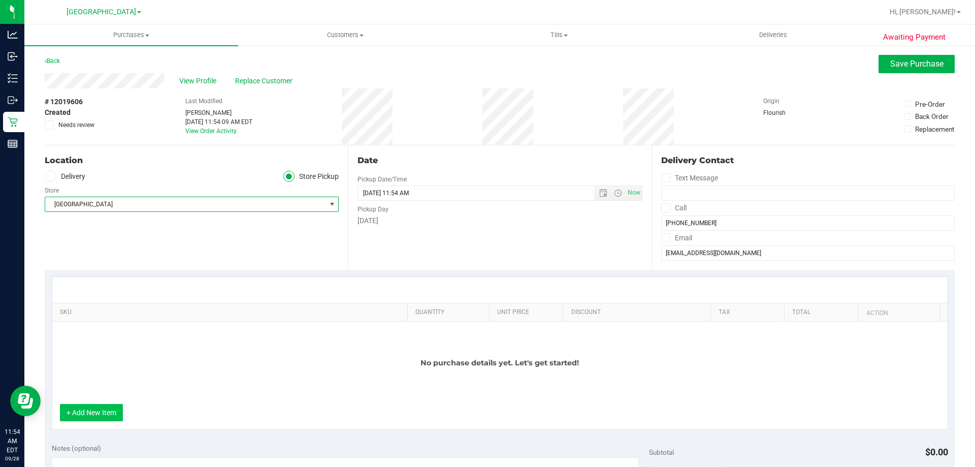
click at [101, 415] on button "+ Add New Item" at bounding box center [91, 412] width 63 height 17
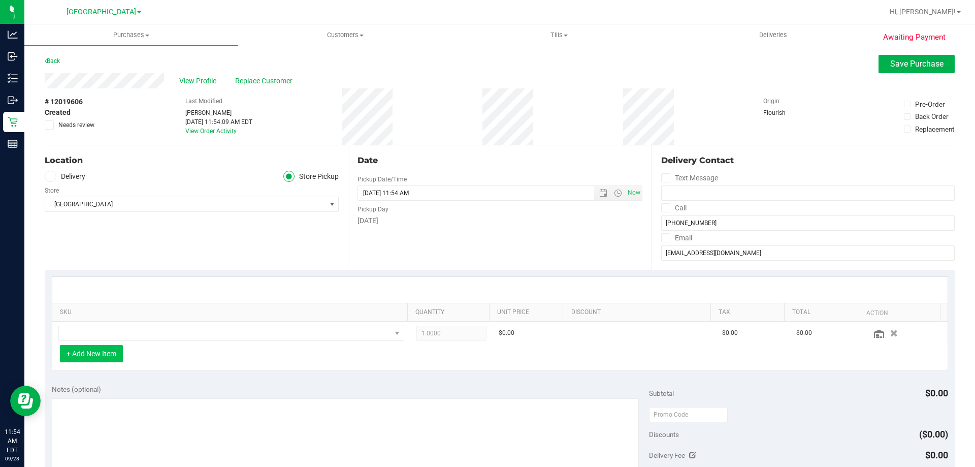
click at [100, 347] on button "+ Add New Item" at bounding box center [91, 353] width 63 height 17
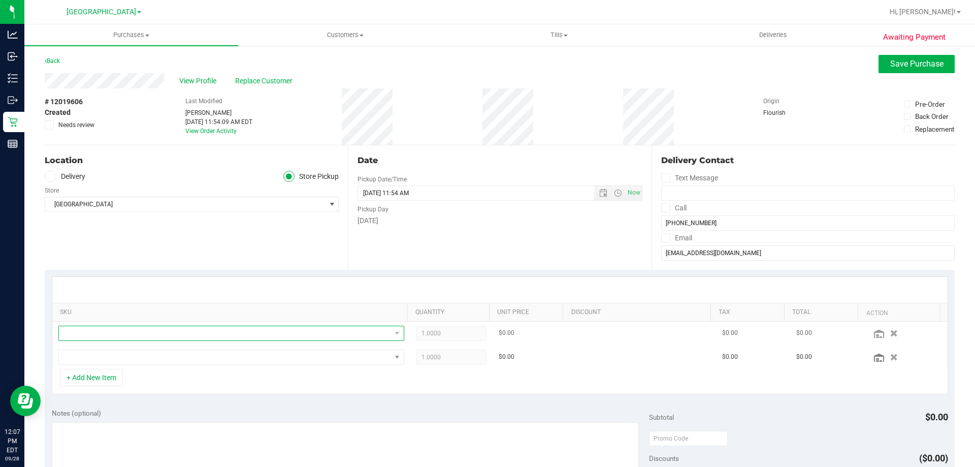
click at [99, 336] on span "NO DATA FOUND" at bounding box center [225, 333] width 332 height 14
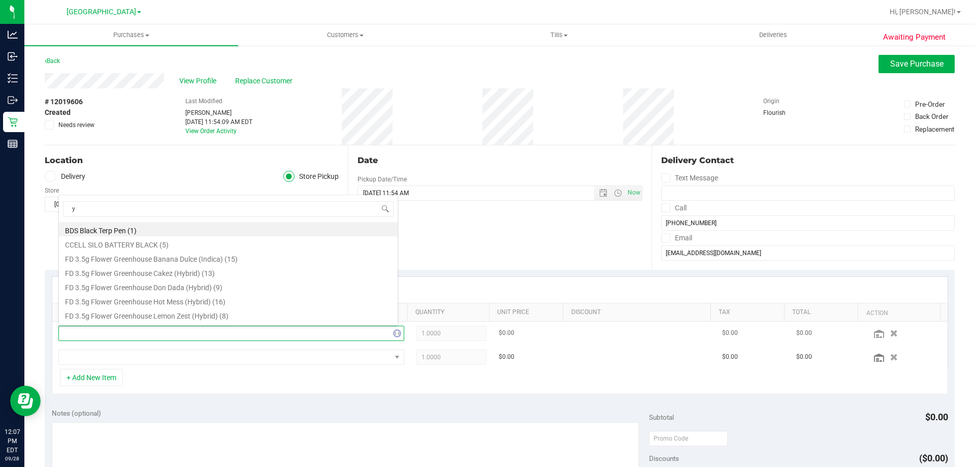
scroll to position [0, 0]
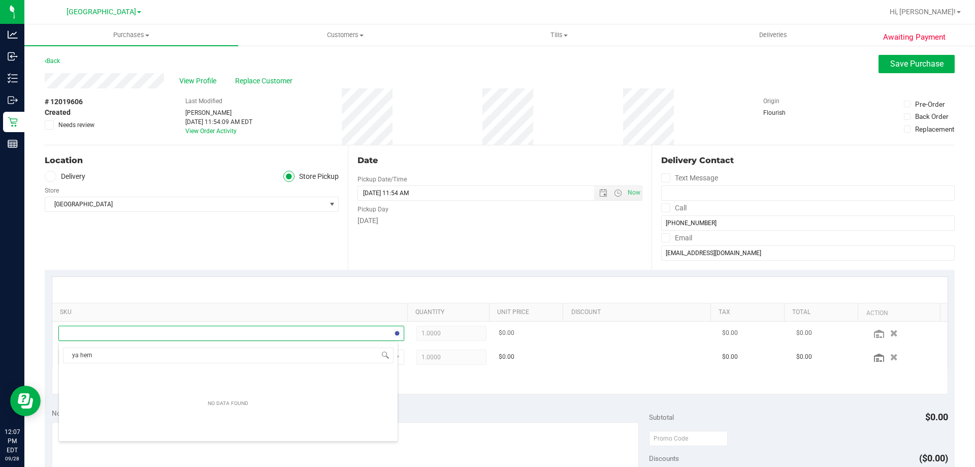
type input "ya hemi"
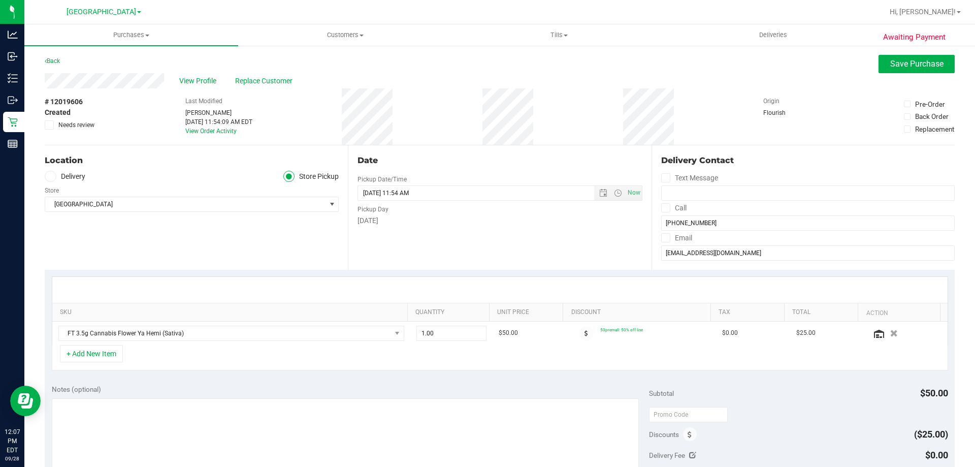
click at [924, 40] on span "Awaiting Payment" at bounding box center [914, 37] width 62 height 12
click at [891, 68] on span "Save Purchase" at bounding box center [916, 64] width 53 height 10
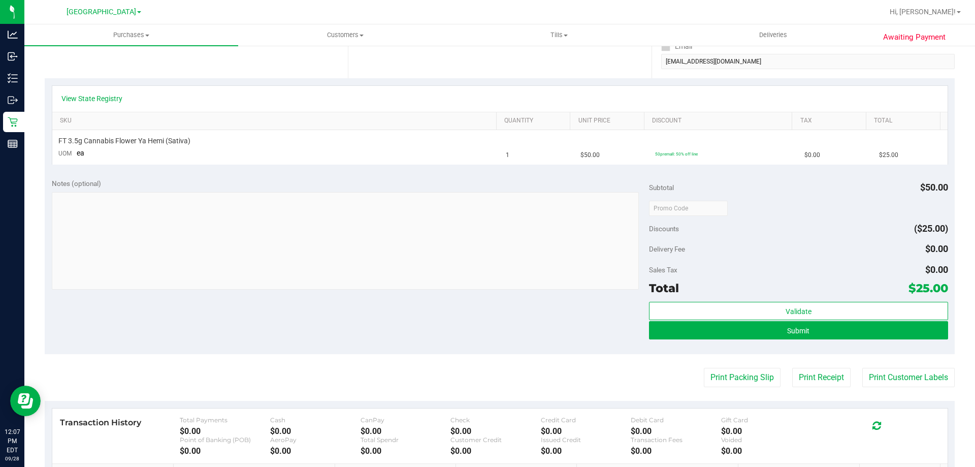
scroll to position [203, 0]
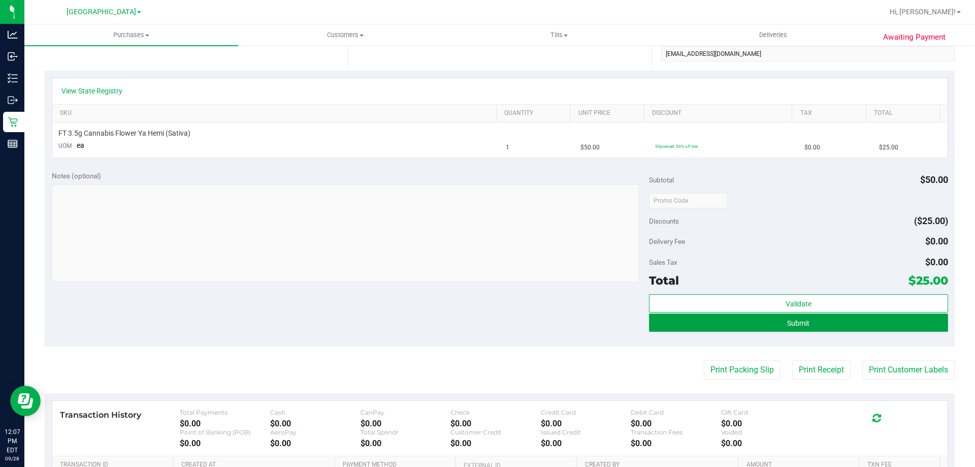
click at [756, 322] on button "Submit" at bounding box center [798, 322] width 299 height 18
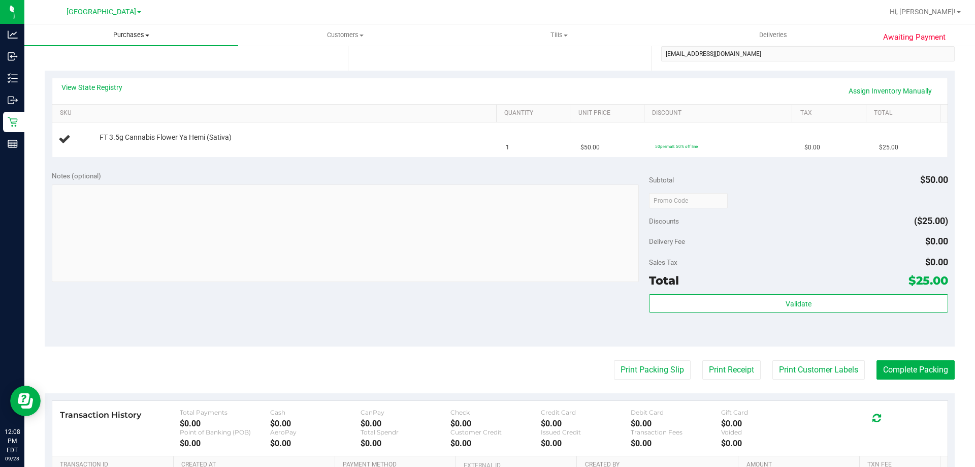
click at [134, 35] on span "Purchases" at bounding box center [131, 34] width 214 height 9
click at [65, 71] on span "Fulfillment" at bounding box center [55, 73] width 63 height 9
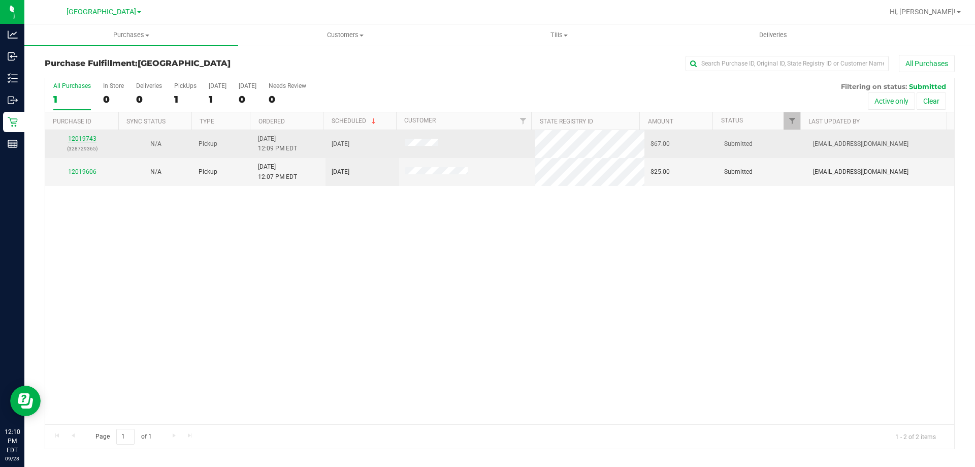
click at [73, 137] on link "12019743" at bounding box center [82, 138] width 28 height 7
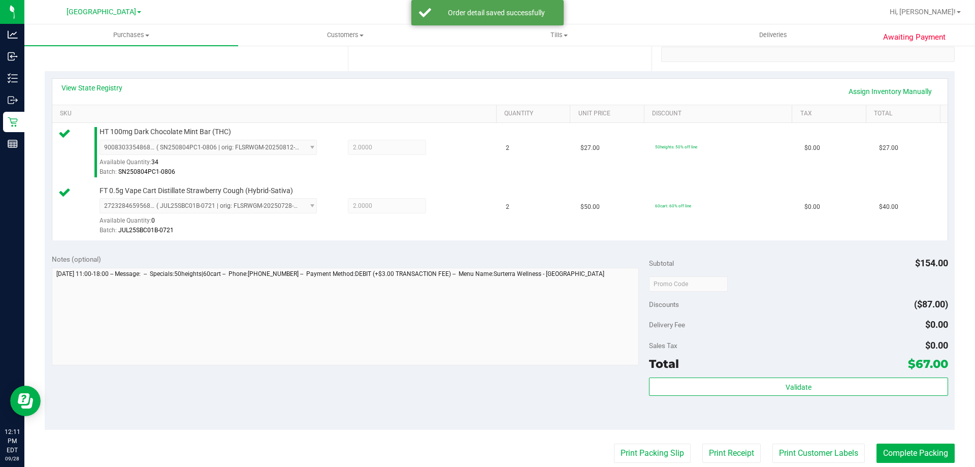
scroll to position [203, 0]
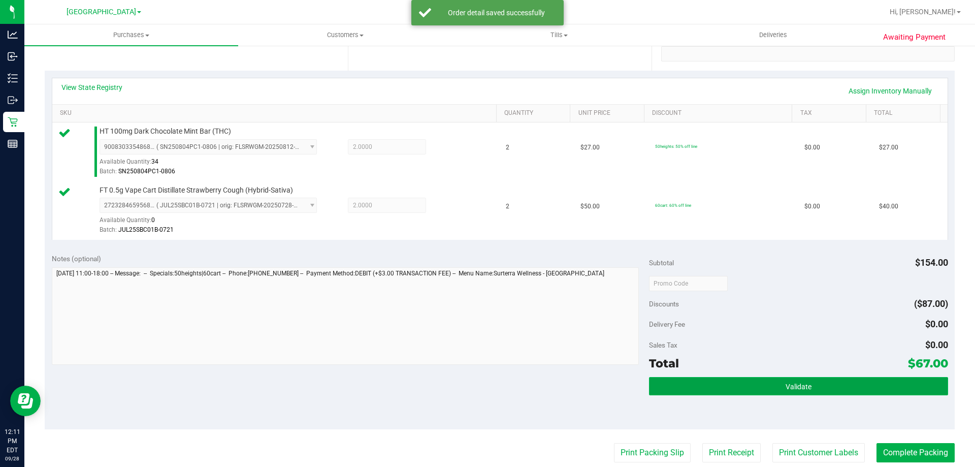
click at [787, 387] on span "Validate" at bounding box center [799, 386] width 26 height 8
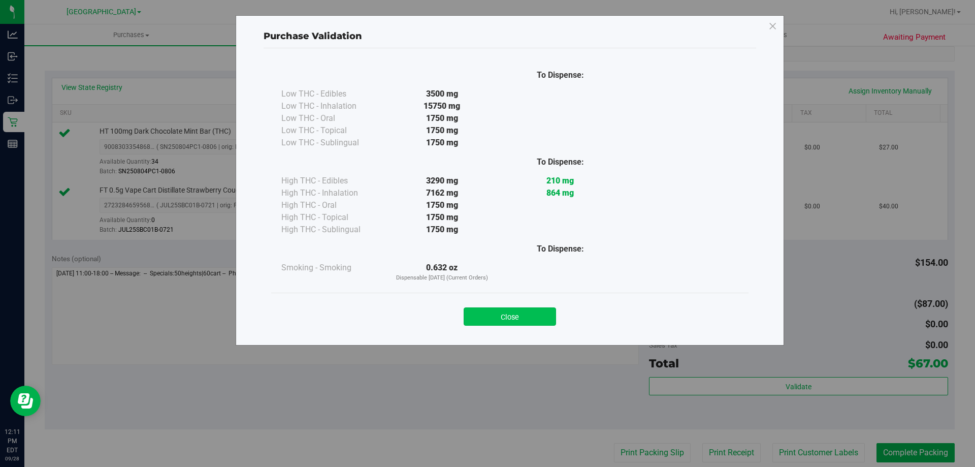
click at [508, 311] on button "Close" at bounding box center [510, 316] width 92 height 18
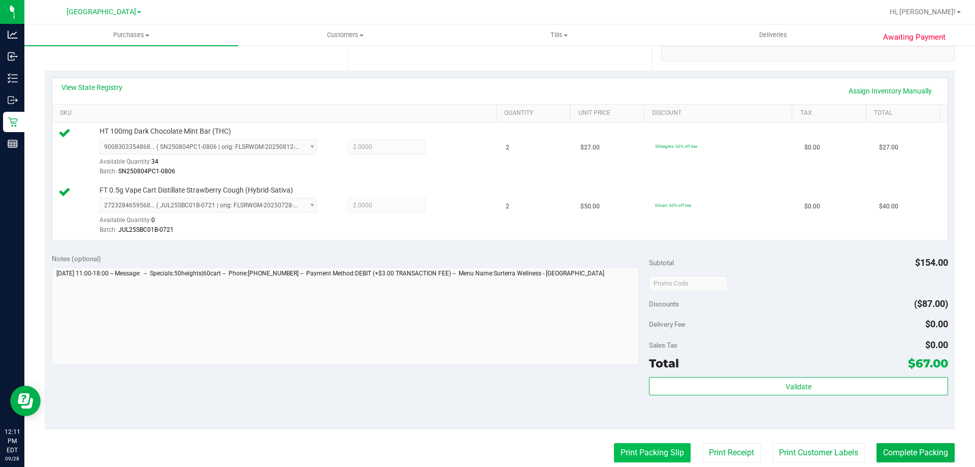
click at [666, 457] on button "Print Packing Slip" at bounding box center [652, 452] width 77 height 19
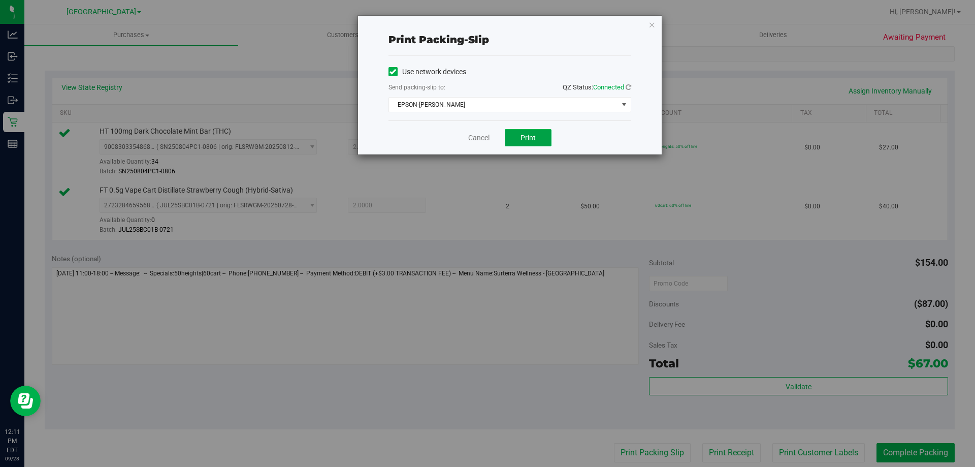
drag, startPoint x: 532, startPoint y: 137, endPoint x: 540, endPoint y: 140, distance: 9.3
click at [532, 138] on span "Print" at bounding box center [528, 138] width 15 height 8
click at [483, 136] on link "Cancel" at bounding box center [478, 138] width 21 height 11
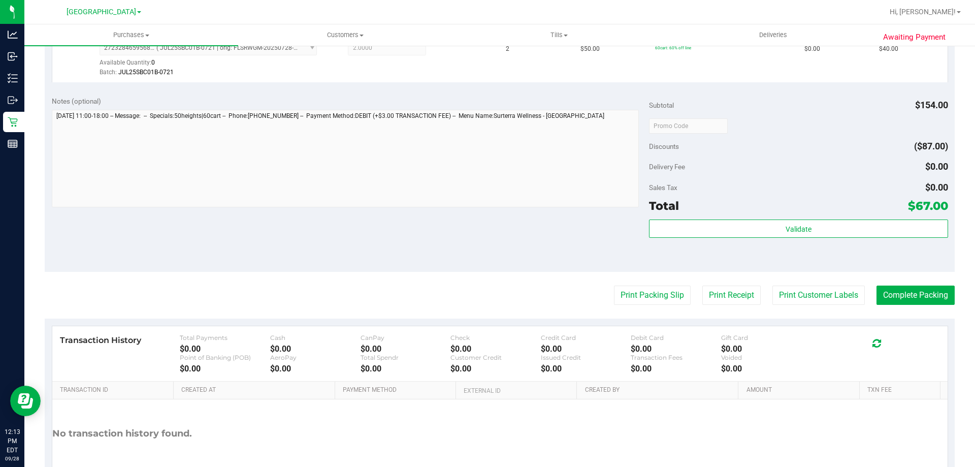
scroll to position [406, 0]
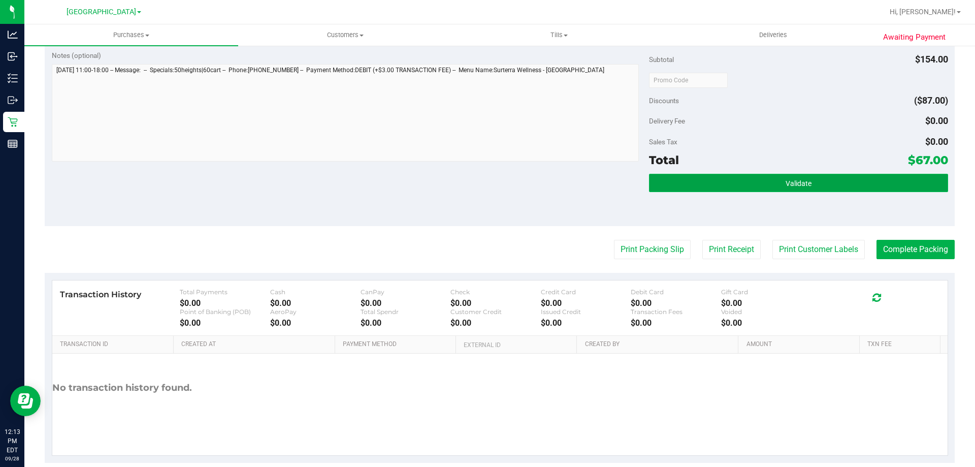
click at [801, 185] on span "Validate" at bounding box center [799, 183] width 26 height 8
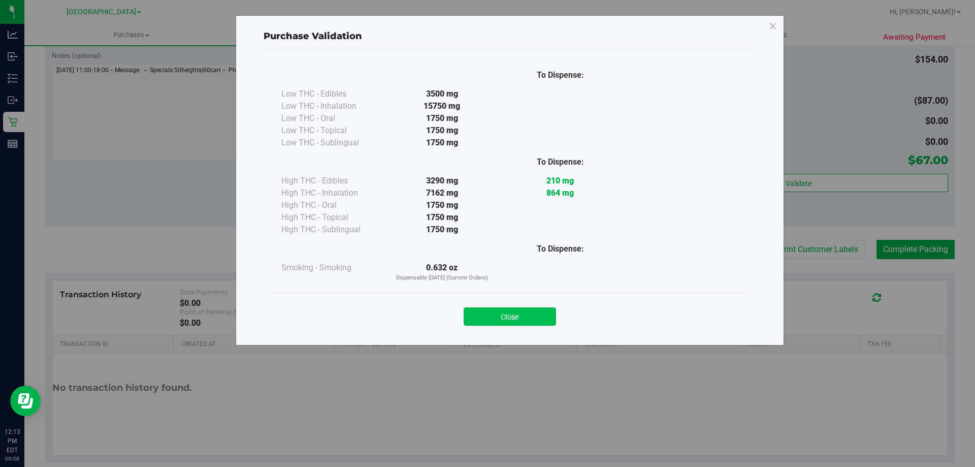
click at [493, 323] on button "Close" at bounding box center [510, 316] width 92 height 18
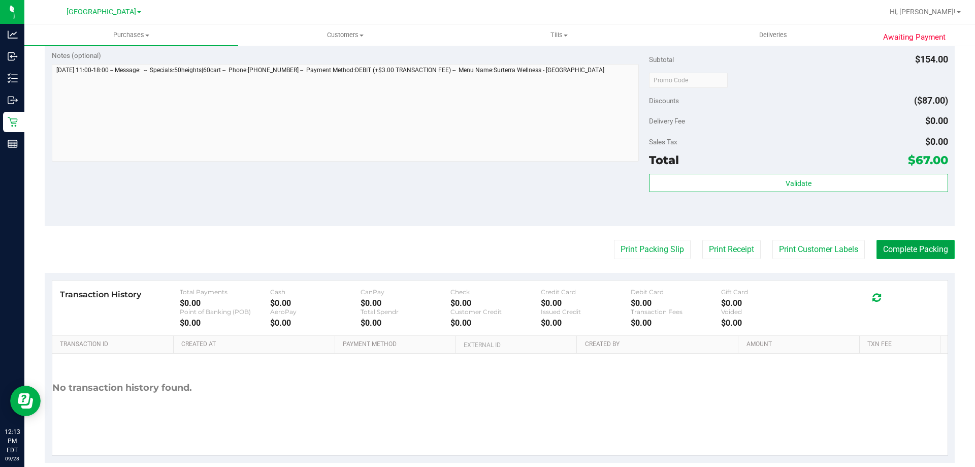
click at [908, 244] on button "Complete Packing" at bounding box center [916, 249] width 78 height 19
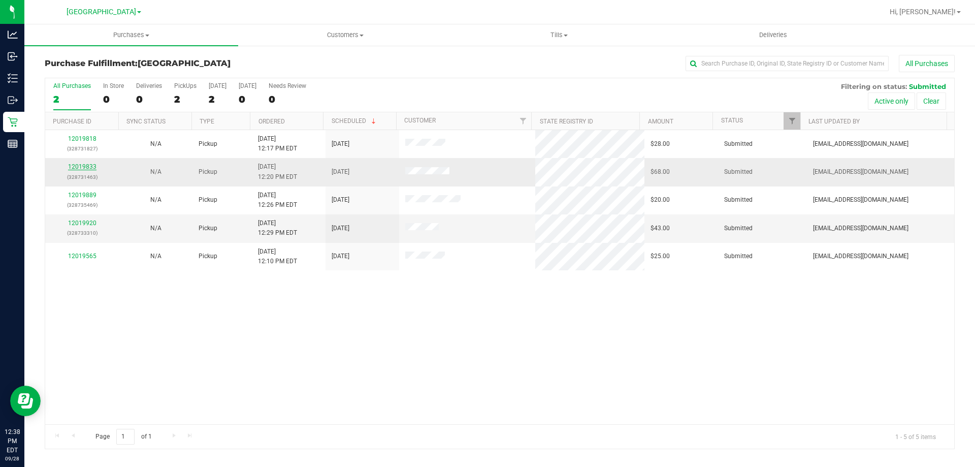
click at [85, 167] on link "12019833" at bounding box center [82, 166] width 28 height 7
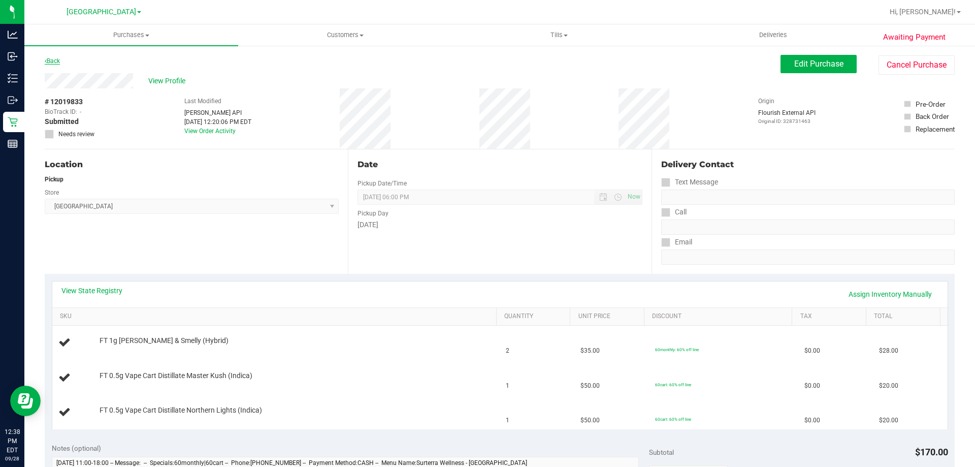
click at [48, 60] on link "Back" at bounding box center [52, 60] width 15 height 7
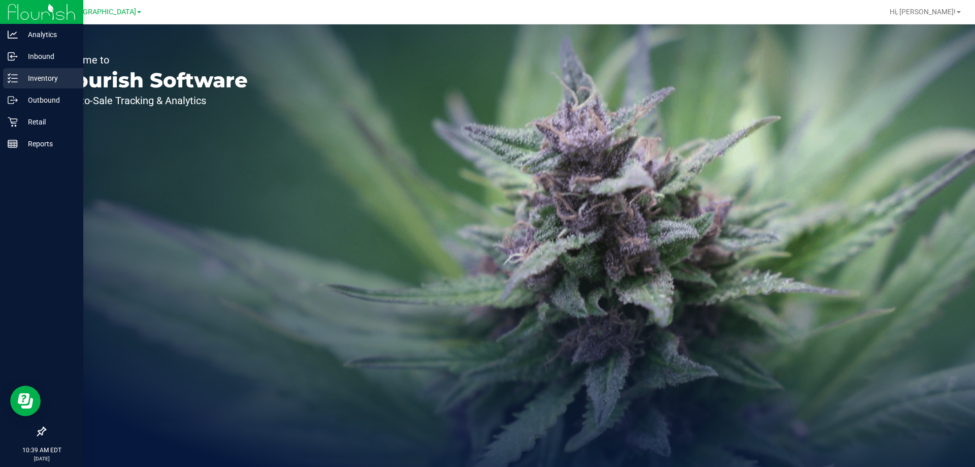
click at [13, 78] on line at bounding box center [15, 78] width 6 height 0
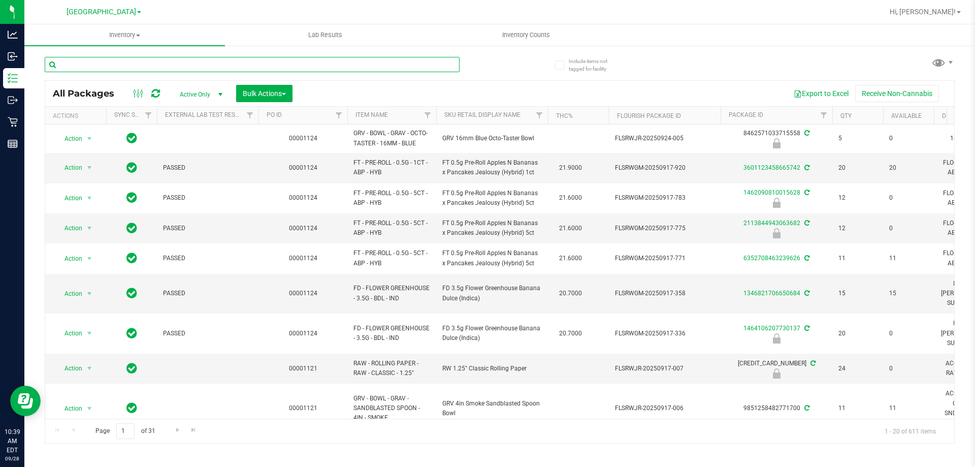
click at [151, 66] on input "text" at bounding box center [252, 64] width 415 height 15
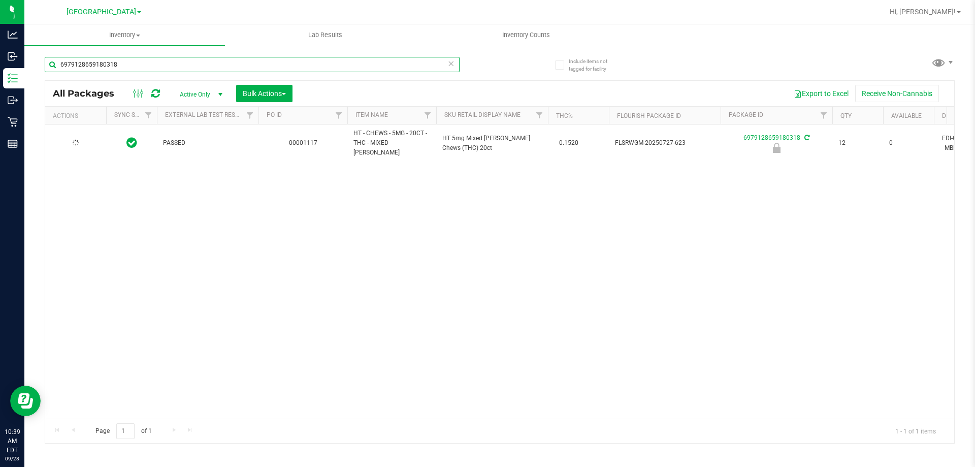
type input "6979128659180318"
click at [76, 139] on span "Action" at bounding box center [68, 143] width 27 height 14
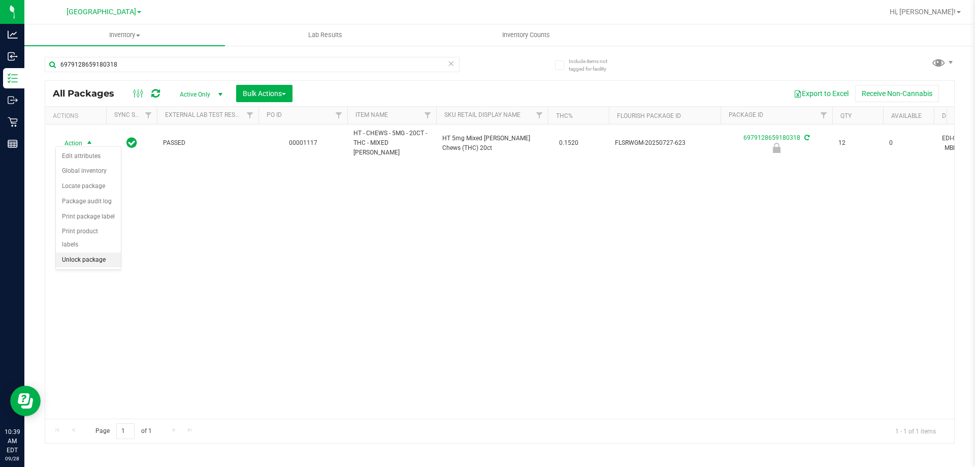
click at [79, 252] on li "Unlock package" at bounding box center [88, 259] width 65 height 15
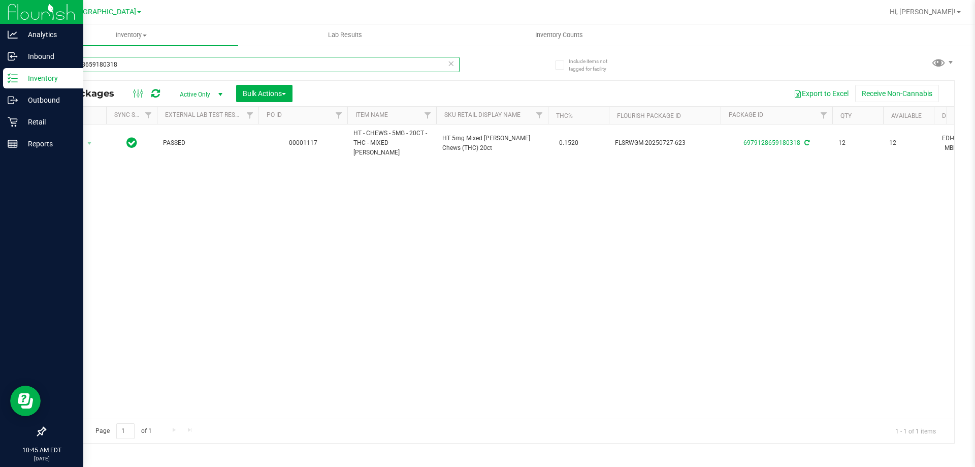
drag, startPoint x: 97, startPoint y: 67, endPoint x: 23, endPoint y: 70, distance: 73.7
click at [23, 70] on div "Analytics Inbound Inventory Outbound Retail Reports 10:45 AM EDT 09/28/2025 09/…" at bounding box center [487, 233] width 975 height 467
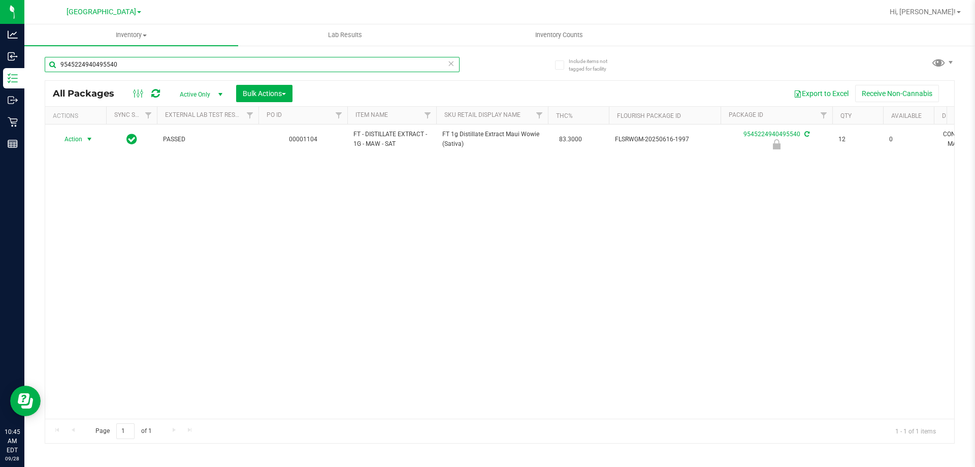
type input "9545224940495540"
click at [80, 141] on span "Action" at bounding box center [68, 139] width 27 height 14
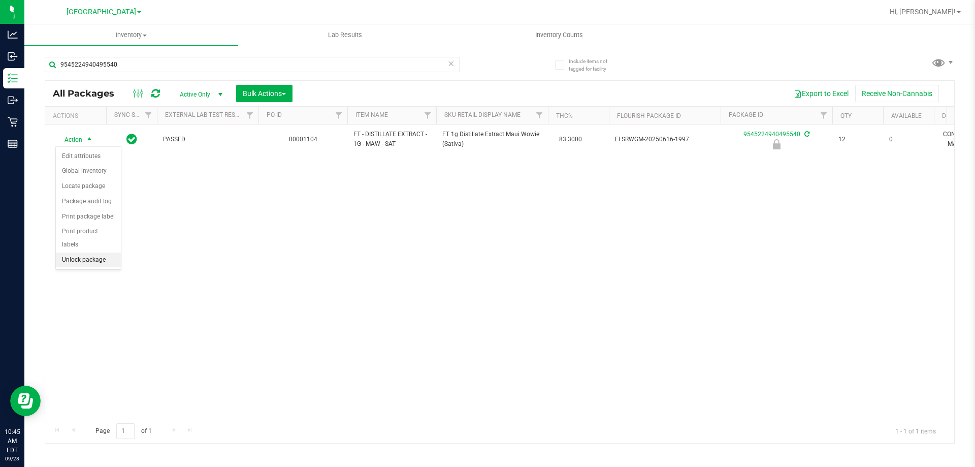
click at [85, 252] on li "Unlock package" at bounding box center [88, 259] width 65 height 15
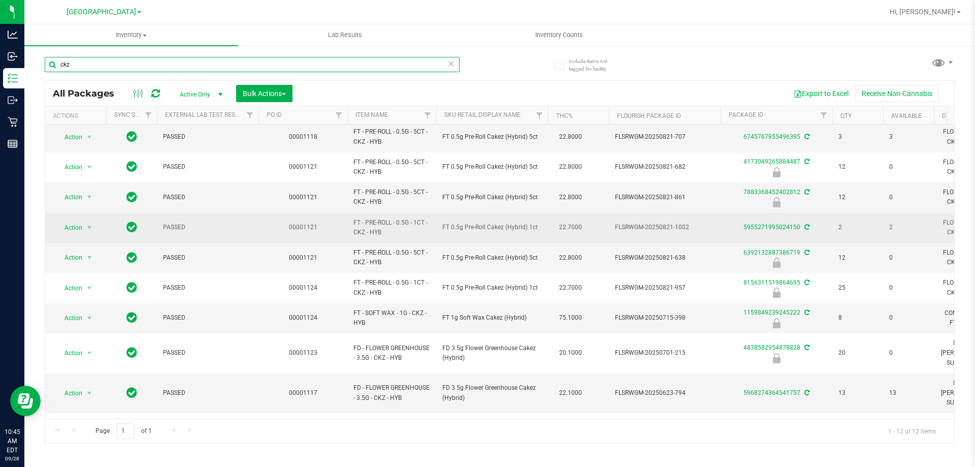
scroll to position [51, 0]
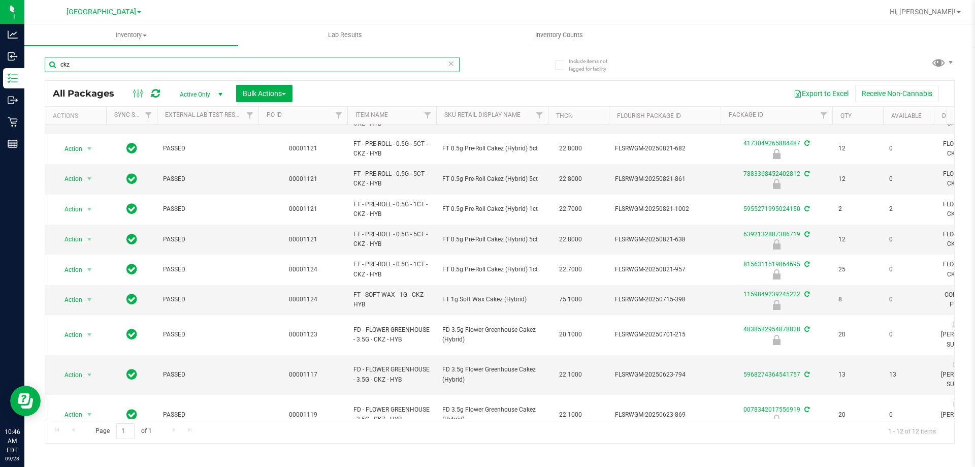
drag, startPoint x: 81, startPoint y: 64, endPoint x: 27, endPoint y: 67, distance: 53.9
click at [28, 67] on div "Include items not tagged for facility ckz All Packages Active Only Active Only …" at bounding box center [499, 200] width 951 height 310
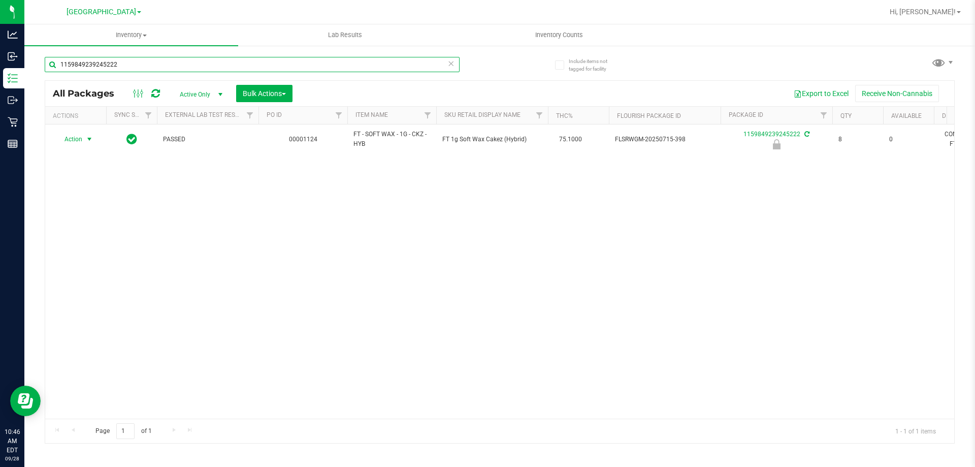
type input "1159849239245222"
click at [87, 138] on span "select" at bounding box center [89, 139] width 8 height 8
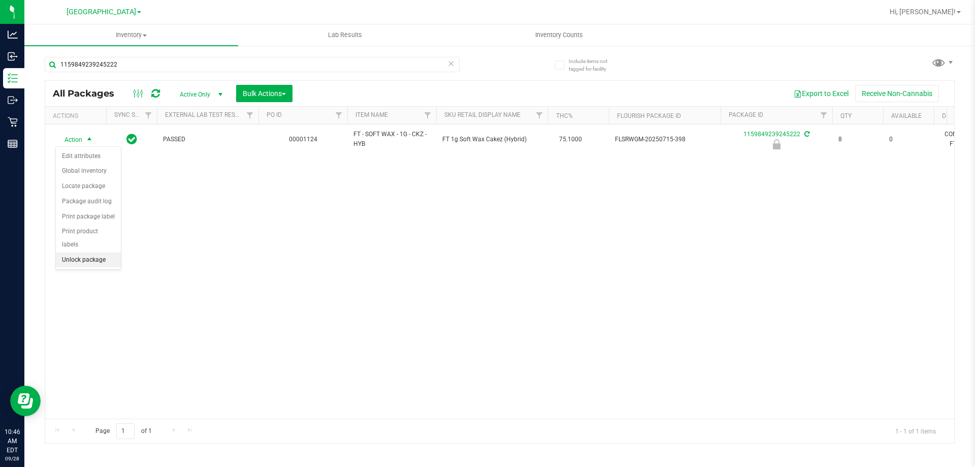
click at [72, 252] on li "Unlock package" at bounding box center [88, 259] width 65 height 15
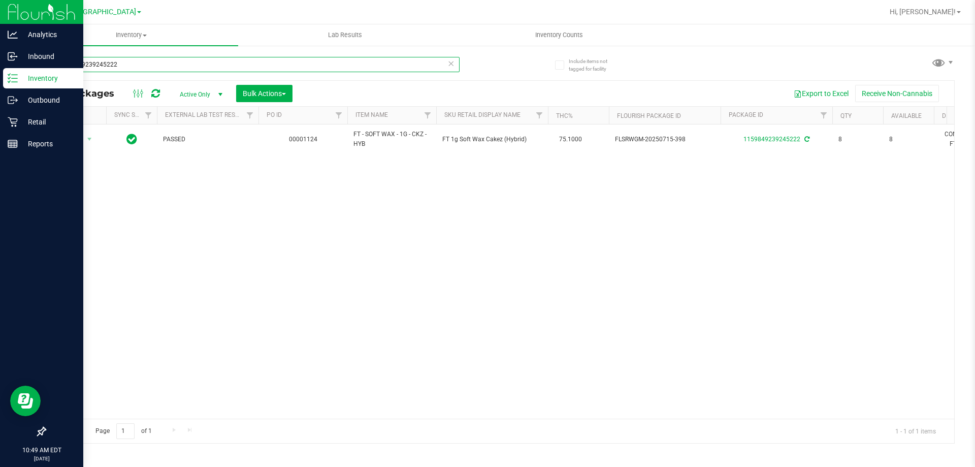
drag, startPoint x: 163, startPoint y: 70, endPoint x: 2, endPoint y: 72, distance: 161.0
click at [2, 70] on div "Analytics Inbound Inventory Outbound Retail Reports 10:49 AM EDT 09/28/2025 09/…" at bounding box center [487, 233] width 975 height 467
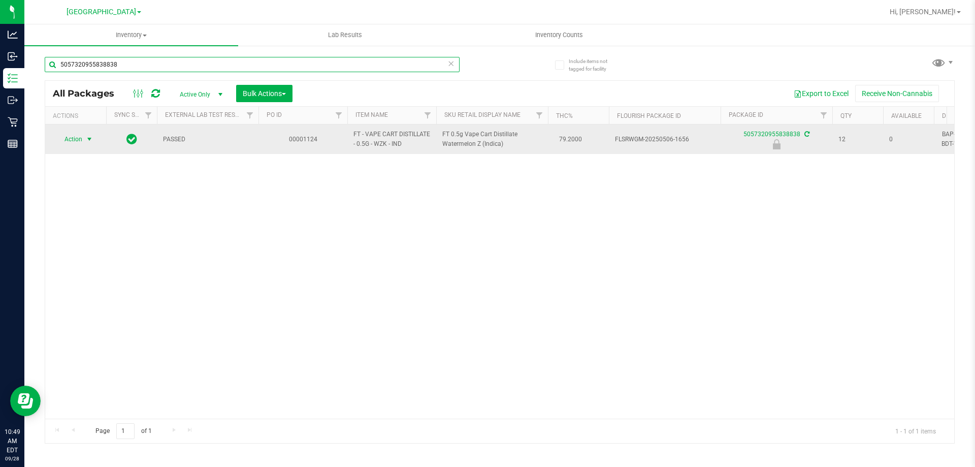
type input "5057320955838838"
click at [87, 137] on span "select" at bounding box center [89, 139] width 8 height 8
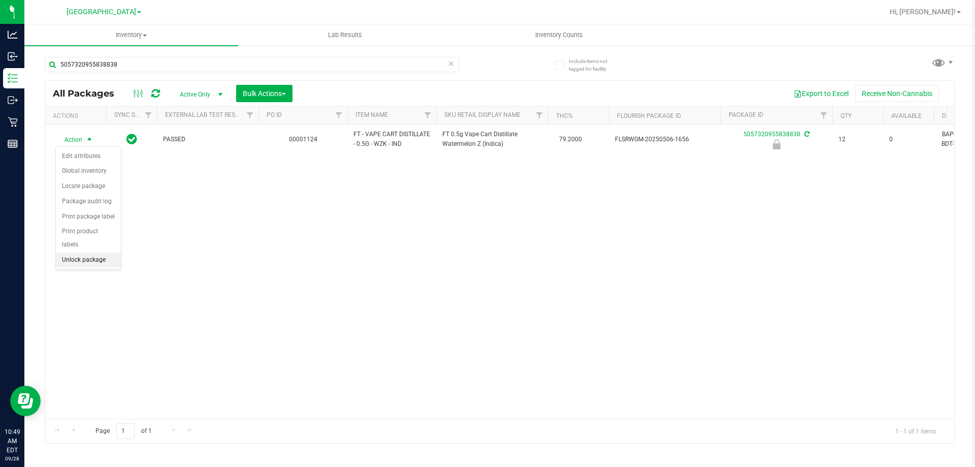
click at [89, 252] on li "Unlock package" at bounding box center [88, 259] width 65 height 15
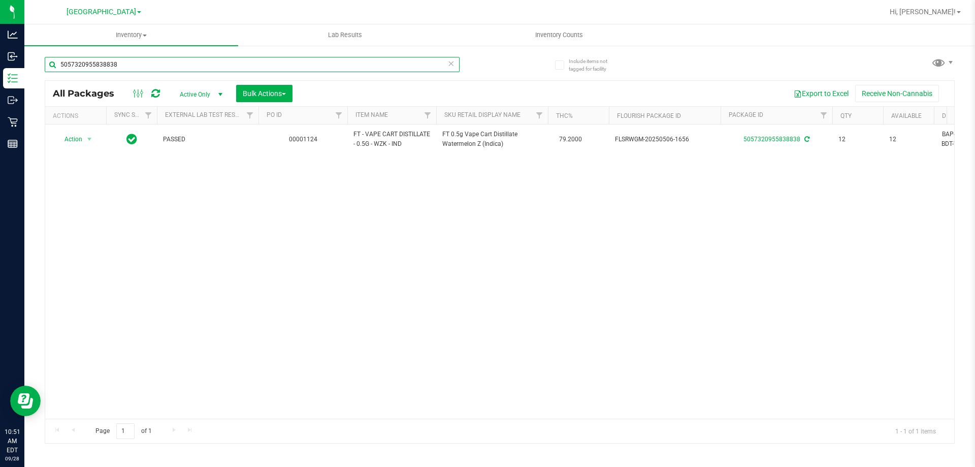
drag, startPoint x: 137, startPoint y: 63, endPoint x: 36, endPoint y: 64, distance: 101.1
click at [38, 63] on div "Include items not tagged for facility 5057320955838838 All Packages Active Only…" at bounding box center [499, 200] width 951 height 310
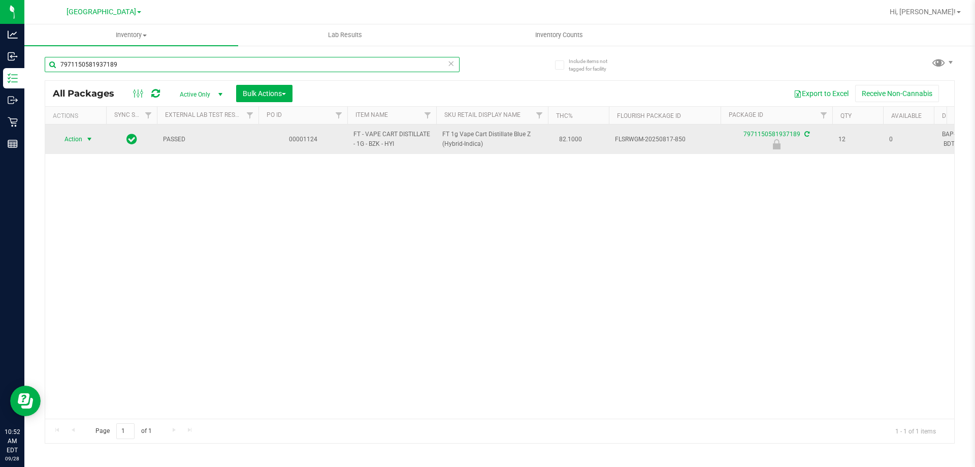
type input "7971150581937189"
click at [90, 138] on span "select" at bounding box center [89, 139] width 8 height 8
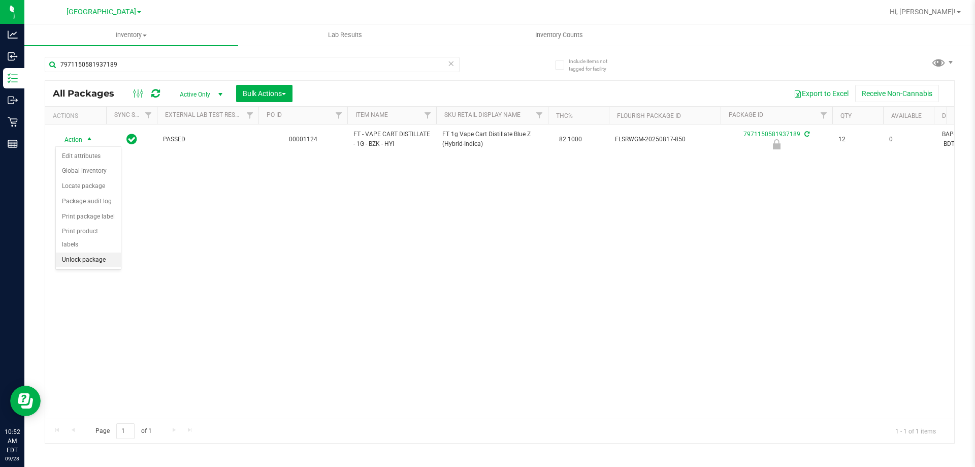
click at [100, 252] on li "Unlock package" at bounding box center [88, 259] width 65 height 15
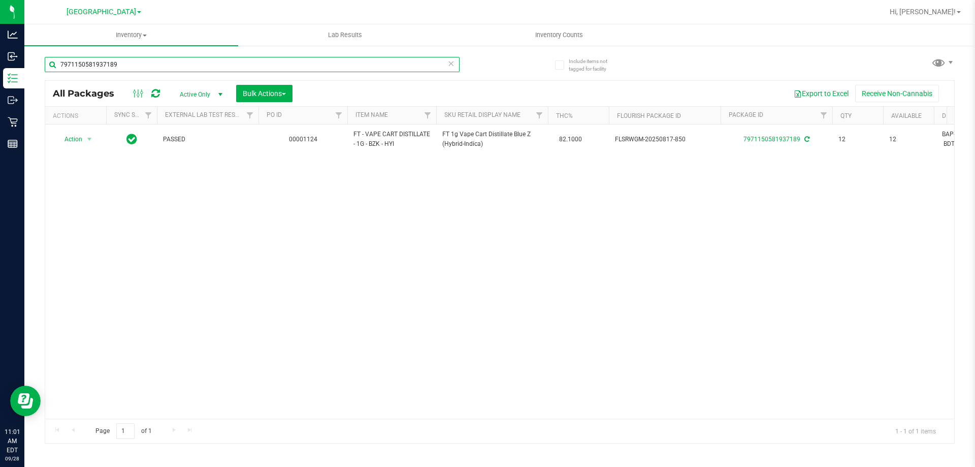
drag, startPoint x: 137, startPoint y: 67, endPoint x: 255, endPoint y: 63, distance: 118.4
click at [38, 67] on div "Include items not tagged for facility 7971150581937189 All Packages Active Only…" at bounding box center [499, 200] width 951 height 310
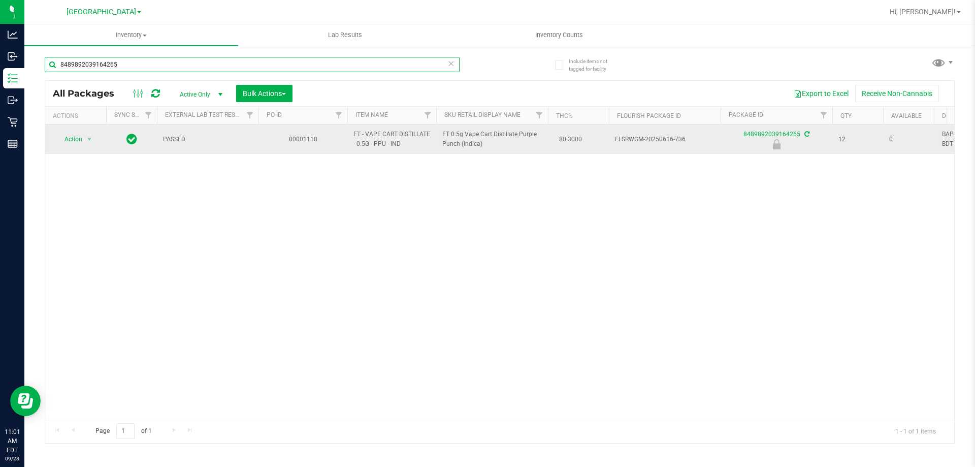
type input "8489892039164265"
click at [83, 132] on span "select" at bounding box center [89, 139] width 13 height 14
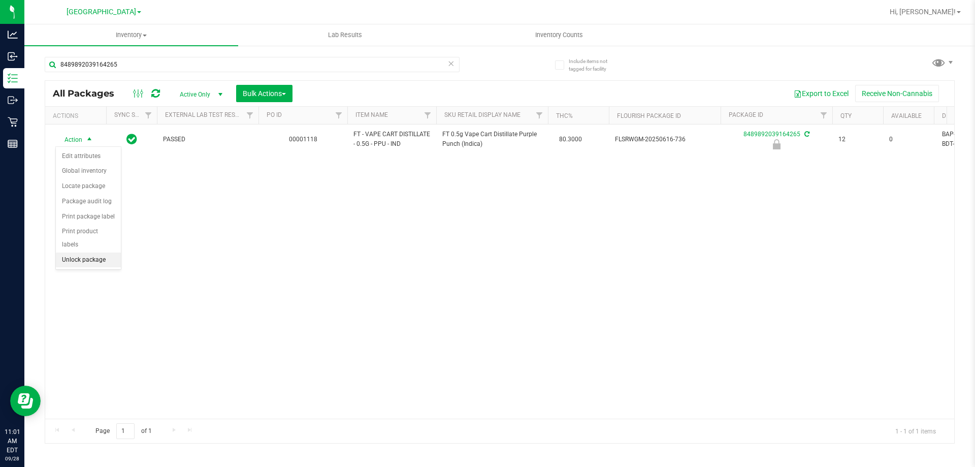
click at [94, 252] on li "Unlock package" at bounding box center [88, 259] width 65 height 15
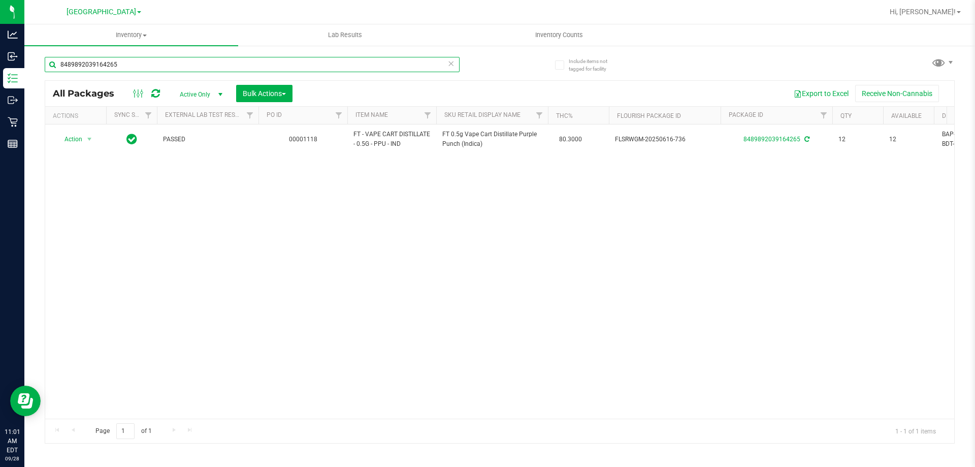
drag, startPoint x: 125, startPoint y: 60, endPoint x: 52, endPoint y: 60, distance: 72.6
click at [52, 60] on input "8489892039164265" at bounding box center [252, 64] width 415 height 15
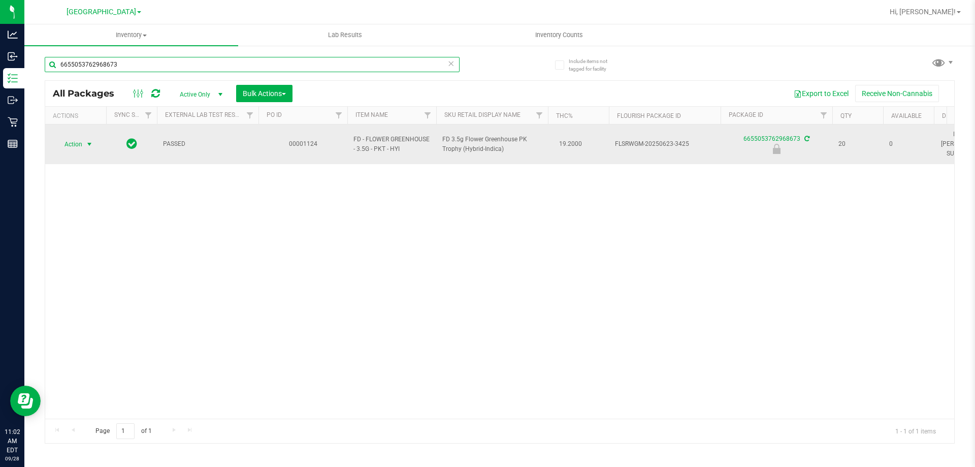
type input "6655053762968673"
click at [84, 144] on span "select" at bounding box center [89, 144] width 13 height 14
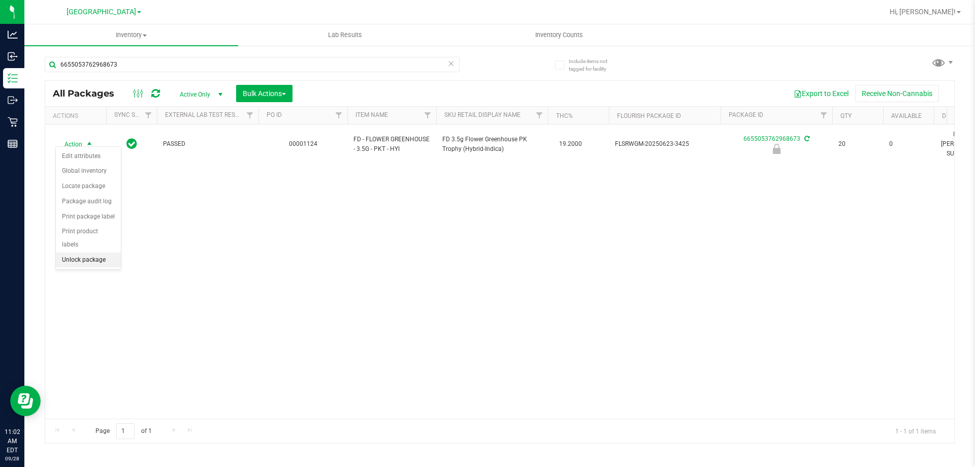
click at [85, 252] on li "Unlock package" at bounding box center [88, 259] width 65 height 15
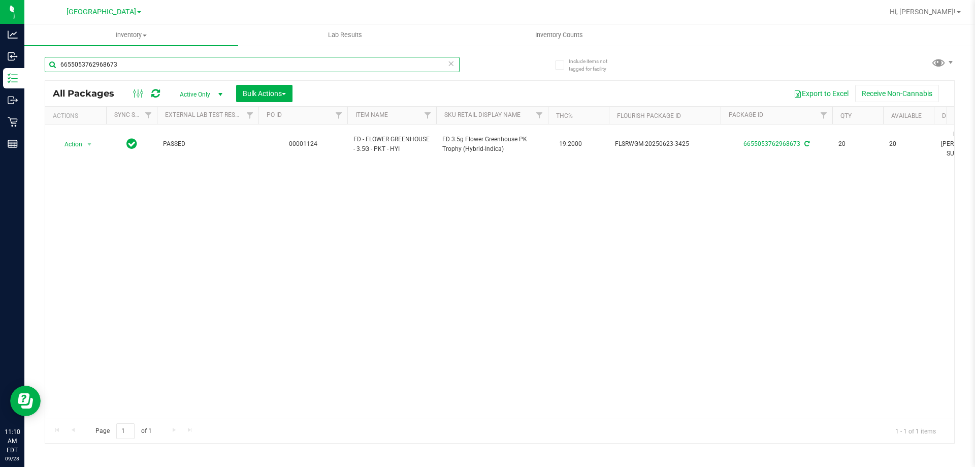
click at [137, 66] on input "6655053762968673" at bounding box center [252, 64] width 415 height 15
type input "6"
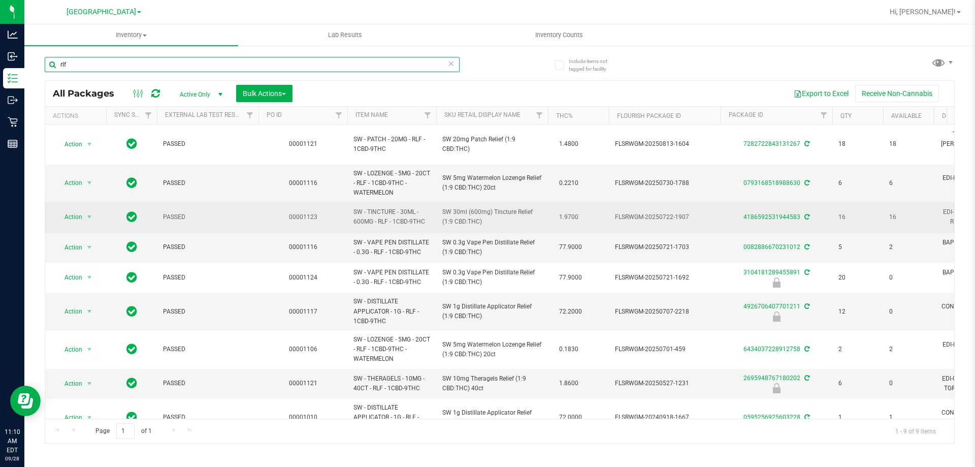
scroll to position [15, 0]
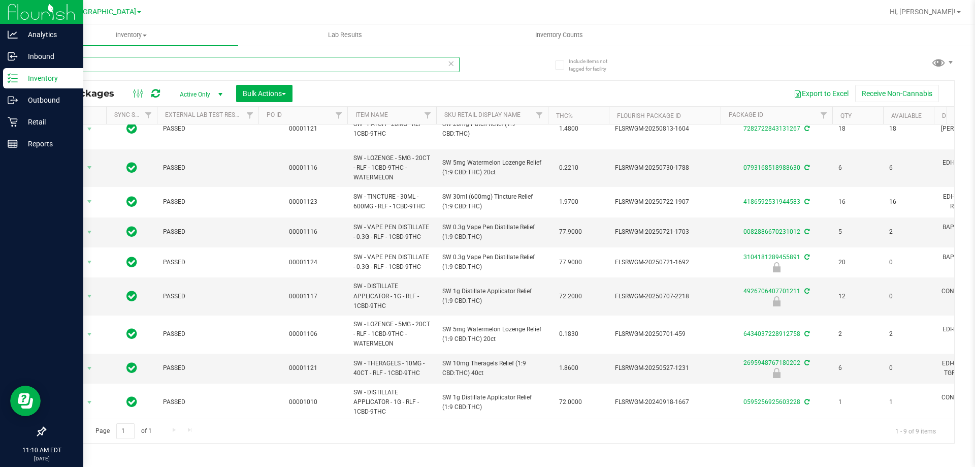
drag, startPoint x: 108, startPoint y: 67, endPoint x: 14, endPoint y: 70, distance: 94.0
click at [14, 70] on div "Analytics Inbound Inventory Outbound Retail Reports 11:10 AM EDT 09/28/2025 09/…" at bounding box center [487, 233] width 975 height 467
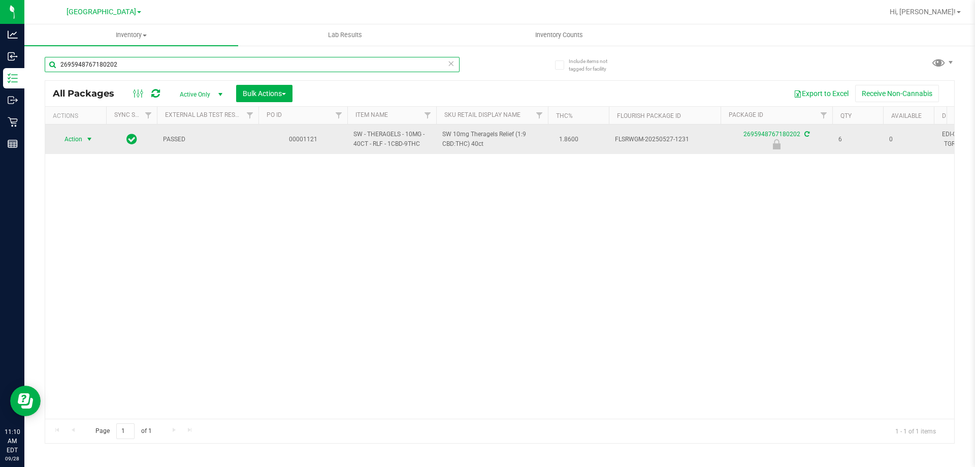
type input "2695948767180202"
click at [77, 139] on span "Action" at bounding box center [68, 139] width 27 height 14
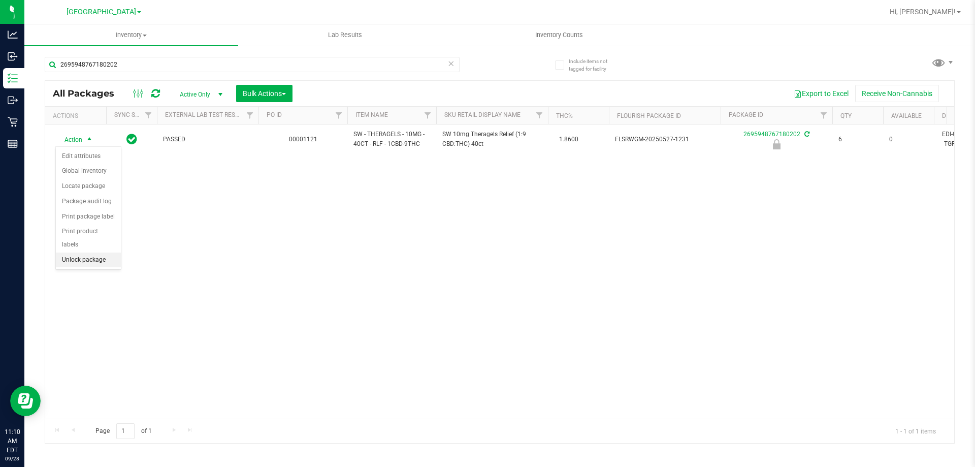
click at [77, 252] on li "Unlock package" at bounding box center [88, 259] width 65 height 15
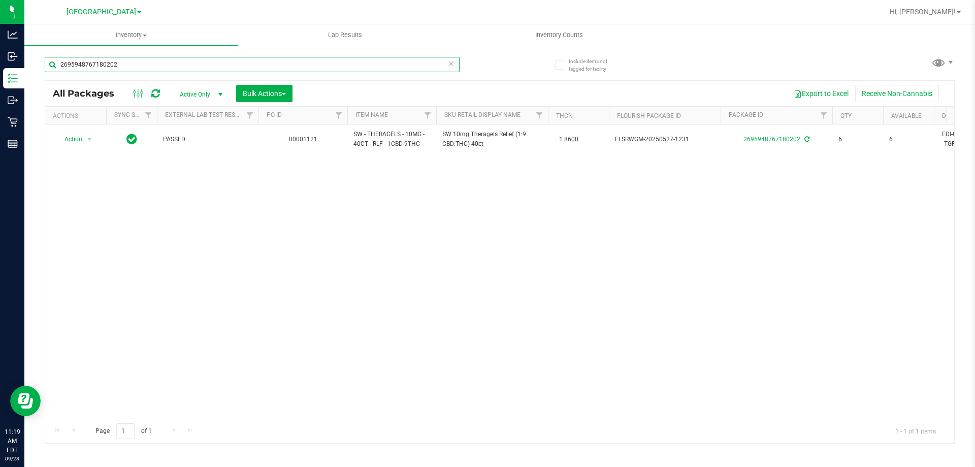
click at [133, 66] on input "2695948767180202" at bounding box center [252, 64] width 415 height 15
type input "2"
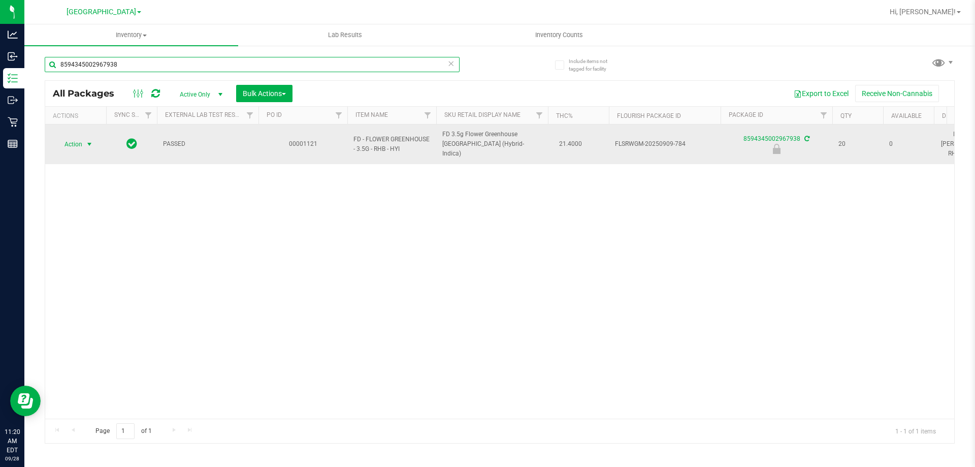
type input "8594345002967938"
click at [87, 140] on span "select" at bounding box center [89, 144] width 8 height 8
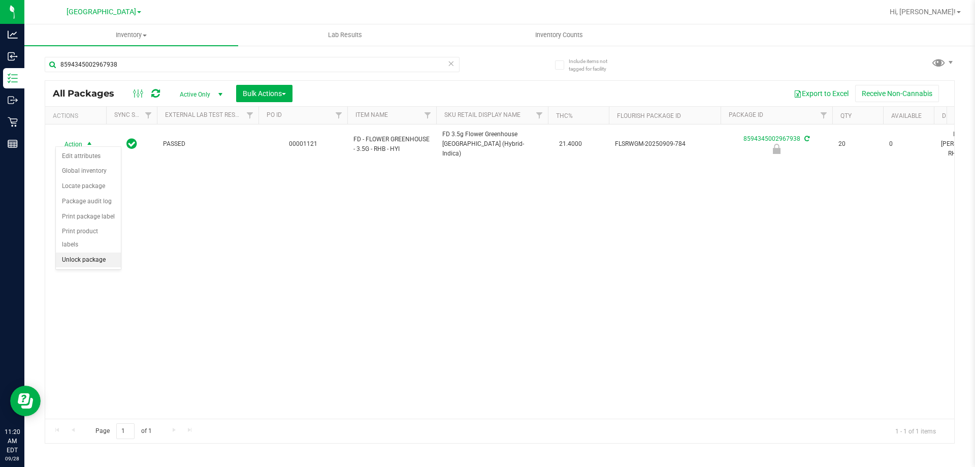
click at [84, 252] on li "Unlock package" at bounding box center [88, 259] width 65 height 15
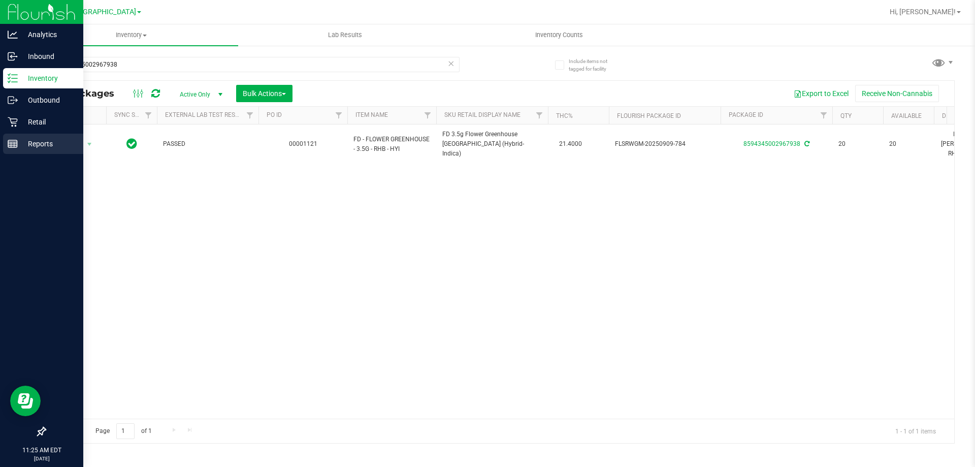
click at [13, 144] on icon at bounding box center [13, 144] width 10 height 10
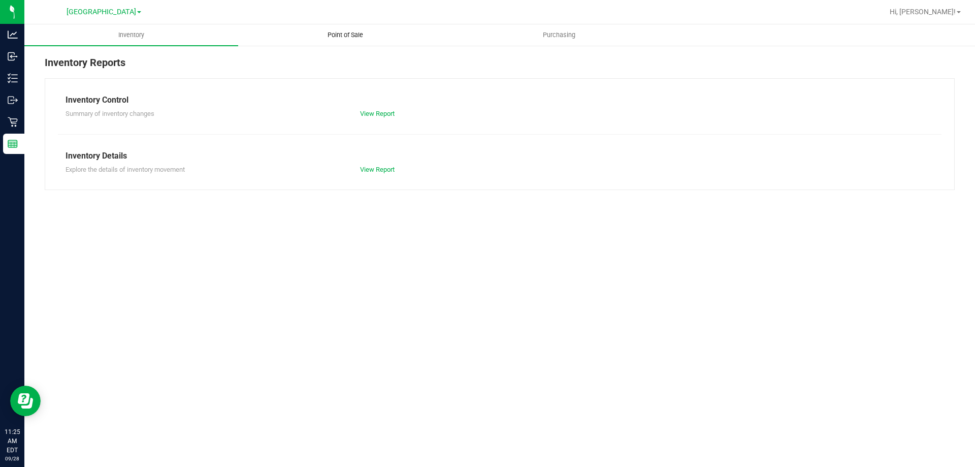
click at [344, 41] on uib-tab-heading "Point of Sale" at bounding box center [345, 35] width 213 height 20
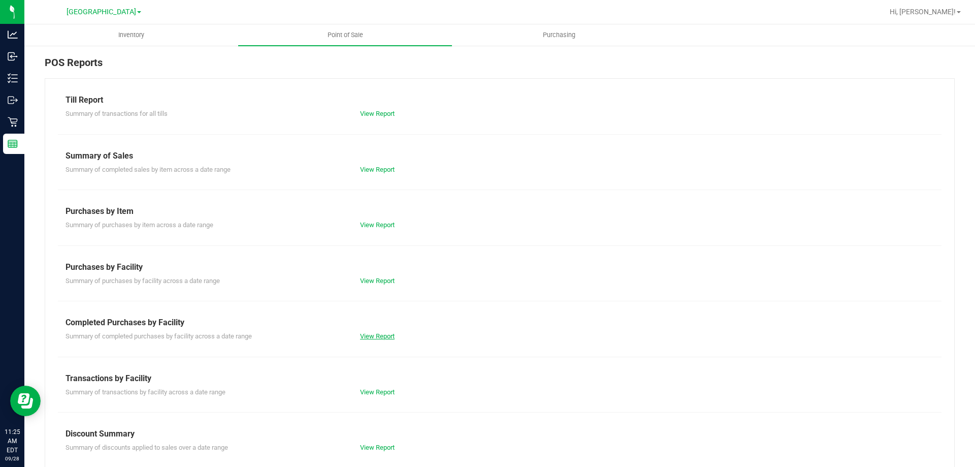
click at [368, 335] on link "View Report" at bounding box center [377, 336] width 35 height 8
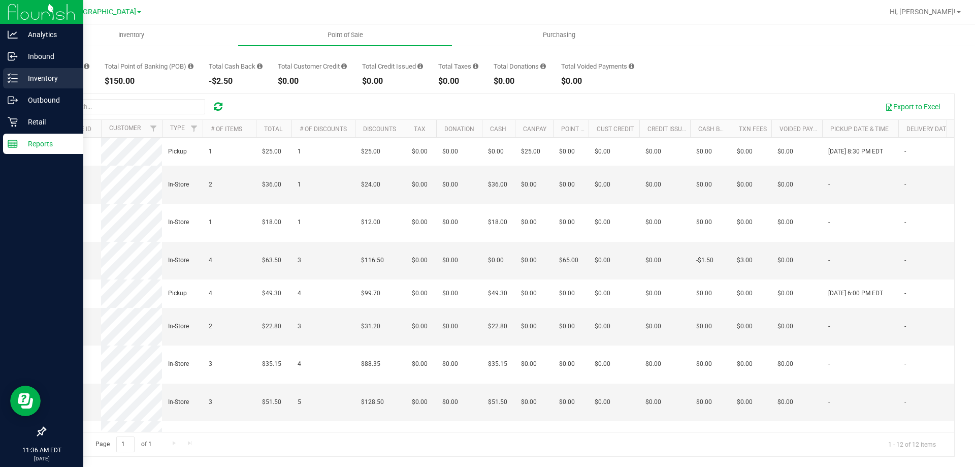
click at [49, 79] on p "Inventory" at bounding box center [48, 78] width 61 height 12
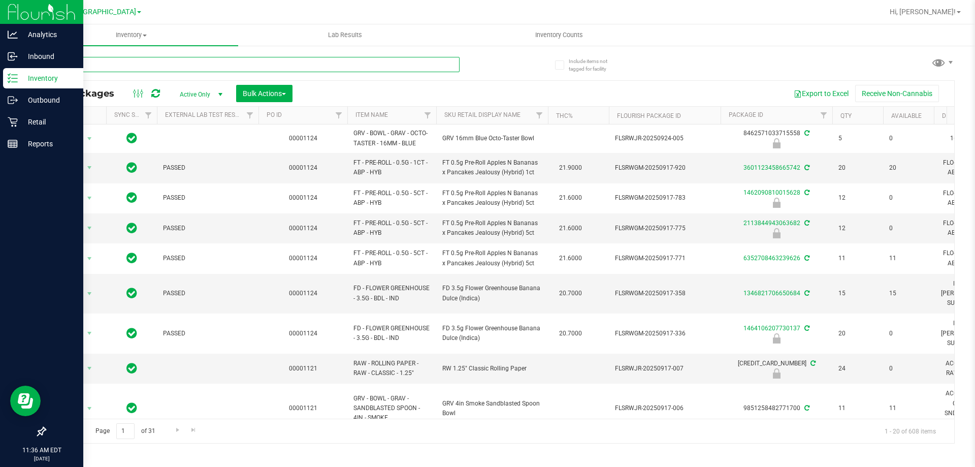
click at [131, 63] on input "text" at bounding box center [252, 64] width 415 height 15
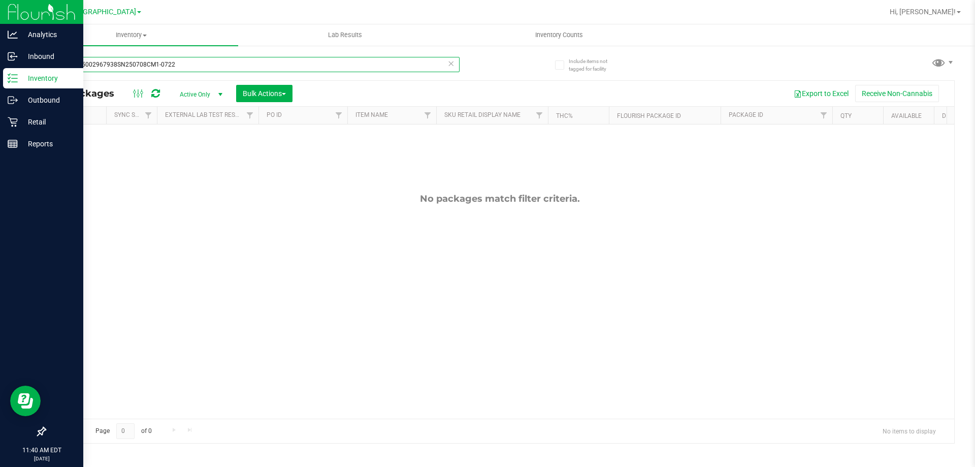
drag, startPoint x: 219, startPoint y: 67, endPoint x: 0, endPoint y: 78, distance: 219.2
click at [22, 74] on div "Analytics Inbound Inventory Outbound Retail Reports 11:40 AM EDT 09/28/2025 09/…" at bounding box center [487, 233] width 975 height 467
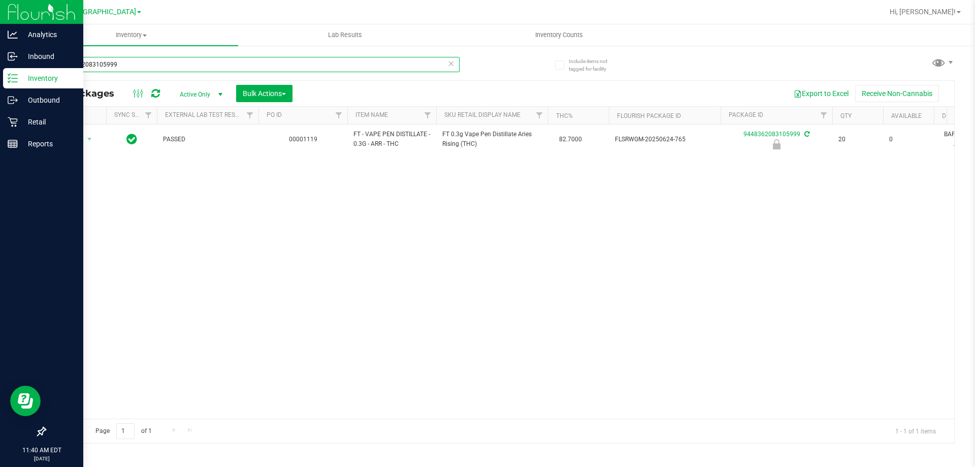
type input "9448362083105999"
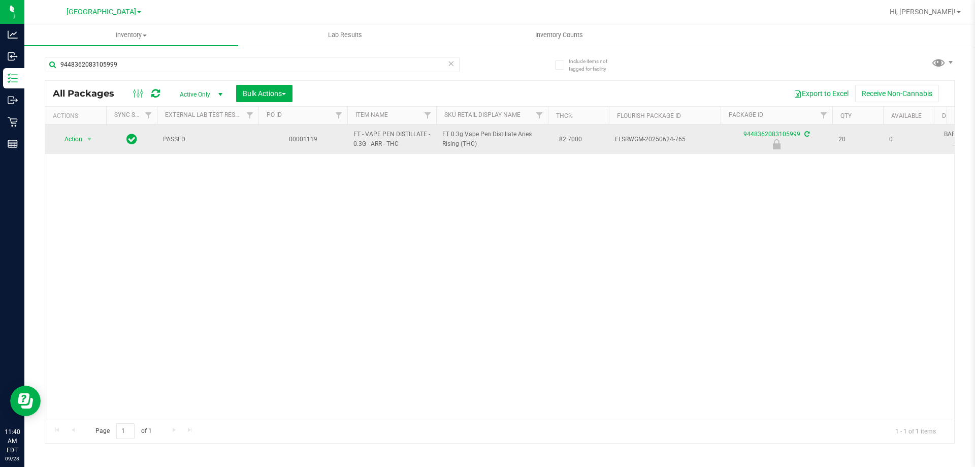
click at [75, 136] on span "Action" at bounding box center [68, 139] width 27 height 14
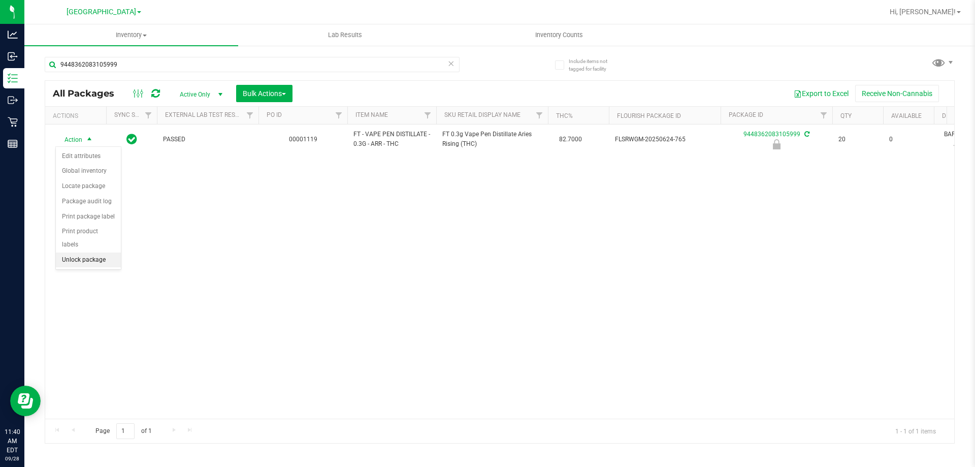
click at [69, 252] on li "Unlock package" at bounding box center [88, 259] width 65 height 15
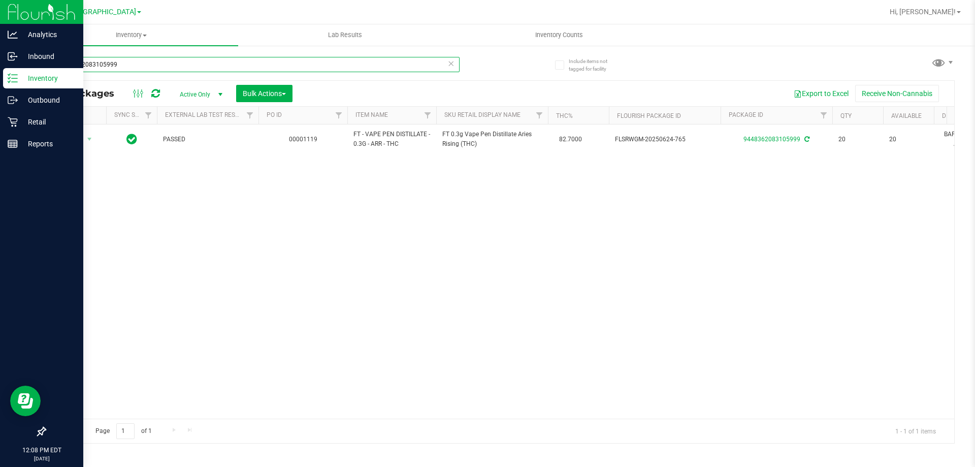
drag, startPoint x: 149, startPoint y: 66, endPoint x: 0, endPoint y: 70, distance: 149.4
click at [1, 70] on div "Analytics Inbound Inventory Outbound Retail Reports 12:08 PM EDT 09/28/2025 09/…" at bounding box center [487, 233] width 975 height 467
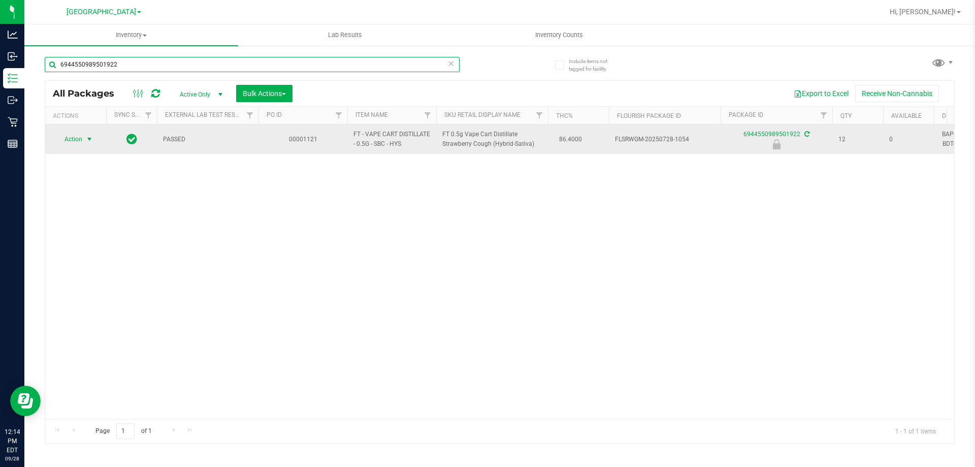
type input "6944550989501922"
click at [67, 139] on span "Action" at bounding box center [68, 139] width 27 height 14
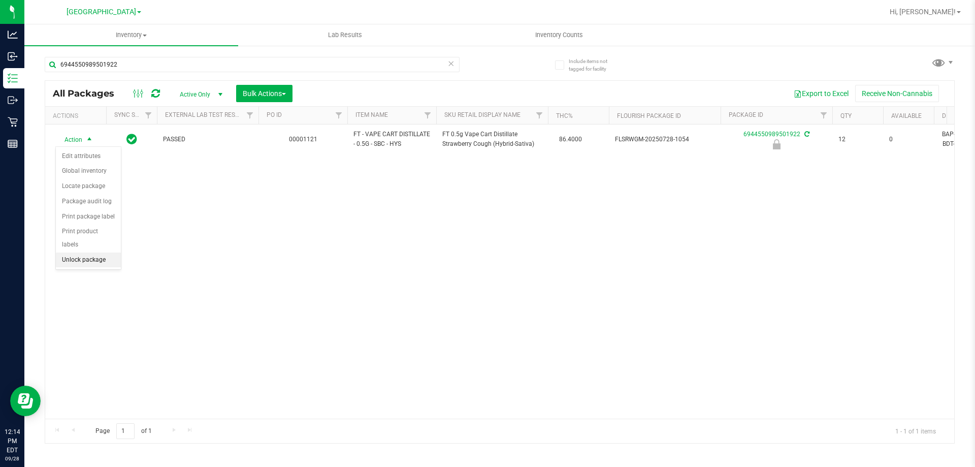
click at [84, 252] on li "Unlock package" at bounding box center [88, 259] width 65 height 15
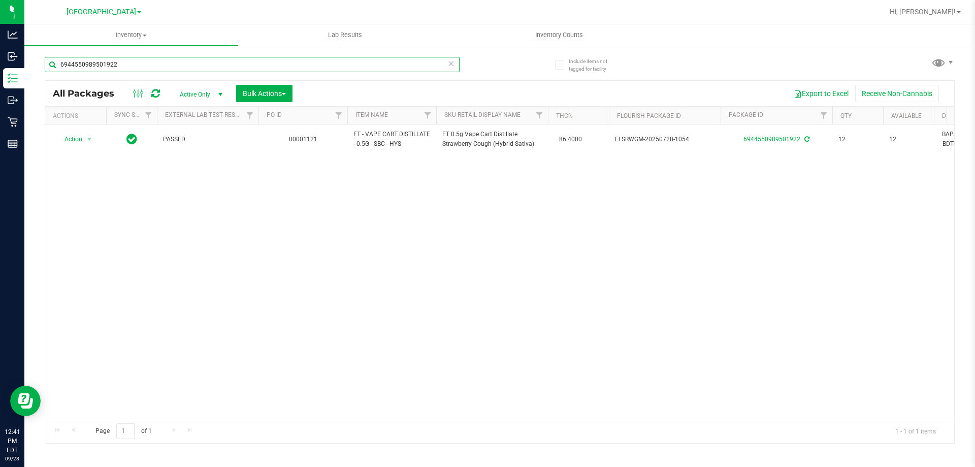
click at [190, 59] on input "6944550989501922" at bounding box center [252, 64] width 415 height 15
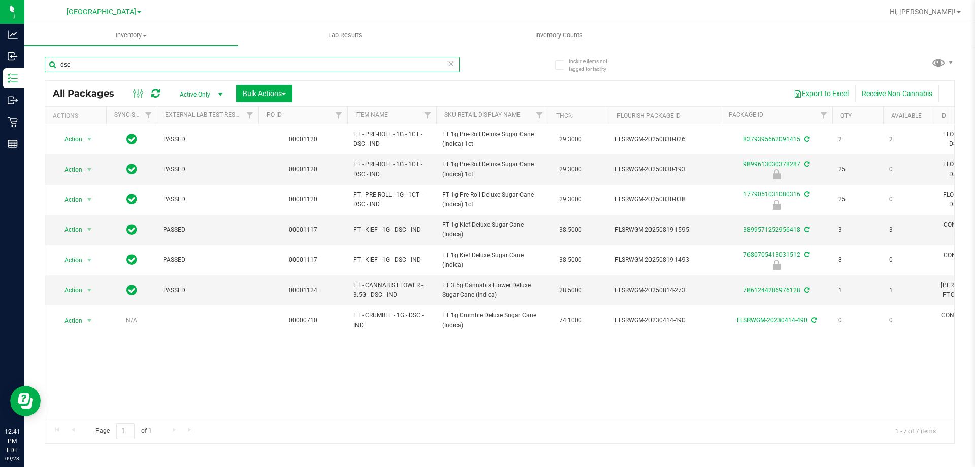
type input "dsc"
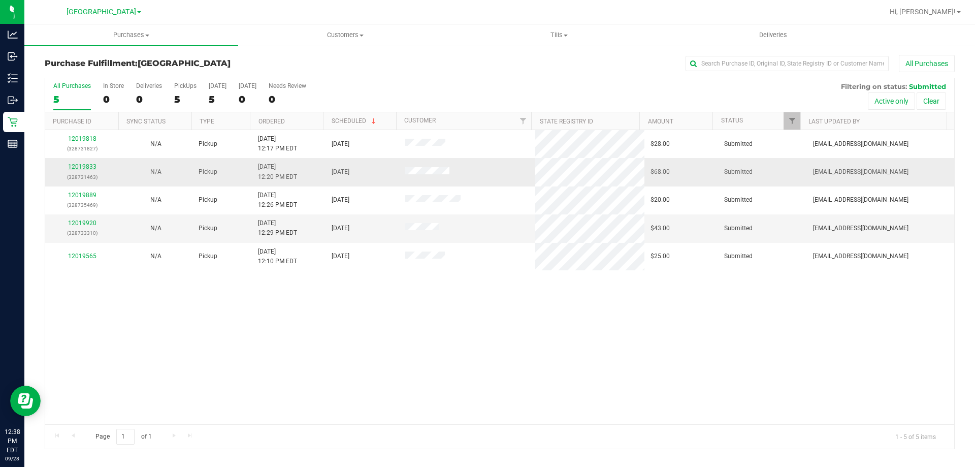
click at [82, 169] on link "12019833" at bounding box center [82, 166] width 28 height 7
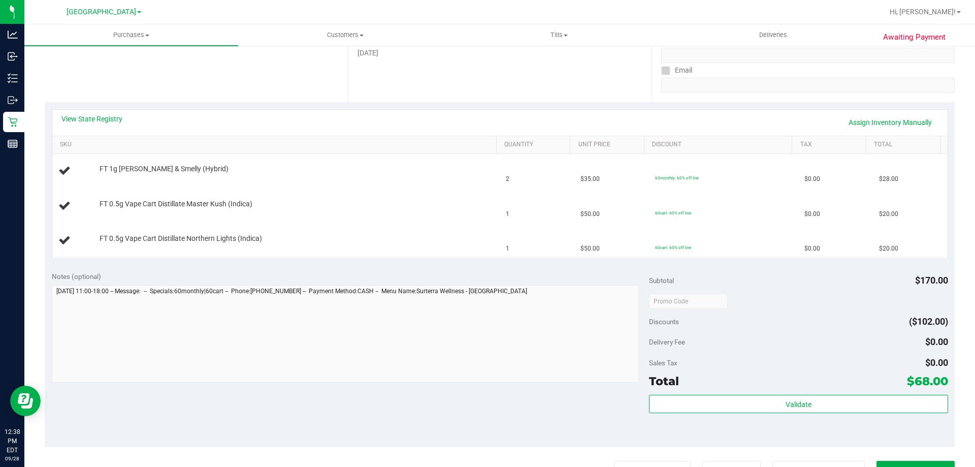
scroll to position [203, 0]
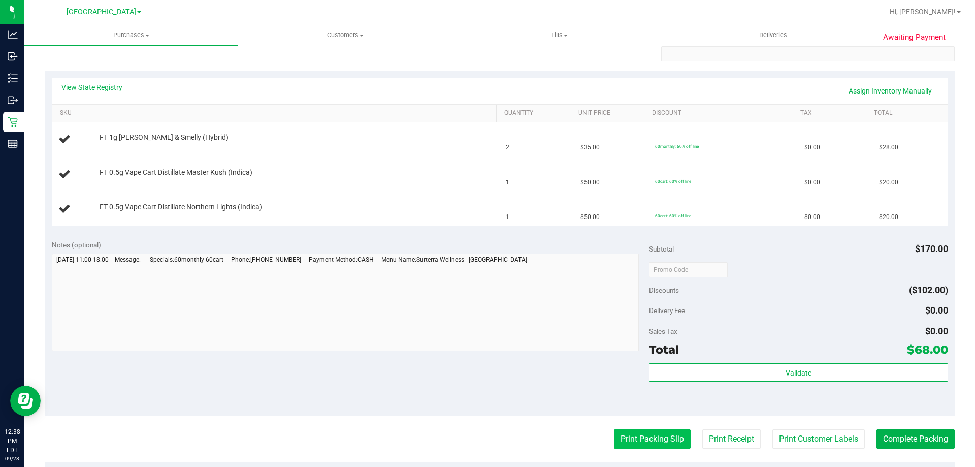
click at [629, 444] on button "Print Packing Slip" at bounding box center [652, 438] width 77 height 19
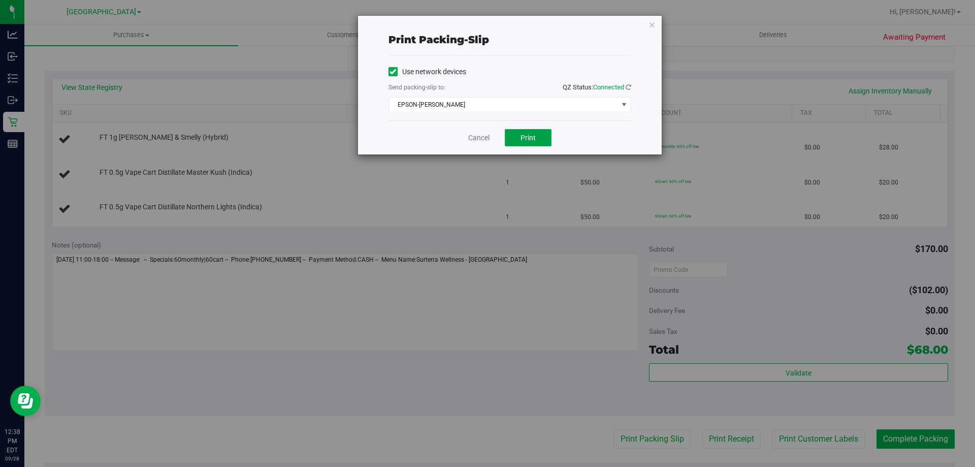
click at [530, 138] on span "Print" at bounding box center [528, 138] width 15 height 8
click at [483, 139] on link "Cancel" at bounding box center [478, 138] width 21 height 11
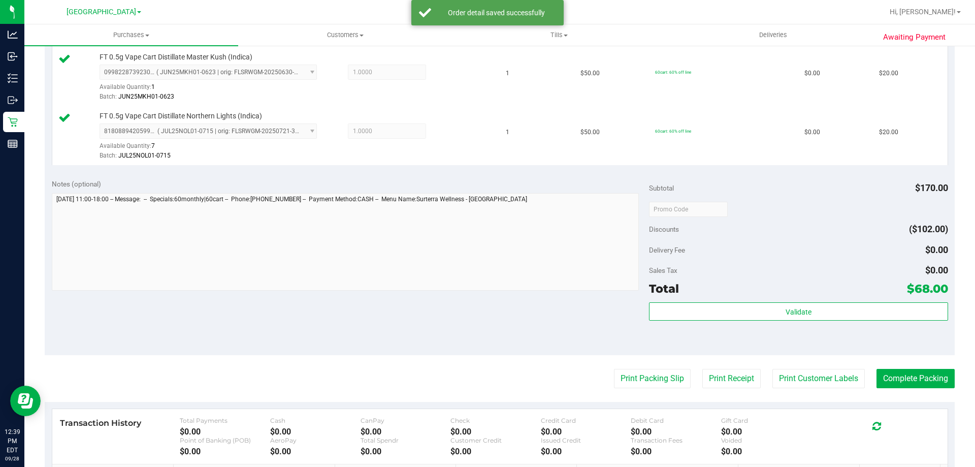
scroll to position [376, 0]
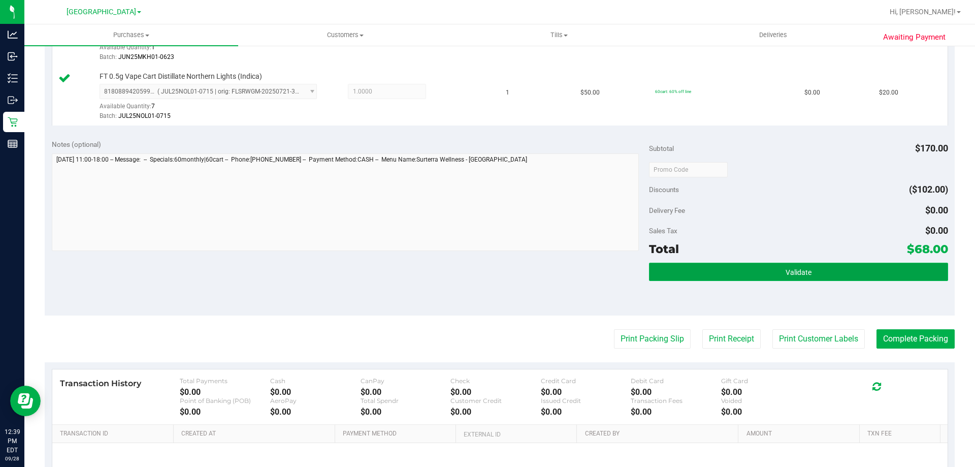
click at [666, 277] on button "Validate" at bounding box center [798, 272] width 299 height 18
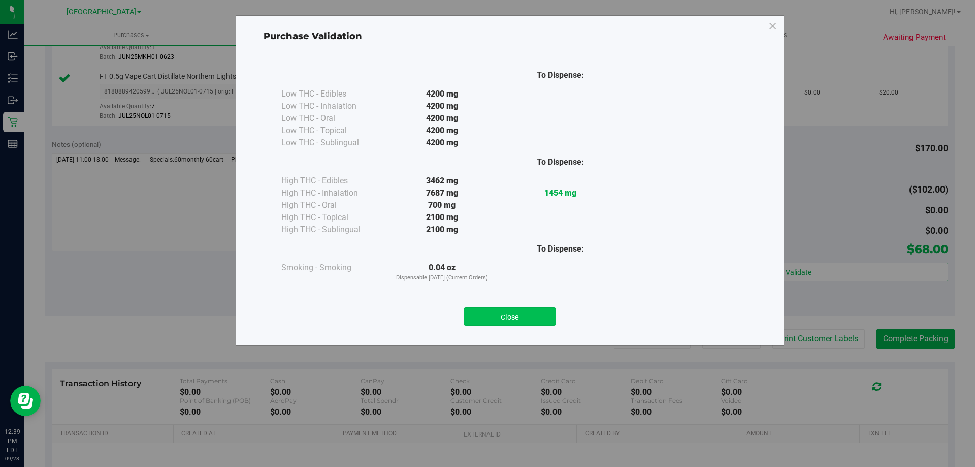
click at [495, 309] on button "Close" at bounding box center [510, 316] width 92 height 18
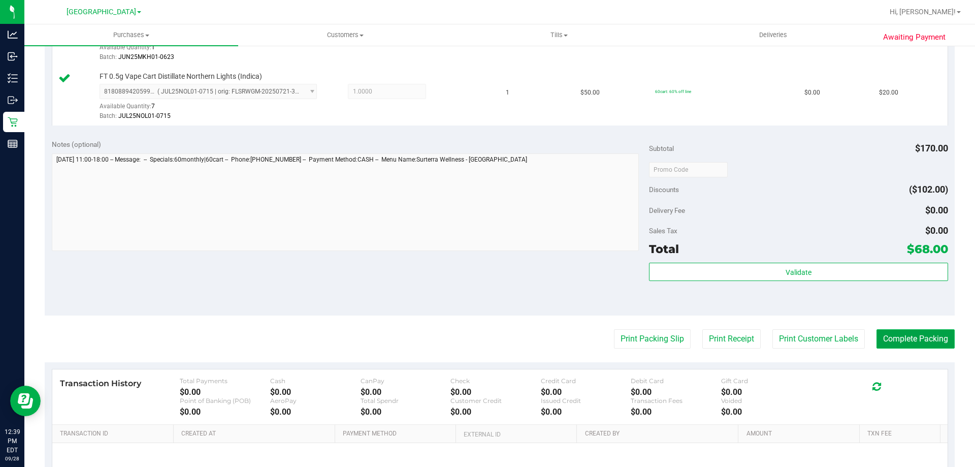
click at [907, 347] on button "Complete Packing" at bounding box center [916, 338] width 78 height 19
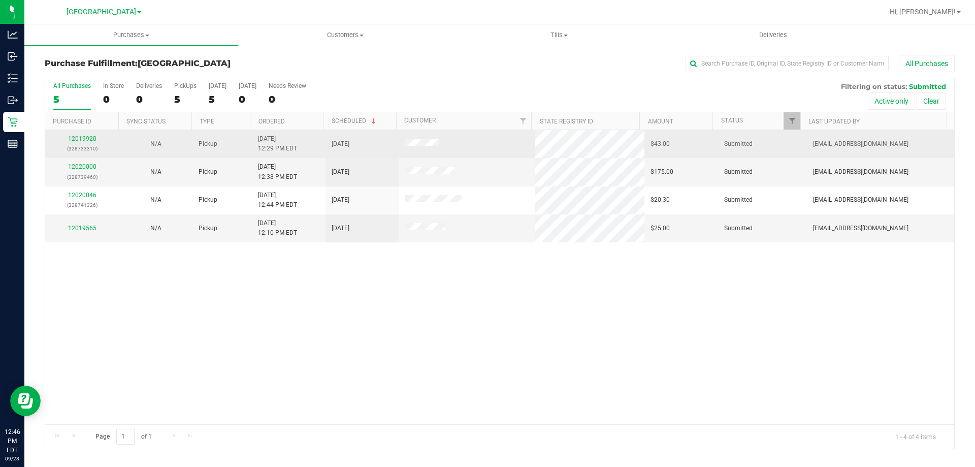
click at [77, 138] on link "12019920" at bounding box center [82, 138] width 28 height 7
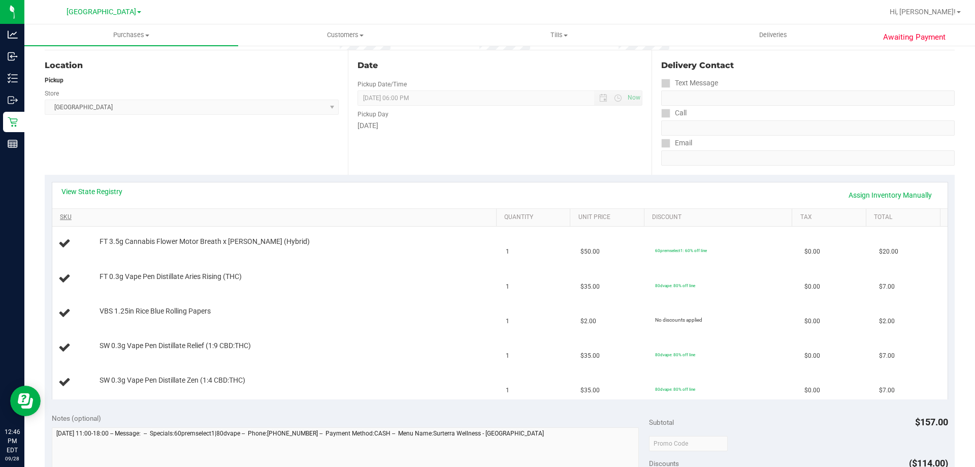
scroll to position [102, 0]
click at [112, 183] on div "View State Registry Assign Inventory Manually" at bounding box center [499, 193] width 895 height 26
click at [108, 190] on link "View State Registry" at bounding box center [91, 189] width 61 height 10
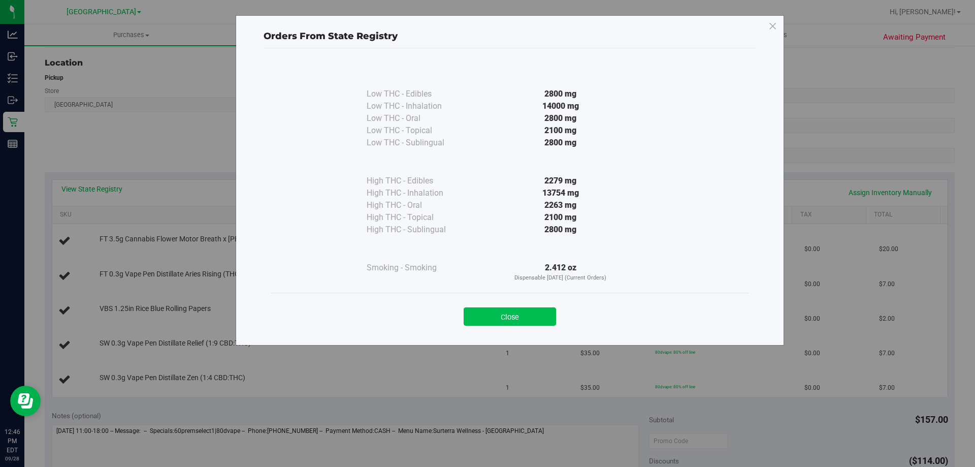
click at [515, 319] on button "Close" at bounding box center [510, 316] width 92 height 18
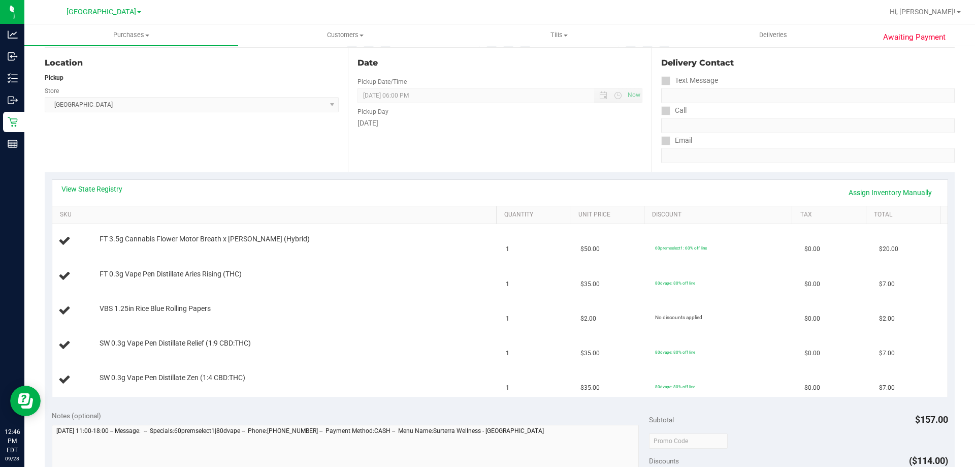
scroll to position [305, 0]
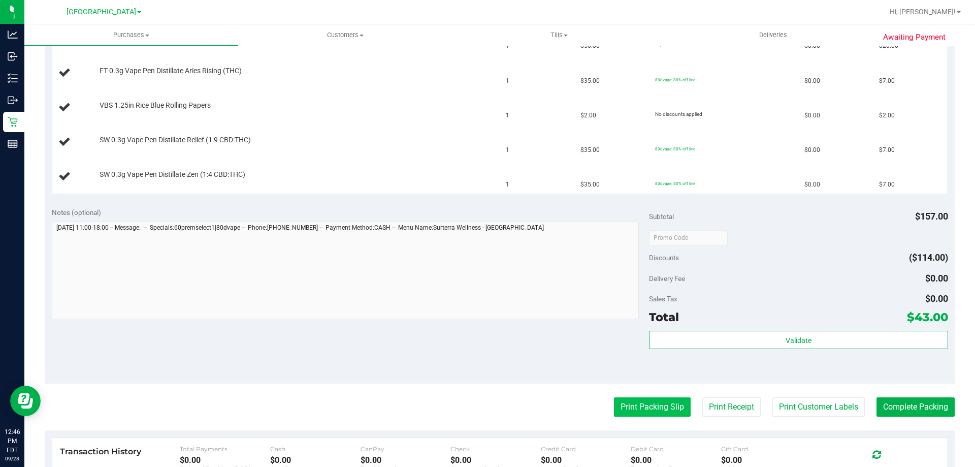
click at [668, 400] on button "Print Packing Slip" at bounding box center [652, 406] width 77 height 19
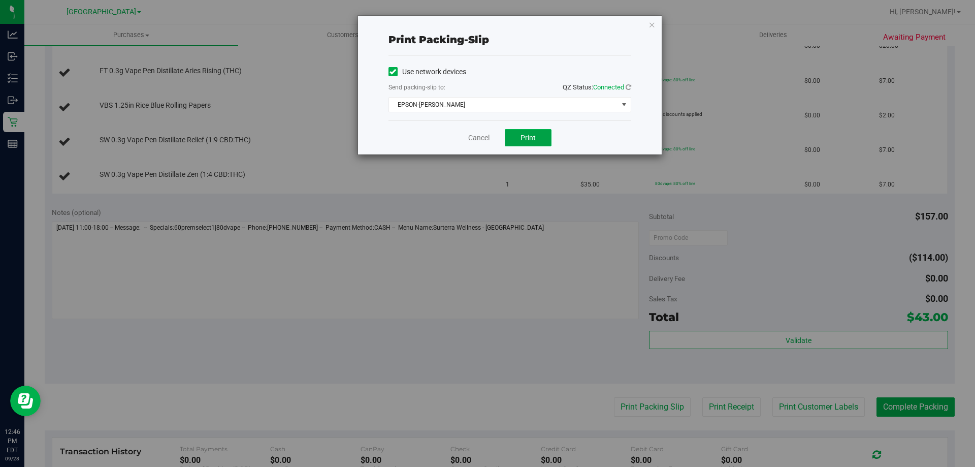
click at [535, 140] on span "Print" at bounding box center [528, 138] width 15 height 8
click at [473, 138] on link "Cancel" at bounding box center [478, 138] width 21 height 11
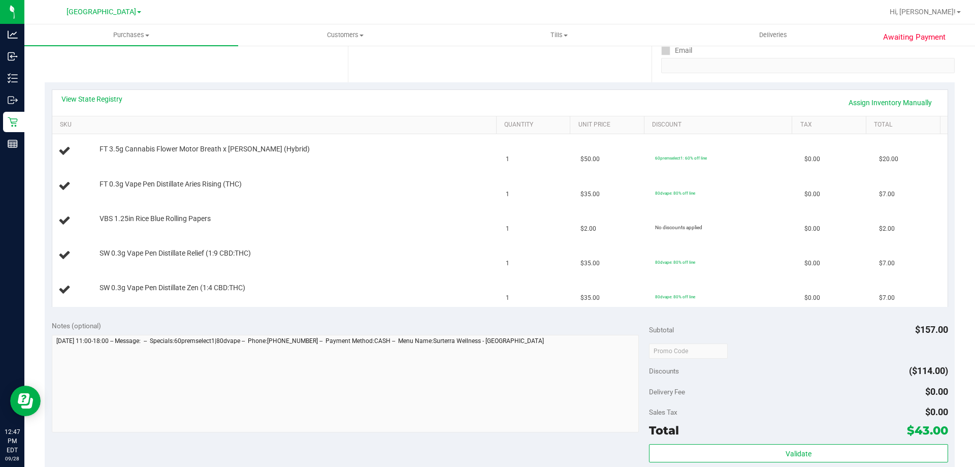
scroll to position [191, 0]
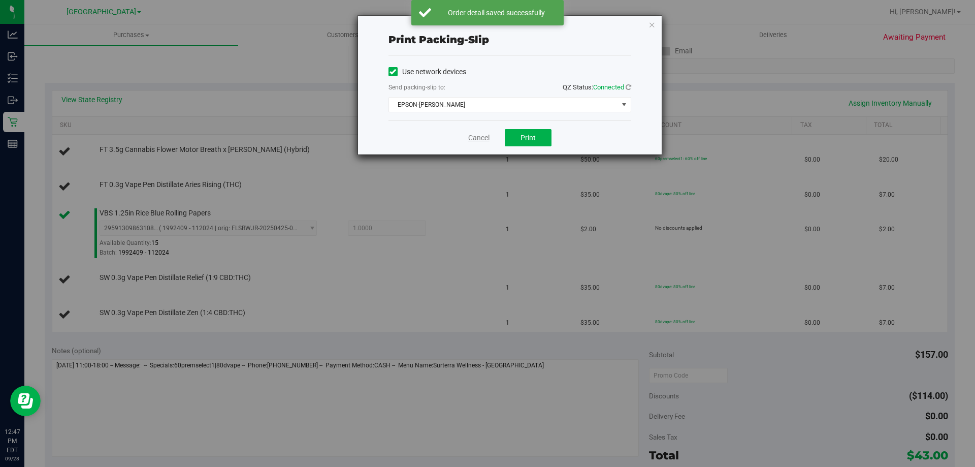
click at [474, 139] on link "Cancel" at bounding box center [478, 138] width 21 height 11
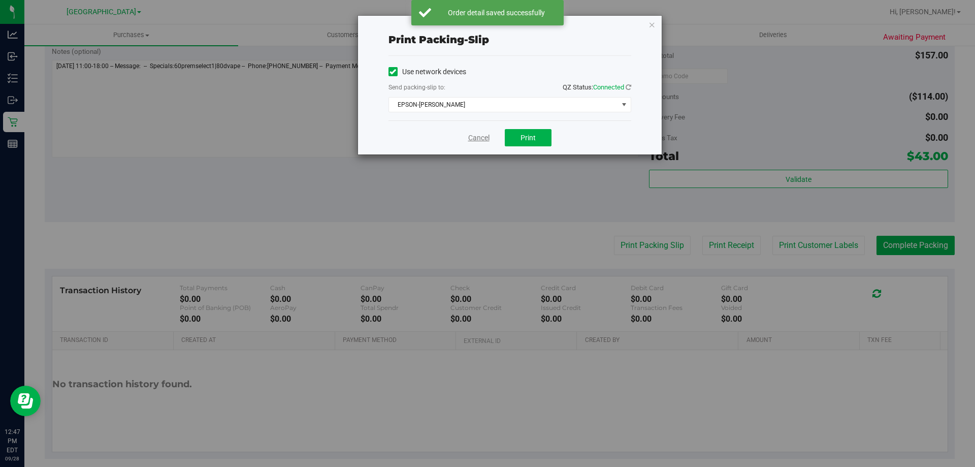
click at [473, 141] on link "Cancel" at bounding box center [478, 138] width 21 height 11
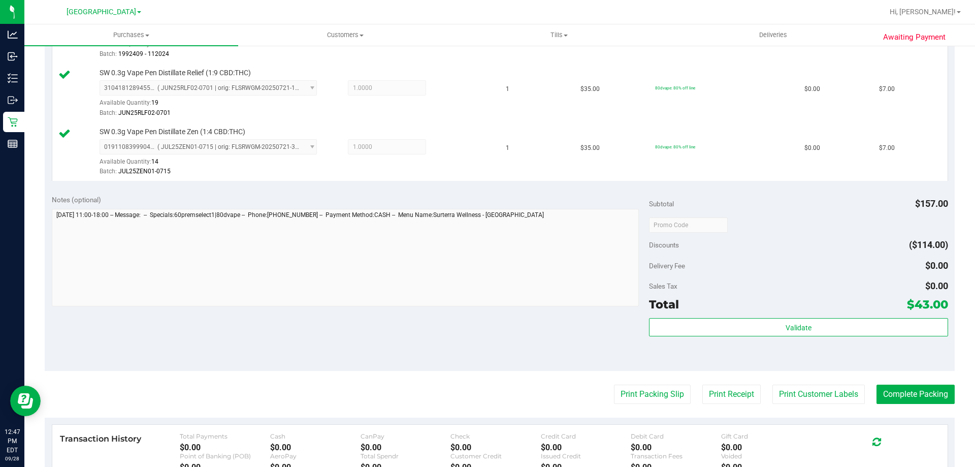
scroll to position [448, 0]
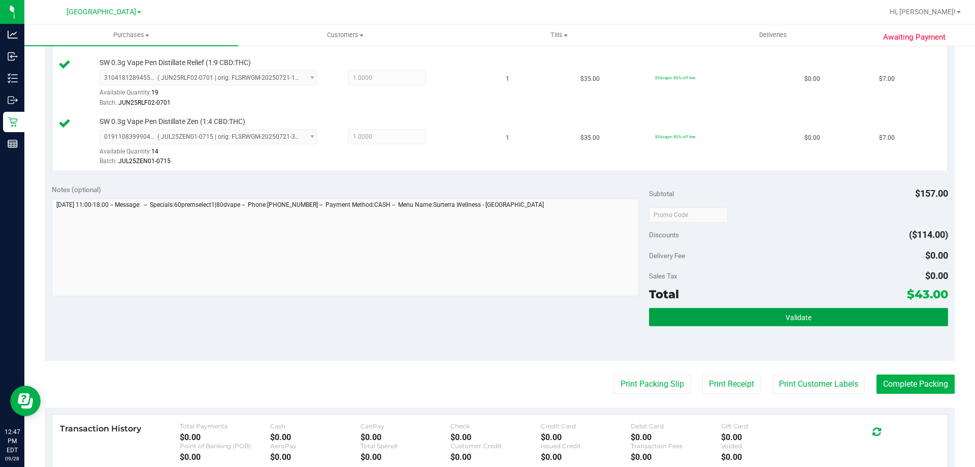
click at [660, 314] on button "Validate" at bounding box center [798, 317] width 299 height 18
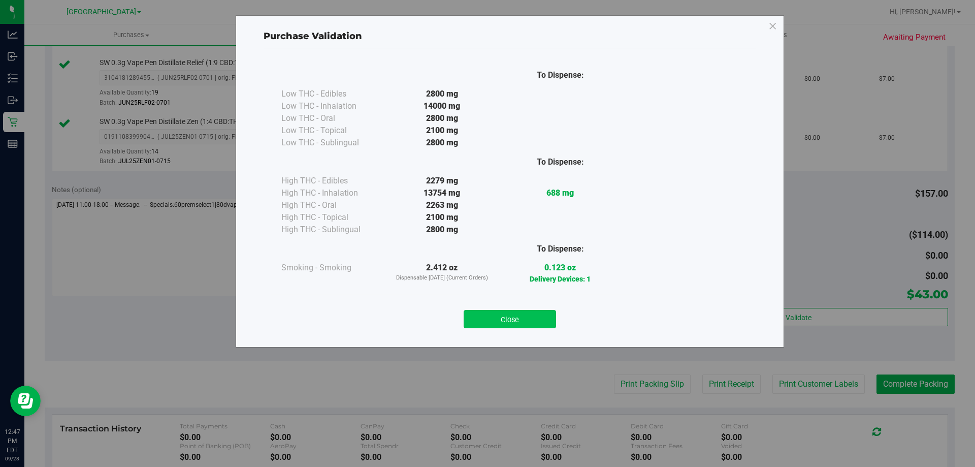
click at [497, 317] on button "Close" at bounding box center [510, 319] width 92 height 18
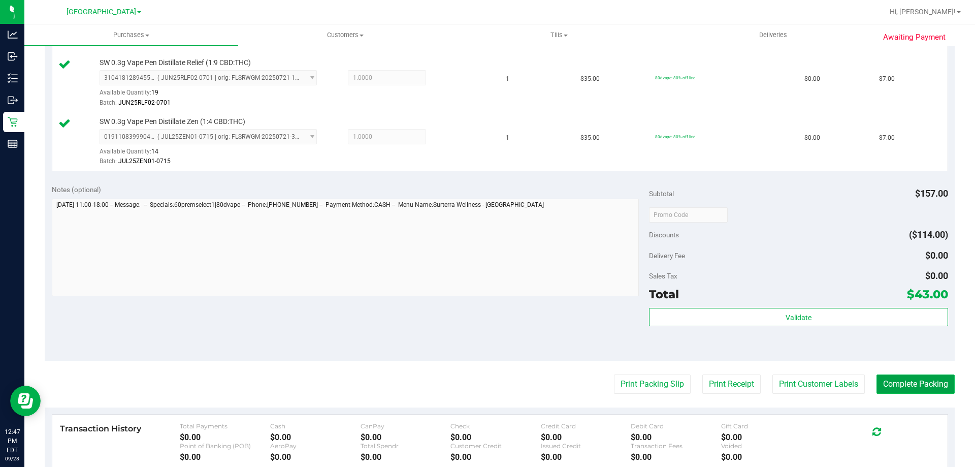
click at [896, 387] on button "Complete Packing" at bounding box center [916, 383] width 78 height 19
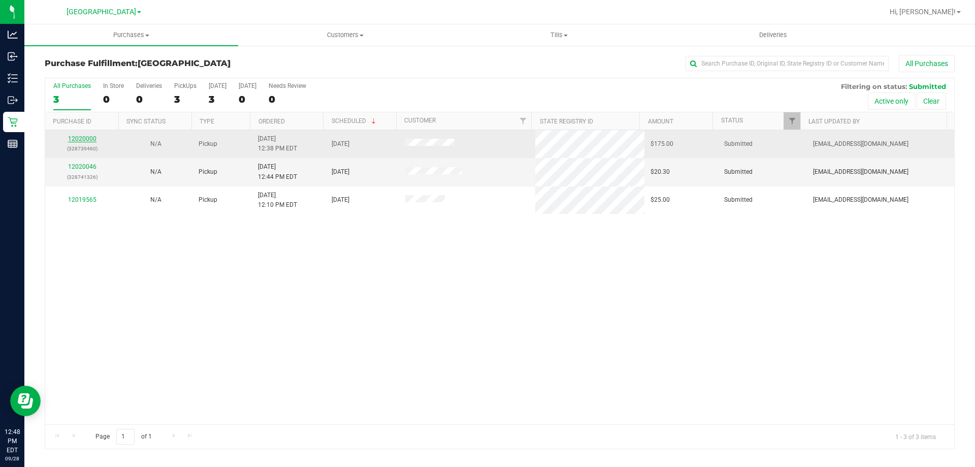
click at [79, 135] on link "12020000" at bounding box center [82, 138] width 28 height 7
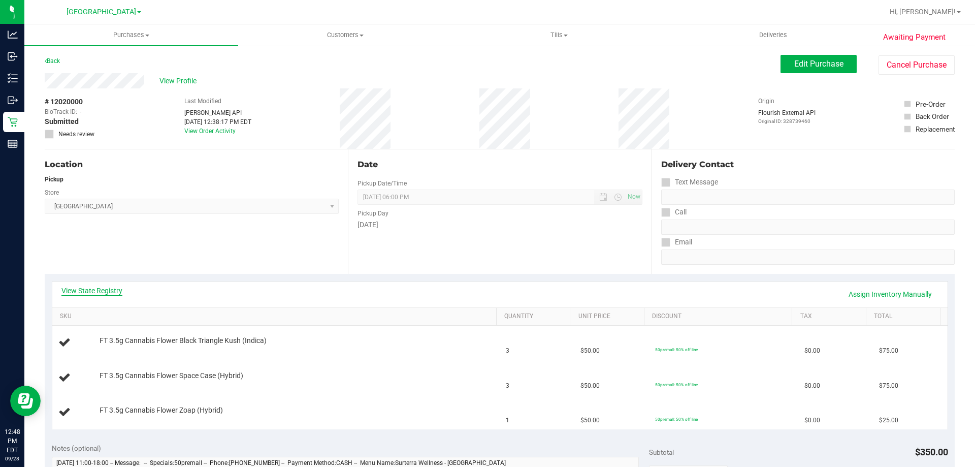
click at [91, 290] on link "View State Registry" at bounding box center [91, 290] width 61 height 10
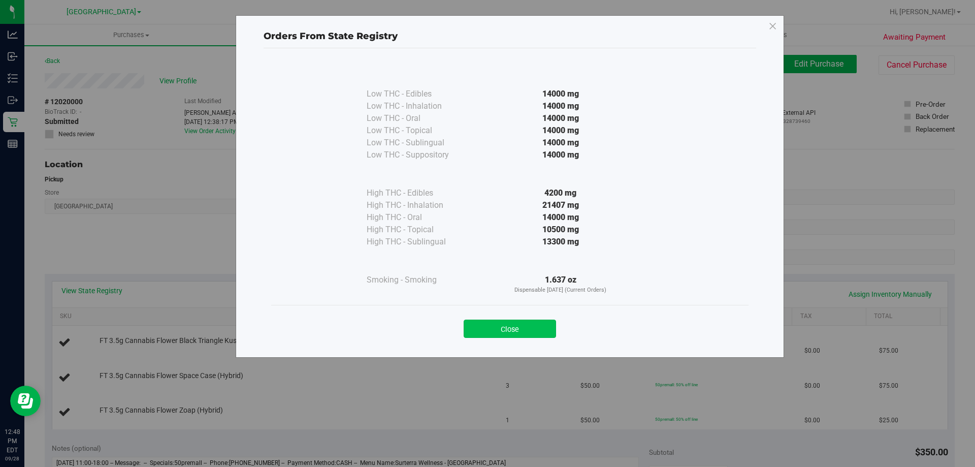
click at [489, 330] on button "Close" at bounding box center [510, 328] width 92 height 18
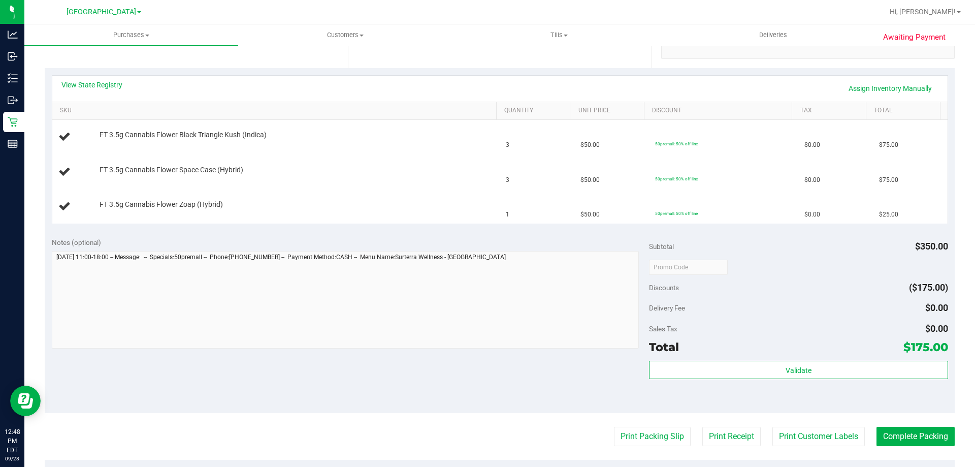
scroll to position [207, 0]
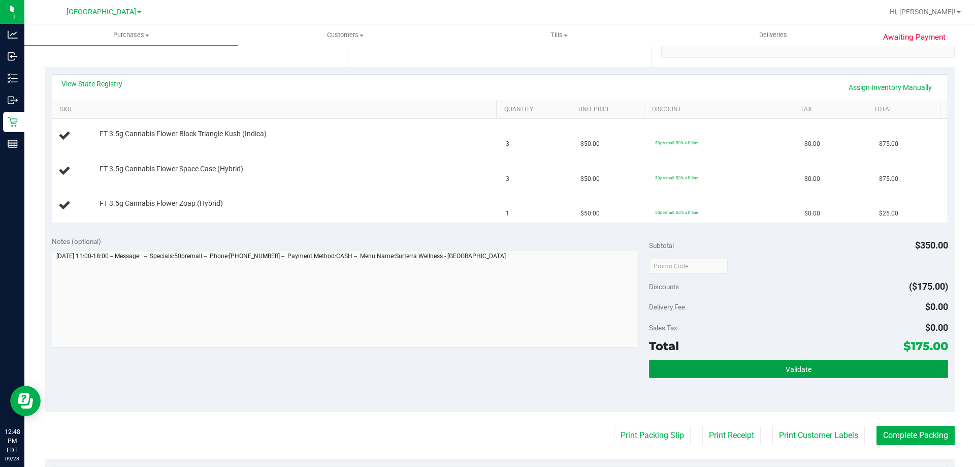
click at [674, 371] on button "Validate" at bounding box center [798, 369] width 299 height 18
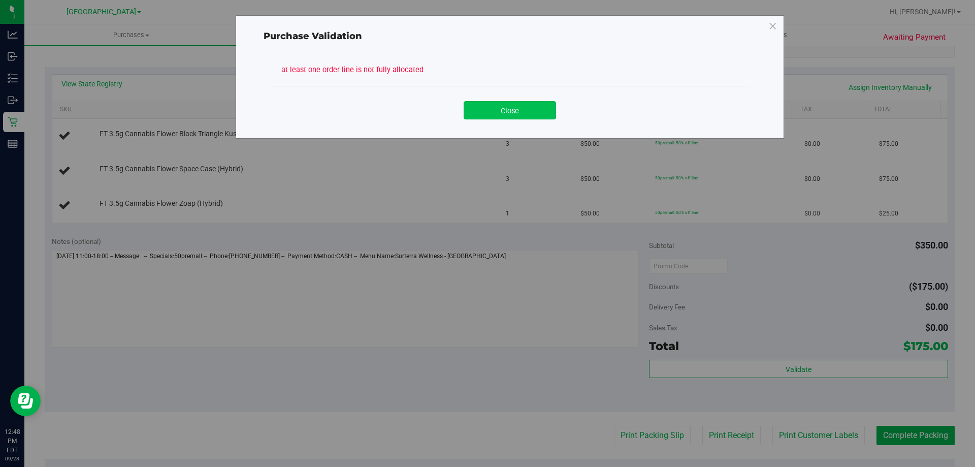
click at [490, 117] on button "Close" at bounding box center [510, 110] width 92 height 18
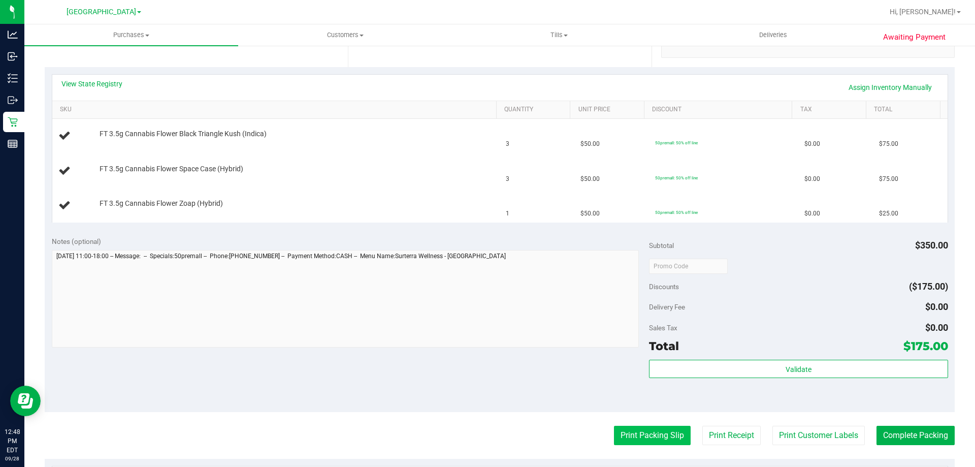
click at [621, 433] on button "Print Packing Slip" at bounding box center [652, 435] width 77 height 19
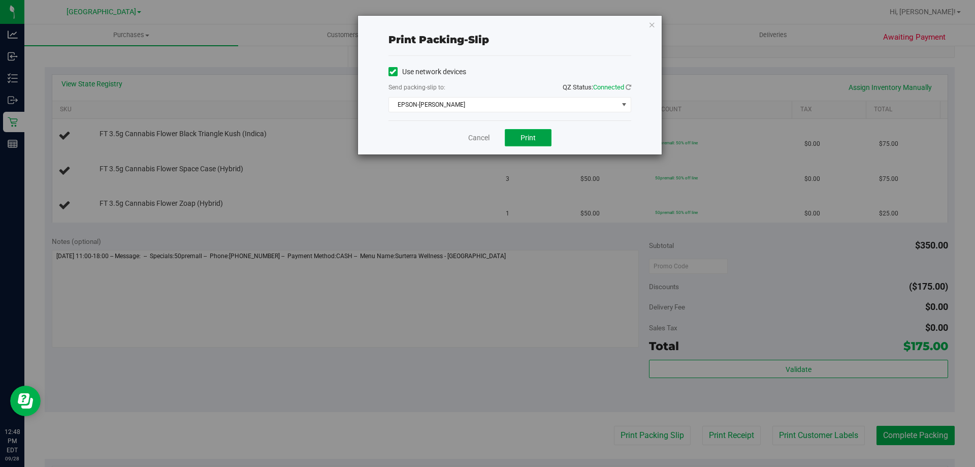
click at [533, 145] on button "Print" at bounding box center [528, 137] width 47 height 17
click at [473, 140] on link "Cancel" at bounding box center [478, 138] width 21 height 11
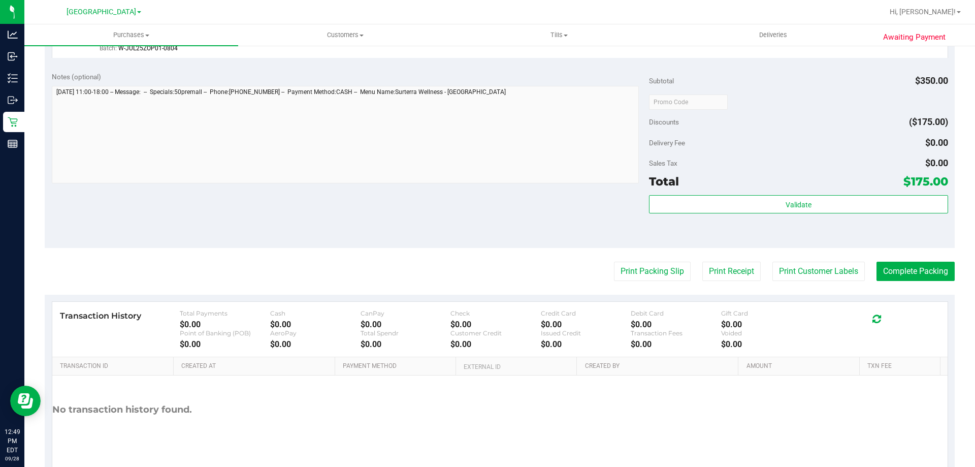
scroll to position [446, 0]
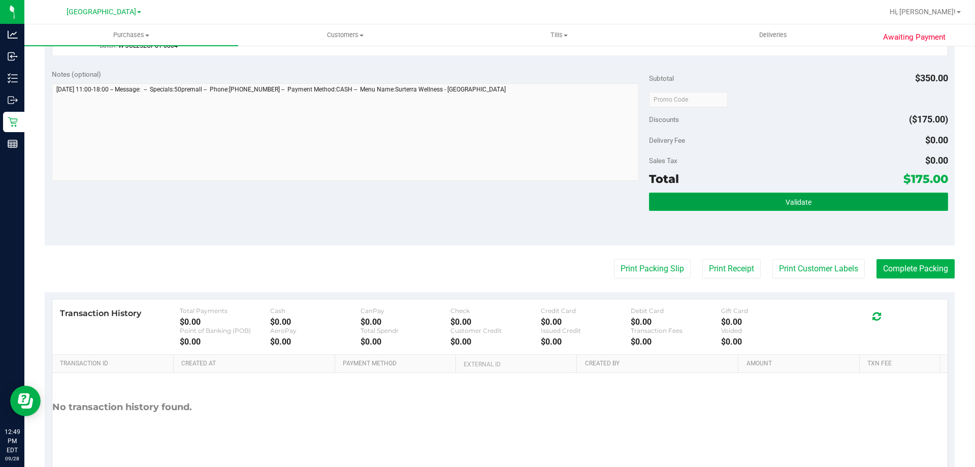
click at [665, 204] on button "Validate" at bounding box center [798, 201] width 299 height 18
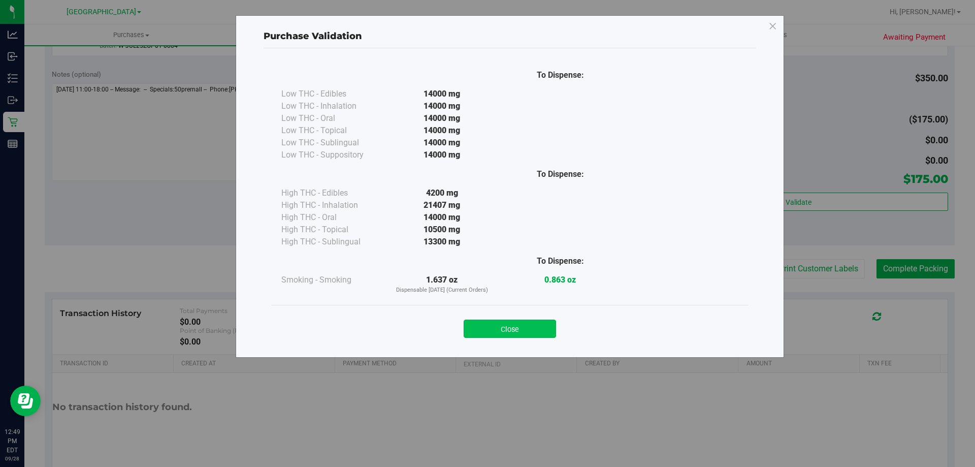
click at [488, 327] on button "Close" at bounding box center [510, 328] width 92 height 18
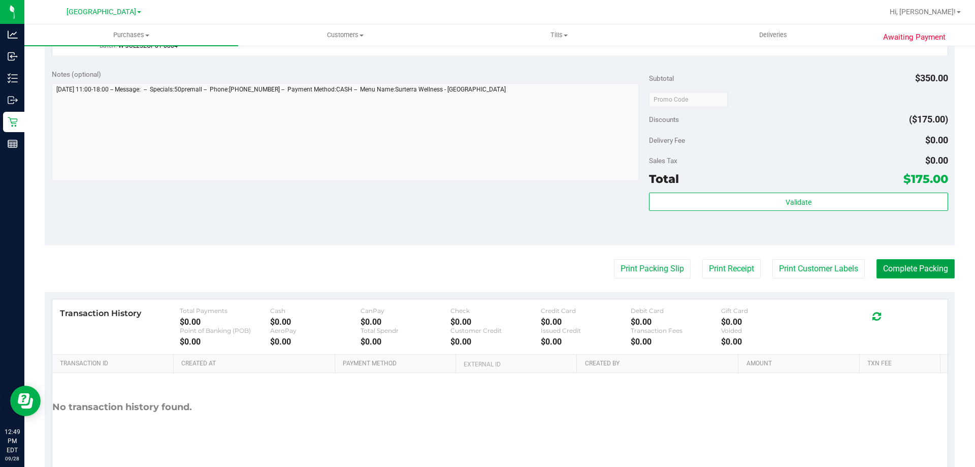
click at [916, 269] on button "Complete Packing" at bounding box center [916, 268] width 78 height 19
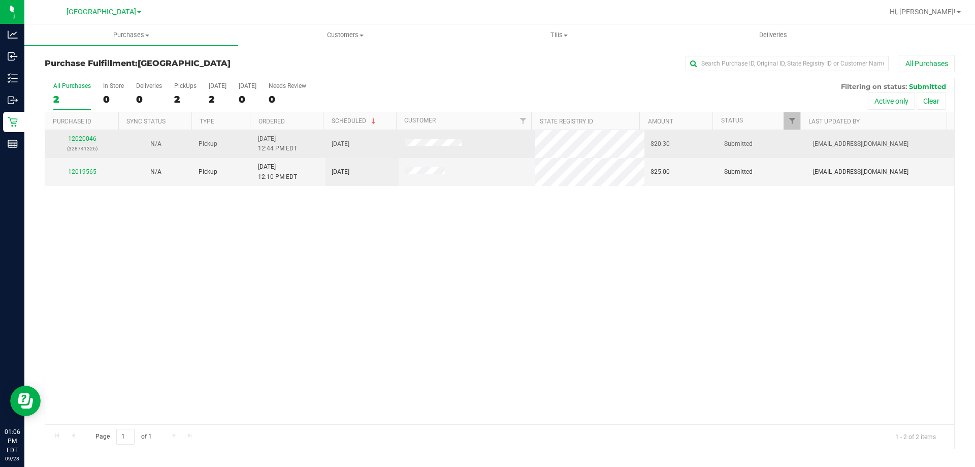
click at [74, 142] on link "12020046" at bounding box center [82, 138] width 28 height 7
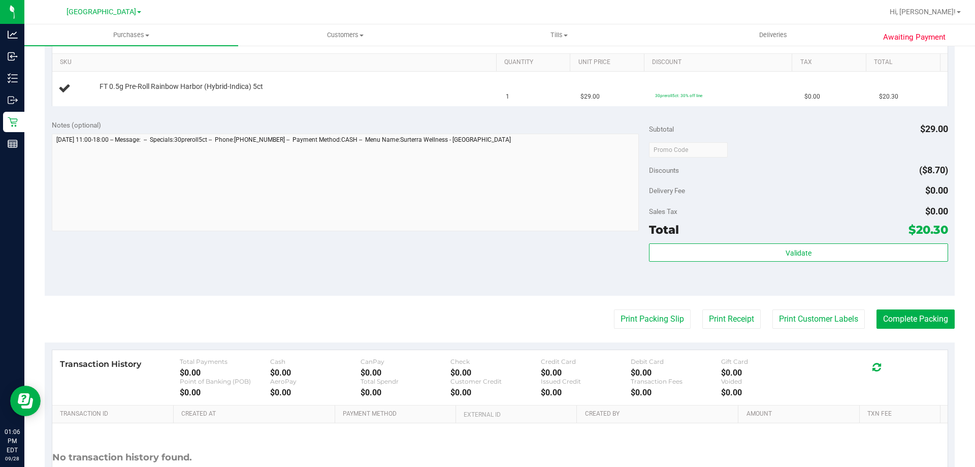
scroll to position [203, 0]
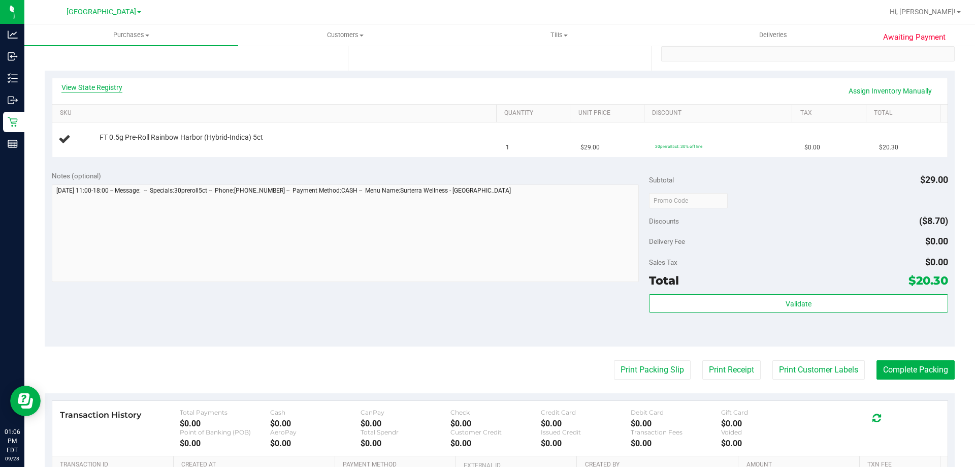
click at [106, 86] on link "View State Registry" at bounding box center [91, 87] width 61 height 10
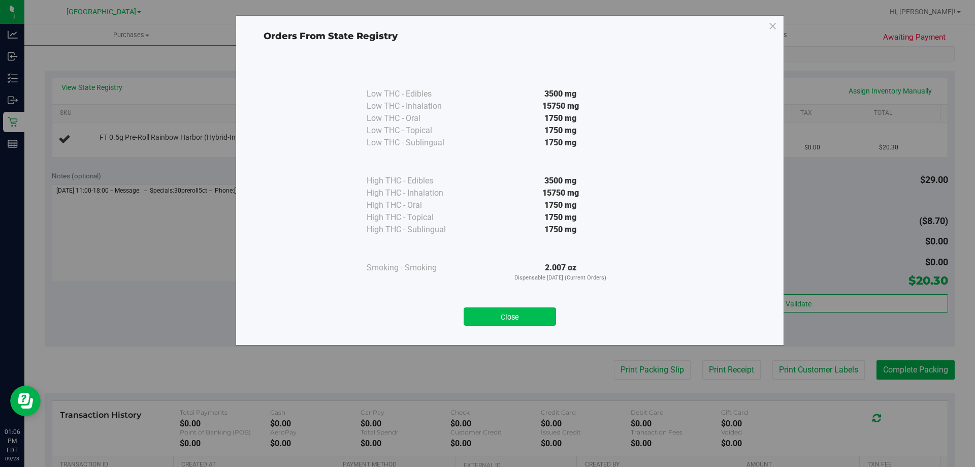
click at [519, 316] on button "Close" at bounding box center [510, 316] width 92 height 18
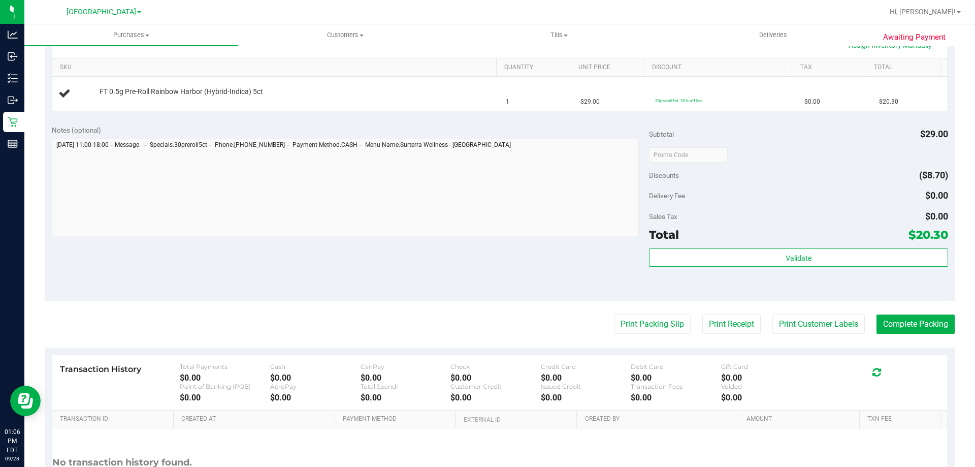
scroll to position [305, 0]
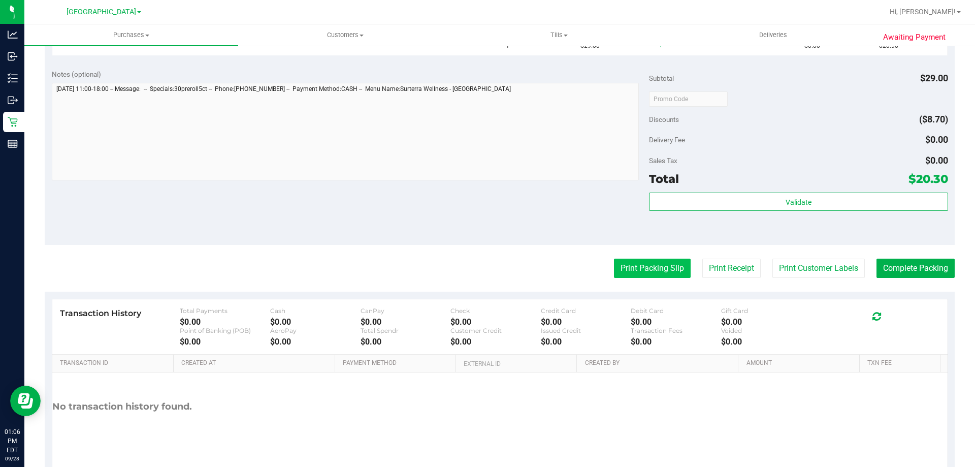
click at [635, 274] on button "Print Packing Slip" at bounding box center [652, 268] width 77 height 19
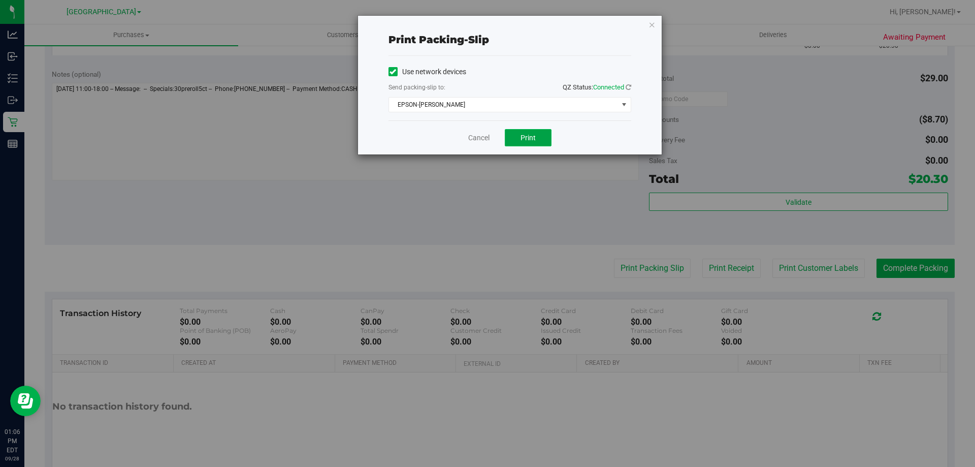
click at [524, 145] on button "Print" at bounding box center [528, 137] width 47 height 17
click at [475, 141] on link "Cancel" at bounding box center [478, 138] width 21 height 11
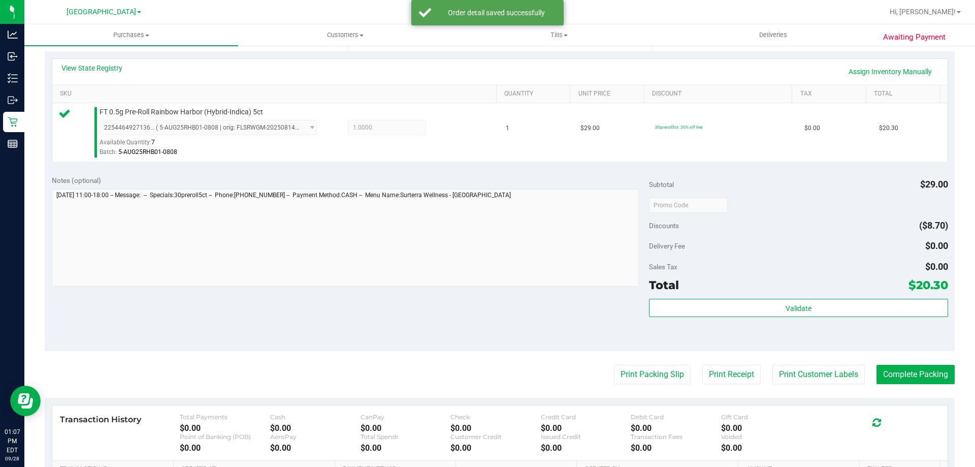
scroll to position [223, 0]
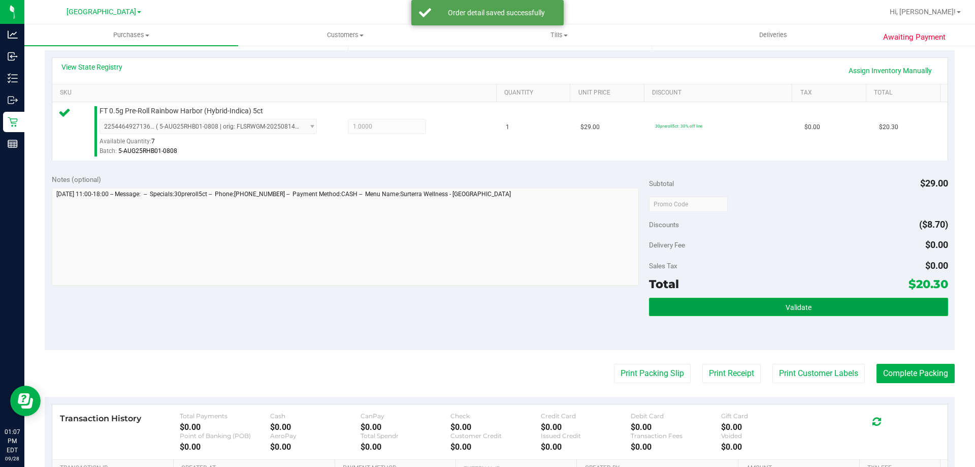
click at [678, 309] on button "Validate" at bounding box center [798, 307] width 299 height 18
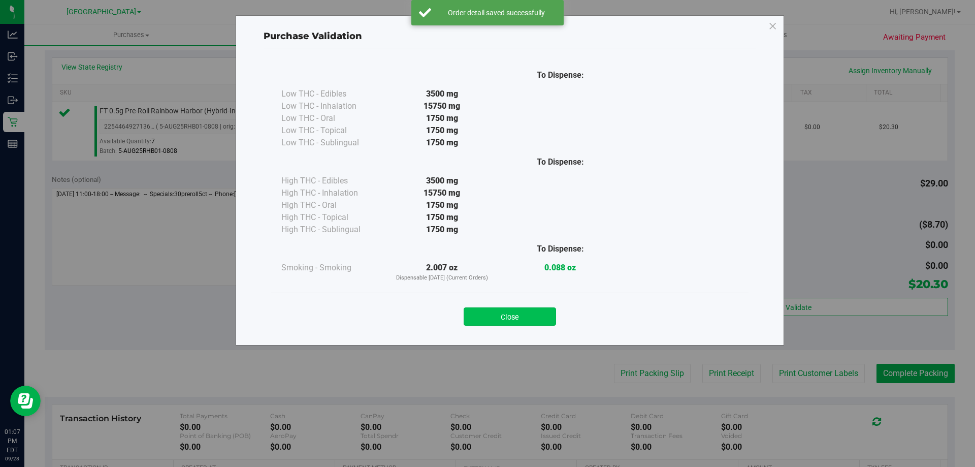
click at [499, 308] on button "Close" at bounding box center [510, 316] width 92 height 18
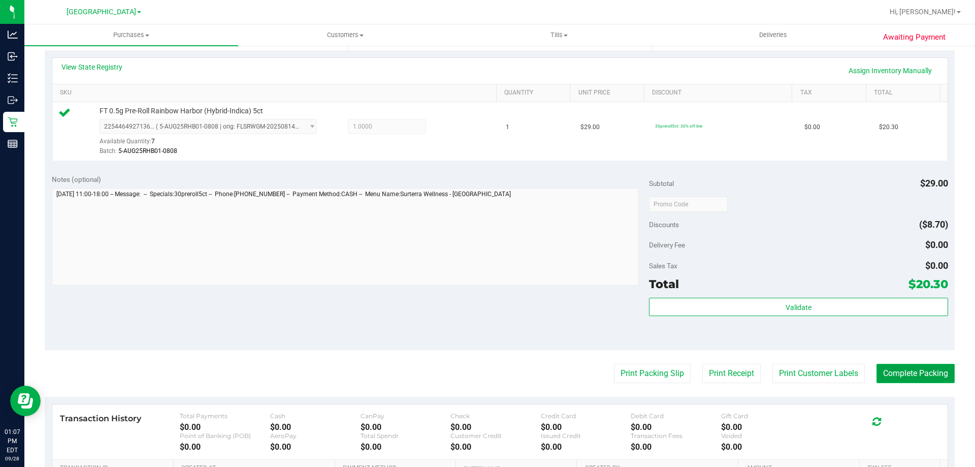
click at [903, 382] on button "Complete Packing" at bounding box center [916, 373] width 78 height 19
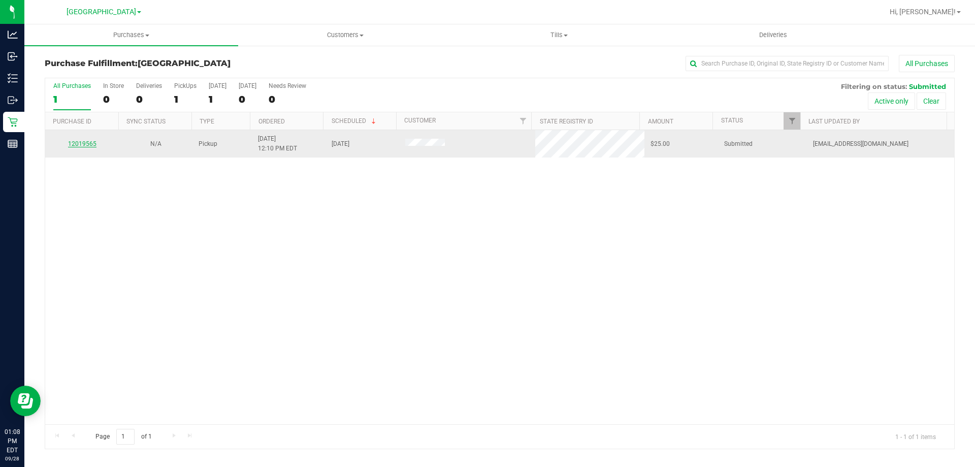
click at [81, 145] on link "12019565" at bounding box center [82, 143] width 28 height 7
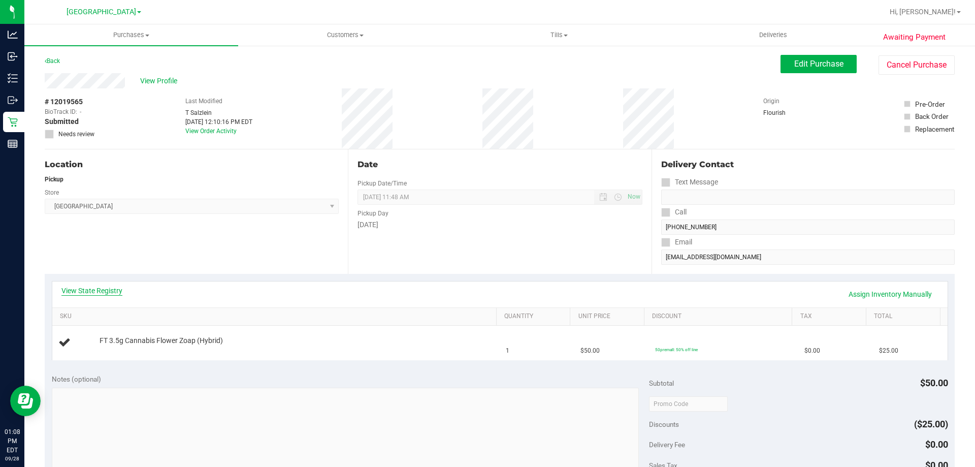
click at [89, 290] on link "View State Registry" at bounding box center [91, 290] width 61 height 10
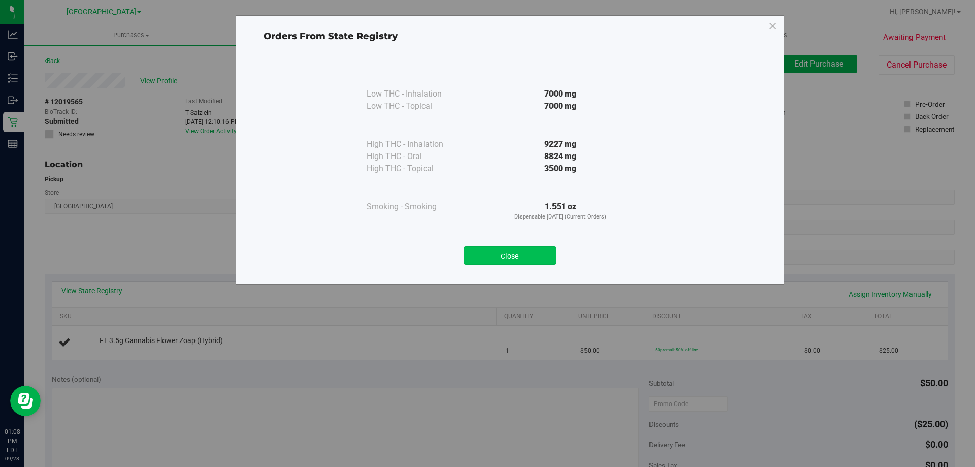
click at [501, 258] on button "Close" at bounding box center [510, 255] width 92 height 18
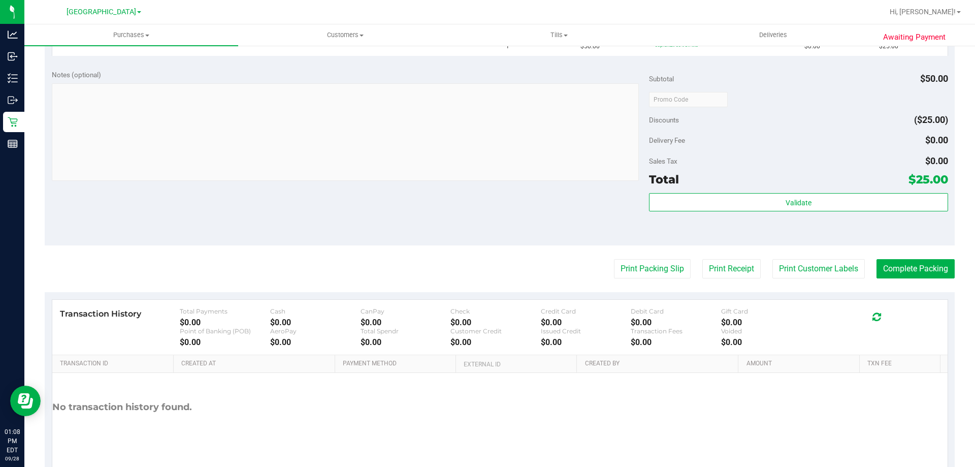
scroll to position [305, 0]
click at [659, 275] on button "Print Packing Slip" at bounding box center [652, 268] width 77 height 19
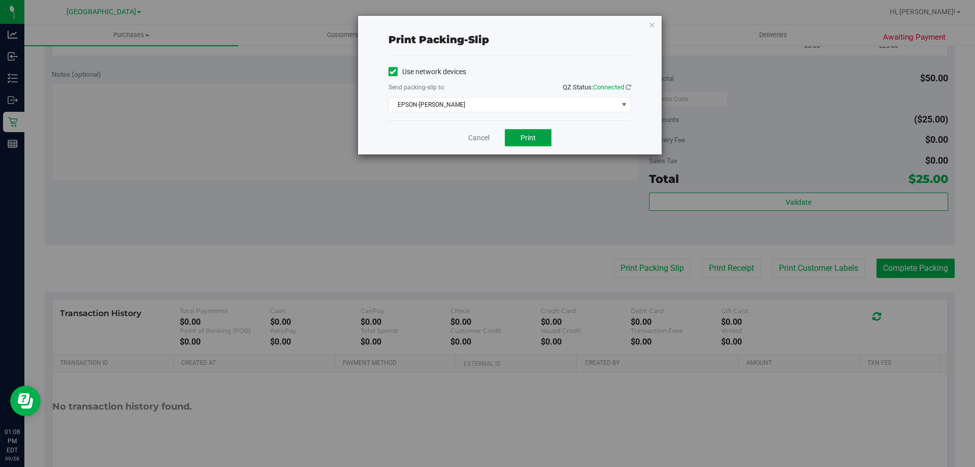
click at [536, 134] on button "Print" at bounding box center [528, 137] width 47 height 17
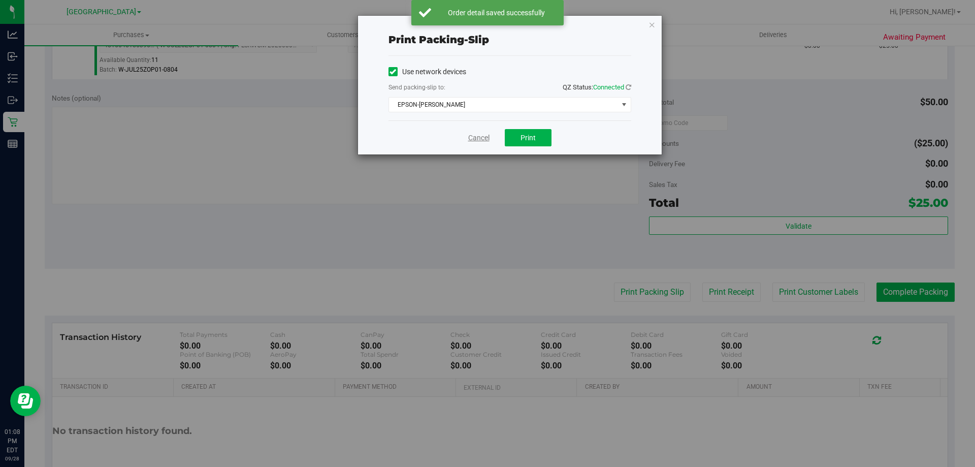
click at [476, 138] on link "Cancel" at bounding box center [478, 138] width 21 height 11
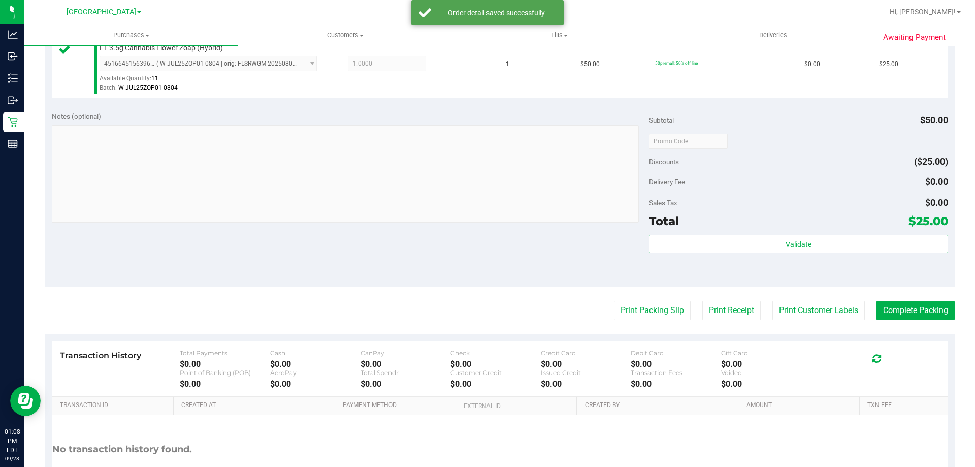
scroll to position [304, 0]
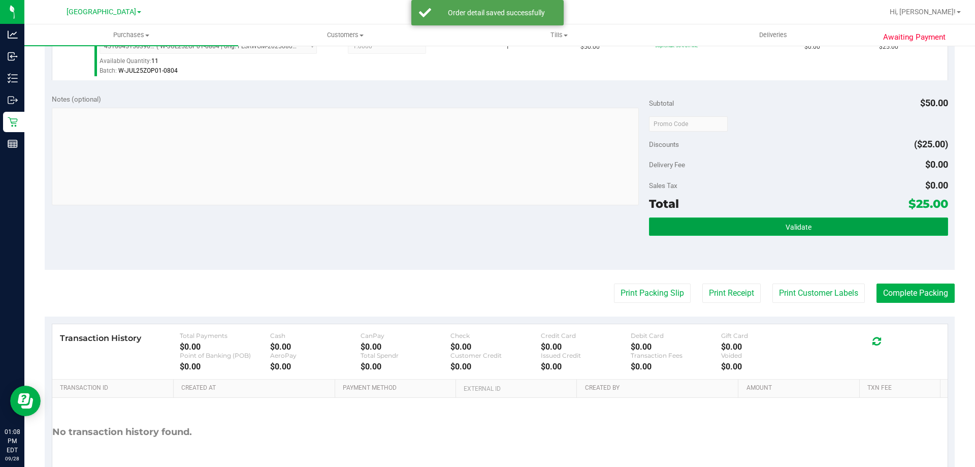
click at [671, 222] on button "Validate" at bounding box center [798, 226] width 299 height 18
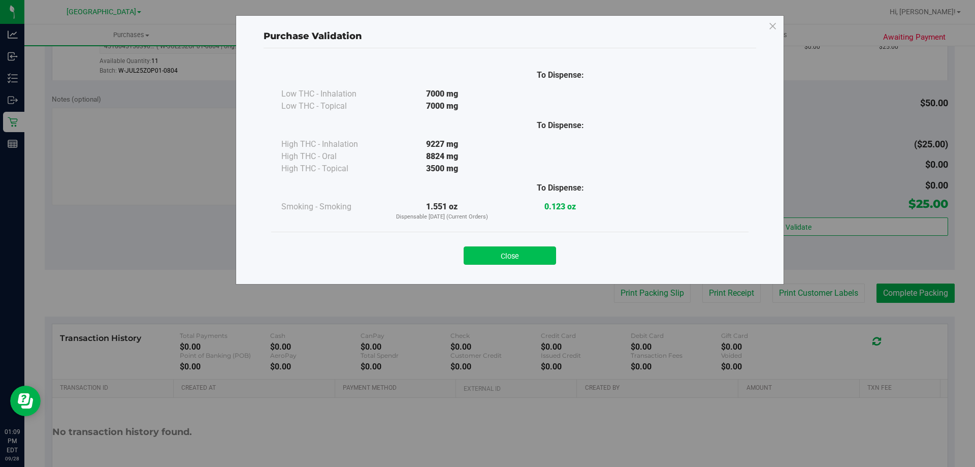
click at [513, 249] on button "Close" at bounding box center [510, 255] width 92 height 18
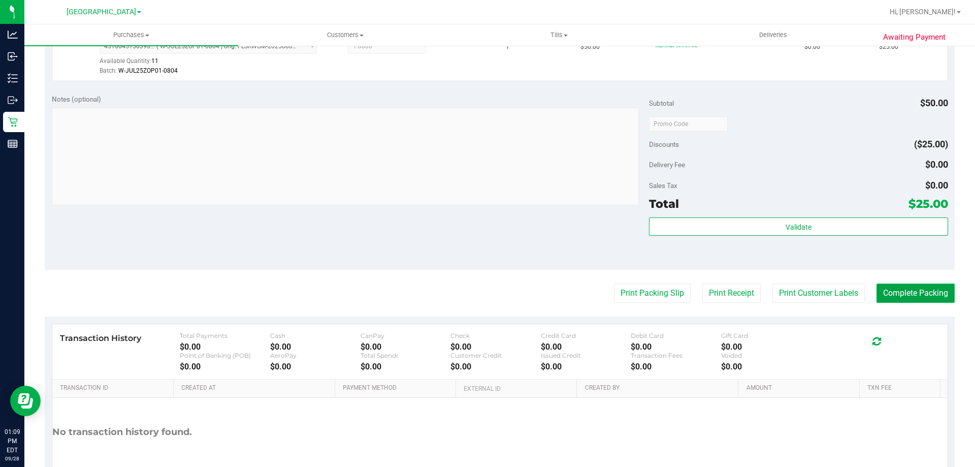
click at [909, 287] on button "Complete Packing" at bounding box center [916, 292] width 78 height 19
